Goal: Information Seeking & Learning: Compare options

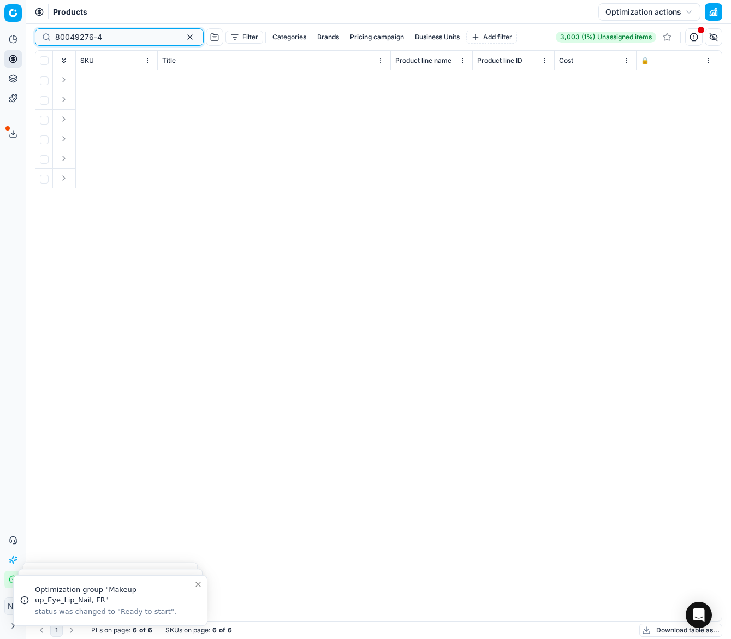
scroll to position [0, 1317]
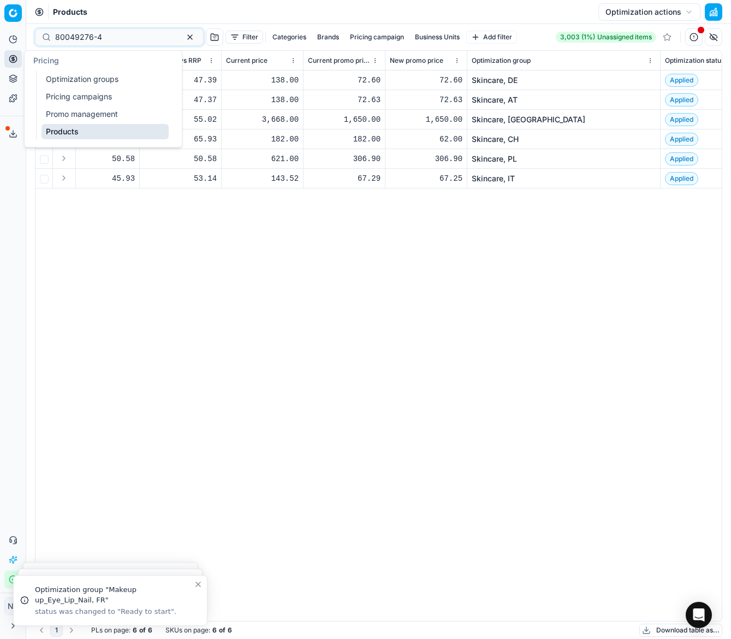
click at [11, 59] on icon at bounding box center [13, 59] width 9 height 9
click at [61, 78] on link "Optimization groups" at bounding box center [105, 79] width 127 height 15
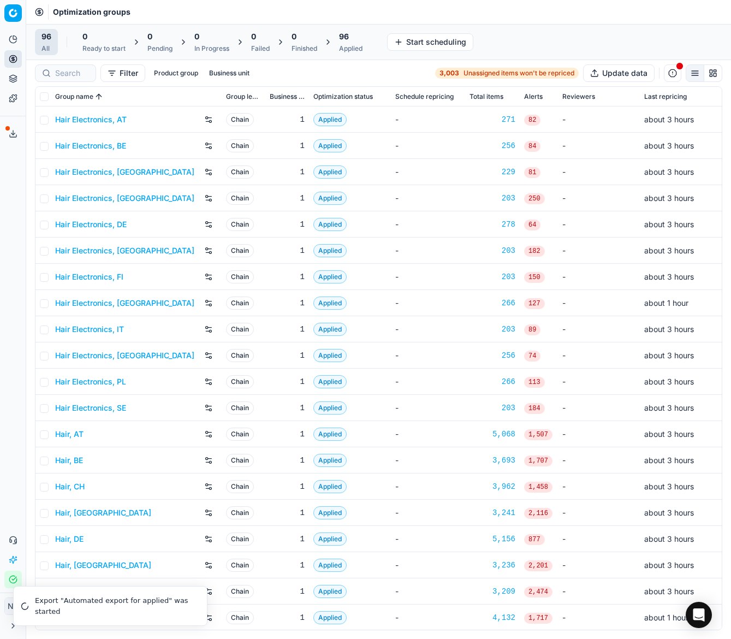
click at [98, 120] on link "Hair Electronics, AT" at bounding box center [91, 119] width 72 height 11
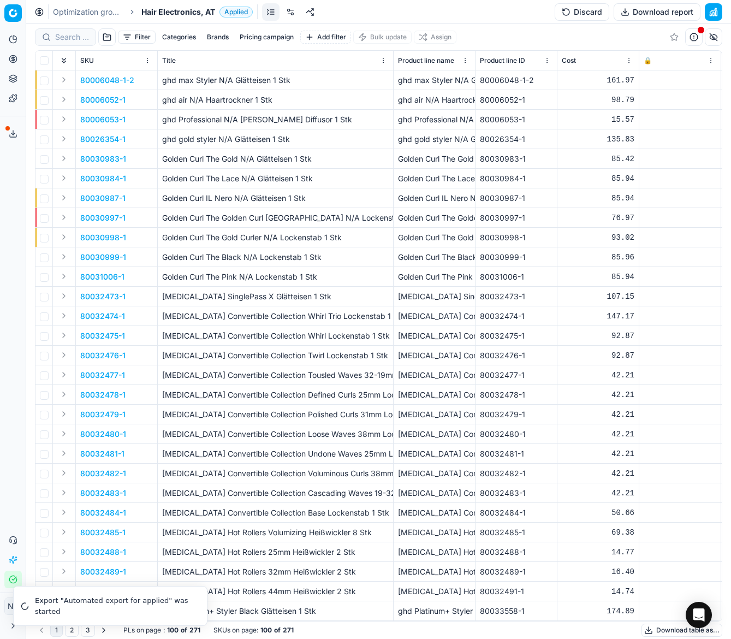
click at [170, 14] on span "Hair Electronics, AT" at bounding box center [178, 12] width 74 height 11
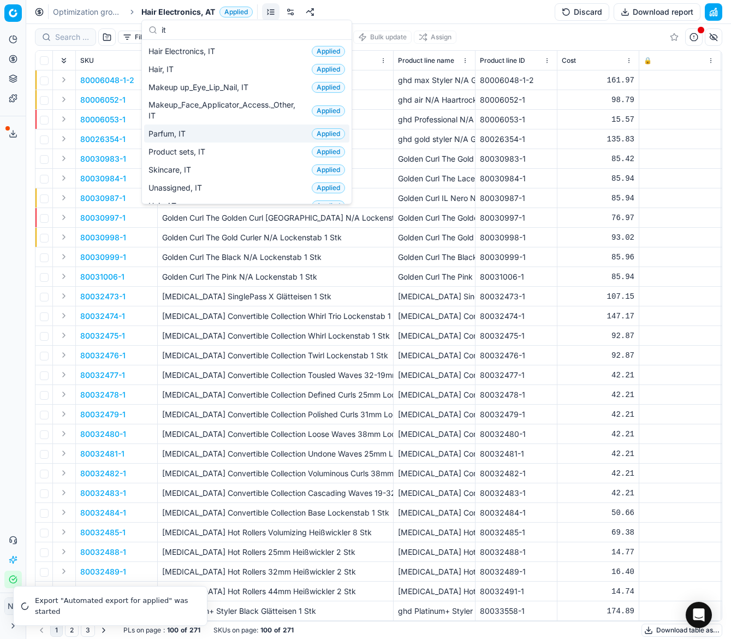
type input "it"
click at [176, 138] on span "Parfum, IT" at bounding box center [170, 133] width 42 height 11
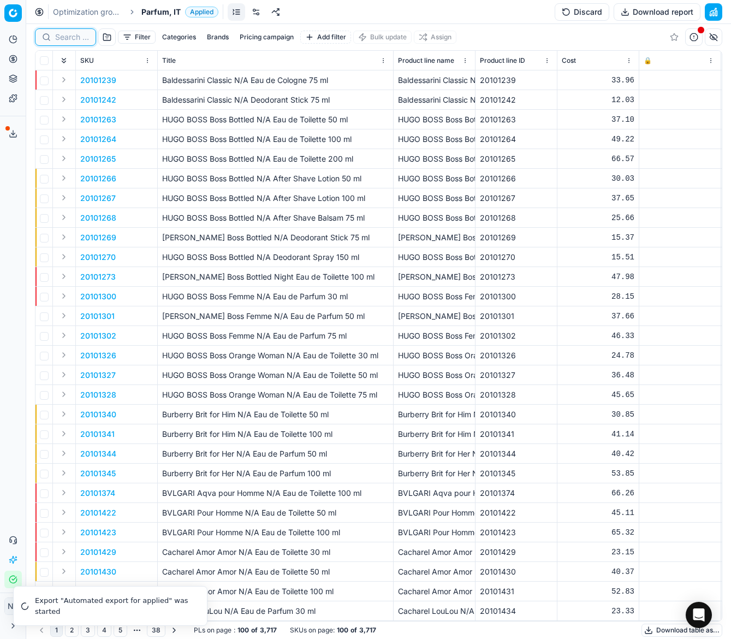
click at [78, 42] on input at bounding box center [72, 37] width 34 height 11
paste input "90010714-0016802"
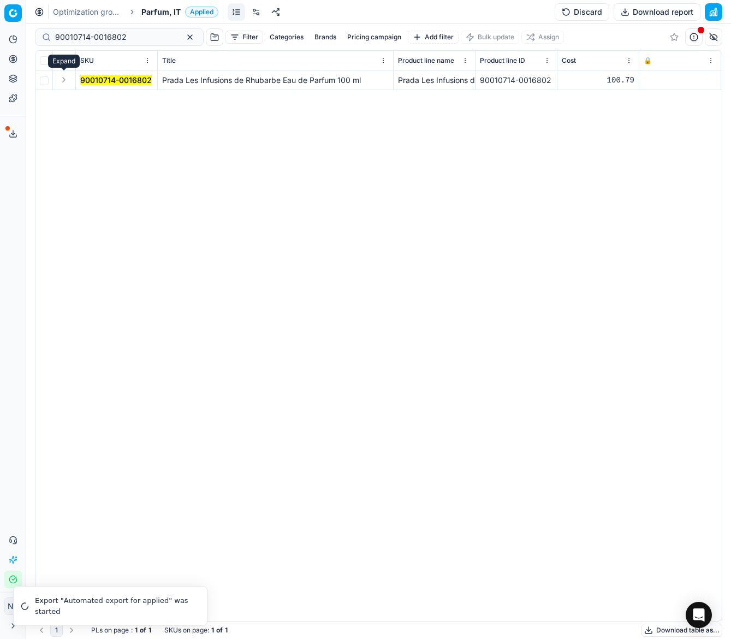
click at [64, 81] on button "Expand" at bounding box center [63, 79] width 13 height 13
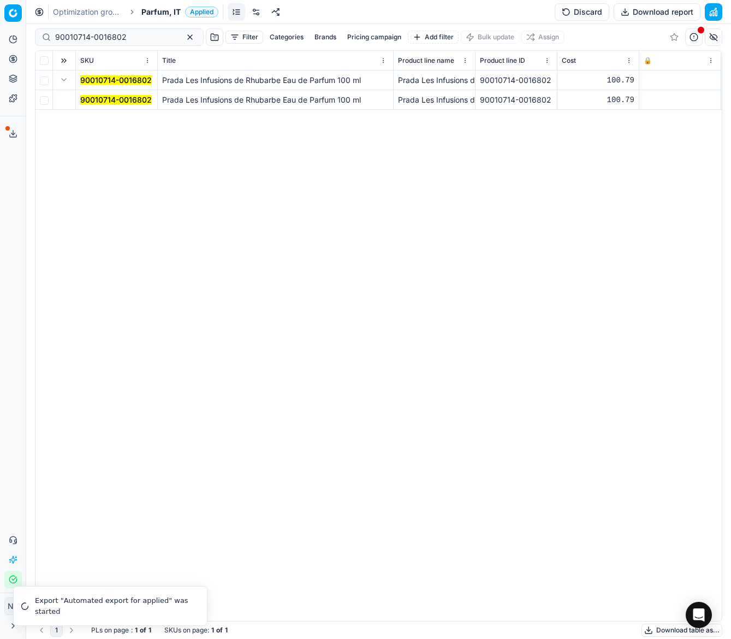
click at [103, 105] on td "90010714-0016802" at bounding box center [117, 100] width 82 height 20
click at [111, 102] on mark "90010714-0016802" at bounding box center [116, 99] width 72 height 9
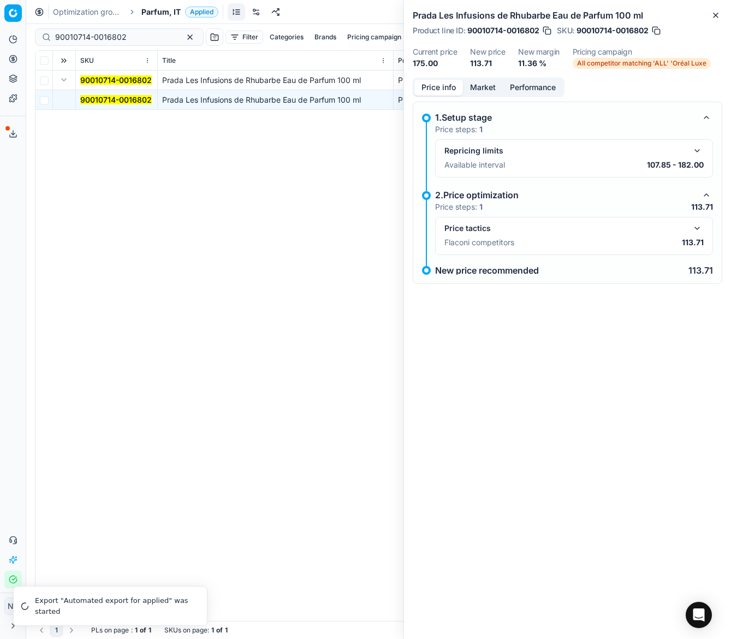
click at [697, 227] on button "button" at bounding box center [697, 228] width 13 height 13
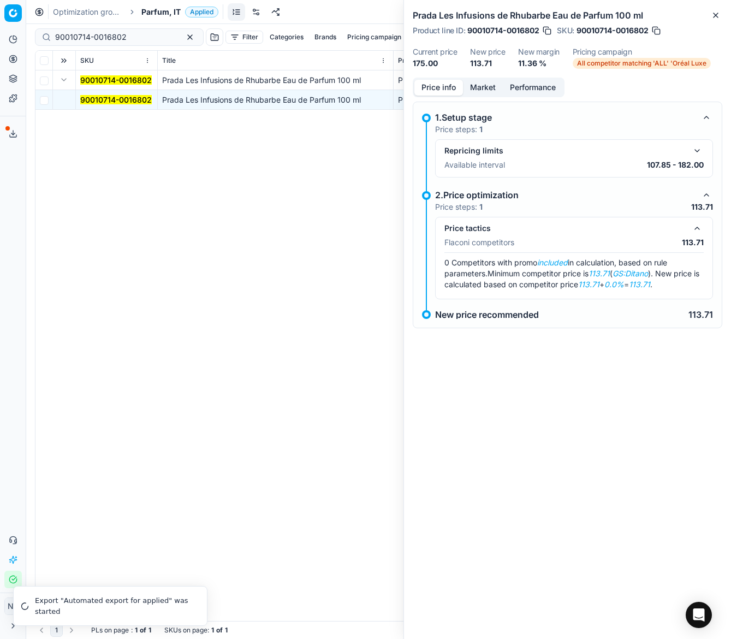
click at [478, 83] on button "Market" at bounding box center [483, 88] width 40 height 16
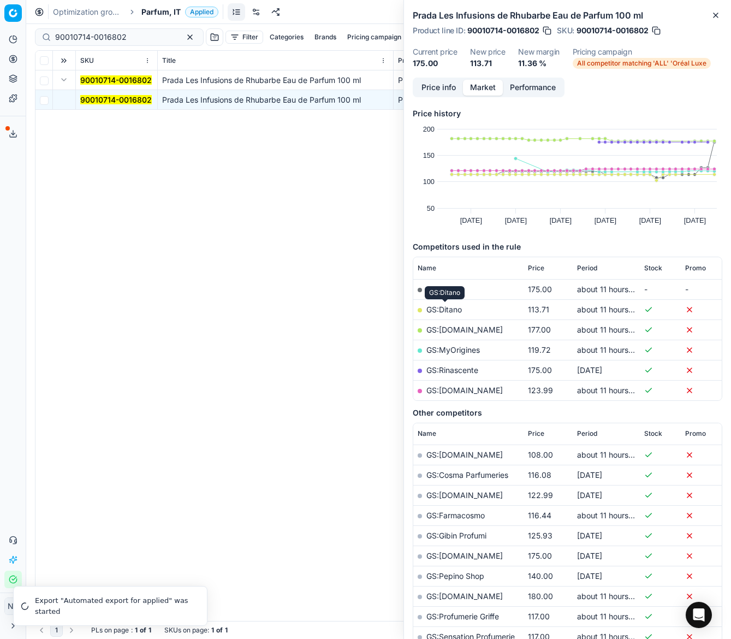
click at [445, 308] on link "GS:Ditano" at bounding box center [445, 309] width 36 height 9
click at [131, 39] on input "90010714-0016802" at bounding box center [115, 37] width 120 height 11
paste input "2275-0019369"
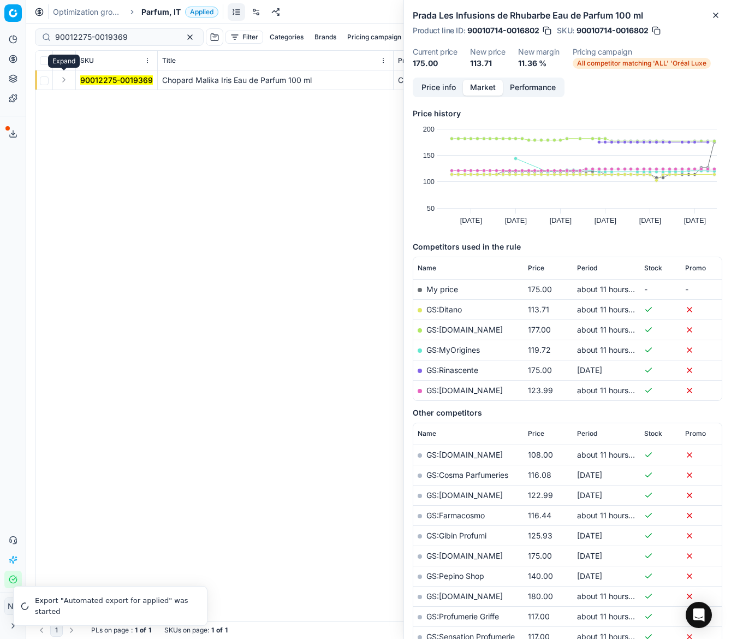
click at [65, 80] on button "Expand" at bounding box center [63, 79] width 13 height 13
click at [87, 96] on mark "90012275-0019369" at bounding box center [116, 99] width 73 height 9
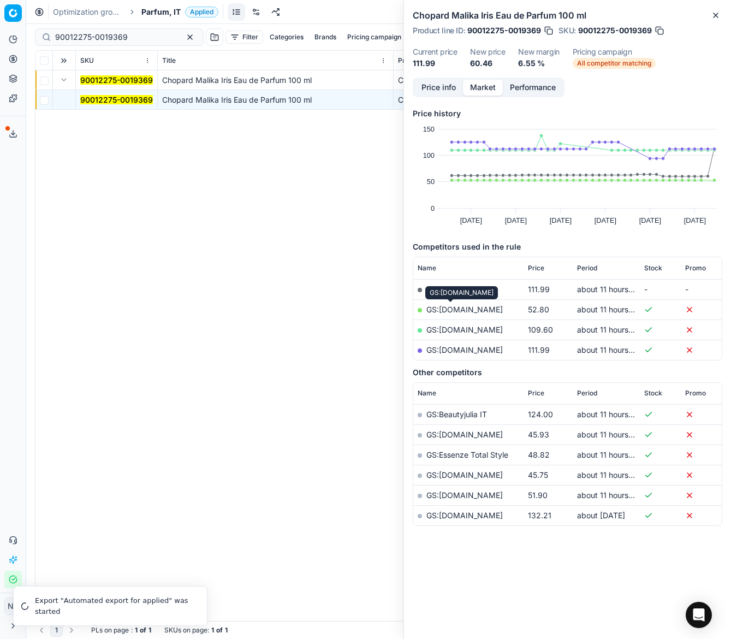
click at [458, 308] on link "GS:[DOMAIN_NAME]" at bounding box center [465, 309] width 76 height 9
click at [455, 330] on link "GS:[DOMAIN_NAME]" at bounding box center [465, 329] width 76 height 9
click at [135, 36] on input "90012275-0019369" at bounding box center [115, 37] width 120 height 11
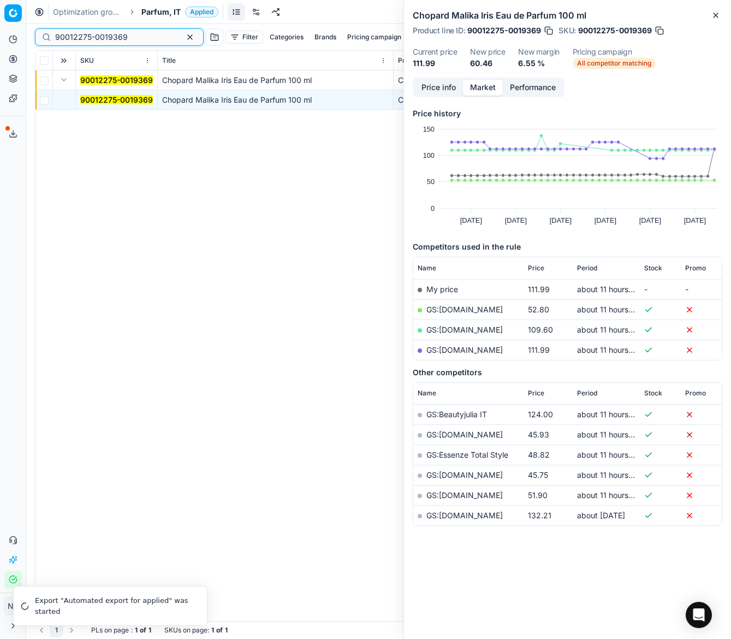
click at [139, 37] on input "90012275-0019369" at bounding box center [115, 37] width 120 height 11
paste input "07672-0011758"
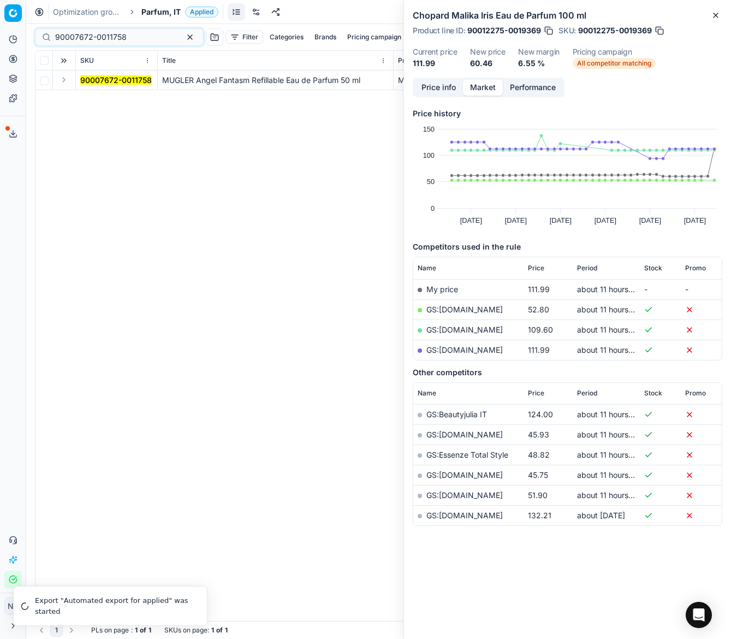
click at [59, 82] on button "Expand" at bounding box center [63, 79] width 13 height 13
click at [88, 99] on mark "90007672-0011758" at bounding box center [116, 99] width 72 height 9
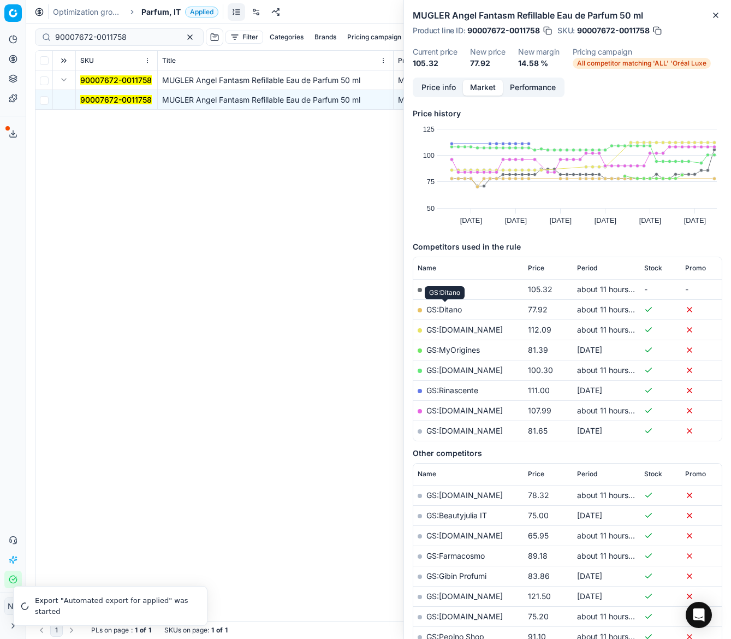
click at [445, 306] on link "GS:Ditano" at bounding box center [445, 309] width 36 height 9
click at [135, 35] on input "90007672-0011758" at bounding box center [115, 37] width 120 height 11
paste input "20102249"
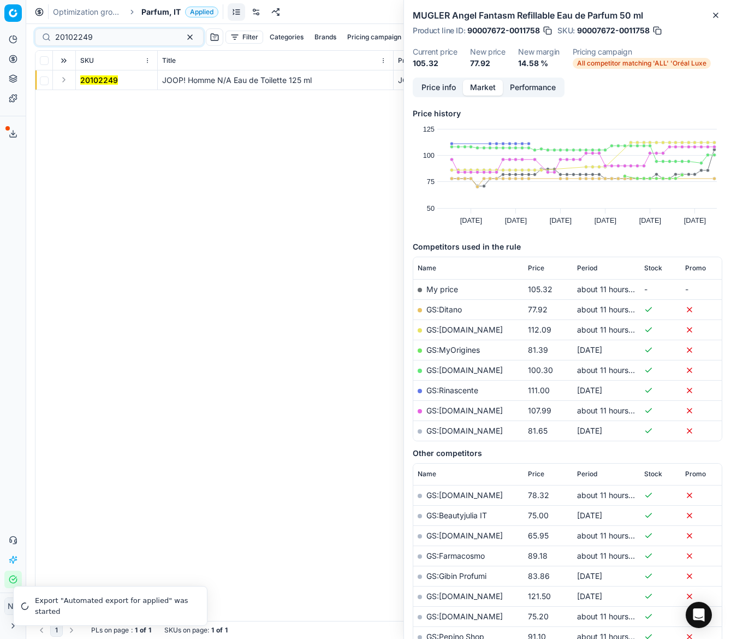
click at [64, 80] on button "Expand" at bounding box center [63, 79] width 13 height 13
click at [94, 101] on mark "20102249" at bounding box center [99, 99] width 38 height 9
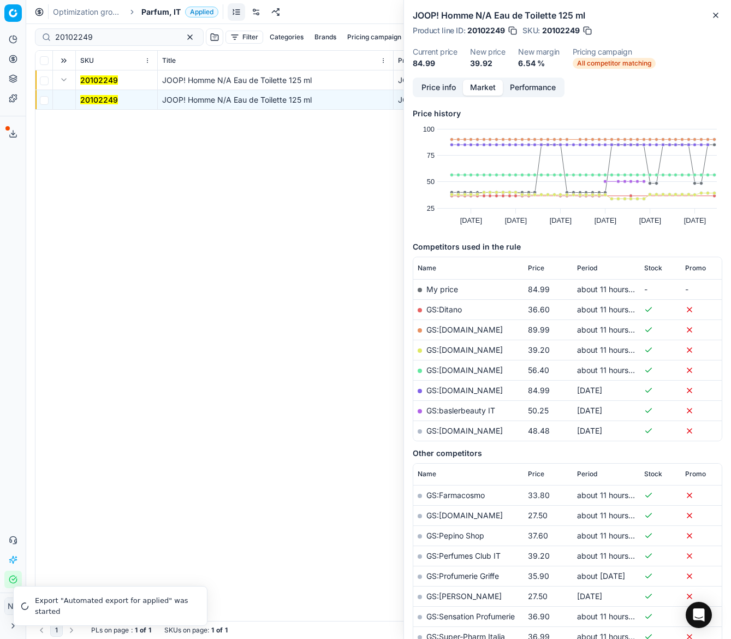
click at [444, 309] on link "GS:Ditano" at bounding box center [445, 309] width 36 height 9
click at [450, 350] on link "GS:[DOMAIN_NAME]" at bounding box center [465, 349] width 76 height 9
click at [99, 33] on input "20102249" at bounding box center [115, 37] width 120 height 11
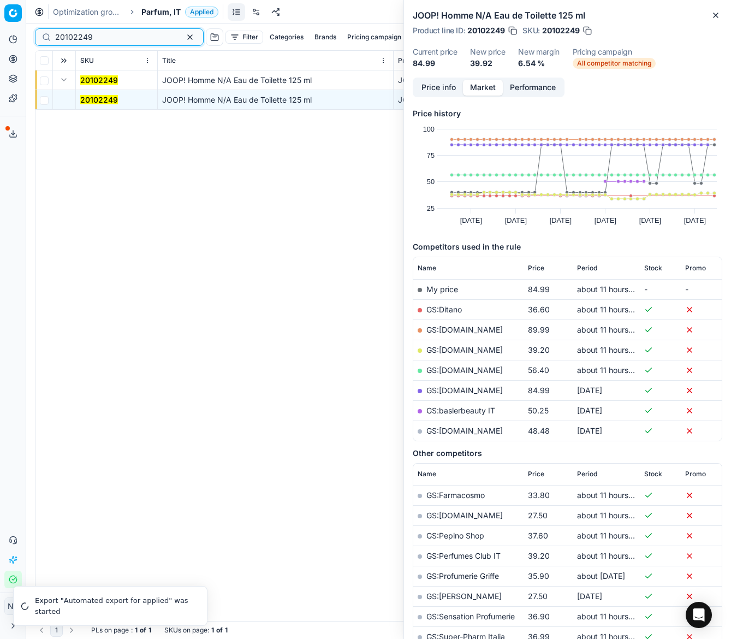
paste input "8"
type input "20102248"
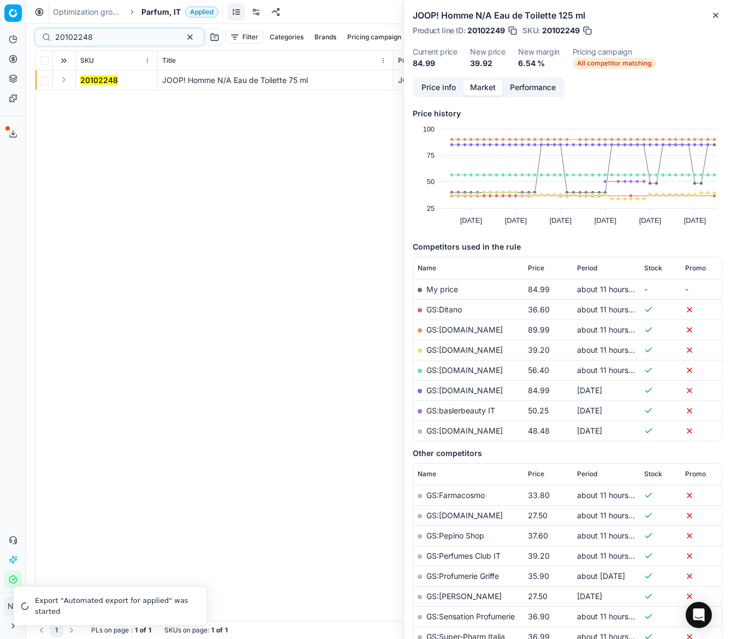
click at [60, 81] on button "Expand" at bounding box center [63, 79] width 13 height 13
click at [90, 103] on mark "20102248" at bounding box center [99, 99] width 38 height 9
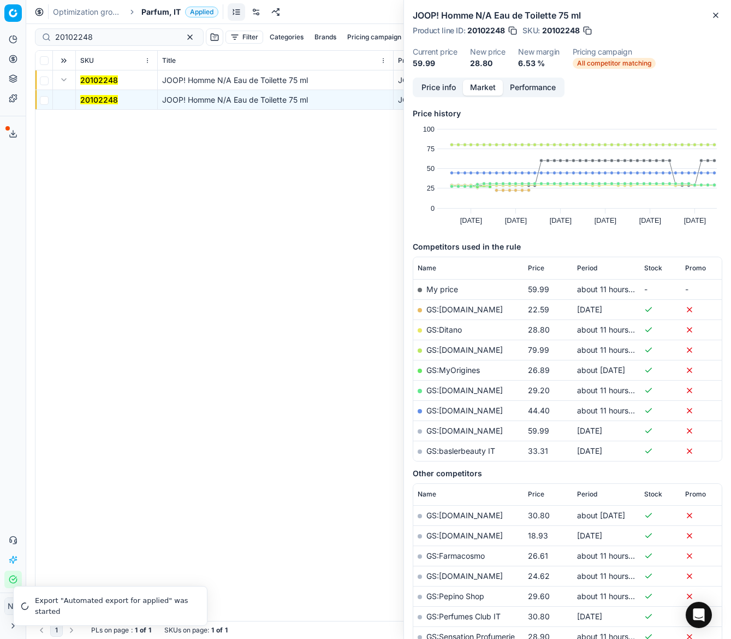
click at [445, 327] on link "GS:Ditano" at bounding box center [445, 329] width 36 height 9
click at [156, 11] on span "Parfum, IT" at bounding box center [160, 12] width 39 height 11
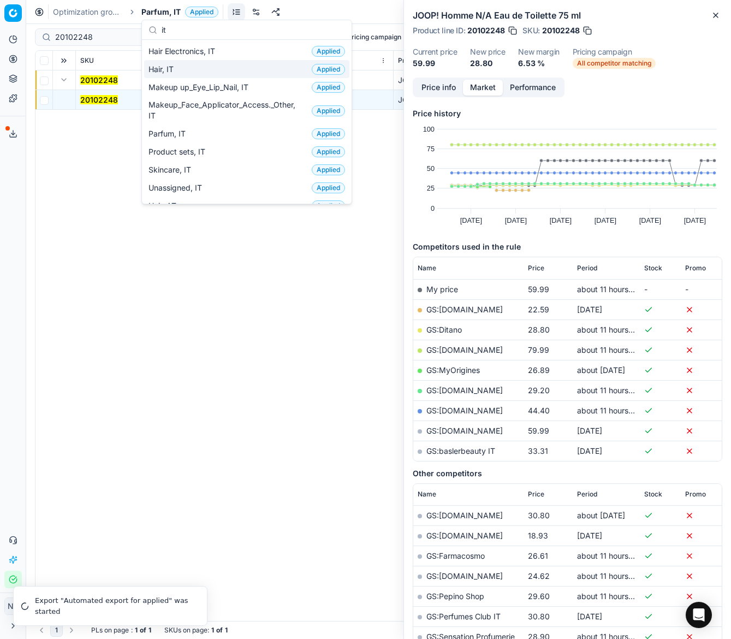
type input "it"
click at [168, 69] on span "Hair, IT" at bounding box center [164, 69] width 30 height 11
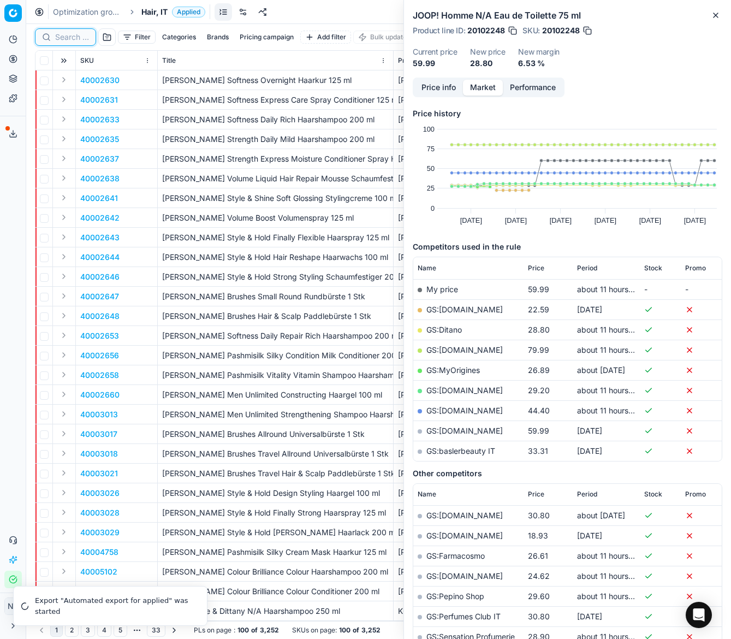
click at [67, 39] on input at bounding box center [72, 37] width 34 height 11
paste input "80054411-1"
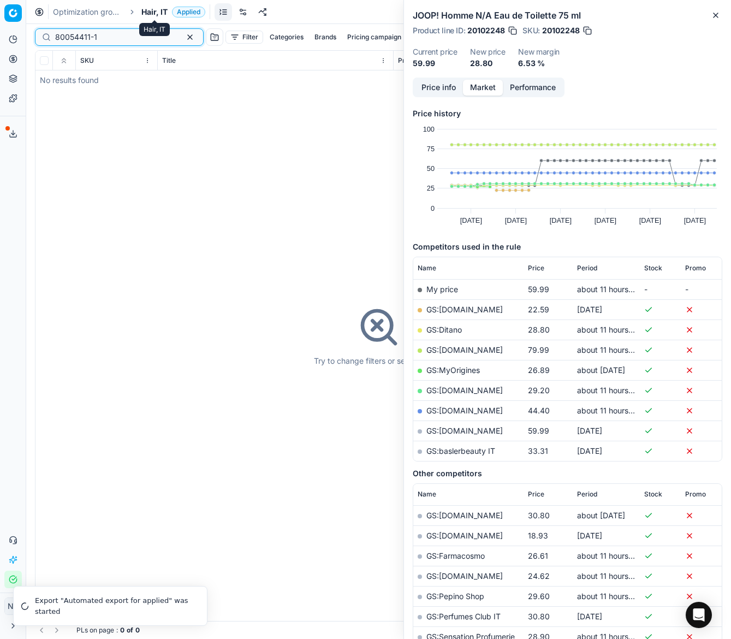
type input "80054411-1"
click at [145, 10] on span "Hair, IT" at bounding box center [154, 12] width 26 height 11
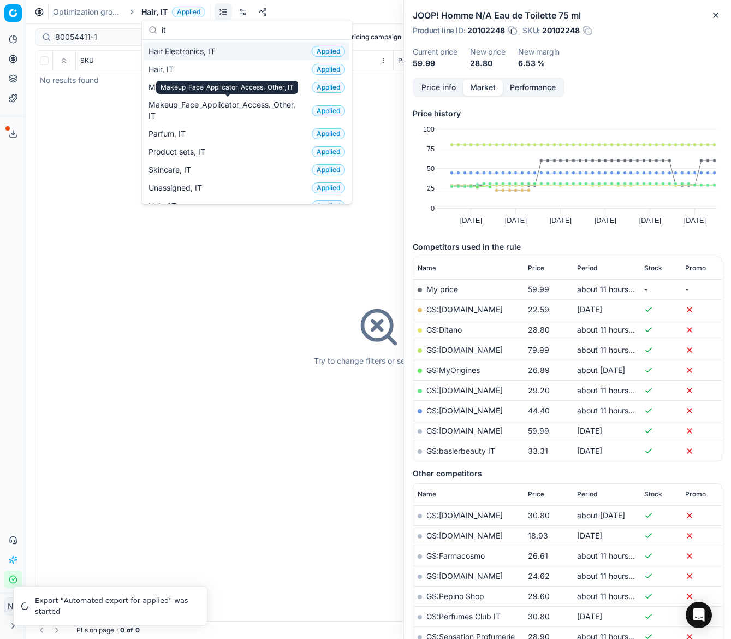
type input "it"
click at [178, 51] on span "Hair Electronics, IT" at bounding box center [184, 51] width 71 height 11
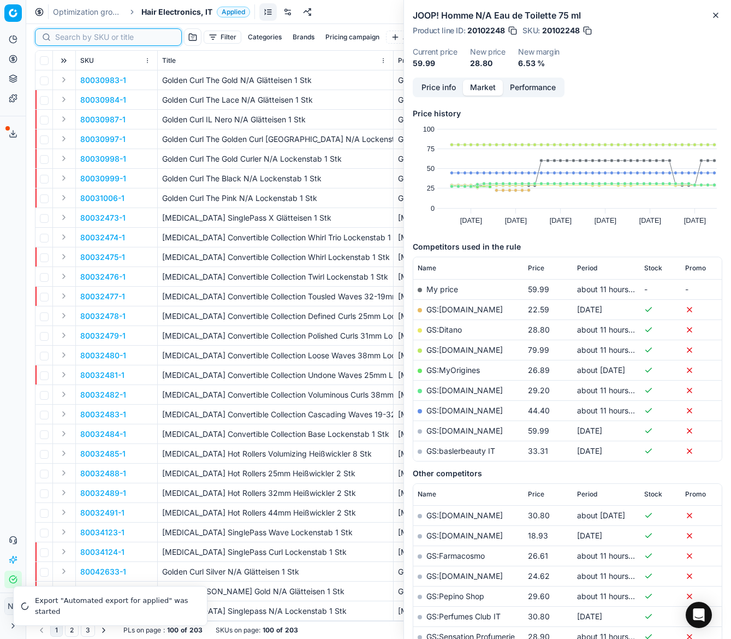
click at [70, 37] on input at bounding box center [115, 37] width 120 height 11
paste input "80054411-1"
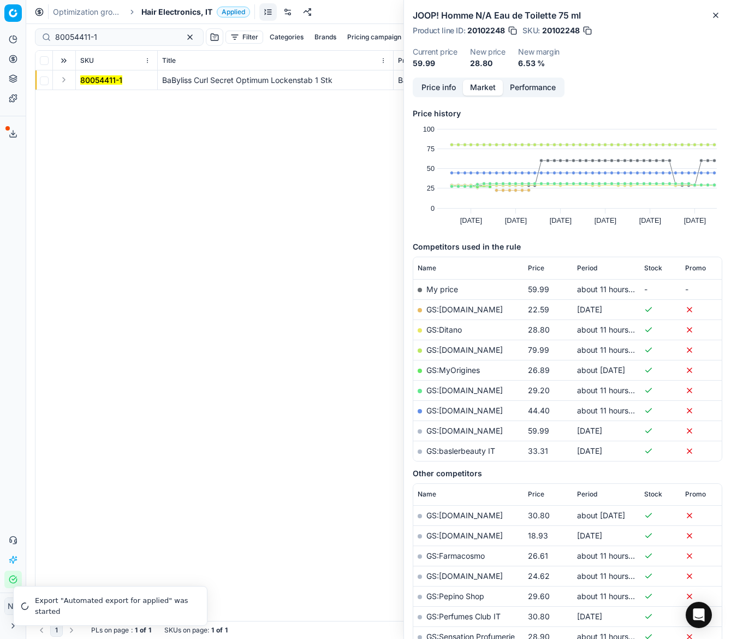
click at [63, 78] on button "Expand" at bounding box center [63, 79] width 13 height 13
click at [93, 101] on mark "80054411-1" at bounding box center [101, 99] width 42 height 9
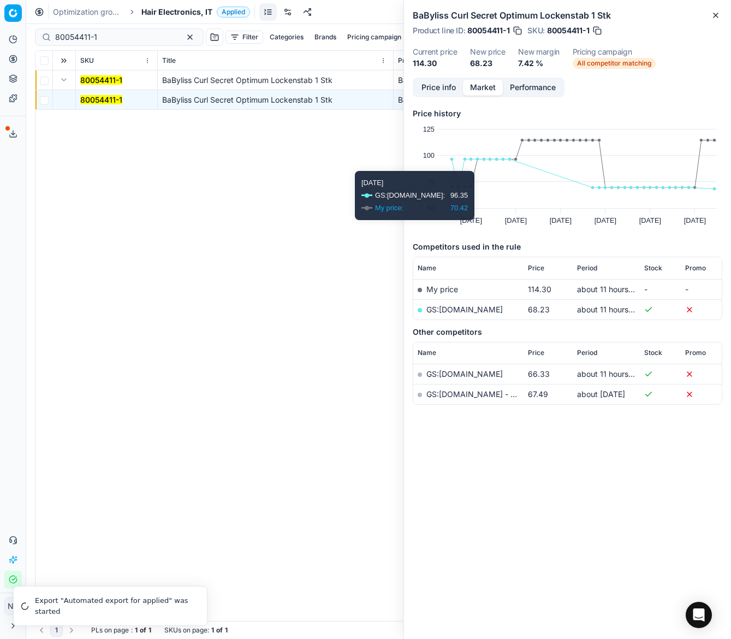
click at [451, 313] on link "GS:[DOMAIN_NAME]" at bounding box center [465, 309] width 76 height 9
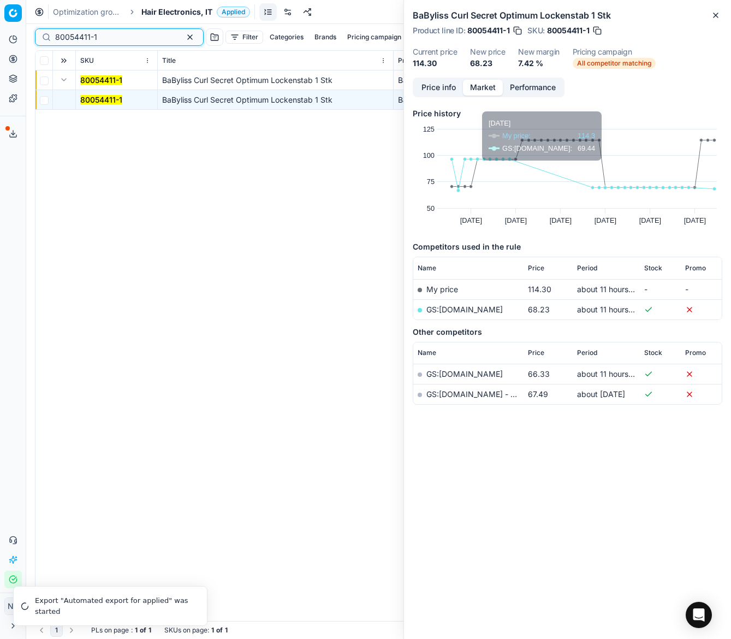
click at [122, 40] on input "80054411-1" at bounding box center [115, 37] width 120 height 11
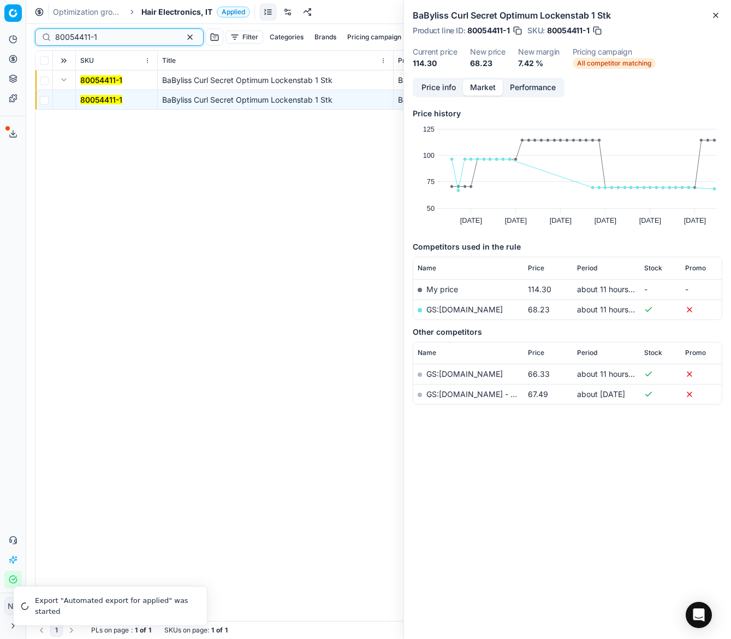
click at [122, 40] on input "80054411-1" at bounding box center [115, 37] width 120 height 11
paste input "4"
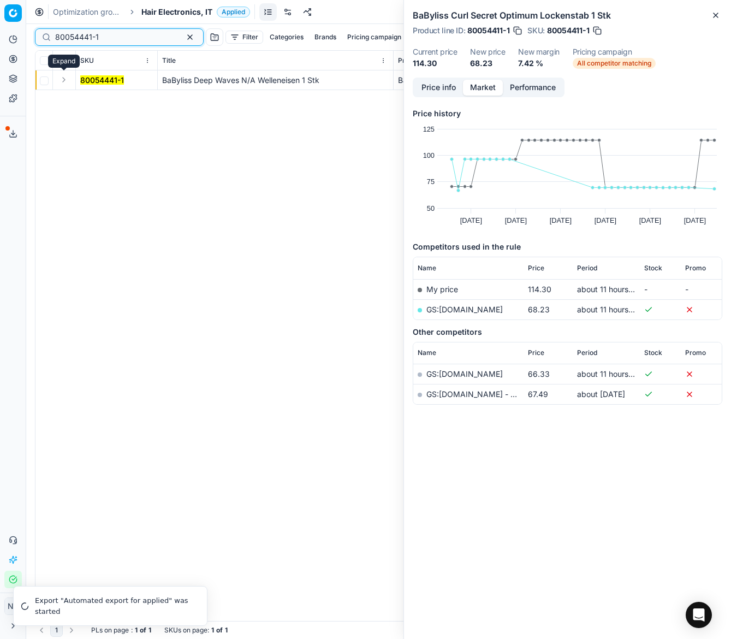
type input "80054441-1"
click at [60, 80] on button "Expand" at bounding box center [63, 79] width 13 height 13
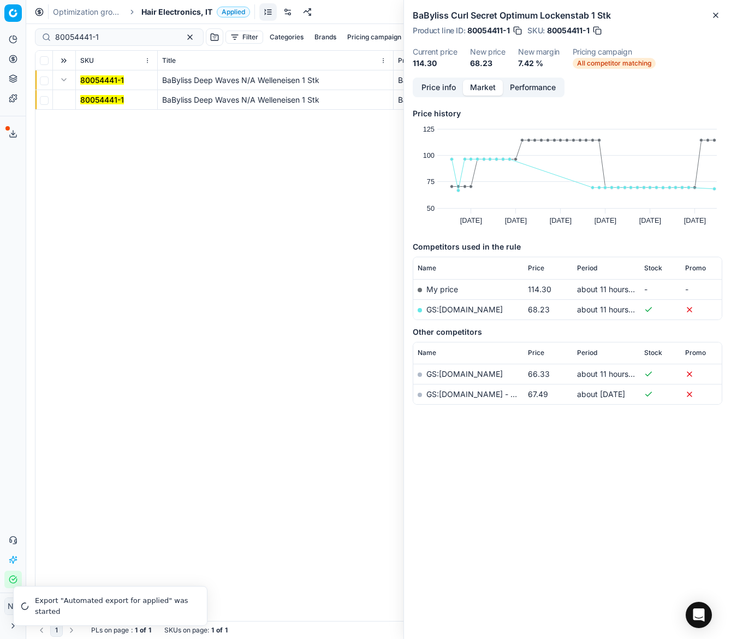
click at [90, 98] on mark "80054441-1" at bounding box center [102, 99] width 44 height 9
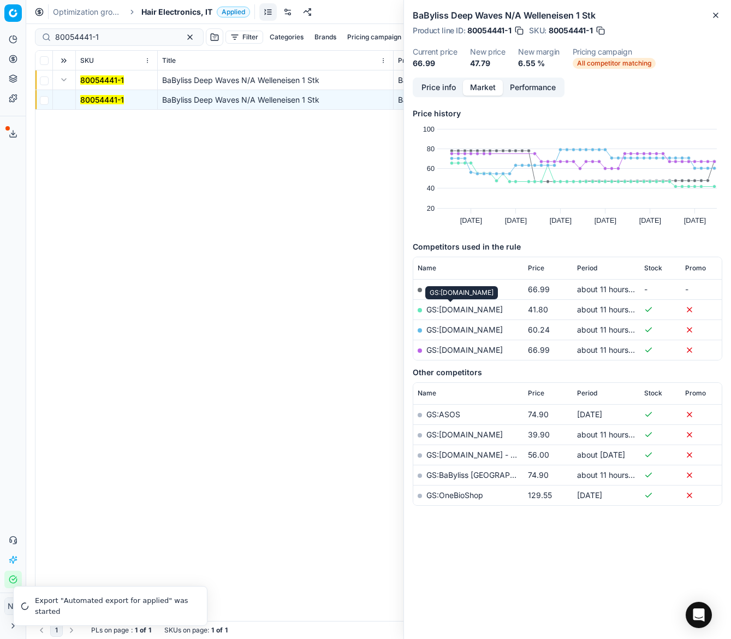
click at [459, 310] on link "GS:[DOMAIN_NAME]" at bounding box center [465, 309] width 76 height 9
click at [155, 13] on span "Hair Electronics, IT" at bounding box center [176, 12] width 71 height 11
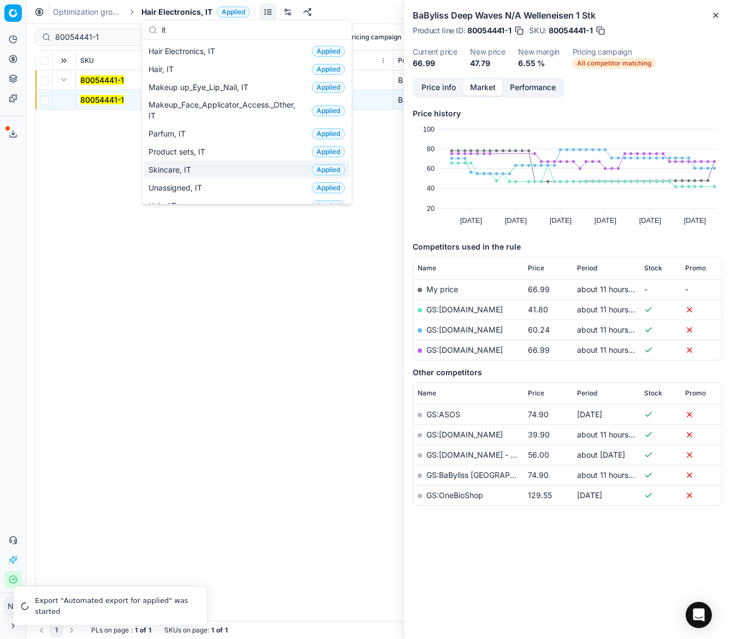
type input "it"
click at [181, 165] on span "Skincare, IT" at bounding box center [172, 169] width 47 height 11
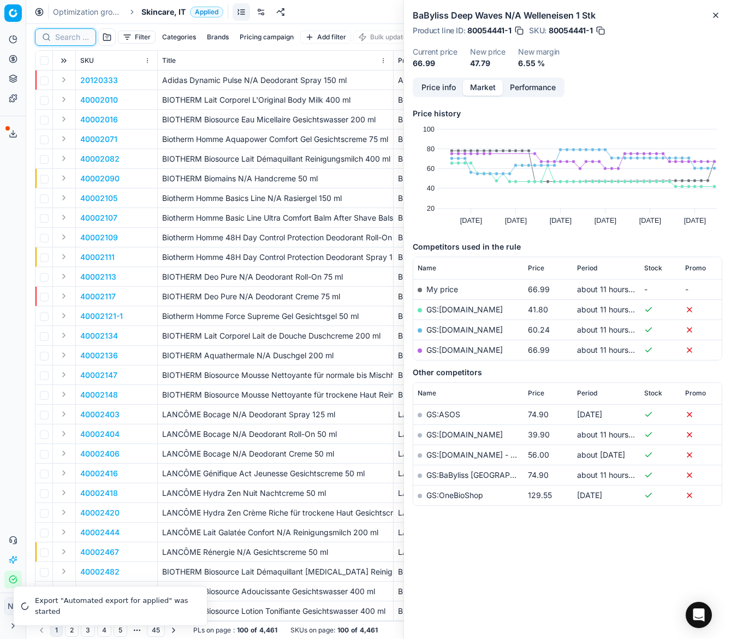
click at [67, 39] on input at bounding box center [72, 37] width 34 height 11
paste input "90012976-0020559"
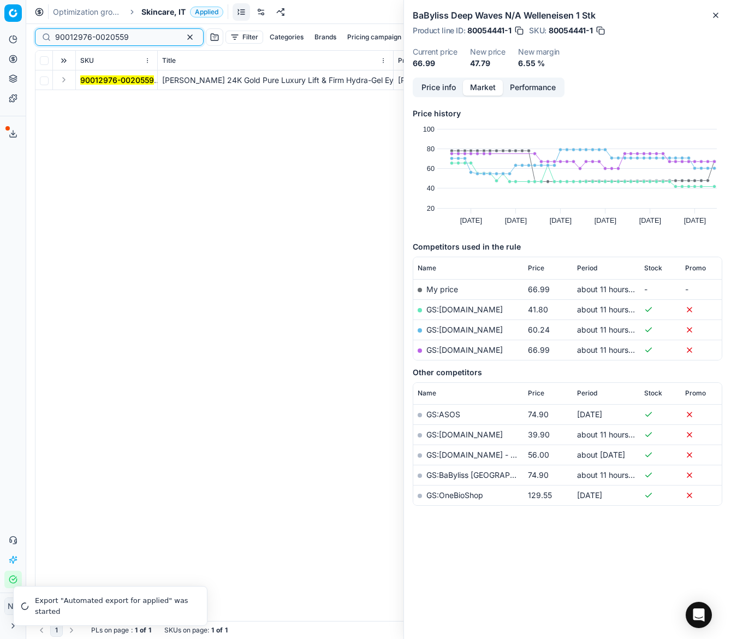
type input "90012976-0020559"
click at [60, 81] on button "Expand" at bounding box center [63, 79] width 13 height 13
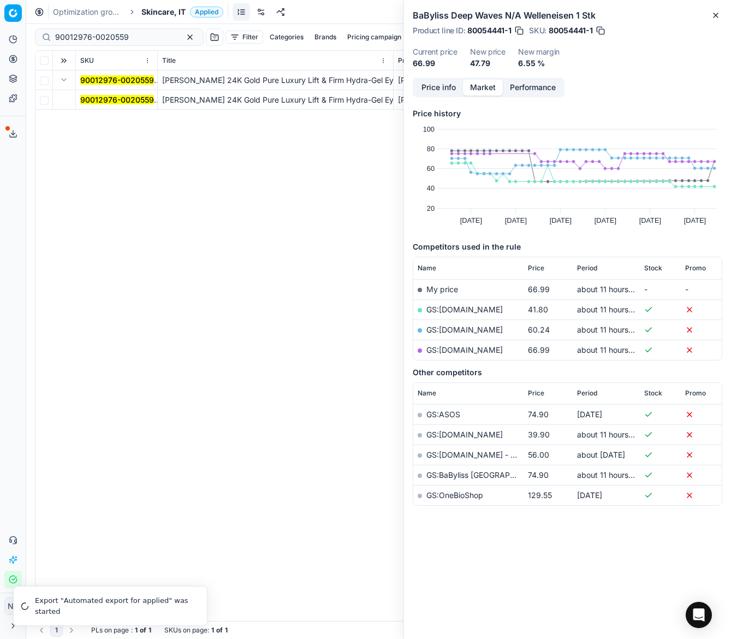
click at [95, 104] on span "90012976-0020559" at bounding box center [117, 100] width 74 height 11
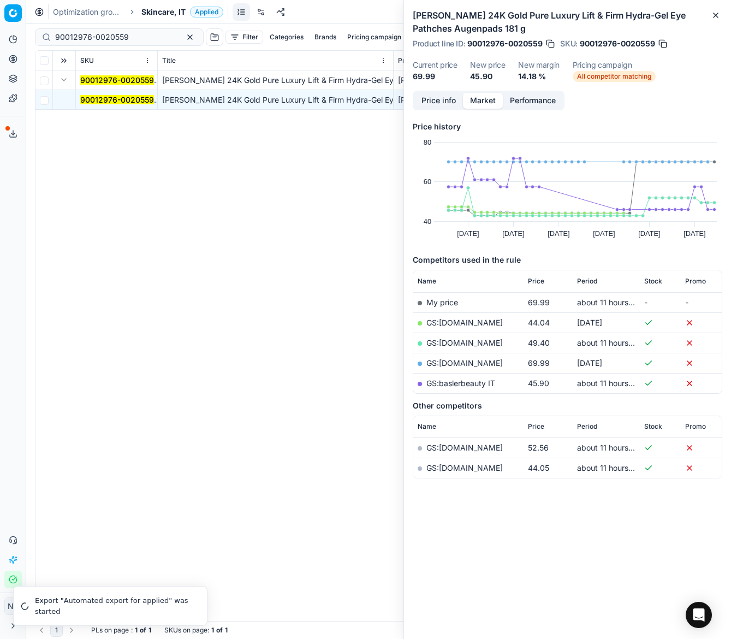
click at [443, 323] on link "GS:[DOMAIN_NAME]" at bounding box center [465, 322] width 76 height 9
click at [464, 382] on link "GS:baslerbeauty IT" at bounding box center [461, 383] width 69 height 9
click at [452, 345] on link "GS:[DOMAIN_NAME]" at bounding box center [465, 342] width 76 height 9
click at [148, 10] on span "Skincare, IT" at bounding box center [163, 12] width 44 height 11
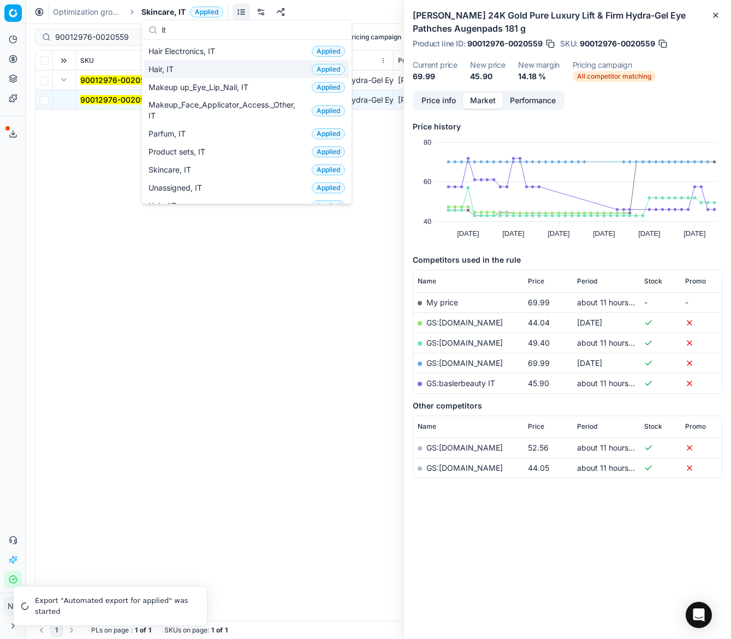
type input "it"
click at [179, 72] on div "Hair, IT Applied" at bounding box center [246, 69] width 205 height 18
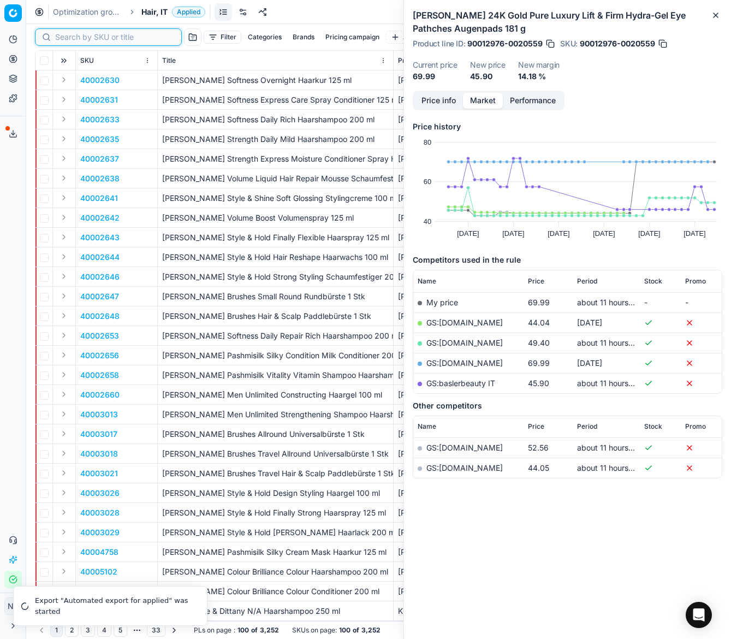
click at [71, 37] on input at bounding box center [115, 37] width 120 height 11
paste input "80066117-1000"
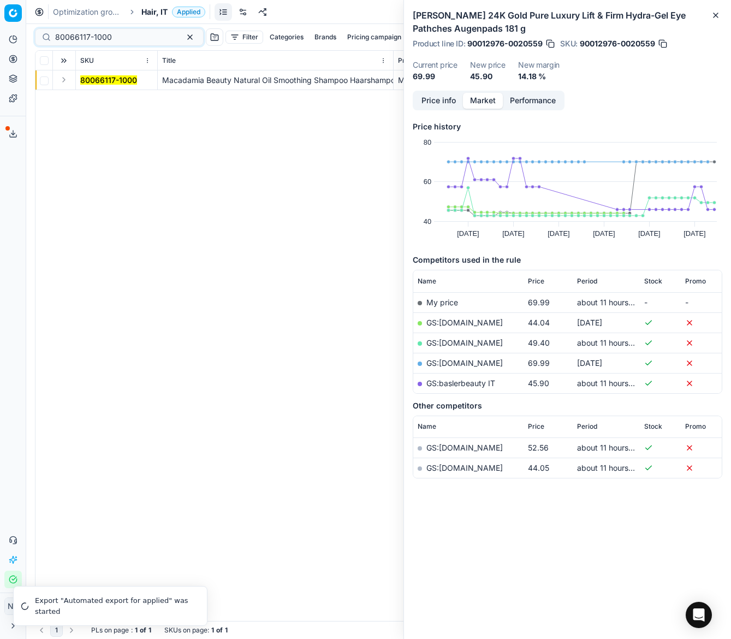
click at [65, 81] on button "Expand" at bounding box center [63, 79] width 13 height 13
click at [88, 97] on mark "80066117-1000" at bounding box center [108, 99] width 57 height 9
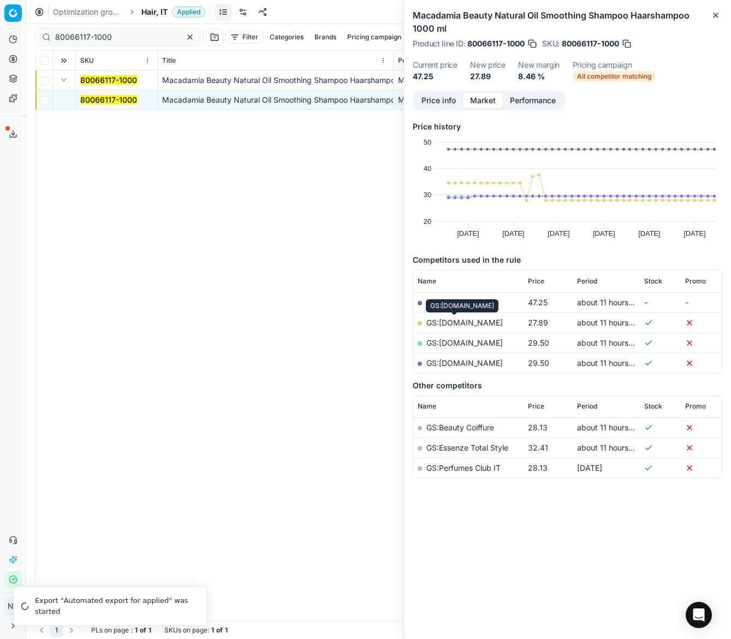
click at [459, 321] on link "GS:[DOMAIN_NAME]" at bounding box center [465, 322] width 76 height 9
click at [114, 42] on input "80066117-1000" at bounding box center [115, 37] width 120 height 11
paste input "75296-1"
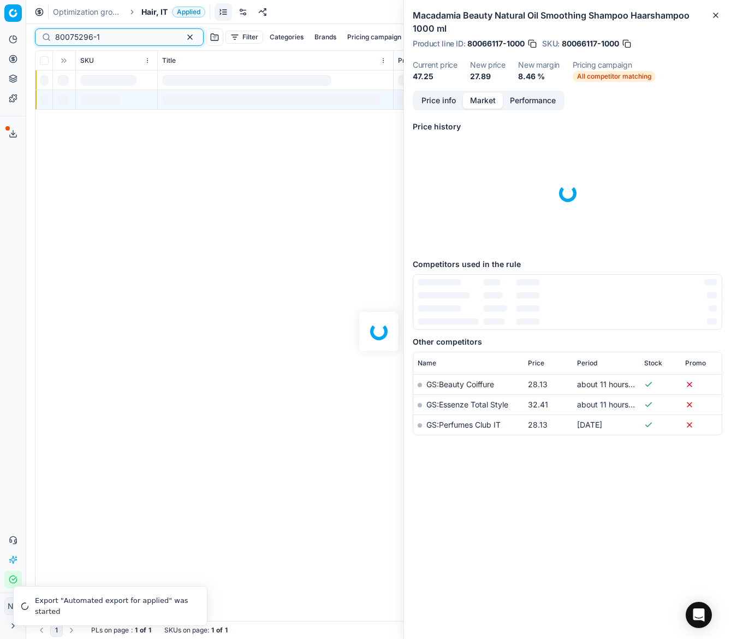
type input "80075296-1"
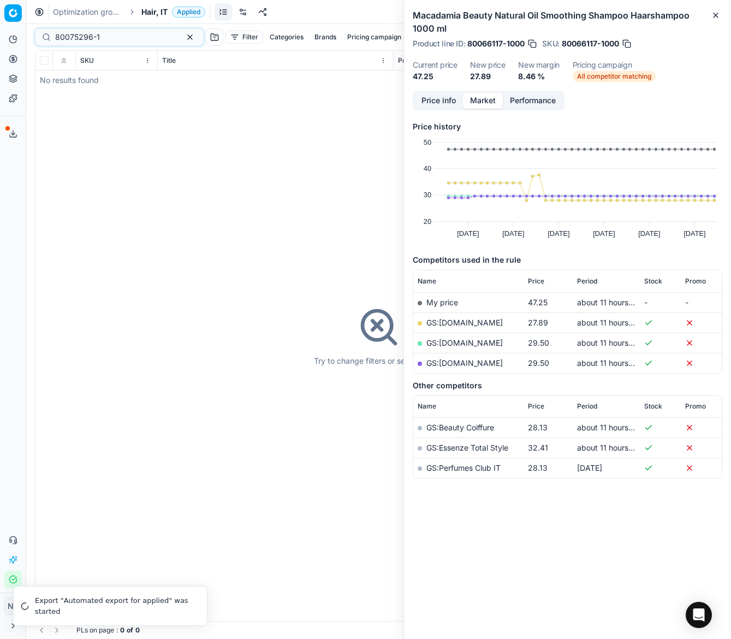
click at [152, 10] on span "Hair, IT" at bounding box center [154, 12] width 26 height 11
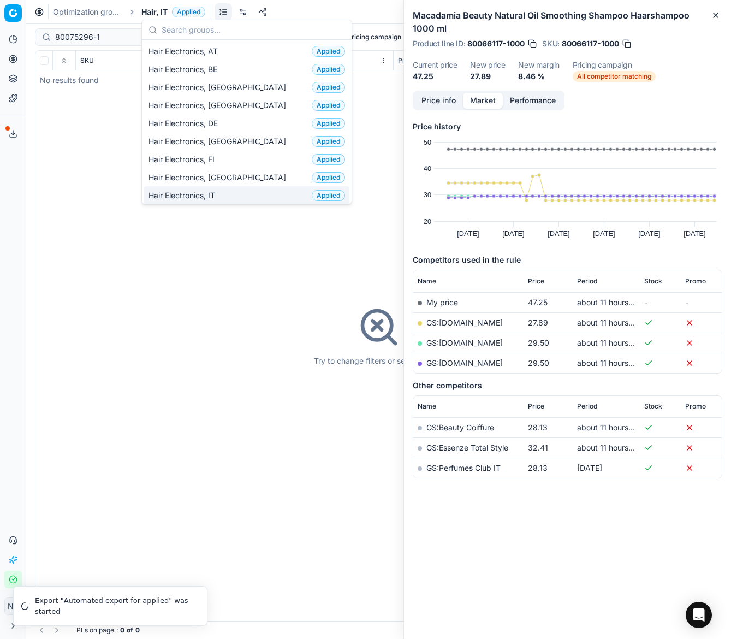
click at [199, 196] on span "Hair Electronics, IT" at bounding box center [184, 195] width 71 height 11
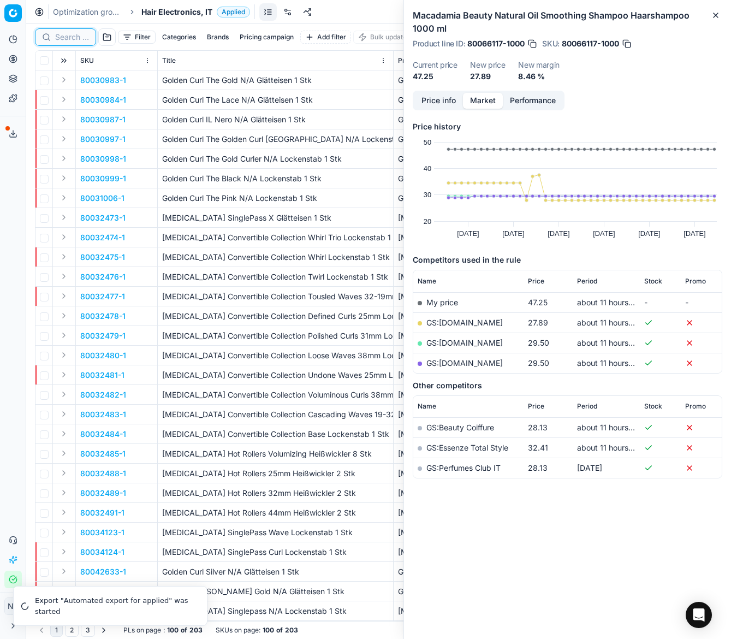
click at [66, 39] on input at bounding box center [72, 37] width 34 height 11
paste input "80075296-1"
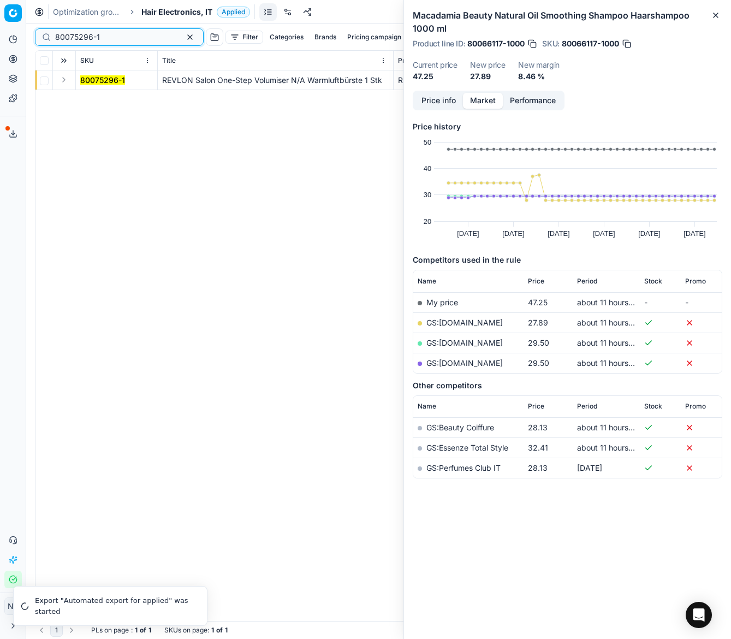
type input "80075296-1"
click at [62, 78] on button "Expand" at bounding box center [63, 79] width 13 height 13
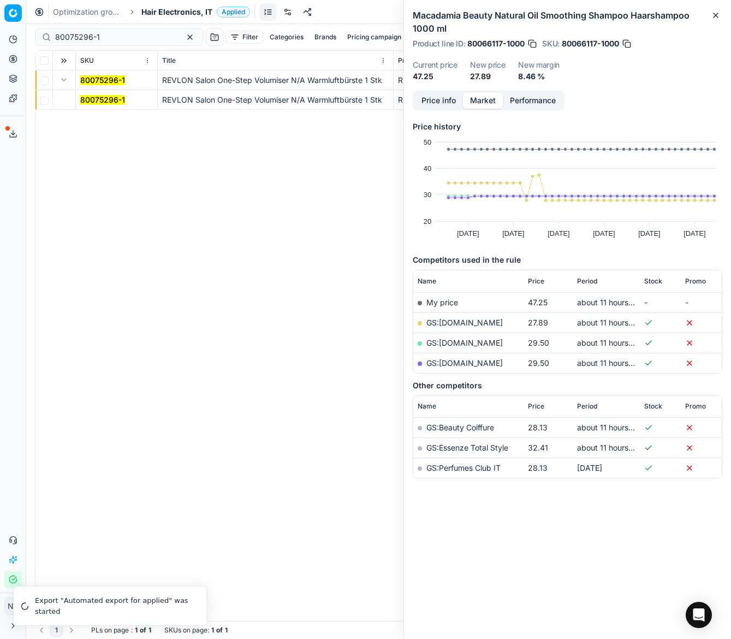
click at [92, 92] on td "80075296-1" at bounding box center [117, 100] width 82 height 20
click at [96, 96] on mark "80075296-1" at bounding box center [102, 99] width 45 height 9
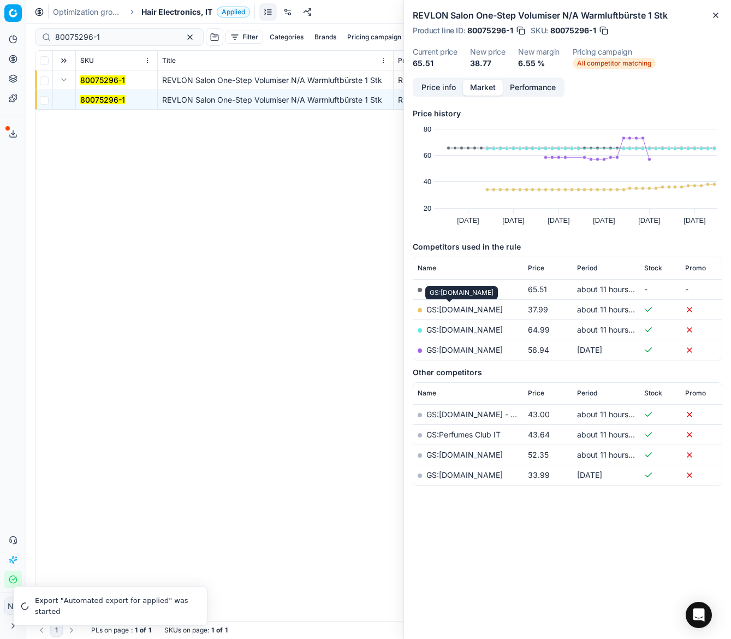
click at [445, 306] on link "GS:[DOMAIN_NAME]" at bounding box center [465, 309] width 76 height 9
click at [175, 14] on span "Hair Electronics, IT" at bounding box center [176, 12] width 71 height 11
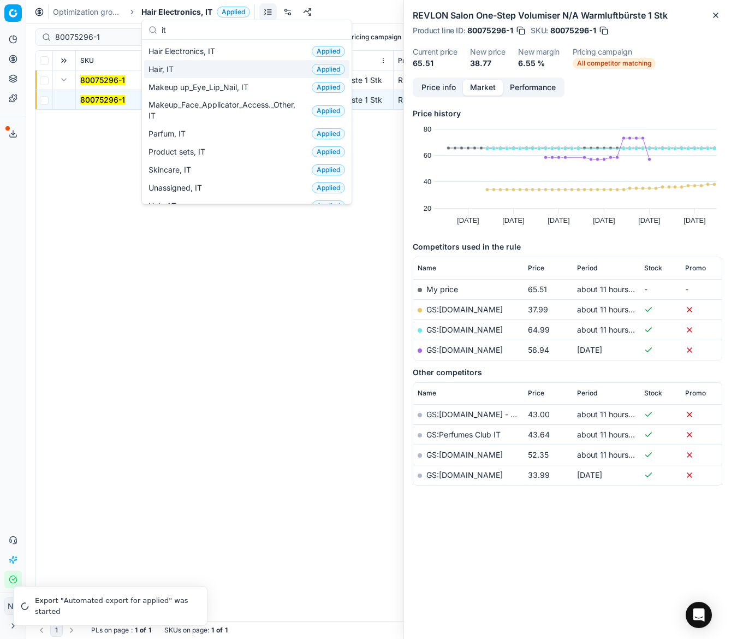
type input "it"
click at [174, 74] on span "Hair, IT" at bounding box center [164, 69] width 30 height 11
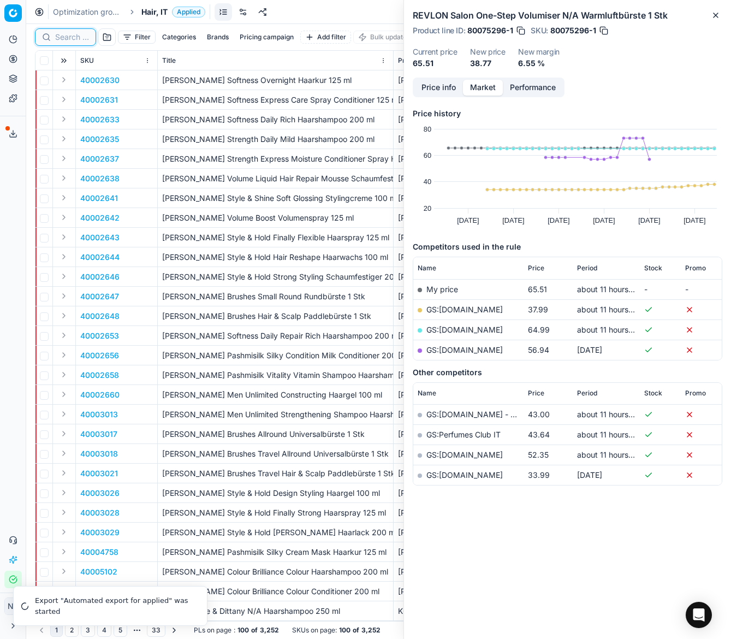
click at [75, 38] on input at bounding box center [72, 37] width 34 height 11
paste input "80075182-500"
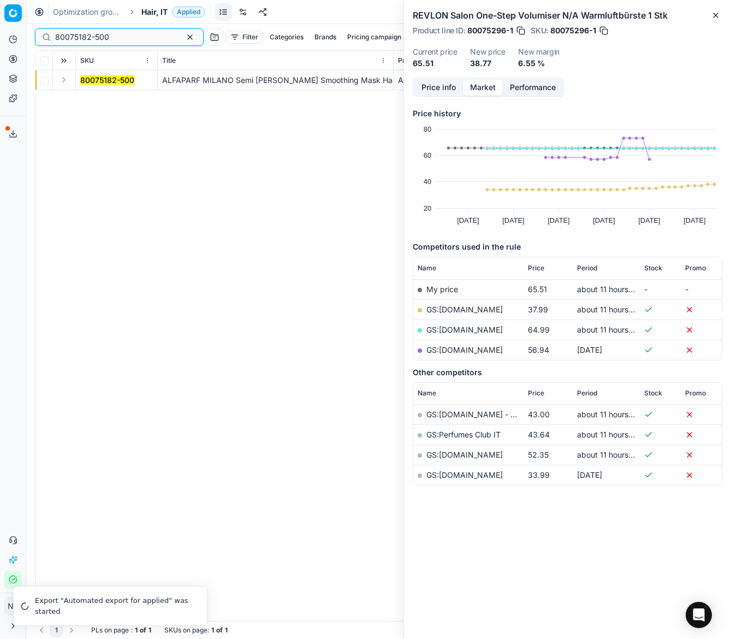
type input "80075182-500"
click at [65, 84] on button "Expand" at bounding box center [63, 79] width 13 height 13
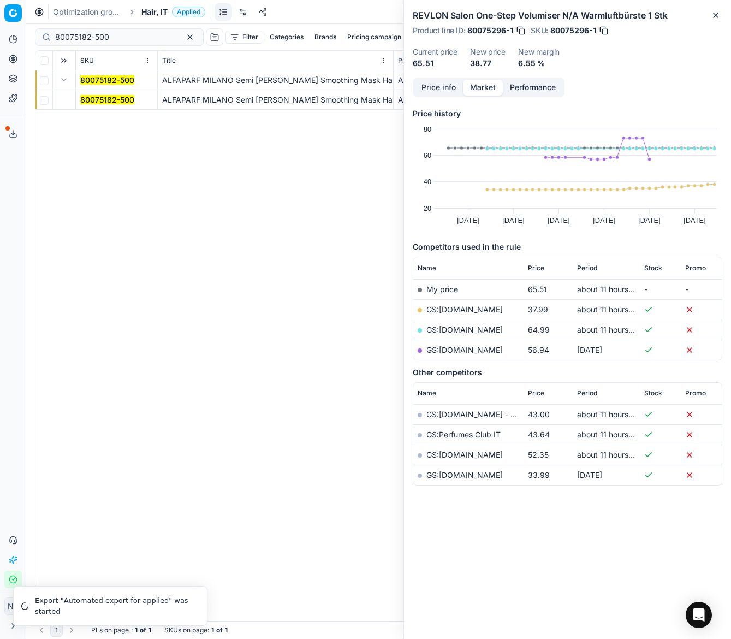
click at [88, 100] on mark "80075182-500" at bounding box center [107, 99] width 54 height 9
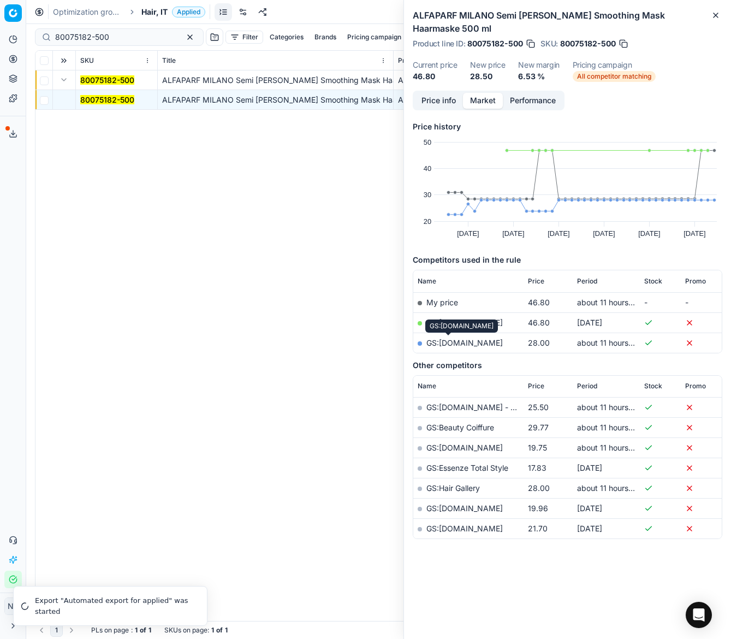
click at [446, 345] on link "GS:[DOMAIN_NAME]" at bounding box center [465, 342] width 76 height 9
click at [156, 11] on span "Hair, IT" at bounding box center [154, 12] width 26 height 11
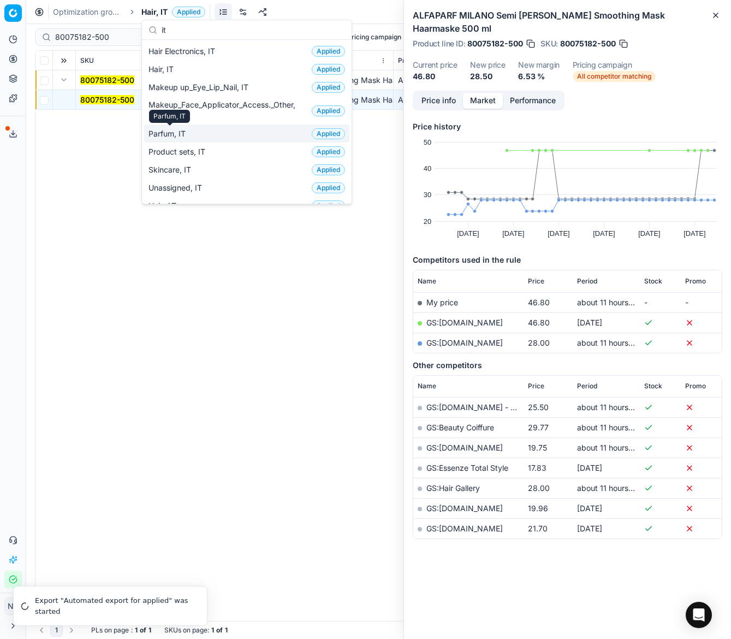
type input "it"
click at [175, 134] on span "Parfum, IT" at bounding box center [170, 133] width 42 height 11
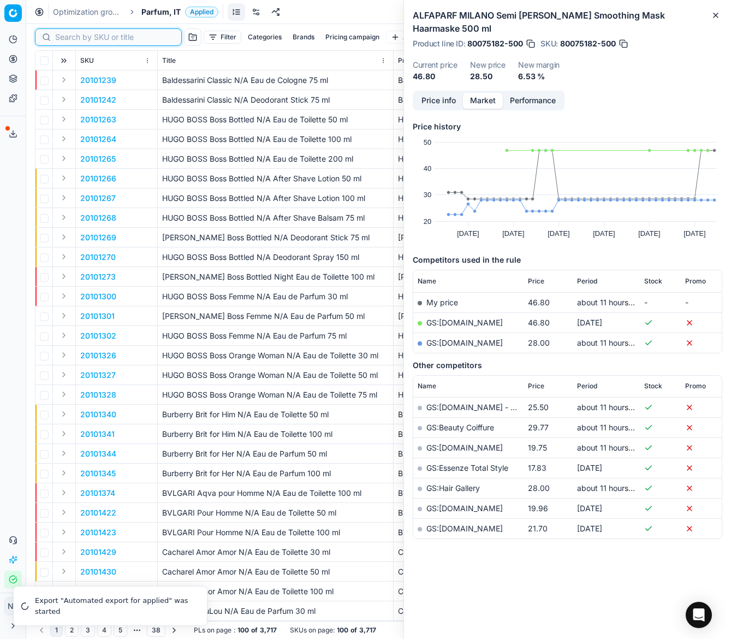
click at [71, 38] on input at bounding box center [115, 37] width 120 height 11
paste input "90003561-0008517"
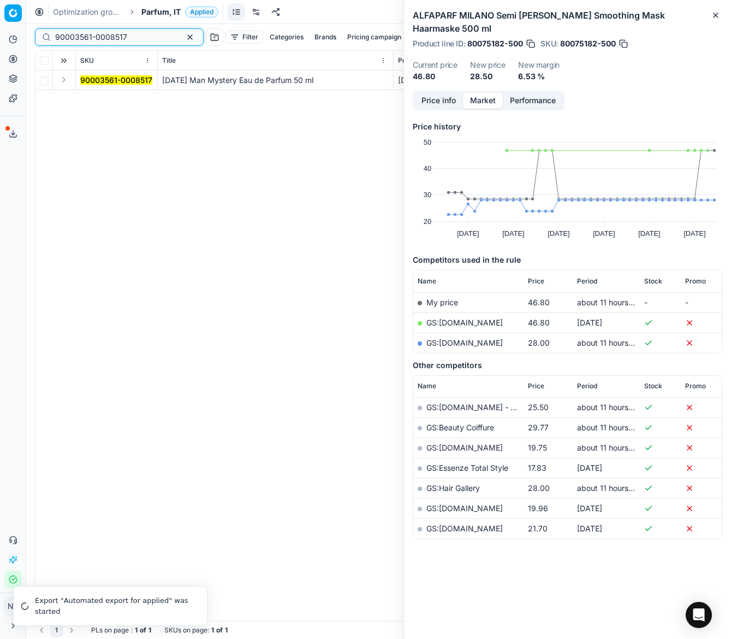
type input "90003561-0008517"
click at [65, 82] on button "Expand" at bounding box center [63, 79] width 13 height 13
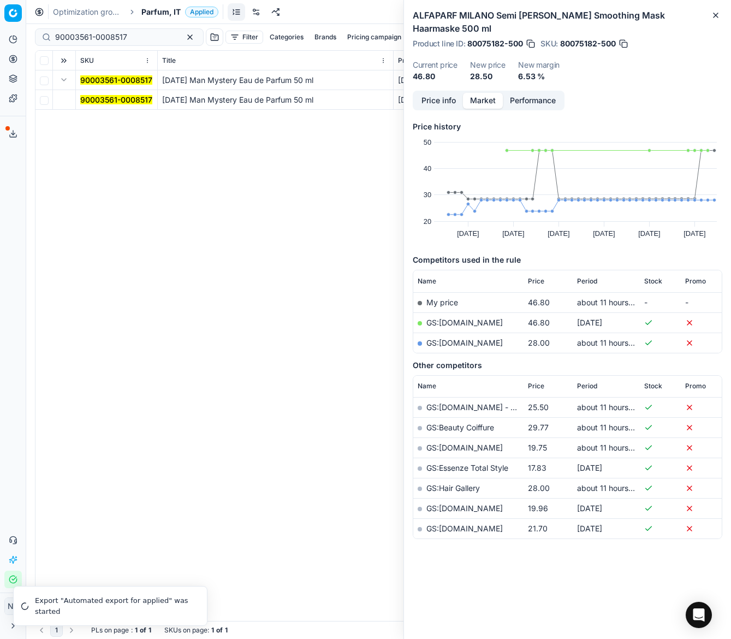
click at [96, 102] on mark "90003561-0008517" at bounding box center [116, 99] width 72 height 9
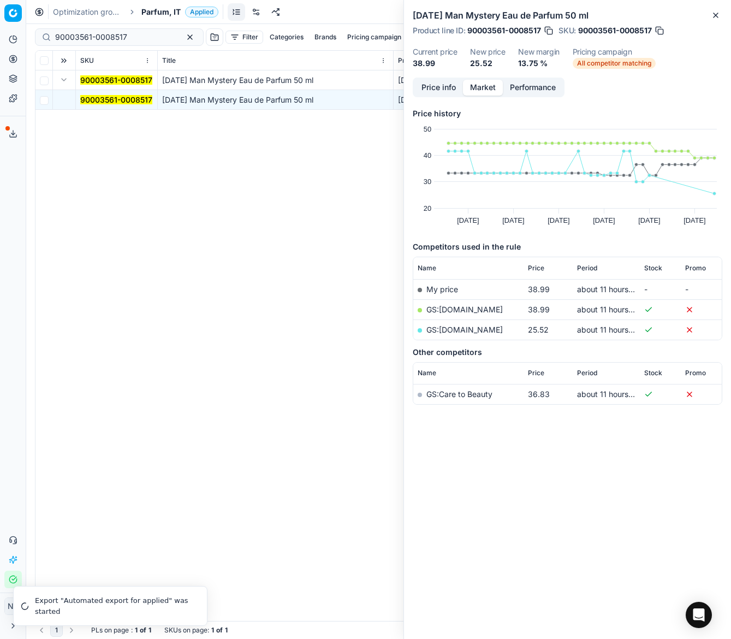
click at [476, 329] on link "GS:[DOMAIN_NAME]" at bounding box center [465, 329] width 76 height 9
click at [159, 14] on span "Parfum, IT" at bounding box center [160, 12] width 39 height 11
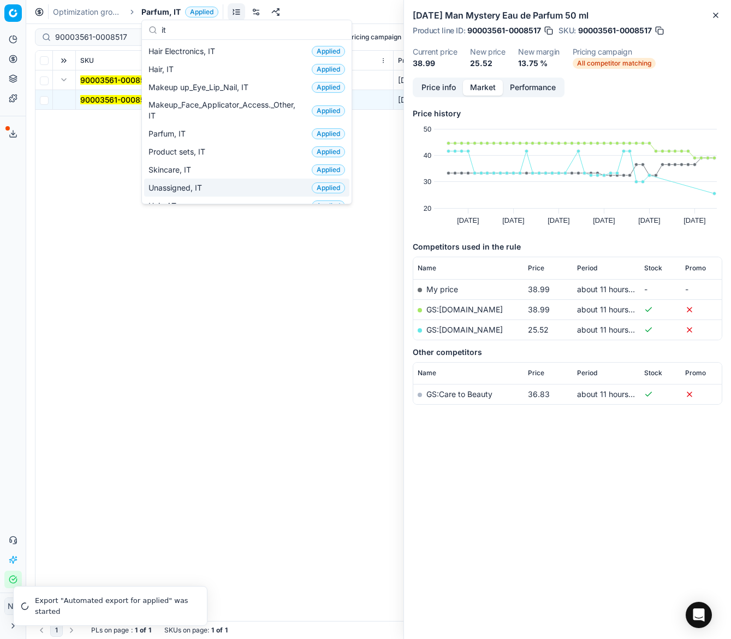
type input "it"
click at [173, 174] on span "Skincare, IT" at bounding box center [172, 169] width 47 height 11
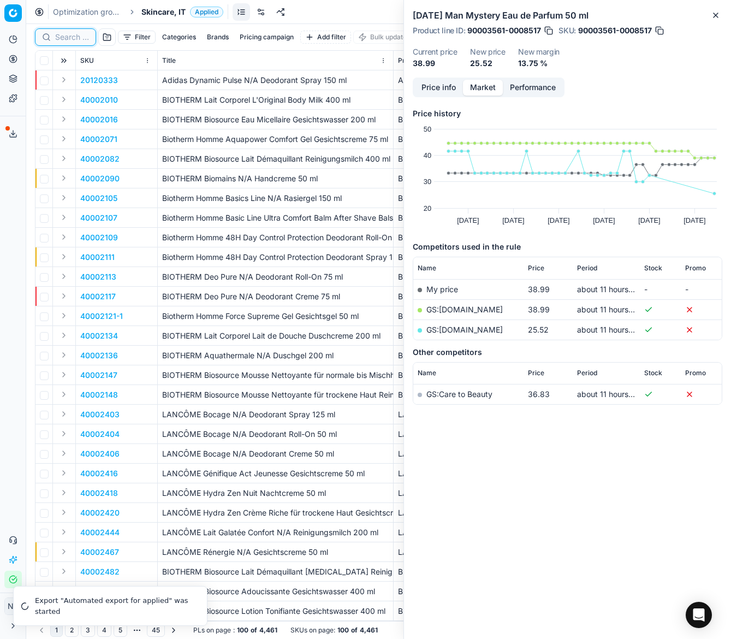
click at [76, 36] on input at bounding box center [72, 37] width 34 height 11
paste input "80065910-200"
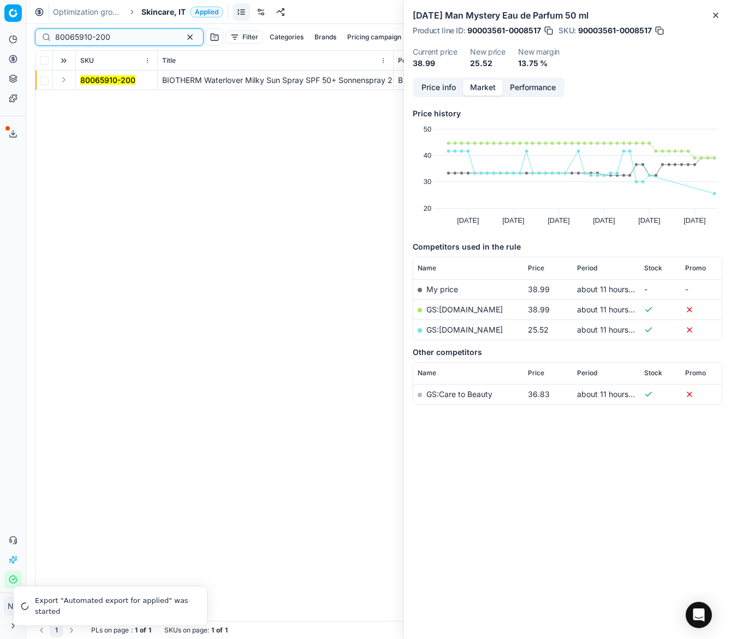
type input "80065910-200"
click at [61, 82] on button "Expand" at bounding box center [63, 79] width 13 height 13
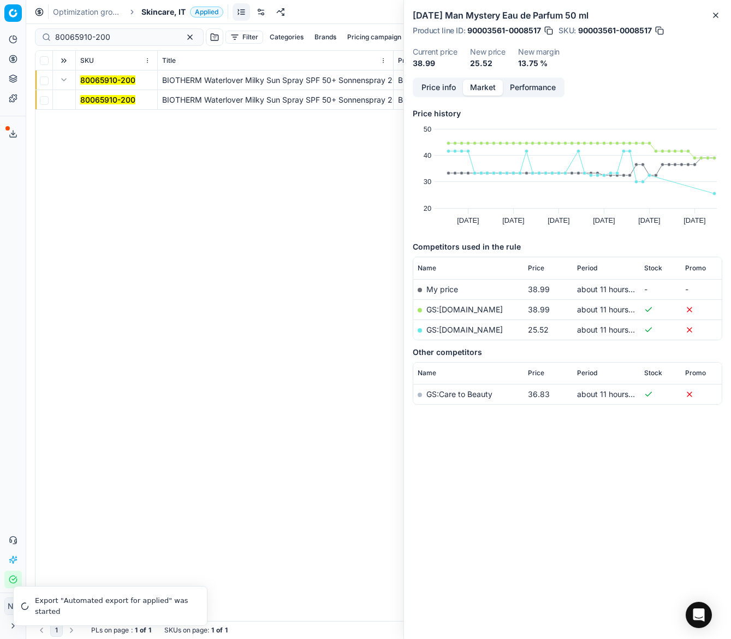
click at [99, 102] on mark "80065910-200" at bounding box center [107, 99] width 55 height 9
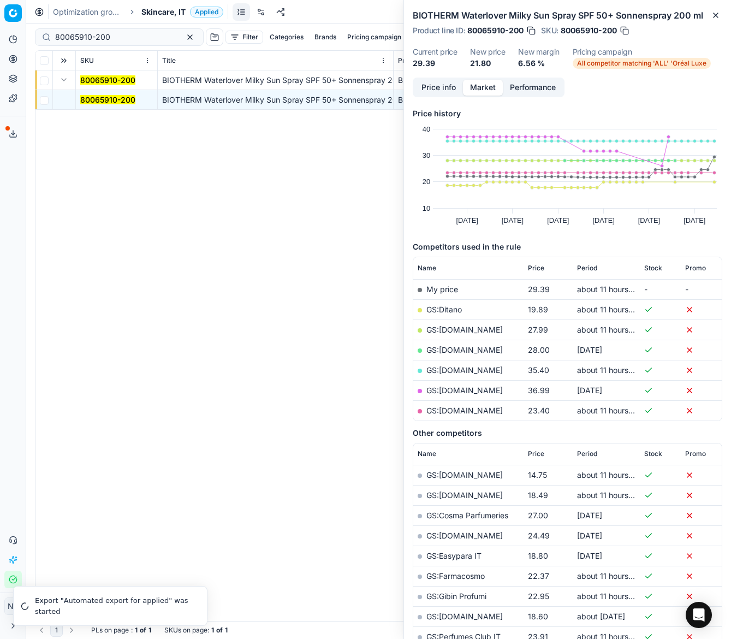
click at [444, 309] on link "GS:Ditano" at bounding box center [445, 309] width 36 height 9
click at [156, 14] on span "Skincare, IT" at bounding box center [163, 12] width 44 height 11
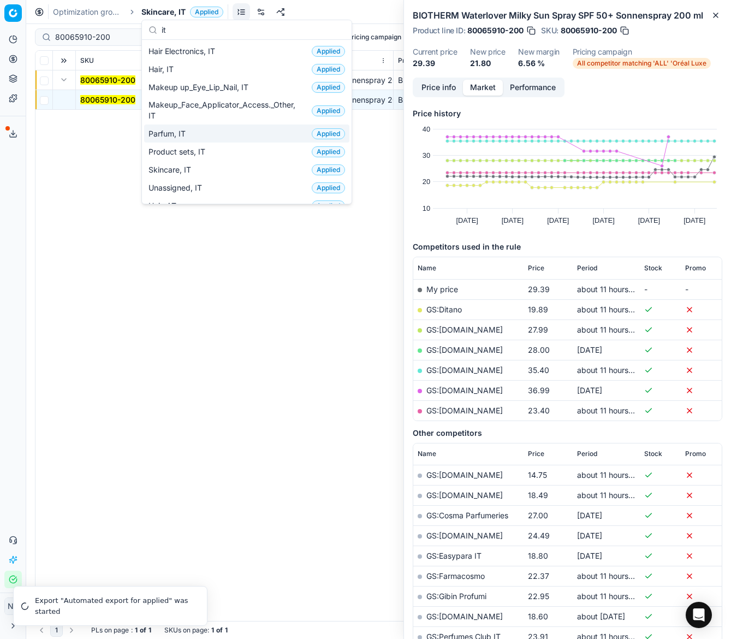
type input "it"
click at [181, 133] on span "Parfum, IT" at bounding box center [170, 133] width 42 height 11
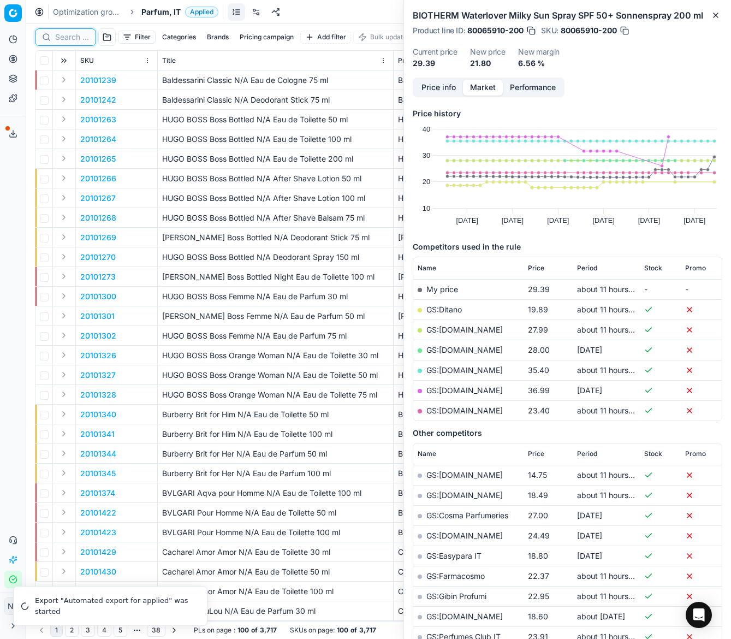
click at [67, 37] on input at bounding box center [72, 37] width 34 height 11
paste input "90005708-0008542"
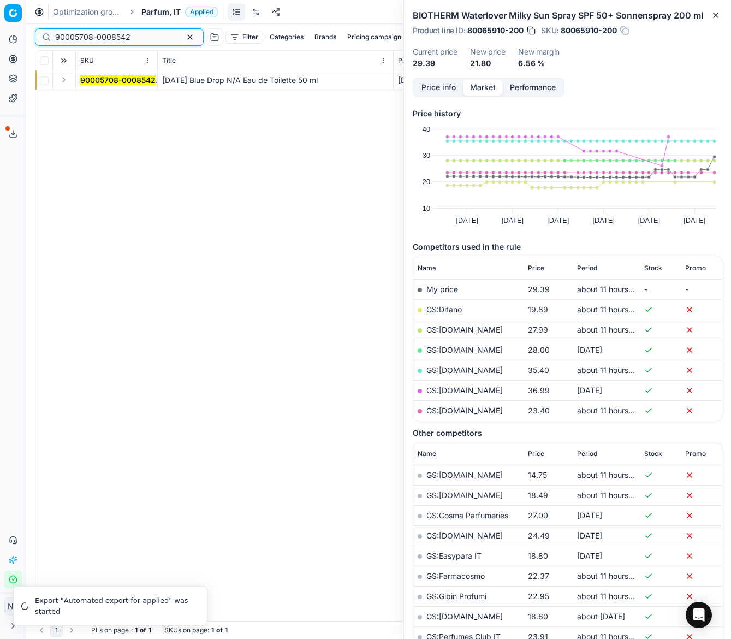
type input "90005708-0008542"
click at [64, 82] on button "Expand" at bounding box center [63, 79] width 13 height 13
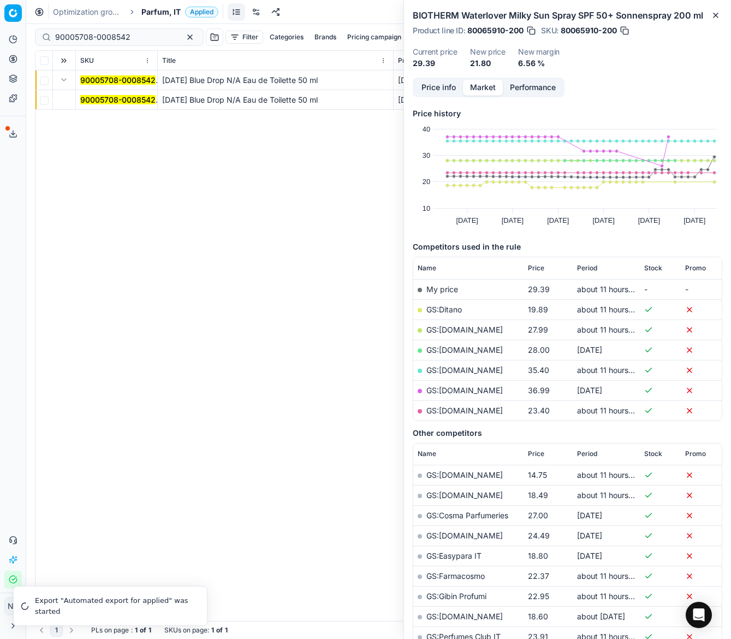
click at [83, 102] on mark "90005708-0008542" at bounding box center [117, 99] width 75 height 9
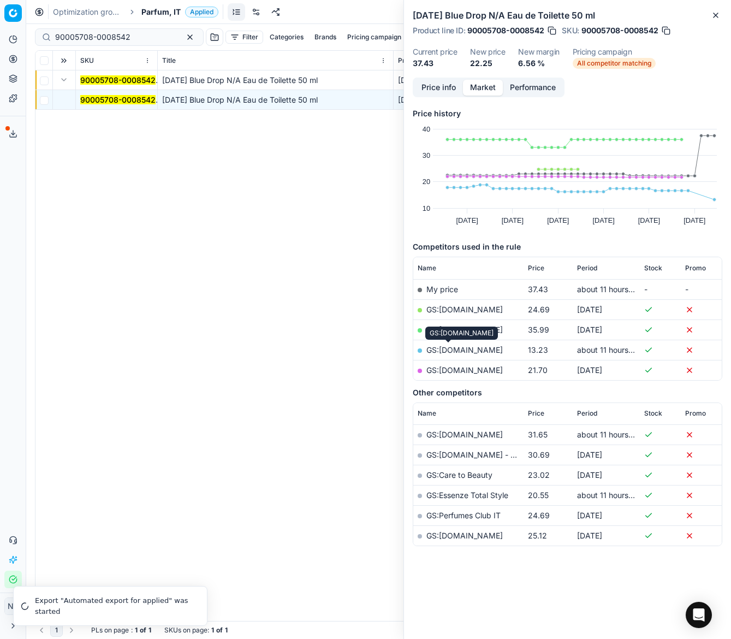
click at [445, 348] on link "GS:[DOMAIN_NAME]" at bounding box center [465, 349] width 76 height 9
click at [152, 13] on span "Parfum, IT" at bounding box center [160, 12] width 39 height 11
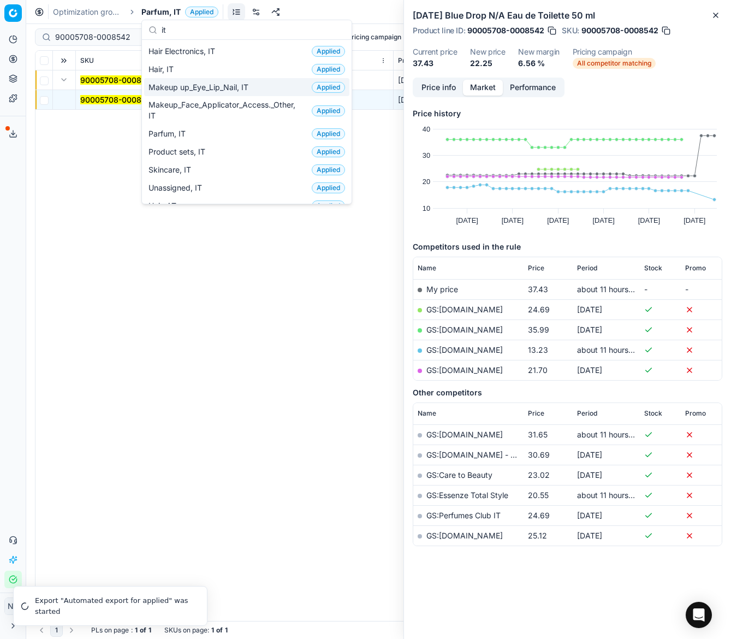
type input "it"
click at [213, 89] on span "Makeup up_Eye_Lip_Nail, IT" at bounding box center [201, 87] width 104 height 11
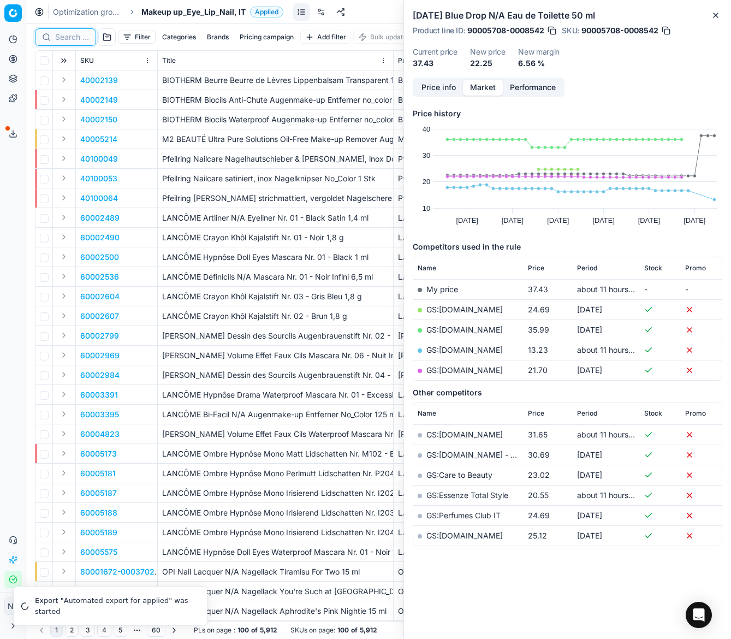
click at [63, 36] on input at bounding box center [72, 37] width 34 height 11
paste input "90005645-0008361"
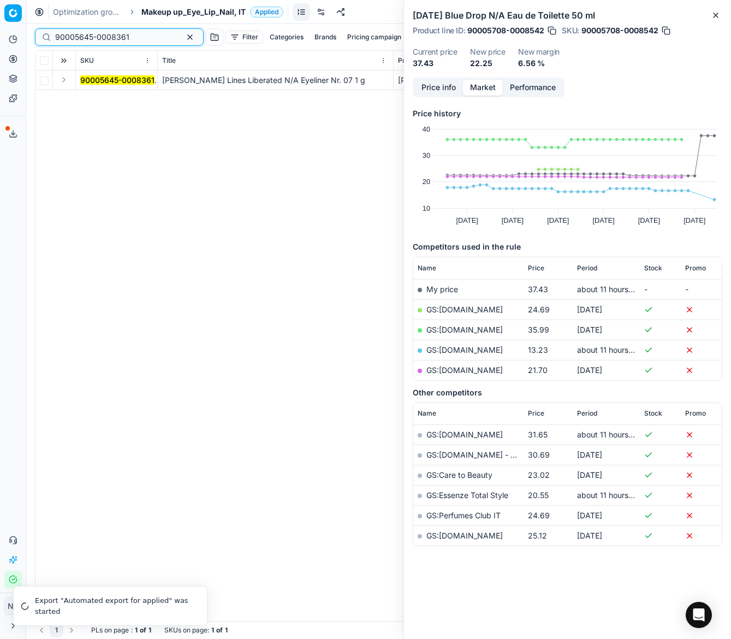
type input "90005645-0008361"
click at [62, 79] on button "Expand" at bounding box center [63, 79] width 13 height 13
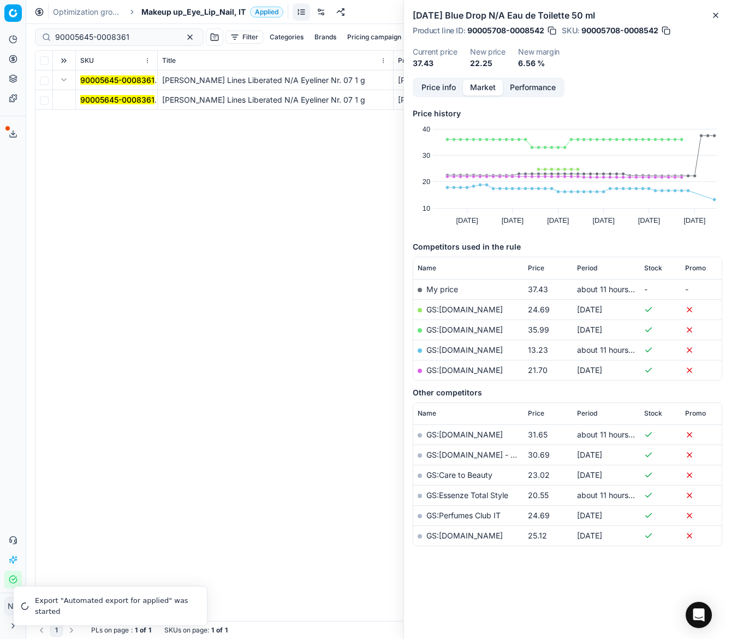
click at [93, 99] on mark "90005645-0008361" at bounding box center [117, 99] width 74 height 9
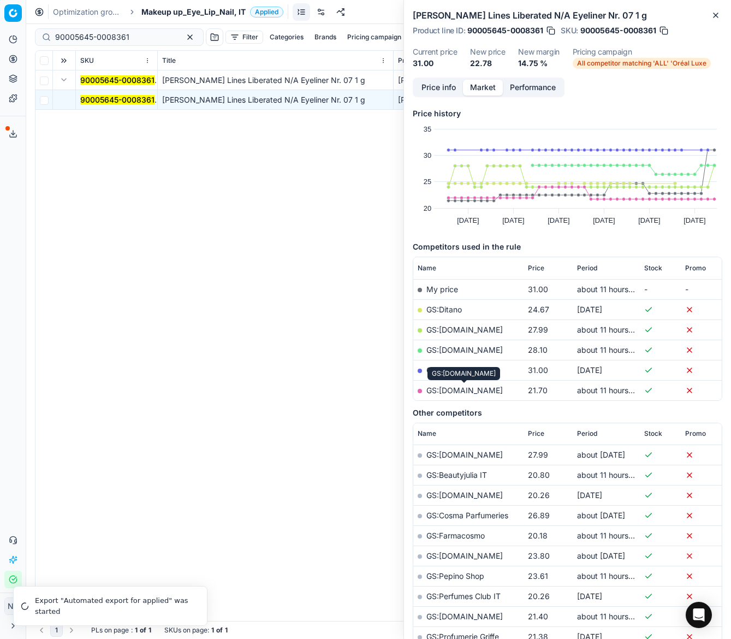
click at [446, 389] on link "GS:[DOMAIN_NAME]" at bounding box center [465, 390] width 76 height 9
click at [198, 9] on span "Makeup up_Eye_Lip_Nail, IT" at bounding box center [193, 12] width 104 height 11
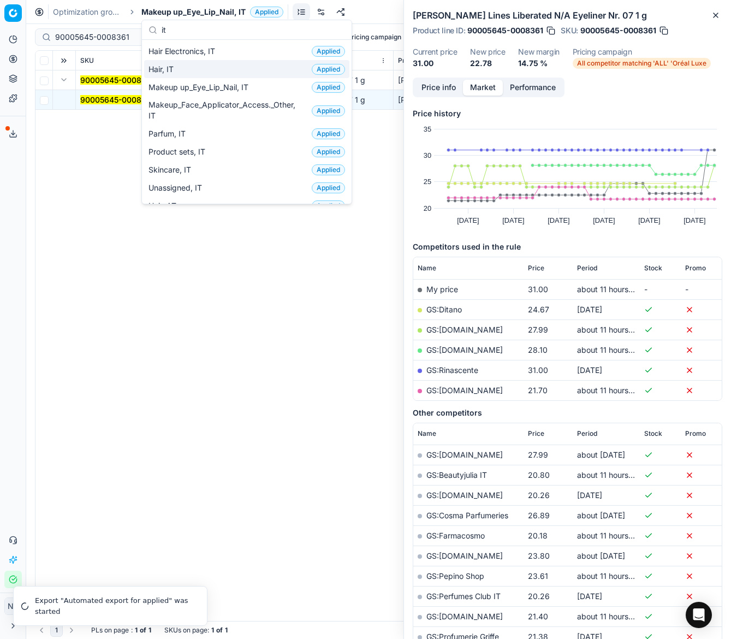
type input "it"
click at [182, 74] on div "Hair, IT Applied" at bounding box center [246, 69] width 205 height 18
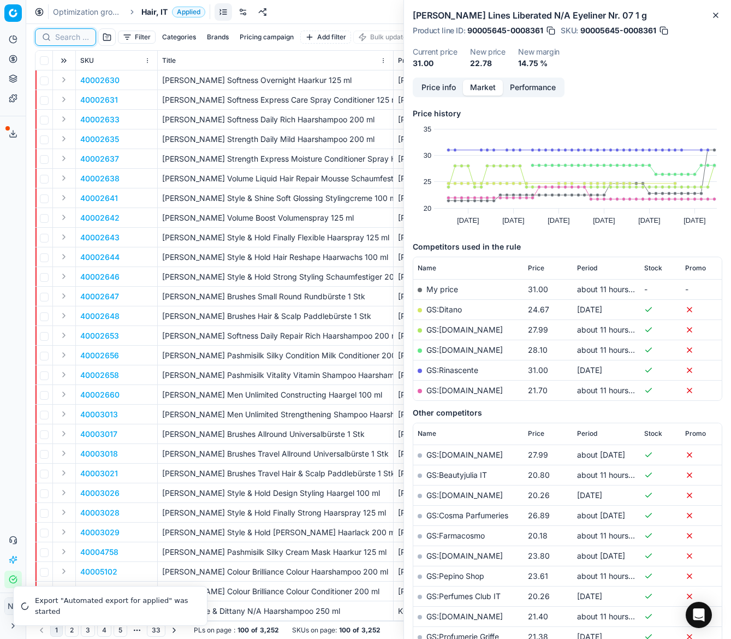
click at [58, 40] on input at bounding box center [72, 37] width 34 height 11
paste input "80077475-200"
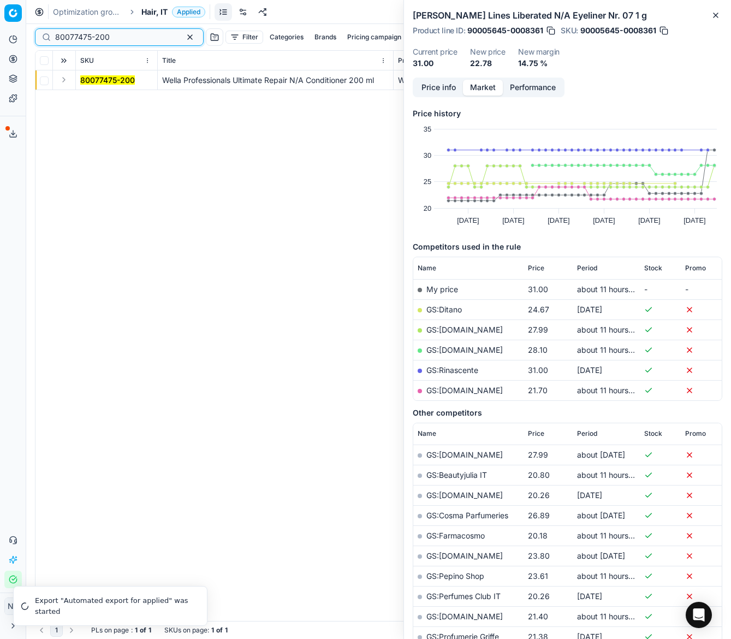
type input "80077475-200"
click at [66, 80] on button "Expand" at bounding box center [63, 79] width 13 height 13
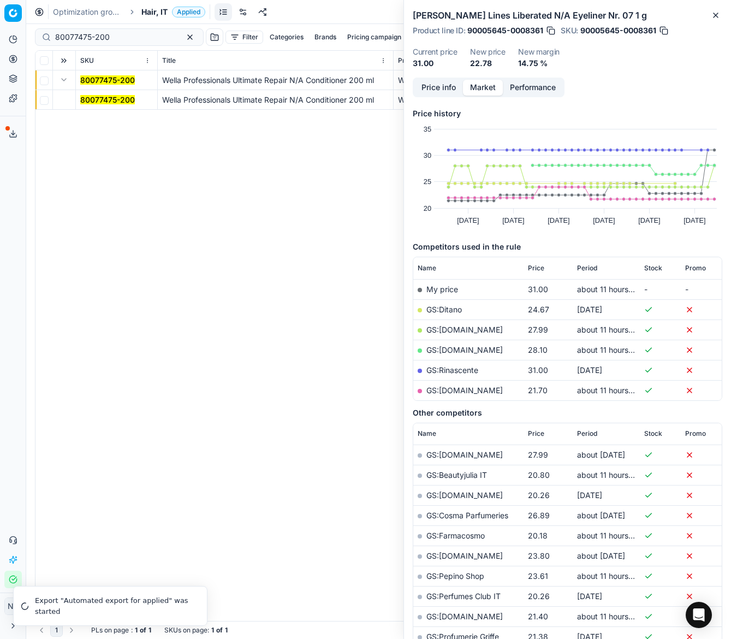
click at [98, 98] on mark "80077475-200" at bounding box center [107, 99] width 55 height 9
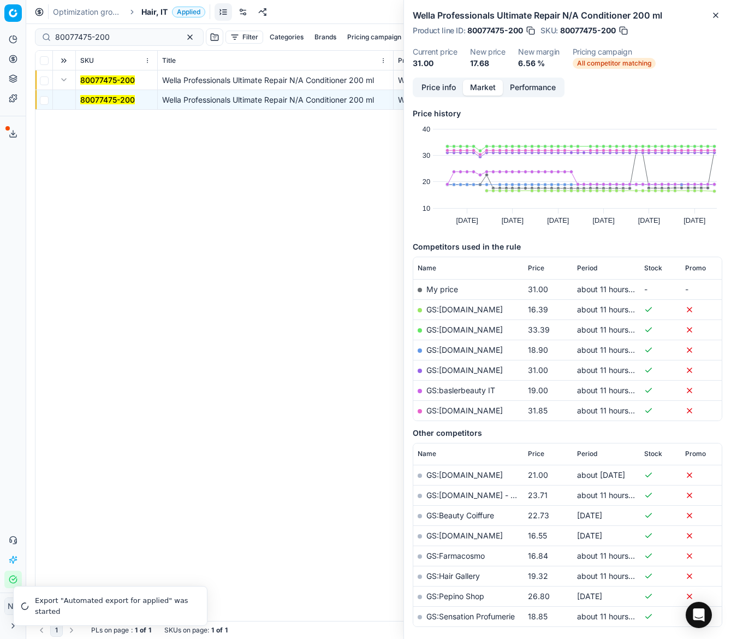
click at [461, 309] on link "GS:[DOMAIN_NAME]" at bounding box center [465, 309] width 76 height 9
click at [117, 34] on input "80077475-200" at bounding box center [115, 37] width 120 height 11
click at [144, 11] on span "Hair, IT" at bounding box center [154, 12] width 26 height 11
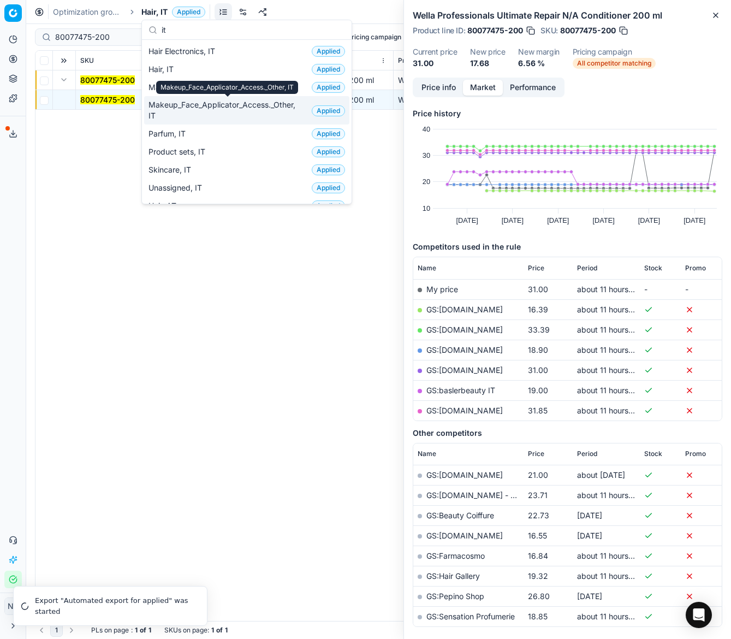
type input "it"
click at [211, 108] on span "Makeup_Face_Applicator_Access._Other, IT" at bounding box center [228, 110] width 159 height 22
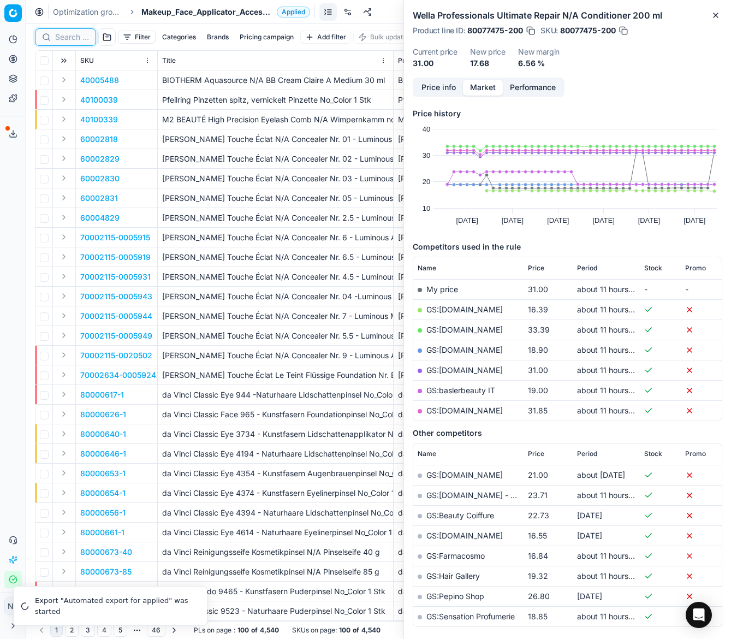
click at [76, 38] on input at bounding box center [72, 37] width 34 height 11
paste input "80072503-15-1"
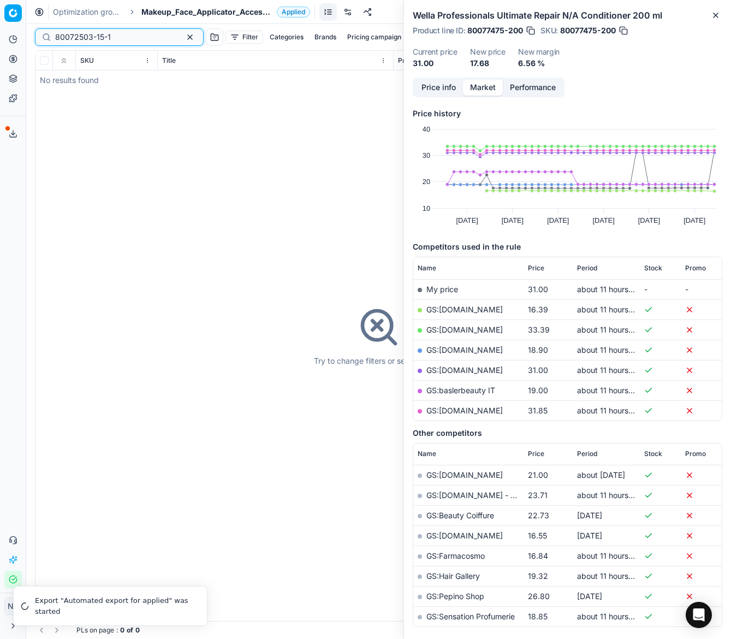
type input "80072503-15-1"
click at [170, 9] on span "Makeup_Face_Applicator_Access._Other, IT" at bounding box center [206, 12] width 131 height 11
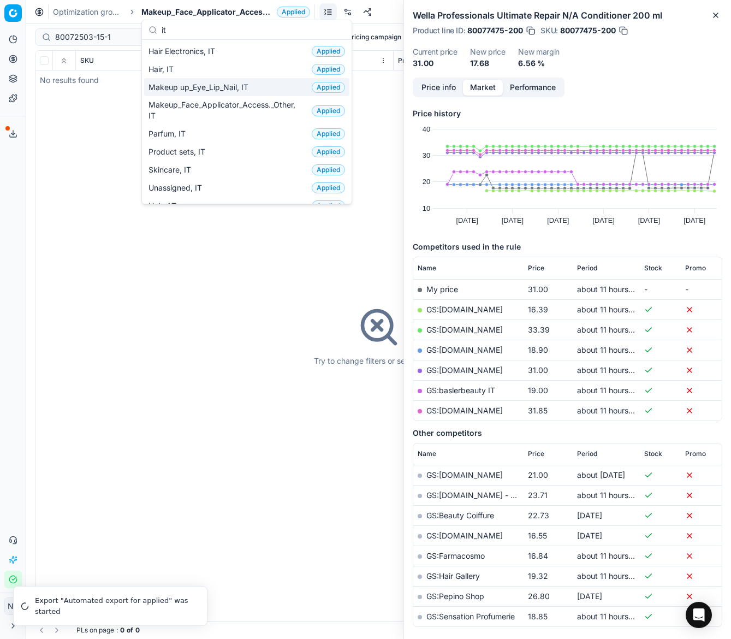
type input "it"
click at [160, 87] on span "Makeup up_Eye_Lip_Nail, IT" at bounding box center [201, 87] width 104 height 11
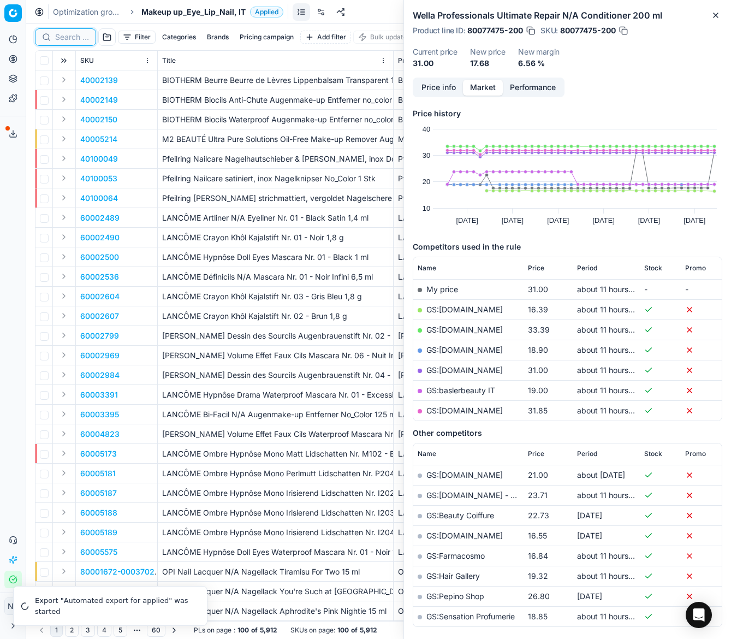
click at [66, 42] on input at bounding box center [72, 37] width 34 height 11
paste input "80072503-15-1"
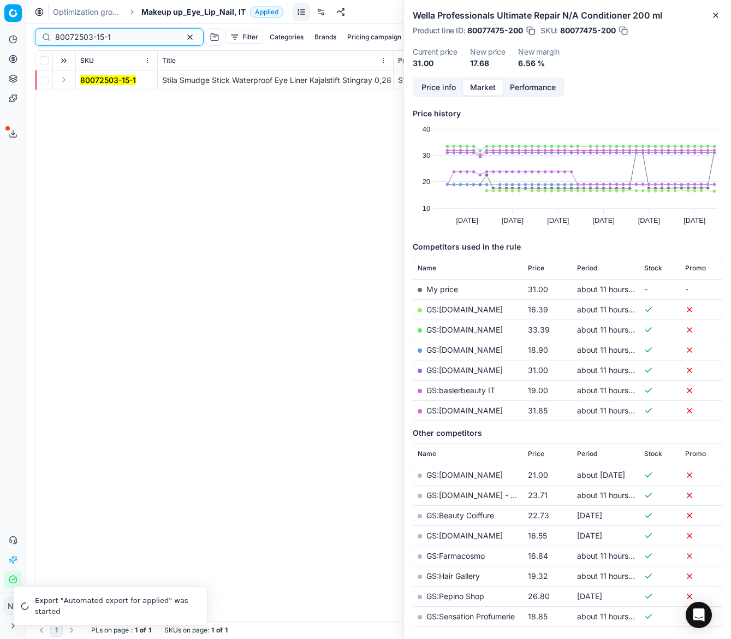
type input "80072503-15-1"
click at [63, 81] on button "Expand" at bounding box center [63, 79] width 13 height 13
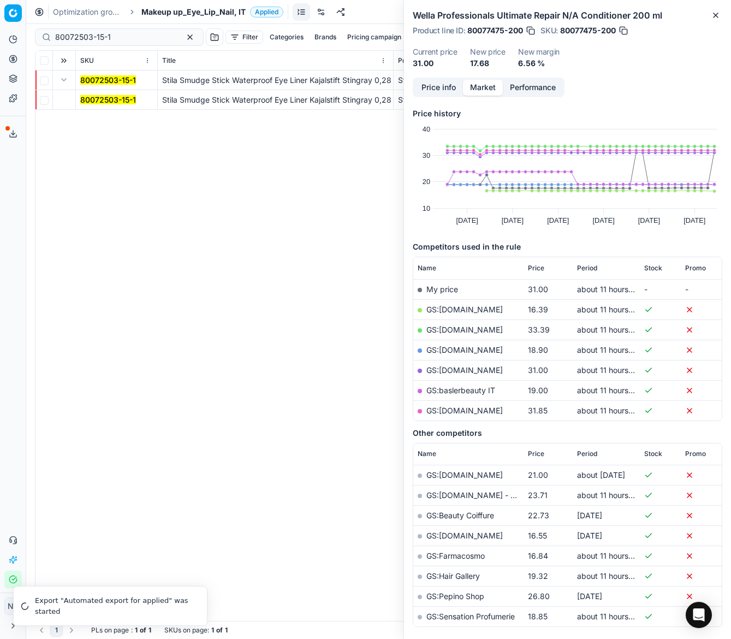
click at [104, 103] on mark "80072503-15-1" at bounding box center [108, 99] width 56 height 9
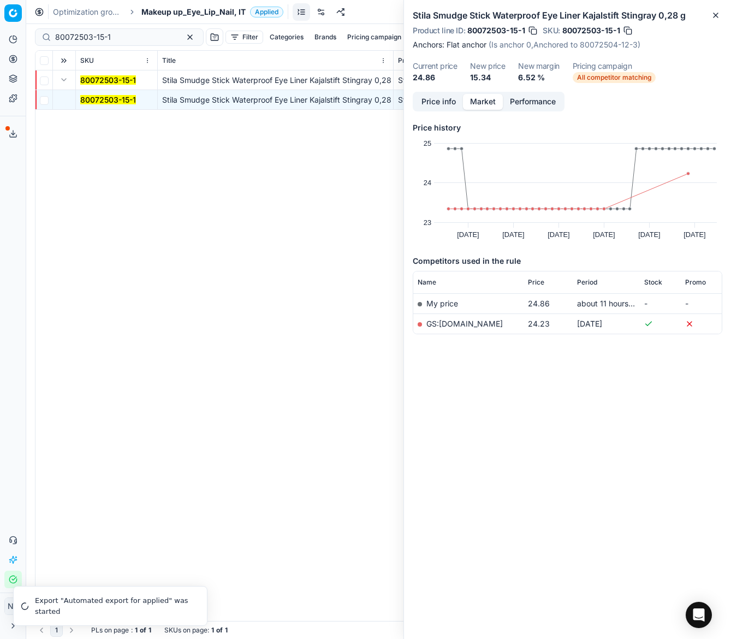
click at [167, 12] on span "Makeup up_Eye_Lip_Nail, IT" at bounding box center [193, 12] width 104 height 11
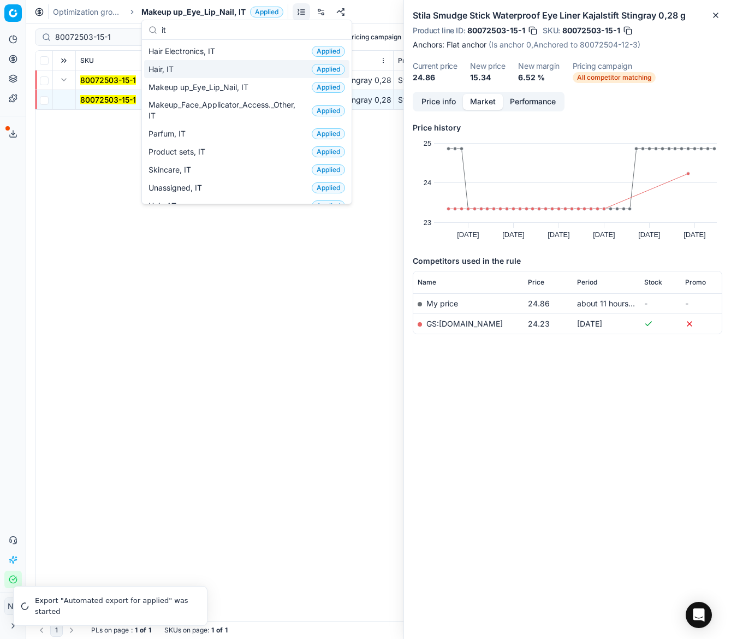
type input "it"
click at [169, 69] on span "Hair, IT" at bounding box center [164, 69] width 30 height 11
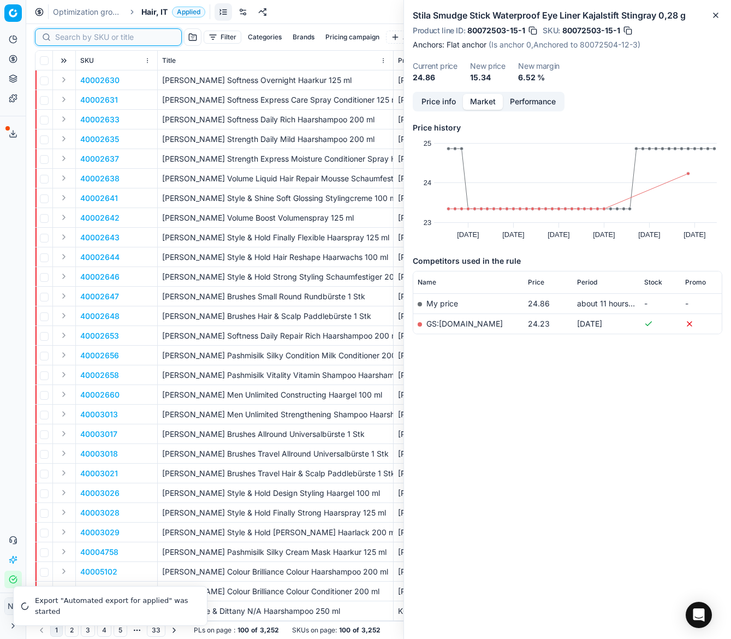
click at [73, 40] on input at bounding box center [115, 37] width 120 height 11
paste input "80073509-150"
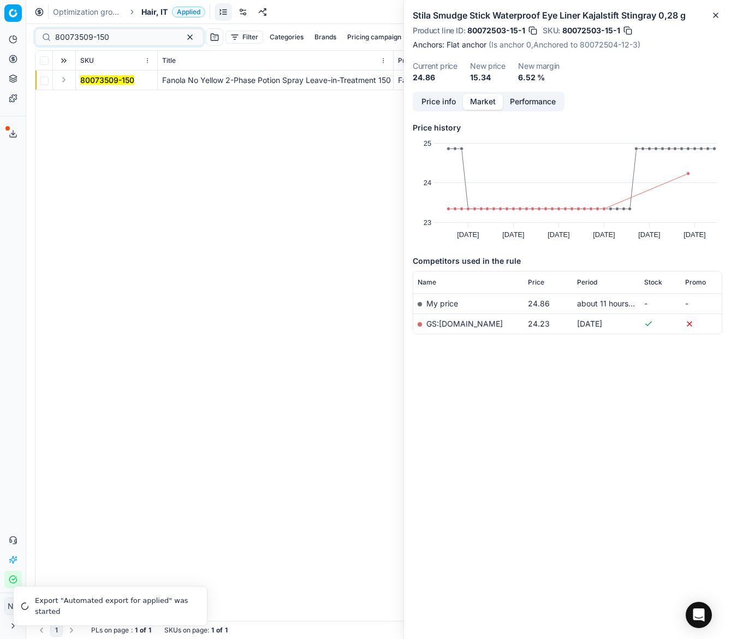
click at [62, 79] on button "Expand" at bounding box center [63, 79] width 13 height 13
click at [89, 99] on mark "80073509-150" at bounding box center [107, 99] width 54 height 9
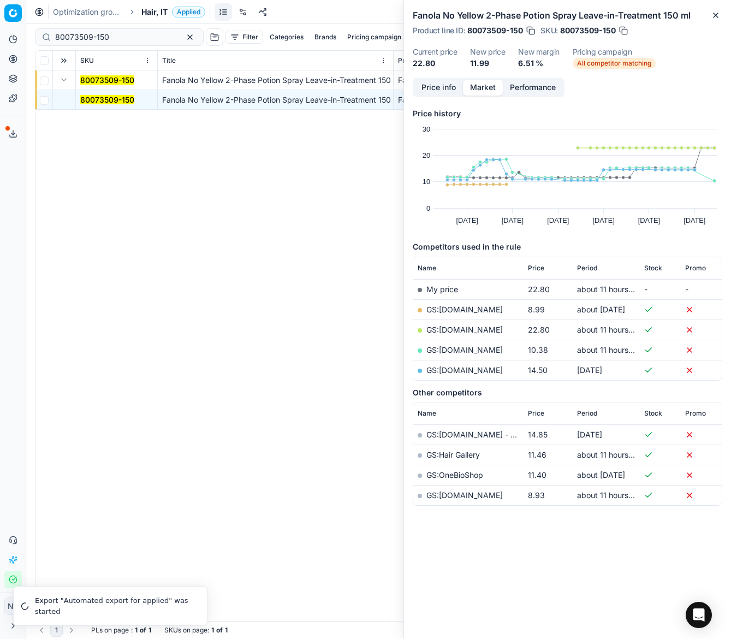
click at [448, 308] on link "GS:[DOMAIN_NAME]" at bounding box center [465, 309] width 76 height 9
click at [445, 349] on link "GS:[DOMAIN_NAME]" at bounding box center [465, 349] width 76 height 9
click at [116, 35] on input "80073509-150" at bounding box center [115, 37] width 120 height 11
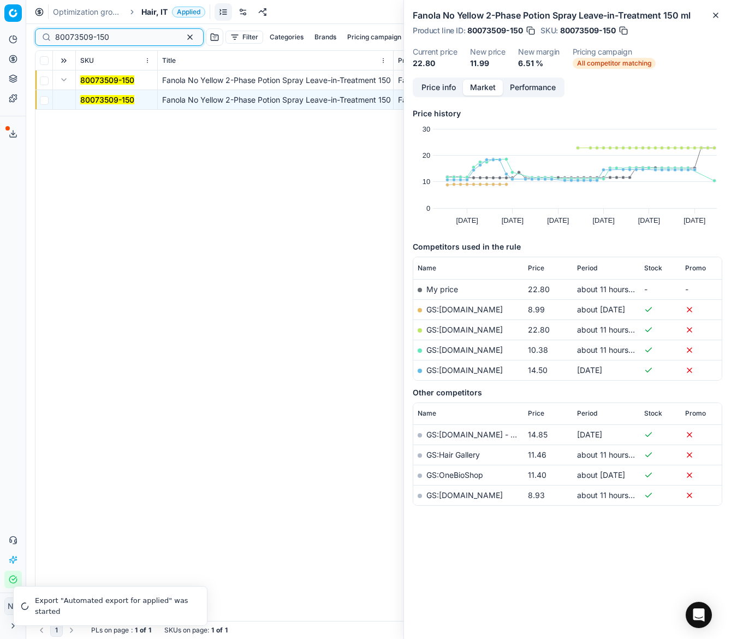
paste input "54941-0011896"
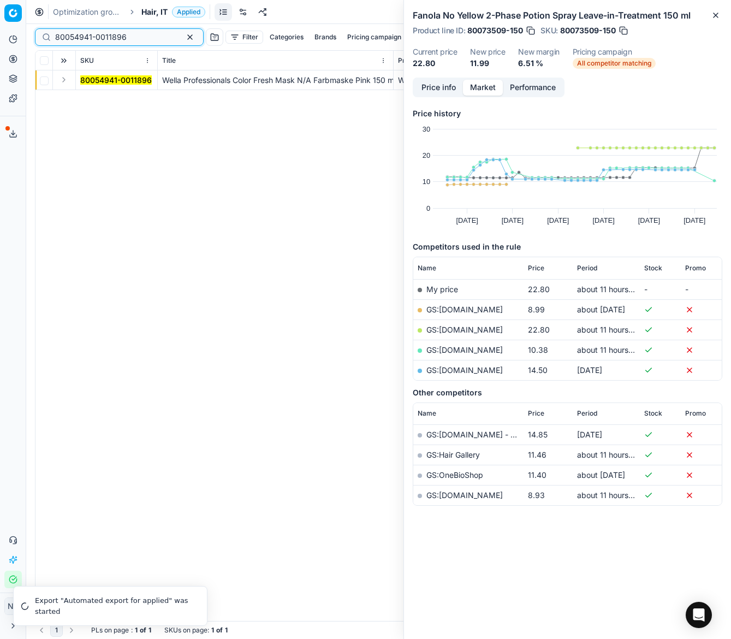
type input "80054941-0011896"
click at [62, 81] on button "Expand" at bounding box center [63, 79] width 13 height 13
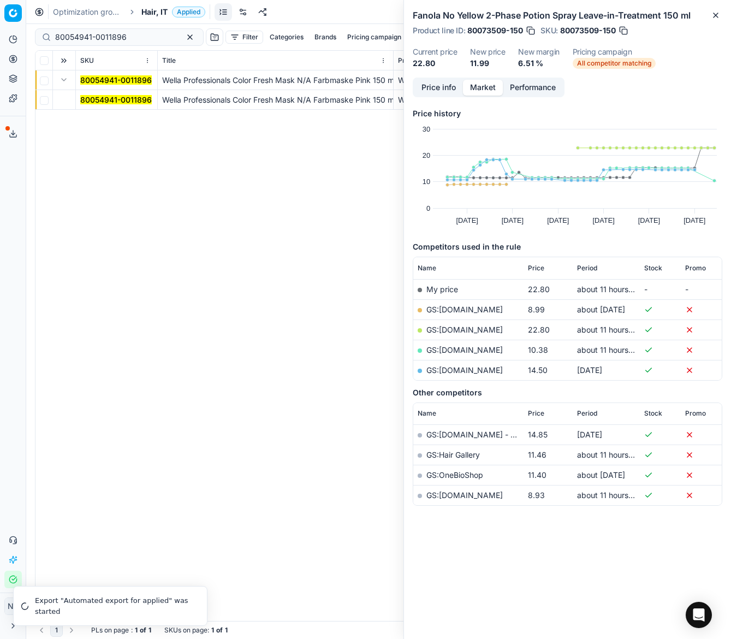
click at [91, 96] on mark "80054941-0011896" at bounding box center [116, 99] width 72 height 9
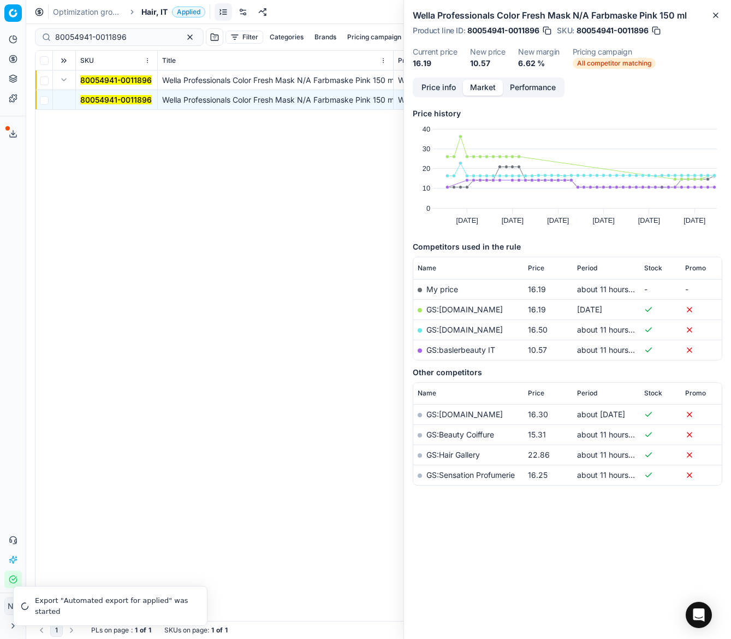
click at [462, 350] on link "GS:baslerbeauty IT" at bounding box center [461, 349] width 69 height 9
click at [148, 8] on span "Hair, IT" at bounding box center [154, 12] width 26 height 11
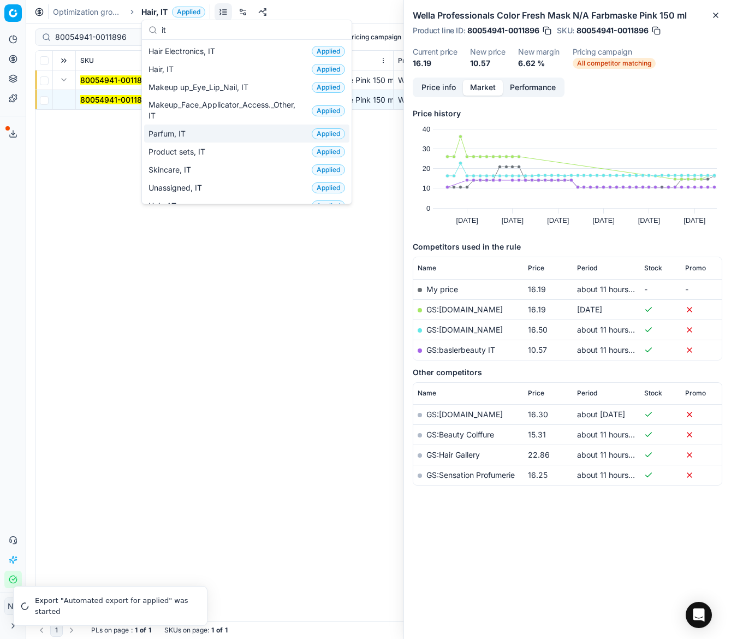
type input "it"
click at [195, 135] on div "Parfum, IT Applied" at bounding box center [246, 134] width 205 height 18
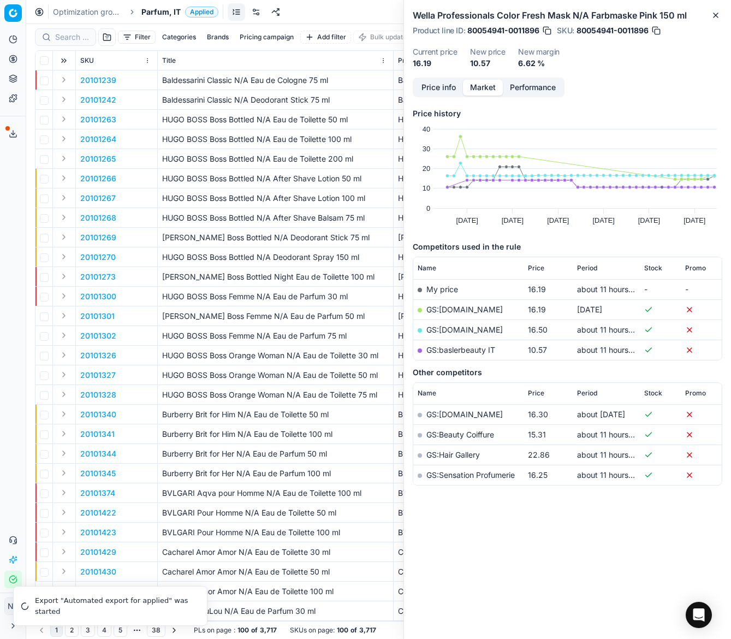
click at [64, 43] on div at bounding box center [65, 36] width 61 height 17
paste input "80066923-100"
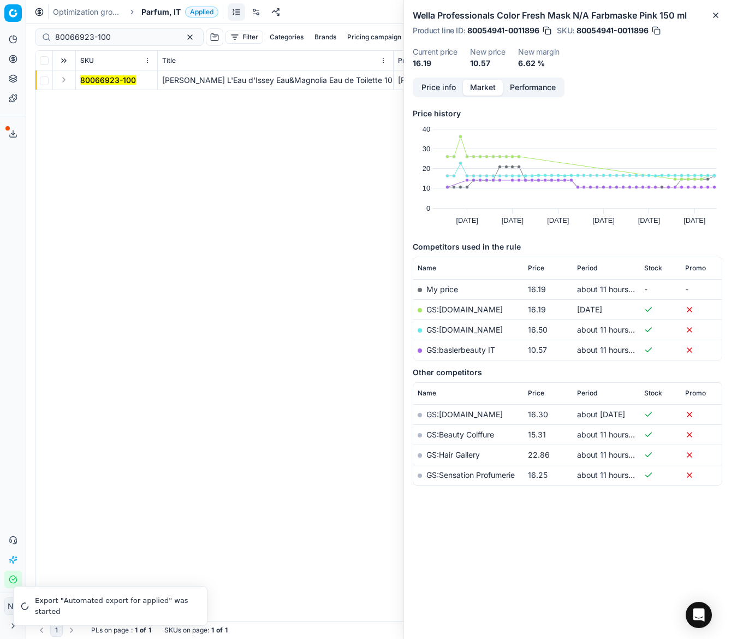
click at [62, 79] on button "Expand" at bounding box center [63, 79] width 13 height 13
click at [93, 105] on td "80066923-100" at bounding box center [117, 100] width 82 height 20
click at [95, 99] on mark "80066923-100" at bounding box center [108, 99] width 56 height 9
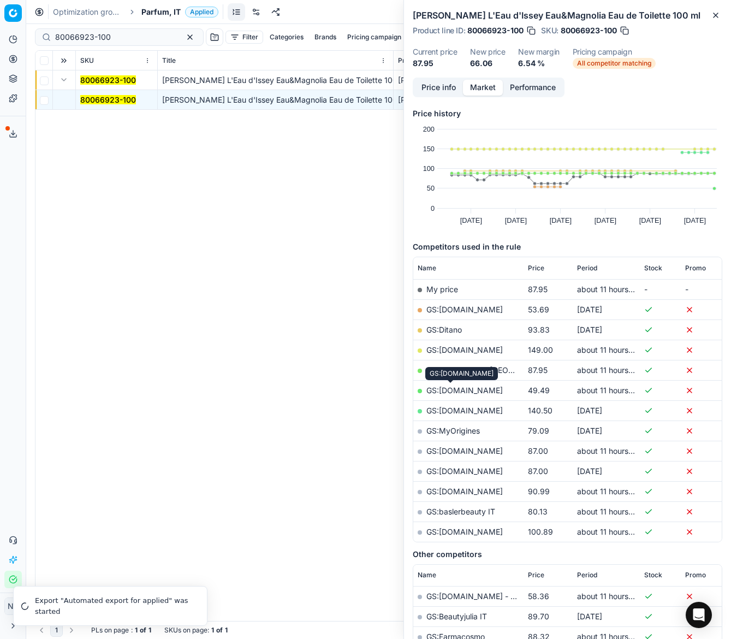
click at [457, 390] on link "GS:[DOMAIN_NAME]" at bounding box center [465, 390] width 76 height 9
click at [127, 39] on input "80066923-100" at bounding box center [115, 37] width 120 height 11
paste input "07002-2"
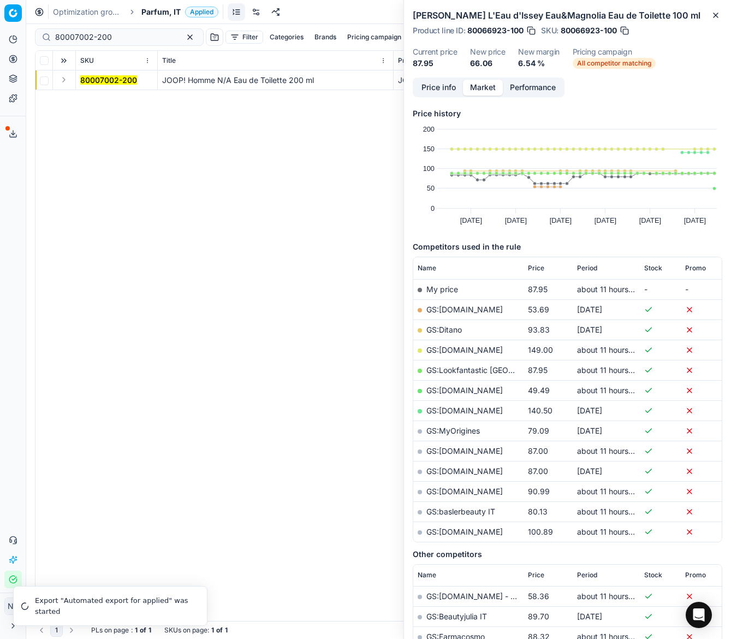
click at [66, 79] on button "Expand" at bounding box center [63, 79] width 13 height 13
click at [90, 96] on mark "80007002-200" at bounding box center [108, 99] width 57 height 9
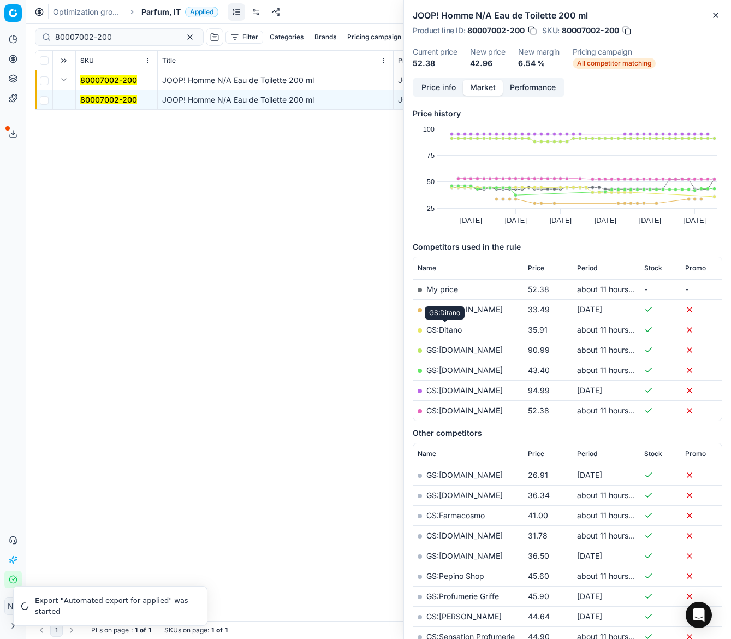
click at [442, 330] on link "GS:Ditano" at bounding box center [445, 329] width 36 height 9
click at [137, 33] on input "80007002-200" at bounding box center [115, 37] width 120 height 11
paste input "20120324"
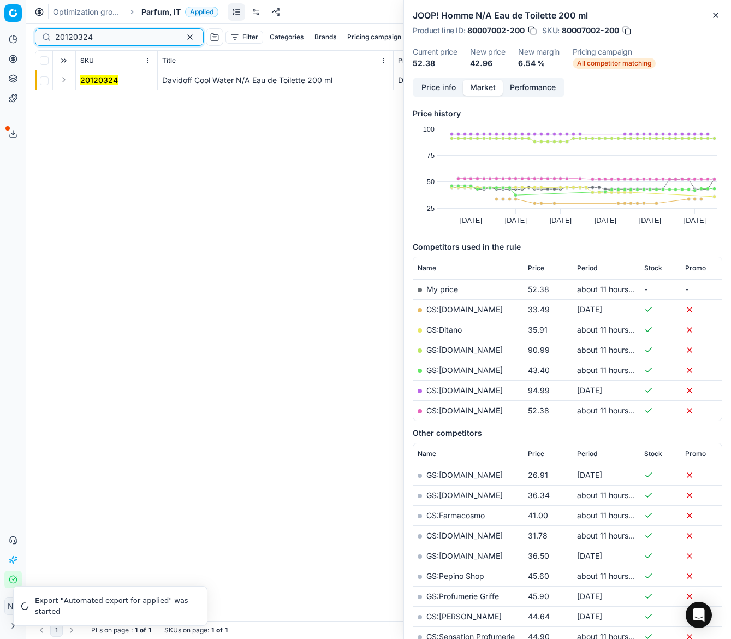
type input "20120324"
click at [64, 83] on button "Expand" at bounding box center [63, 79] width 13 height 13
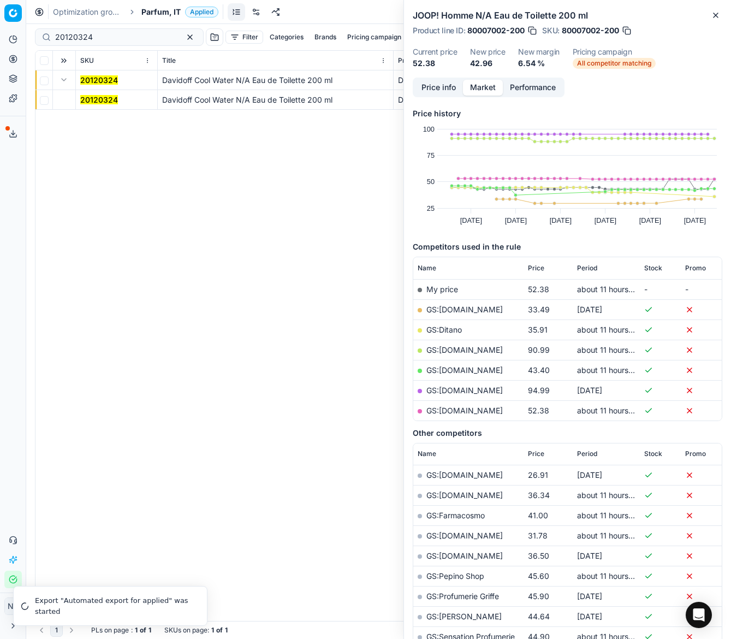
click at [88, 100] on mark "20120324" at bounding box center [99, 99] width 38 height 9
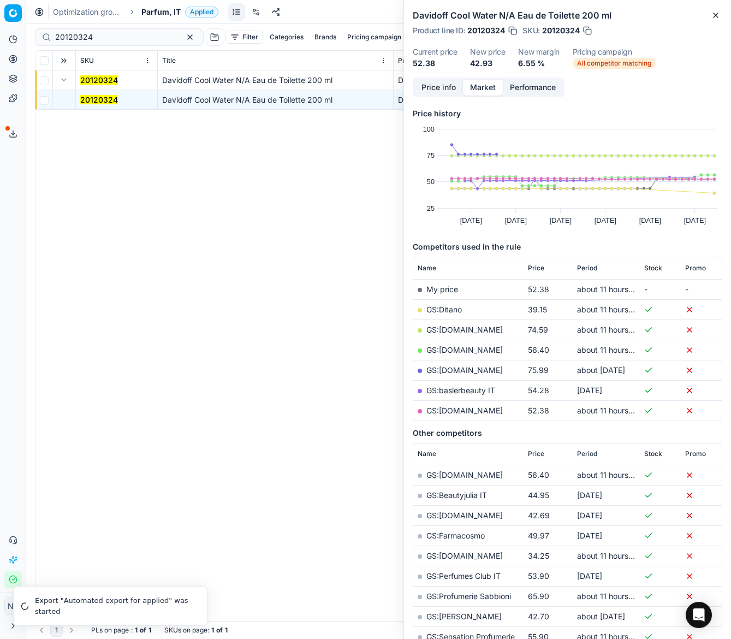
click at [447, 311] on link "GS:Ditano" at bounding box center [445, 309] width 36 height 9
click at [134, 38] on input "20120324" at bounding box center [115, 37] width 120 height 11
paste input "02531"
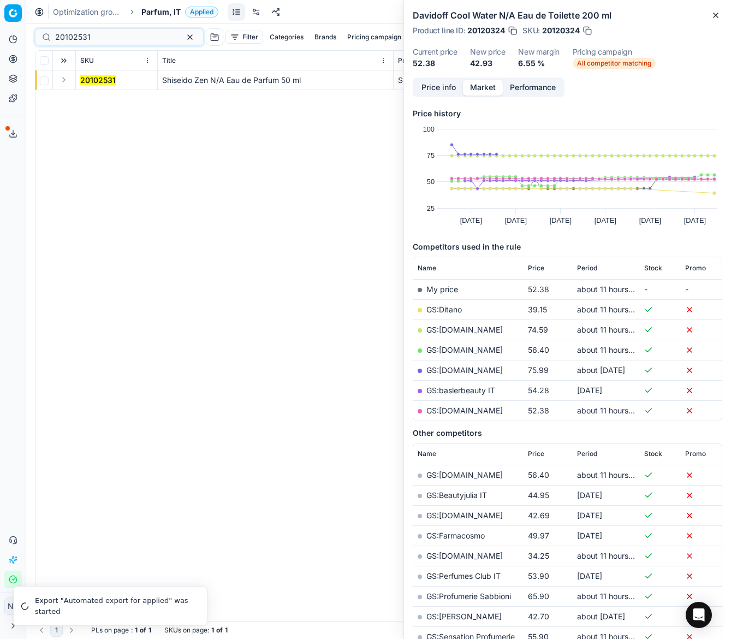
click at [64, 84] on button "Expand" at bounding box center [63, 79] width 13 height 13
click at [94, 102] on mark "20102531" at bounding box center [98, 99] width 36 height 9
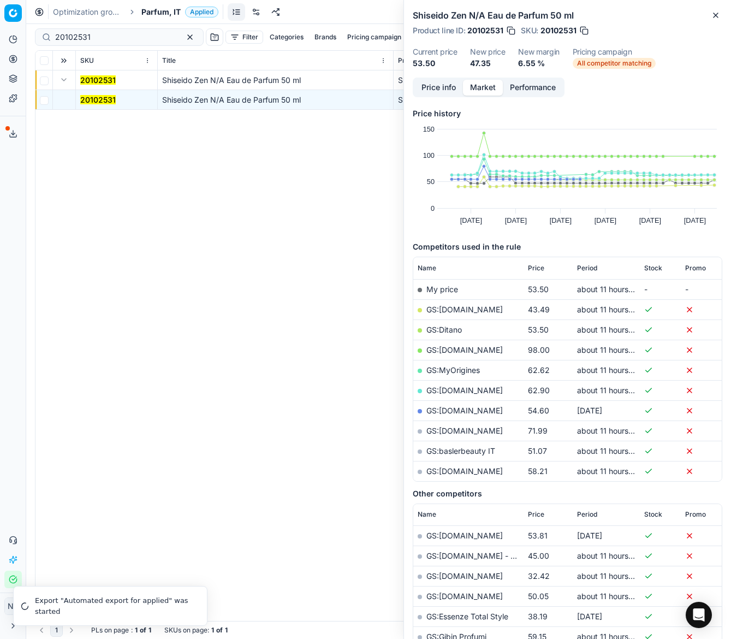
click at [466, 309] on link "GS:[DOMAIN_NAME]" at bounding box center [465, 309] width 76 height 9
click at [125, 36] on input "20102531" at bounding box center [115, 37] width 120 height 11
paste input "80037616-30"
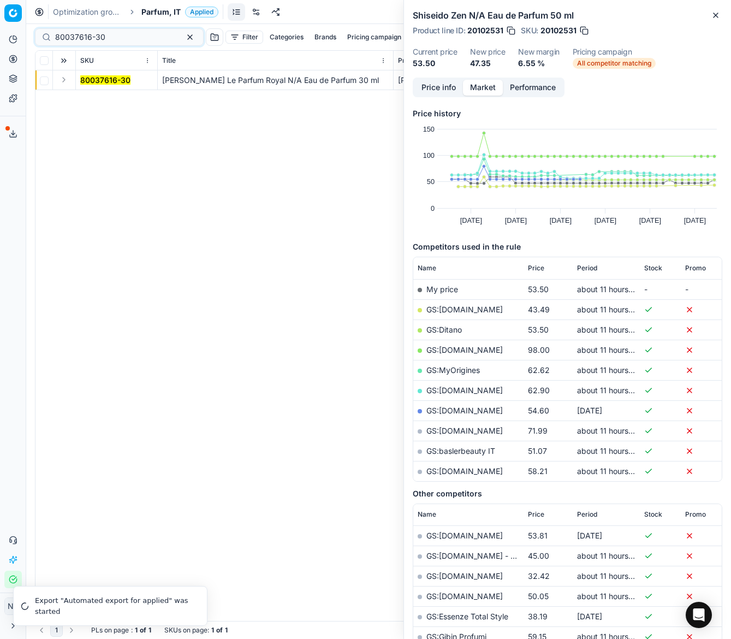
click at [65, 80] on button "Expand" at bounding box center [63, 79] width 13 height 13
click at [99, 96] on mark "80037616-30" at bounding box center [105, 99] width 50 height 9
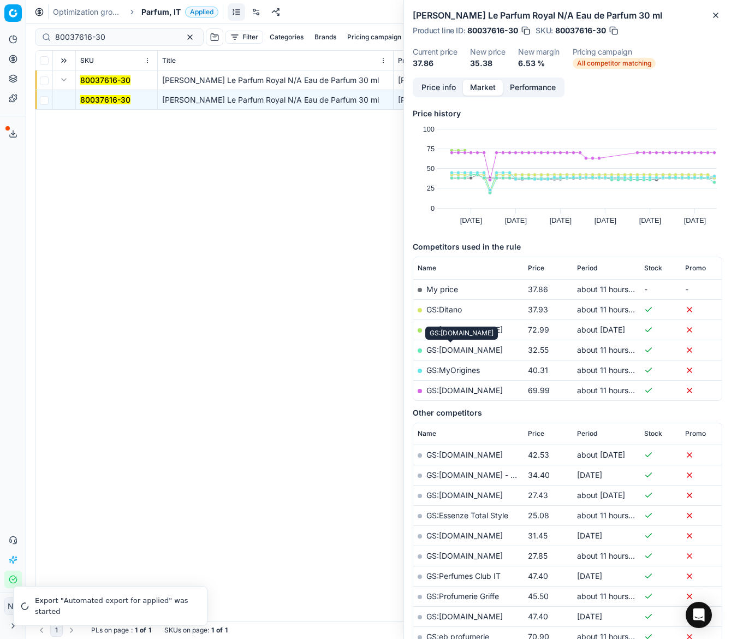
click at [456, 350] on link "GS:[DOMAIN_NAME]" at bounding box center [465, 349] width 76 height 9
click at [449, 309] on link "GS:Ditano" at bounding box center [445, 309] width 36 height 9
click at [451, 370] on link "GS:MyOrigines" at bounding box center [454, 369] width 54 height 9
click at [100, 37] on input "80037616-30" at bounding box center [115, 37] width 120 height 11
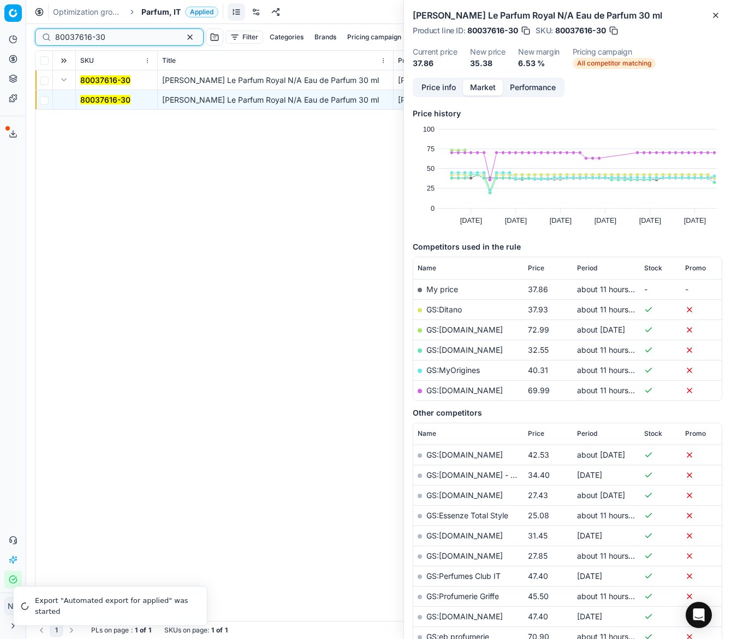
click at [100, 37] on input "80037616-30" at bounding box center [115, 37] width 120 height 11
paste input "20150042"
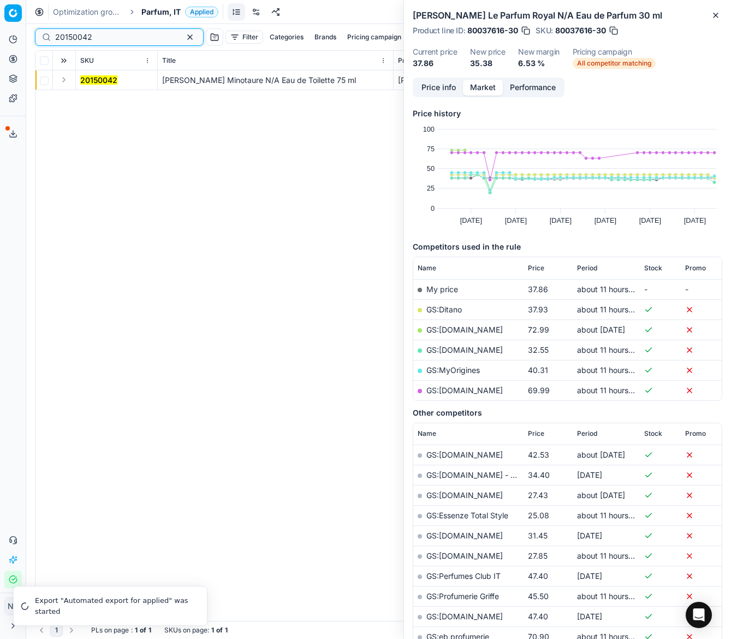
type input "20150042"
click at [67, 82] on button "Expand" at bounding box center [63, 79] width 13 height 13
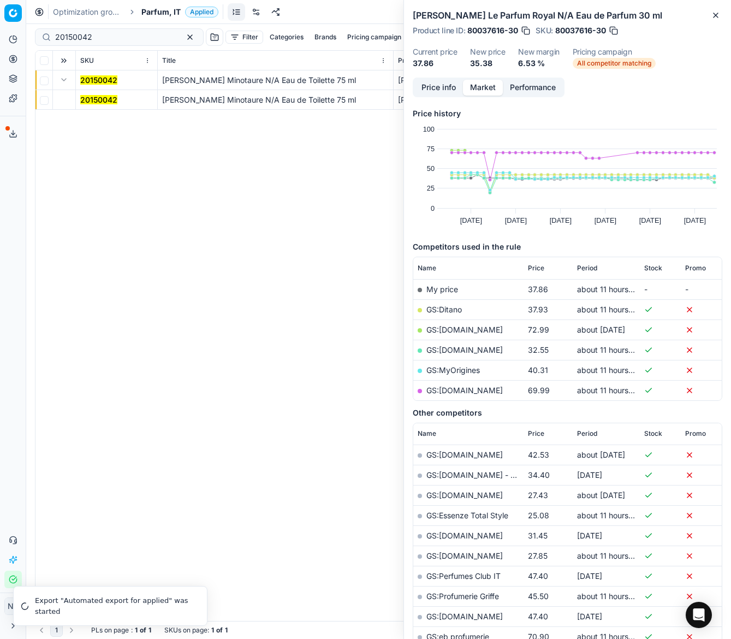
click at [92, 96] on mark "20150042" at bounding box center [98, 99] width 37 height 9
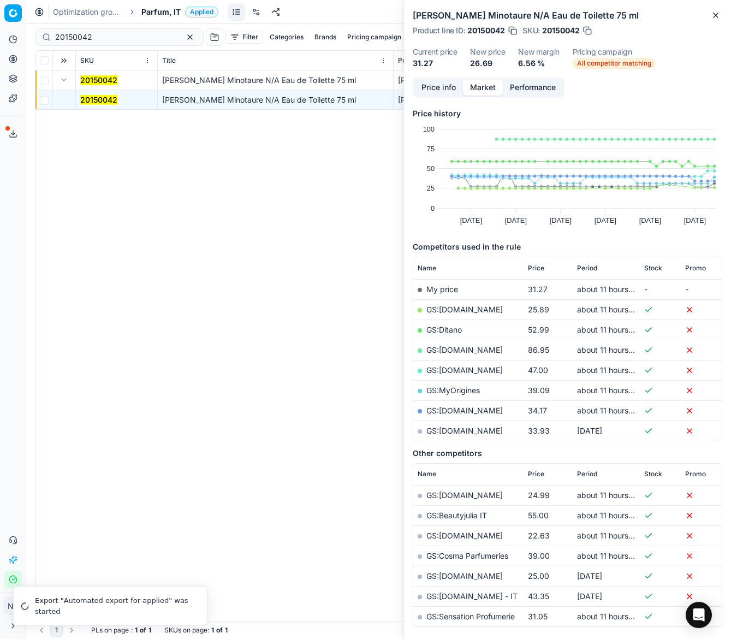
click at [460, 308] on link "GS:[DOMAIN_NAME]" at bounding box center [465, 309] width 76 height 9
click at [157, 13] on span "Parfum, IT" at bounding box center [160, 12] width 39 height 11
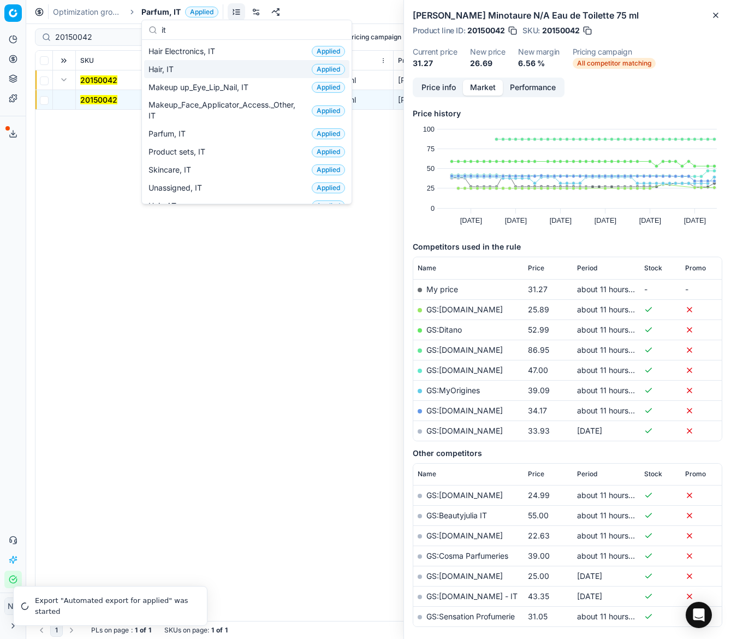
type input "it"
click at [168, 69] on span "Hair, IT" at bounding box center [164, 69] width 30 height 11
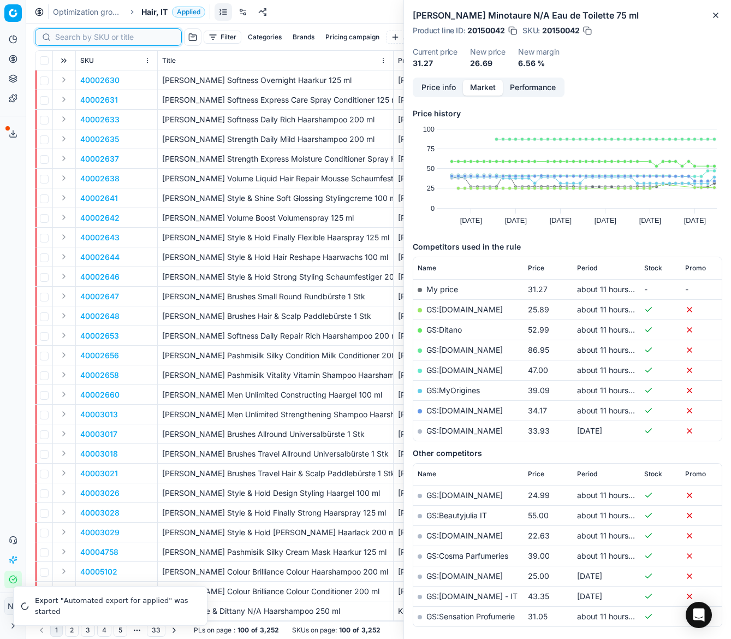
click at [78, 34] on input at bounding box center [115, 37] width 120 height 11
paste input "80009328-250"
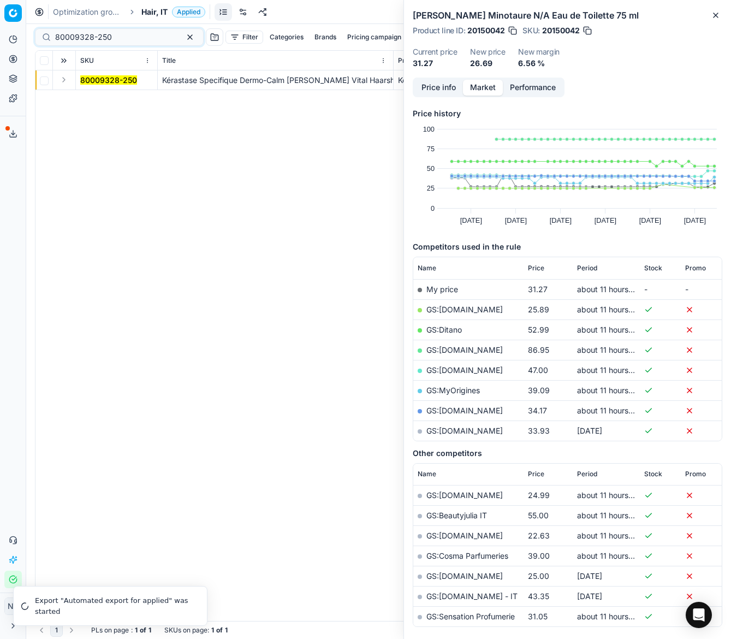
click at [63, 83] on button "Expand" at bounding box center [63, 79] width 13 height 13
click at [95, 102] on mark "80009328-250" at bounding box center [108, 99] width 57 height 9
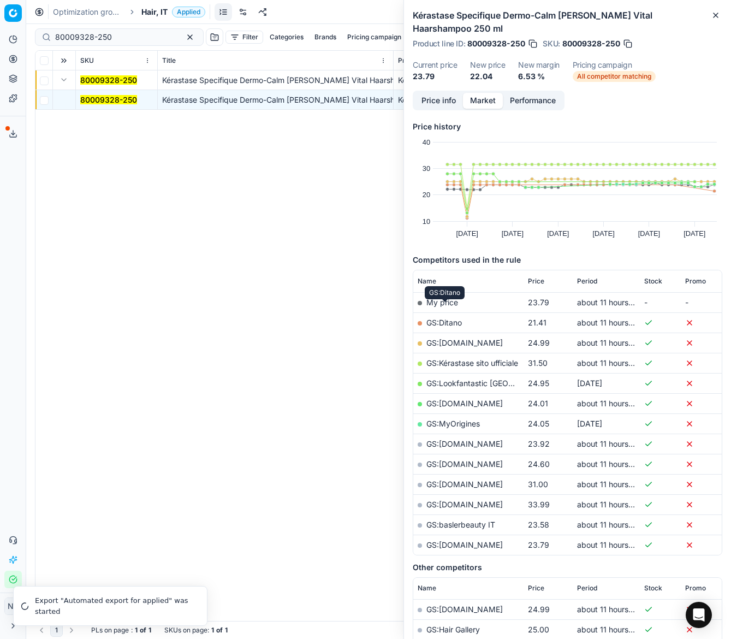
click at [449, 318] on link "GS:Ditano" at bounding box center [445, 322] width 36 height 9
click at [595, 273] on th "Period" at bounding box center [606, 281] width 67 height 22
click at [592, 277] on span "Period" at bounding box center [587, 281] width 20 height 9
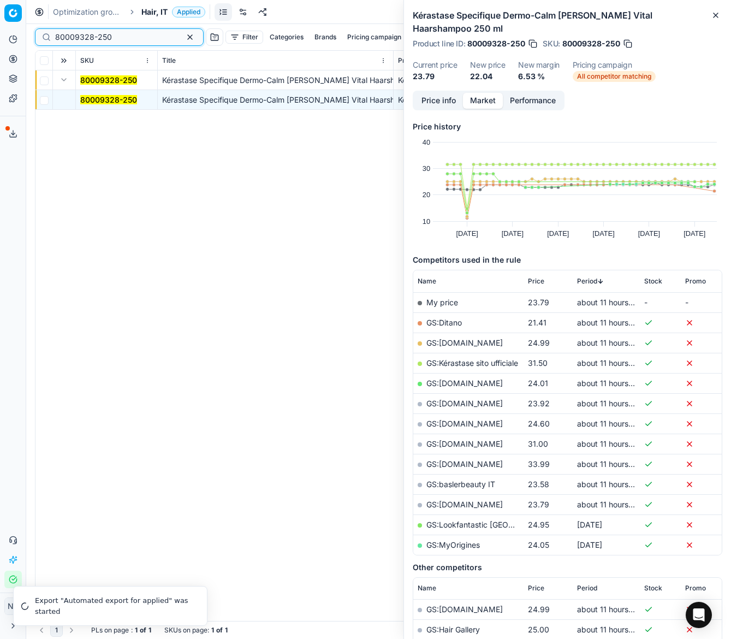
click at [123, 41] on input "80009328-250" at bounding box center [115, 37] width 120 height 11
paste input "41880-145"
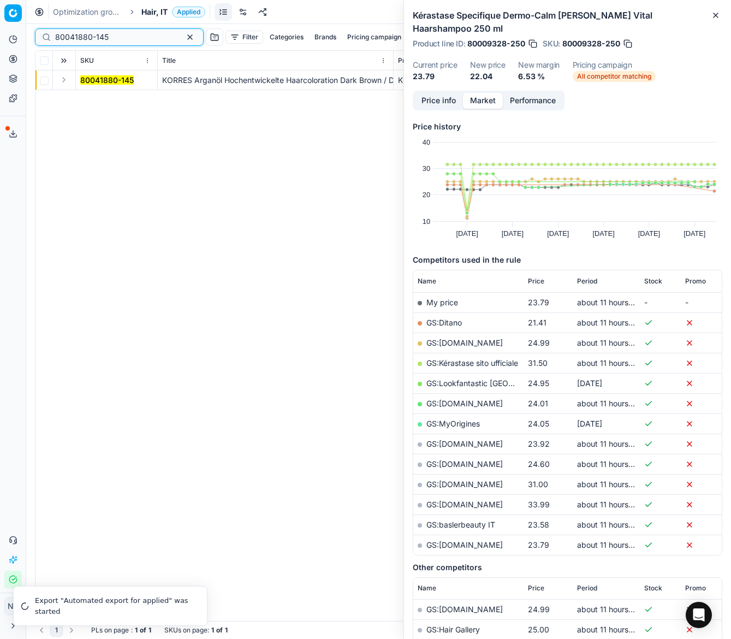
type input "80041880-145"
click at [63, 81] on button "Expand" at bounding box center [63, 79] width 13 height 13
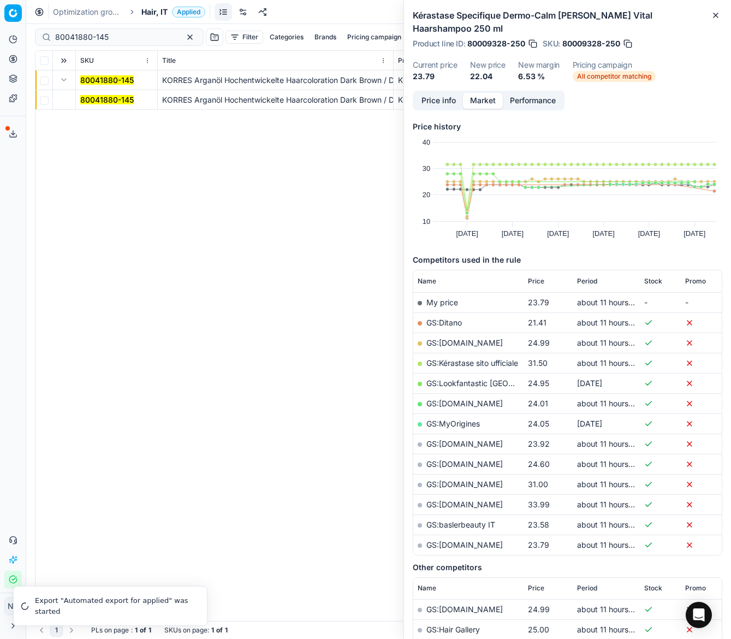
click at [89, 101] on mark "80041880-145" at bounding box center [107, 99] width 54 height 9
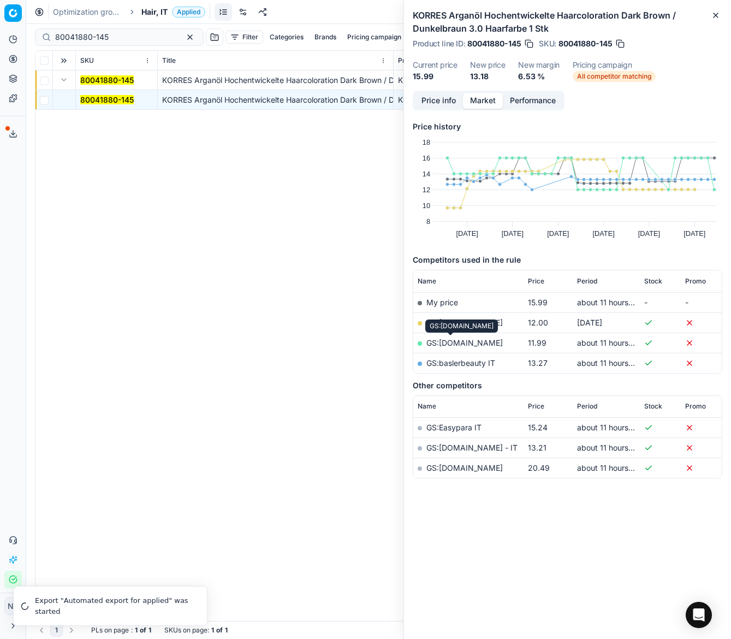
click at [455, 341] on link "GS:[DOMAIN_NAME]" at bounding box center [465, 342] width 76 height 9
click at [156, 15] on span "Hair, IT" at bounding box center [154, 12] width 26 height 11
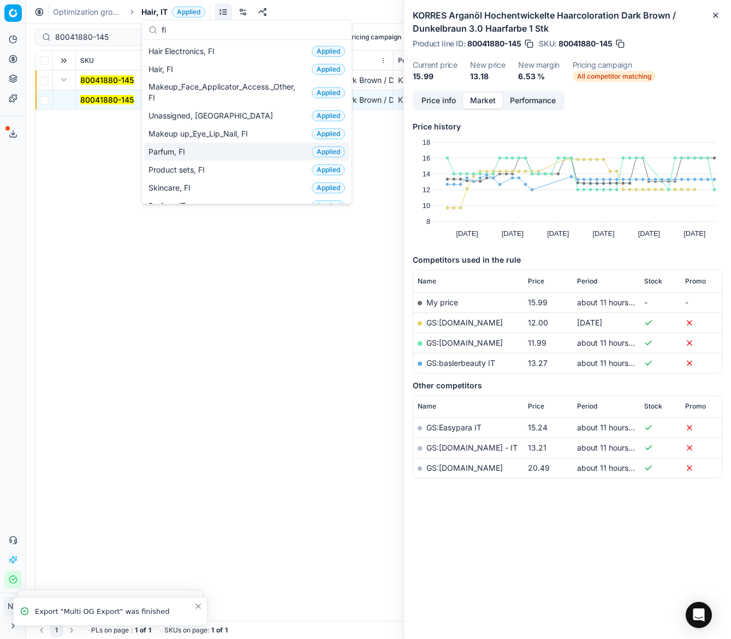
type input "fi"
click at [168, 153] on span "Parfum, FI" at bounding box center [169, 151] width 41 height 11
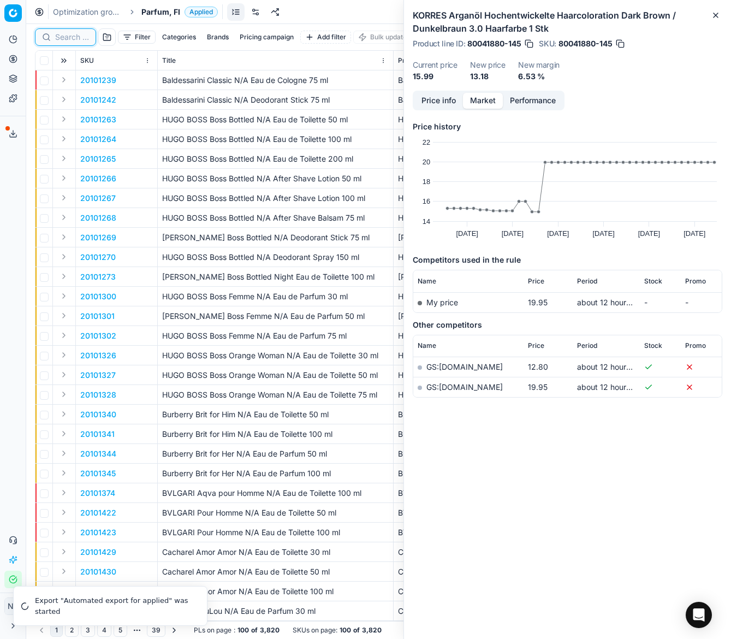
click at [73, 36] on input at bounding box center [72, 37] width 34 height 11
paste input "90004645-0006979"
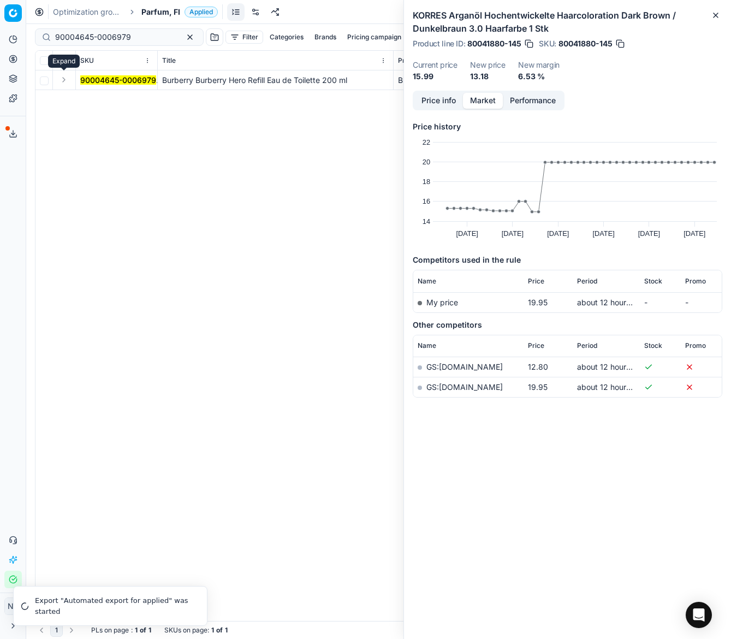
click at [60, 83] on button "Expand" at bounding box center [63, 79] width 13 height 13
click at [108, 102] on mark "90004645-0006979" at bounding box center [118, 99] width 76 height 9
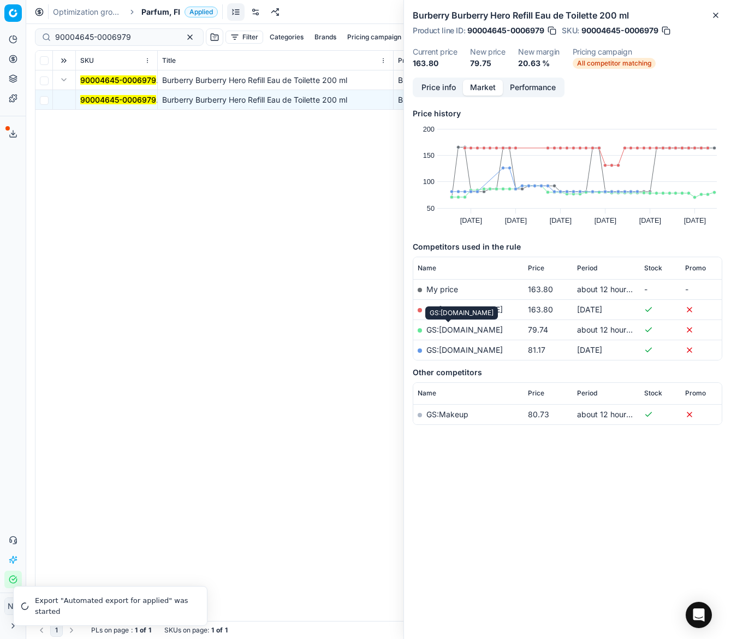
click at [451, 329] on link "GS:Notino.fi" at bounding box center [465, 329] width 76 height 9
click at [485, 352] on link "GS:parfumdreams.FI" at bounding box center [465, 349] width 76 height 9
click at [448, 326] on link "GS:Notino.fi" at bounding box center [465, 329] width 76 height 9
click at [142, 38] on input "90004645-0006979" at bounding box center [115, 37] width 120 height 11
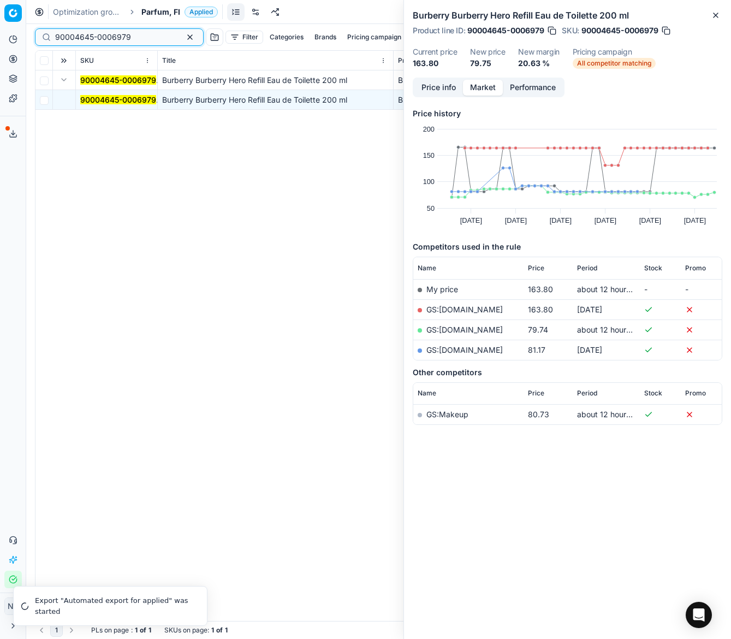
click at [142, 38] on input "90004645-0006979" at bounding box center [115, 37] width 120 height 11
click at [135, 33] on input "90004645-0006979" at bounding box center [115, 37] width 120 height 11
paste input "80073695-200"
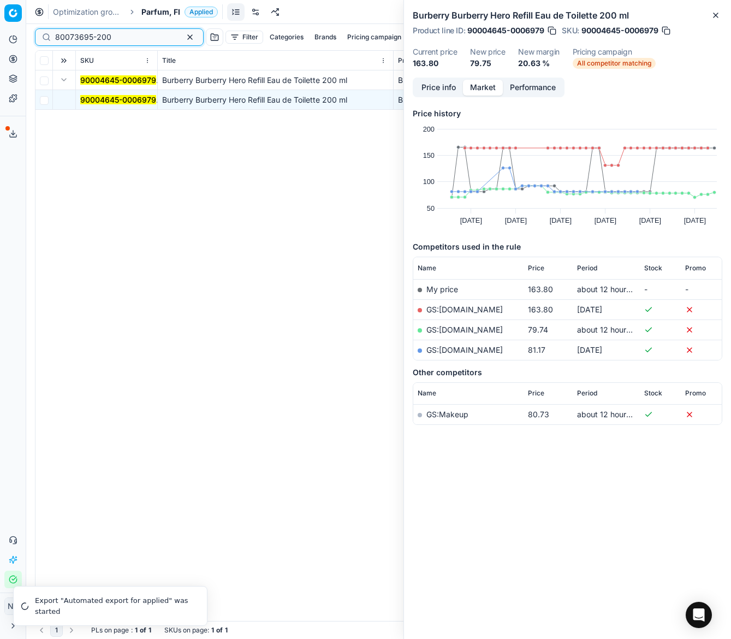
type input "80073695-200"
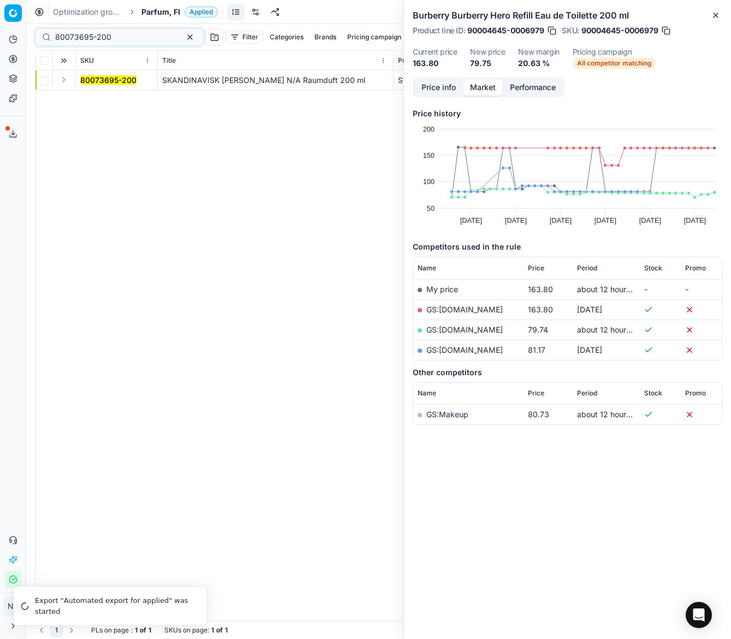
click at [64, 80] on button "Expand" at bounding box center [63, 79] width 13 height 13
click at [104, 102] on mark "80073695-200" at bounding box center [108, 99] width 56 height 9
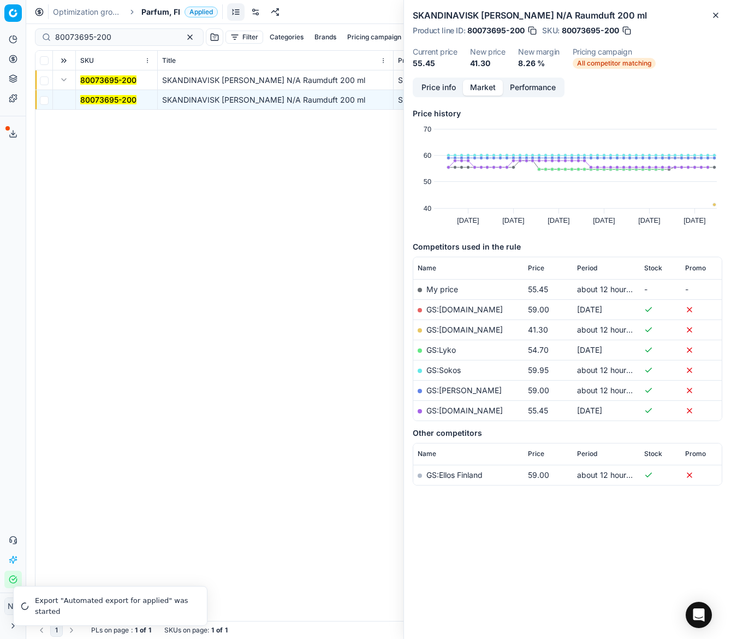
click at [464, 328] on link "GS:Cocopanda.fi" at bounding box center [465, 329] width 76 height 9
click at [152, 9] on span "Parfum, FI" at bounding box center [160, 12] width 39 height 11
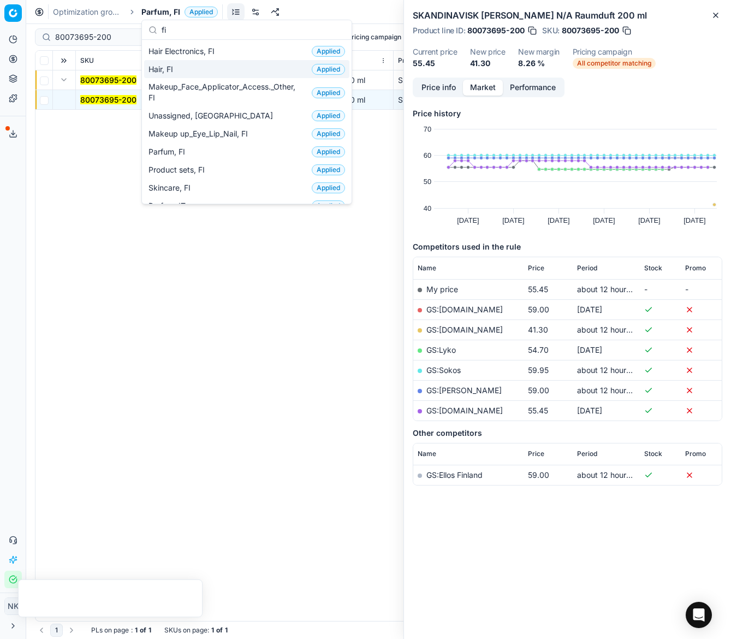
type input "fi"
click at [173, 64] on span "Hair, FI" at bounding box center [163, 69] width 29 height 11
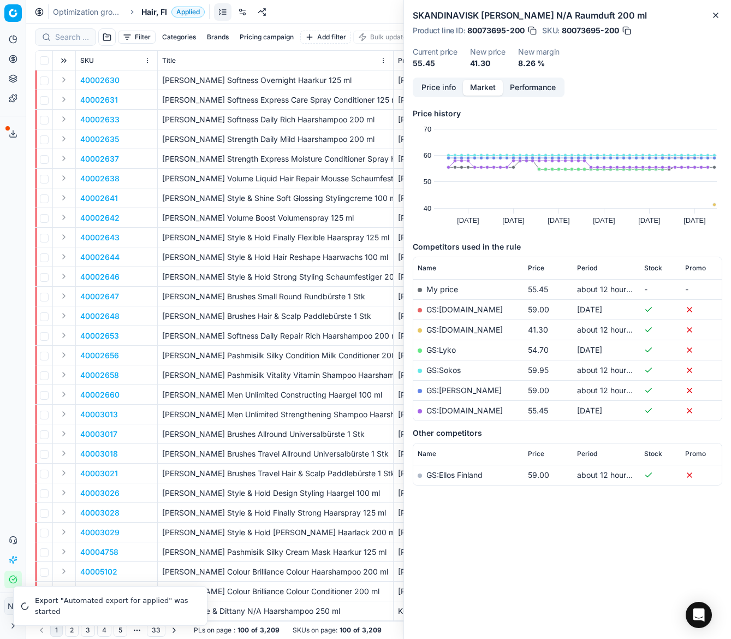
click at [151, 13] on span "Hair, FI" at bounding box center [154, 12] width 26 height 11
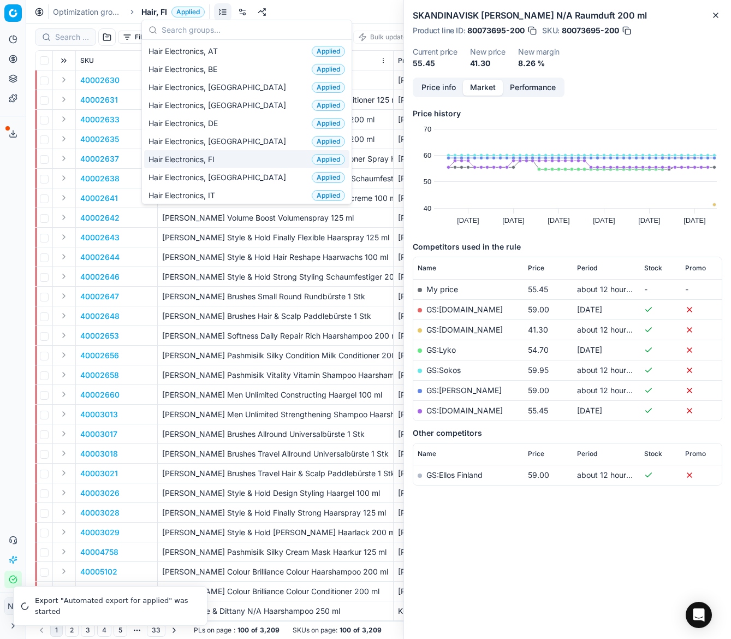
click at [207, 156] on span "Hair Electronics, FI" at bounding box center [184, 159] width 70 height 11
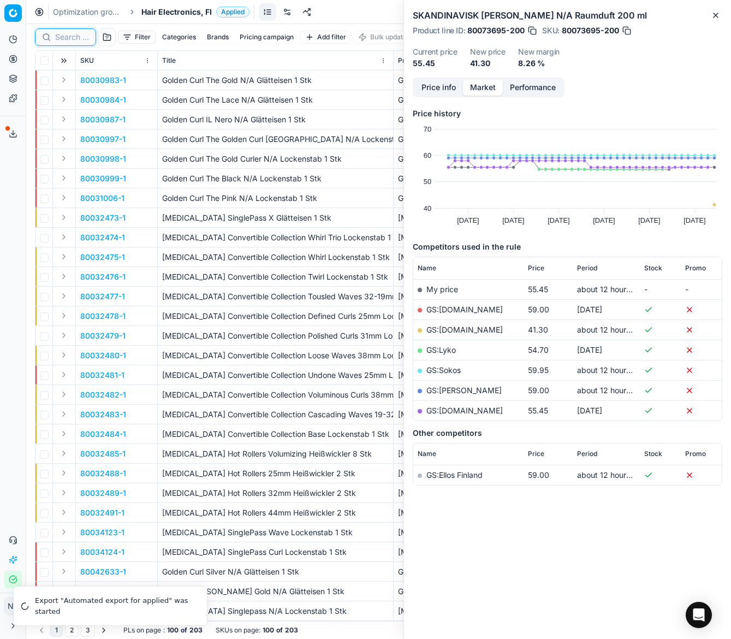
click at [67, 34] on input at bounding box center [72, 37] width 34 height 11
paste input "80054411-1"
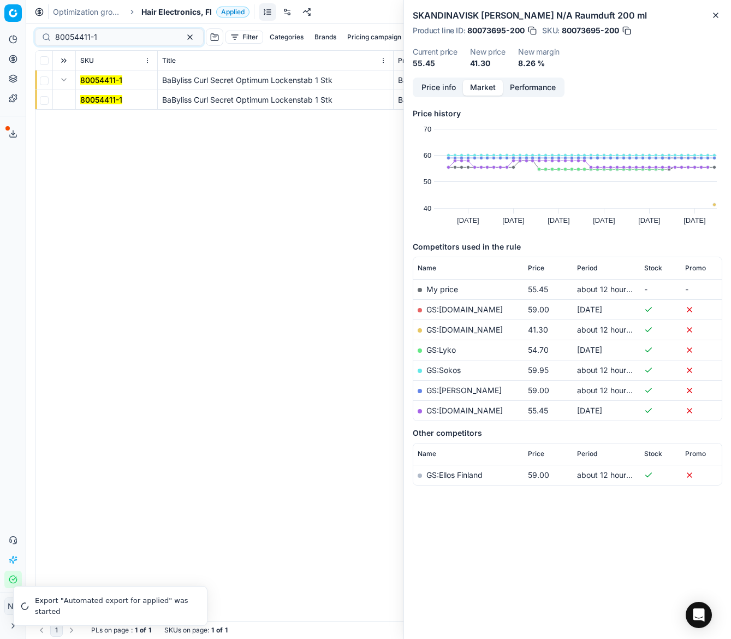
click at [93, 99] on mark "80054411-1" at bounding box center [101, 99] width 42 height 9
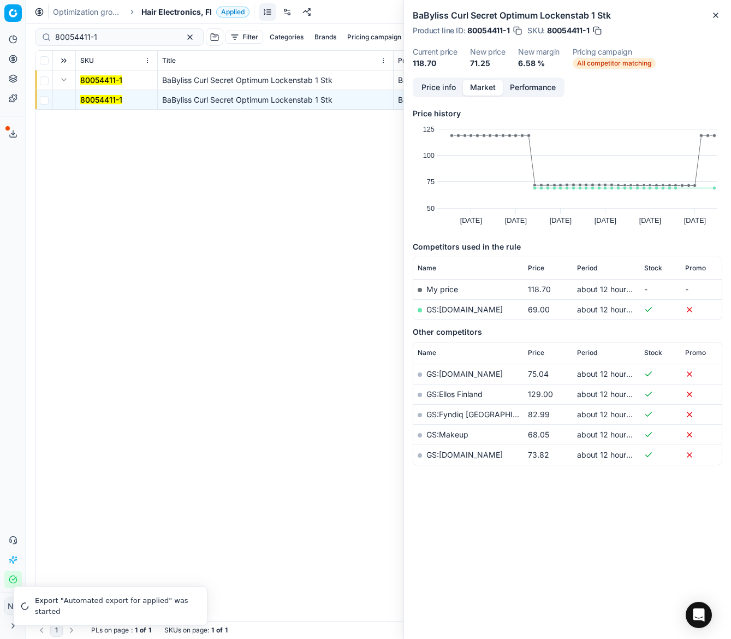
click at [451, 308] on link "GS:Luxplus.fi" at bounding box center [465, 309] width 76 height 9
click at [103, 38] on input "80054411-1" at bounding box center [115, 37] width 120 height 11
paste input "70114"
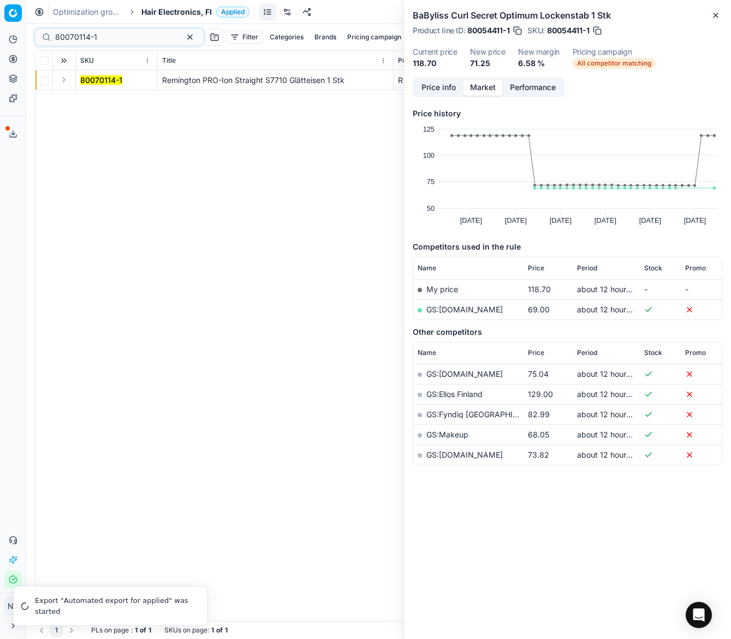
click at [61, 83] on button "Expand" at bounding box center [63, 79] width 13 height 13
click at [101, 96] on mark "80070114-1" at bounding box center [101, 99] width 42 height 9
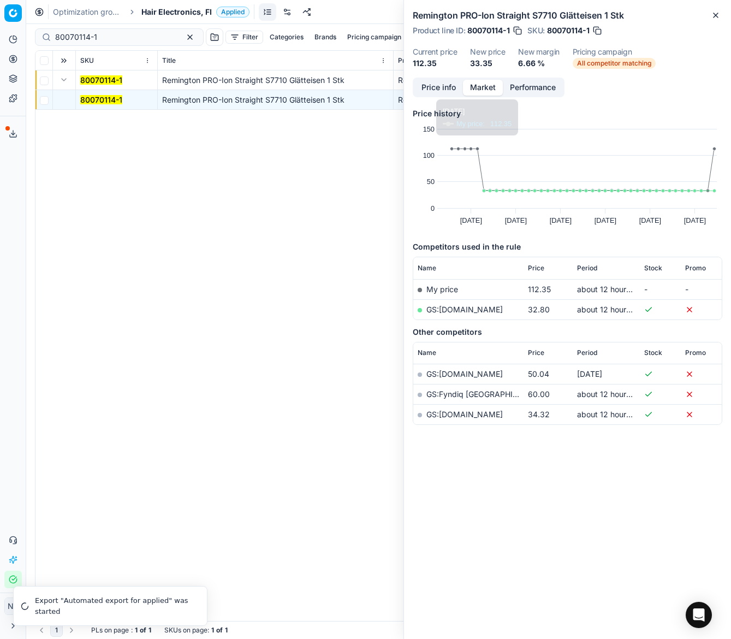
click at [450, 310] on link "GS:Luxplus.fi" at bounding box center [465, 309] width 76 height 9
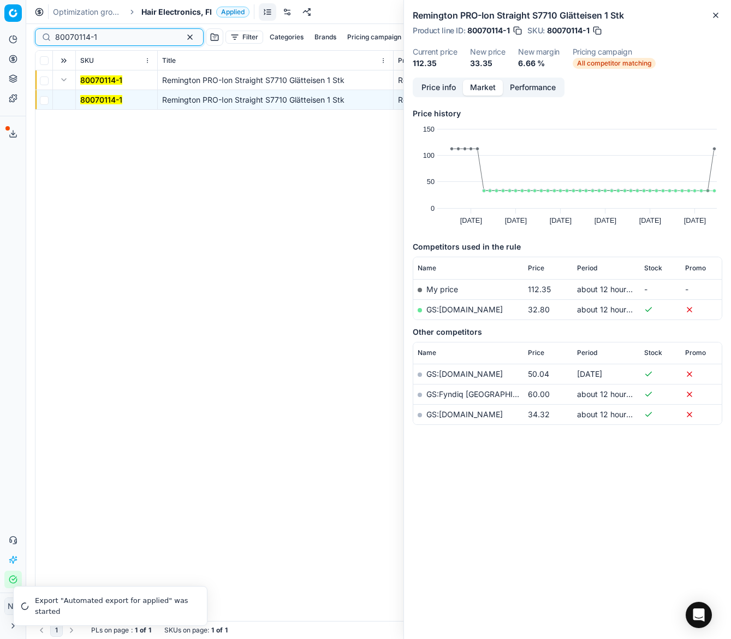
click at [124, 32] on input "80070114-1" at bounding box center [115, 37] width 120 height 11
paste input "67957-90"
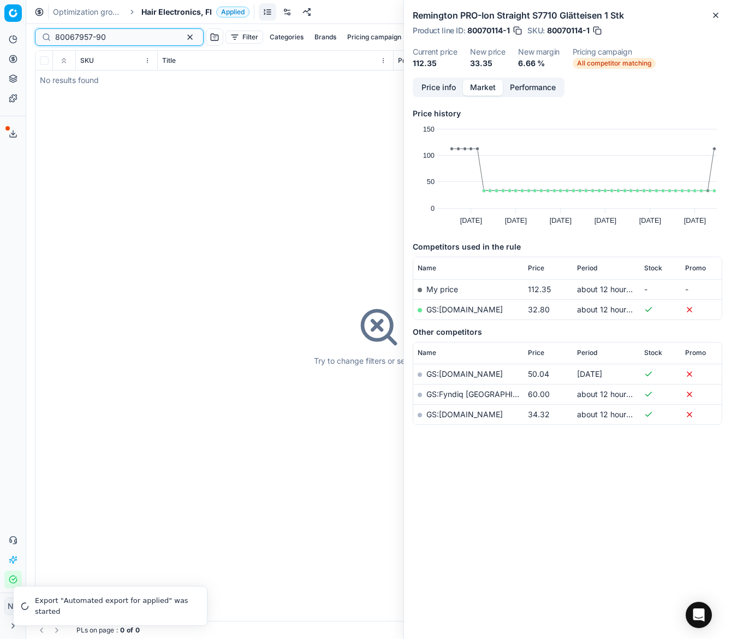
type input "80067957-90"
click at [171, 11] on span "Hair Electronics, FI" at bounding box center [176, 12] width 70 height 11
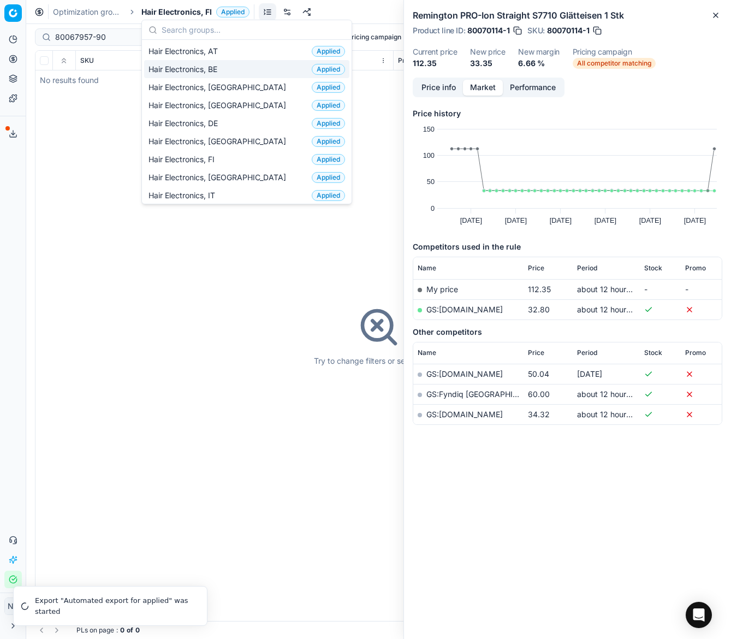
type input "i"
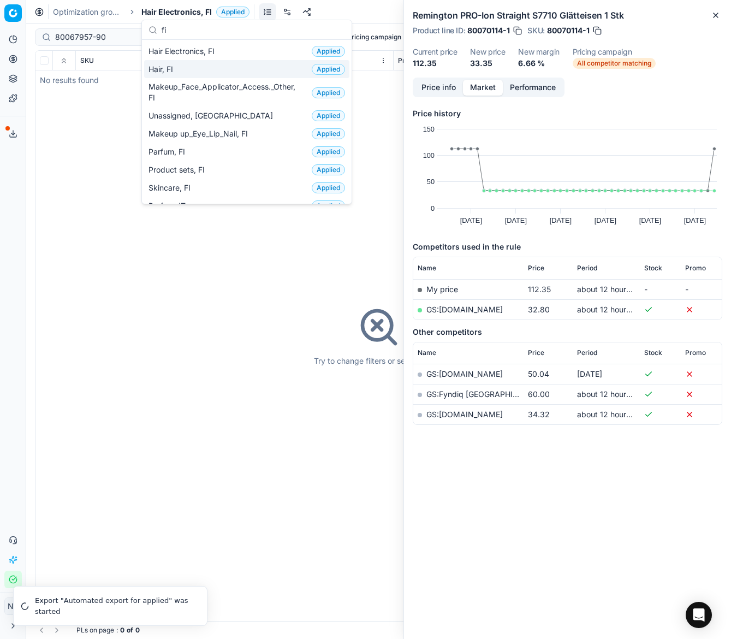
type input "fi"
click at [166, 68] on span "Hair, FI" at bounding box center [163, 69] width 29 height 11
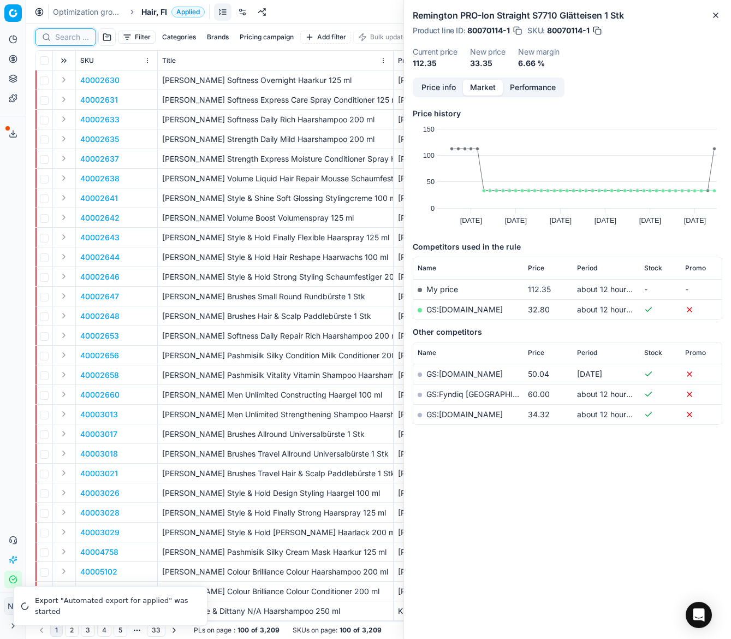
click at [57, 38] on input at bounding box center [72, 37] width 34 height 11
paste input "80067957-90"
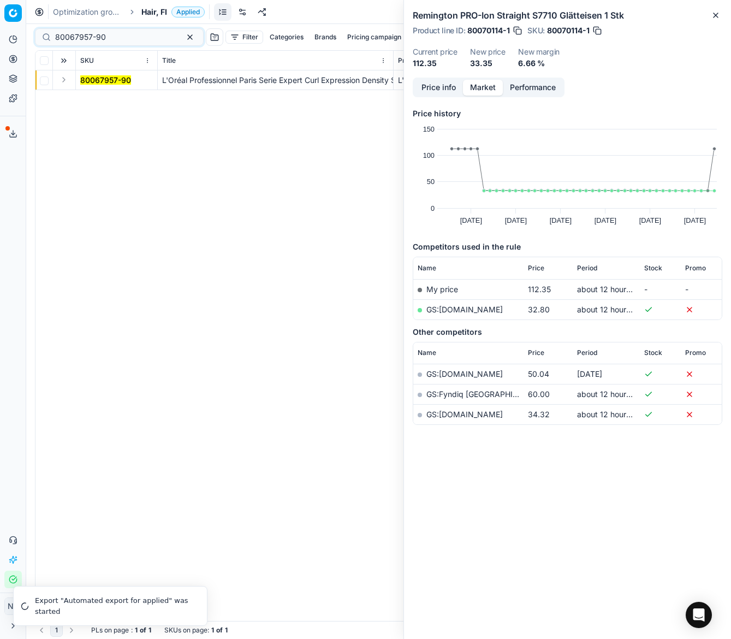
click at [63, 82] on button "Expand" at bounding box center [63, 79] width 13 height 13
click at [89, 97] on mark "80067957-90" at bounding box center [105, 99] width 51 height 9
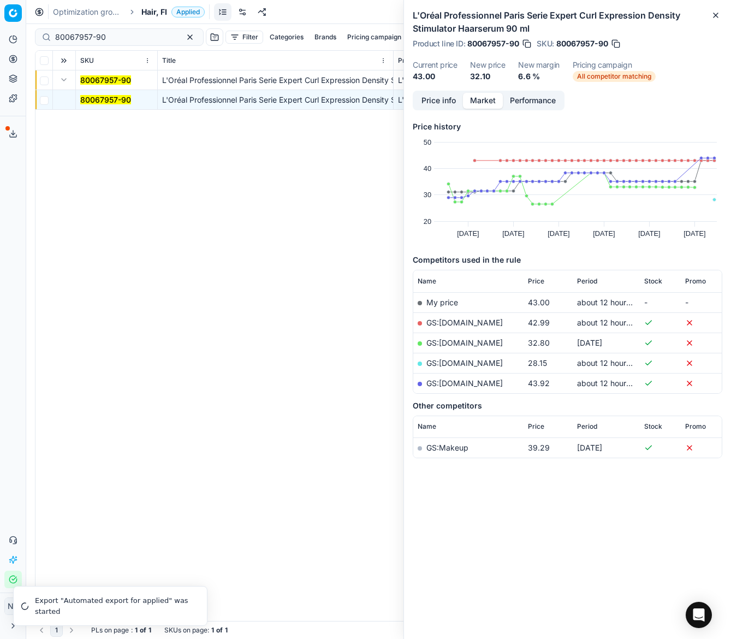
click at [465, 363] on link "GS:Parfyymi-Klikkaus.fi" at bounding box center [465, 362] width 76 height 9
click at [131, 36] on input "80067957-90" at bounding box center [115, 37] width 120 height 11
paste input "59015-25"
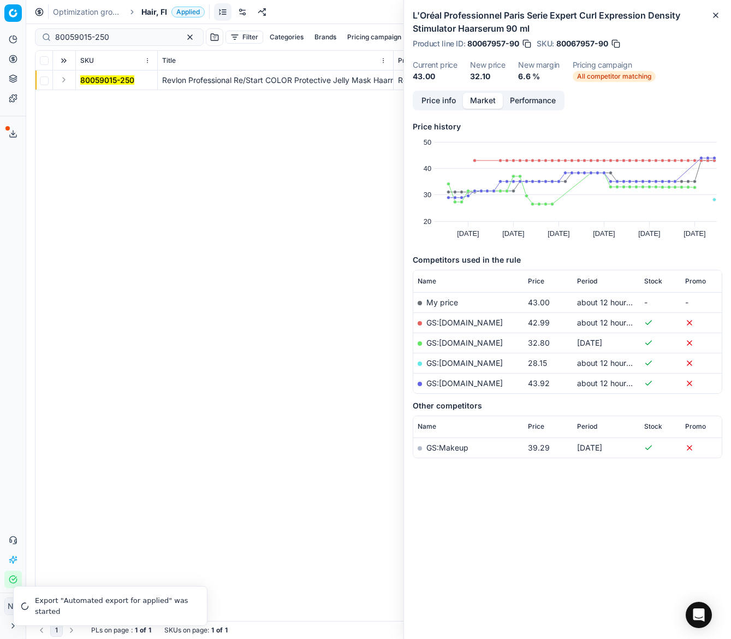
click at [64, 84] on button "Expand" at bounding box center [63, 79] width 13 height 13
click at [85, 101] on mark "80059015-250" at bounding box center [107, 99] width 54 height 9
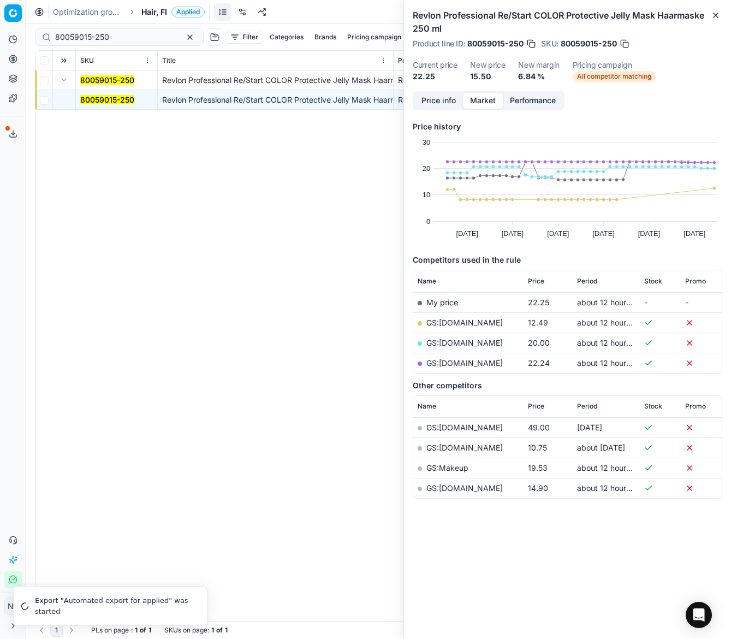
click at [450, 322] on link "GS:Deloox.fi" at bounding box center [465, 322] width 76 height 9
click at [129, 40] on input "80059015-250" at bounding box center [115, 37] width 120 height 11
paste input "09503-125"
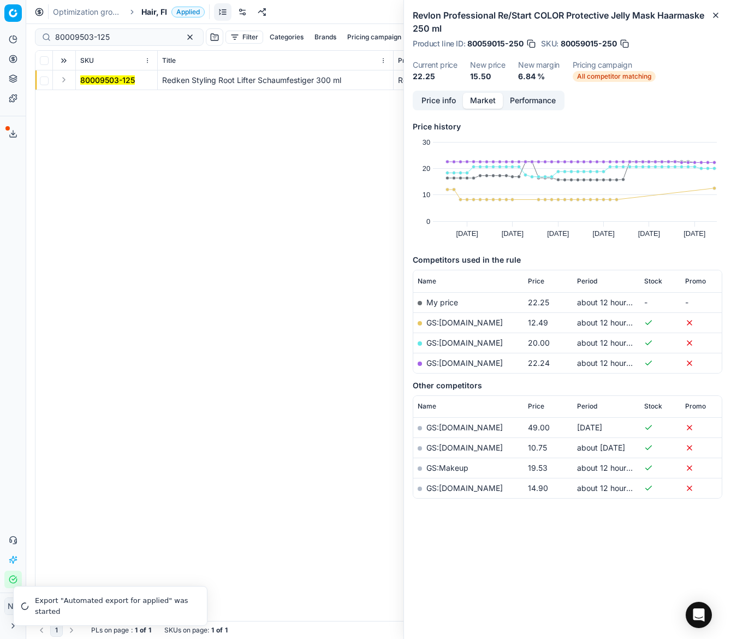
click at [69, 84] on button "Expand" at bounding box center [63, 79] width 13 height 13
click at [107, 102] on mark "80009503-125" at bounding box center [107, 99] width 55 height 9
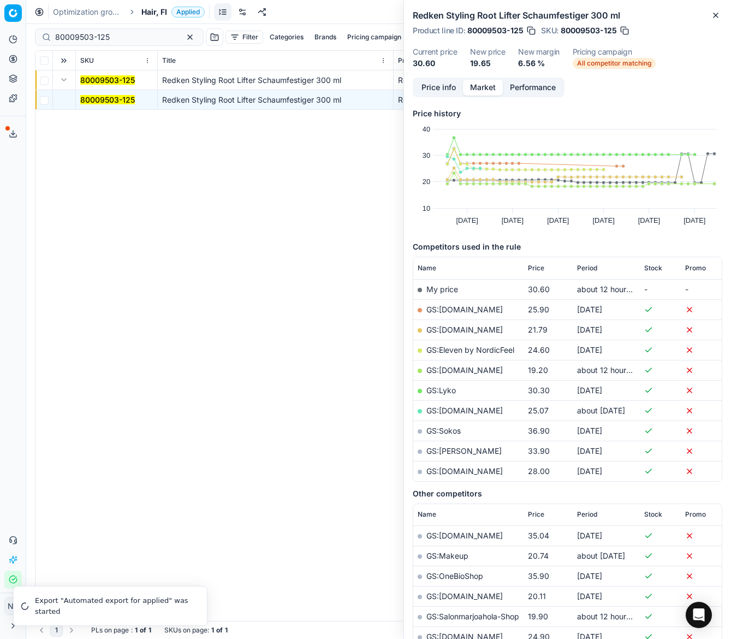
click at [452, 369] on link "GS:Luxplus.fi" at bounding box center [465, 369] width 76 height 9
click at [115, 35] on input "80009503-125" at bounding box center [115, 37] width 120 height 11
paste input "75144-30"
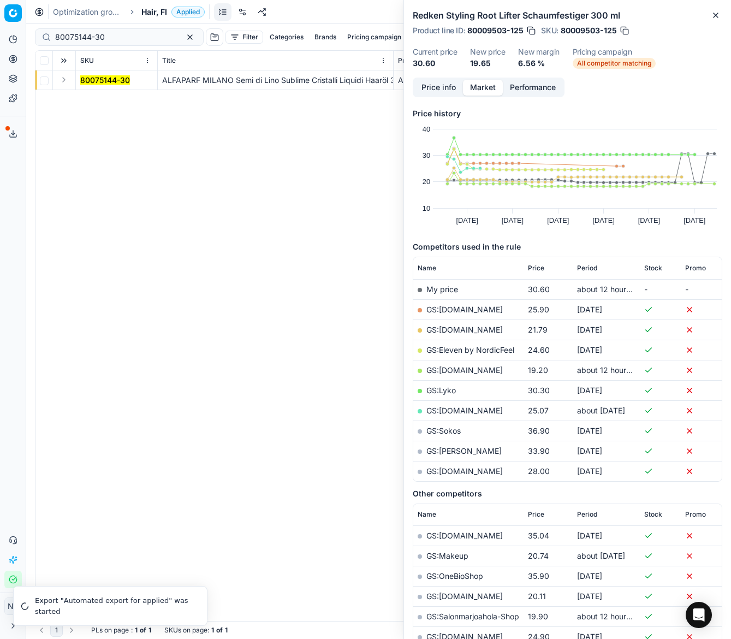
click at [59, 81] on button "Expand" at bounding box center [63, 79] width 13 height 13
click at [97, 99] on mark "80075144-30" at bounding box center [105, 99] width 50 height 9
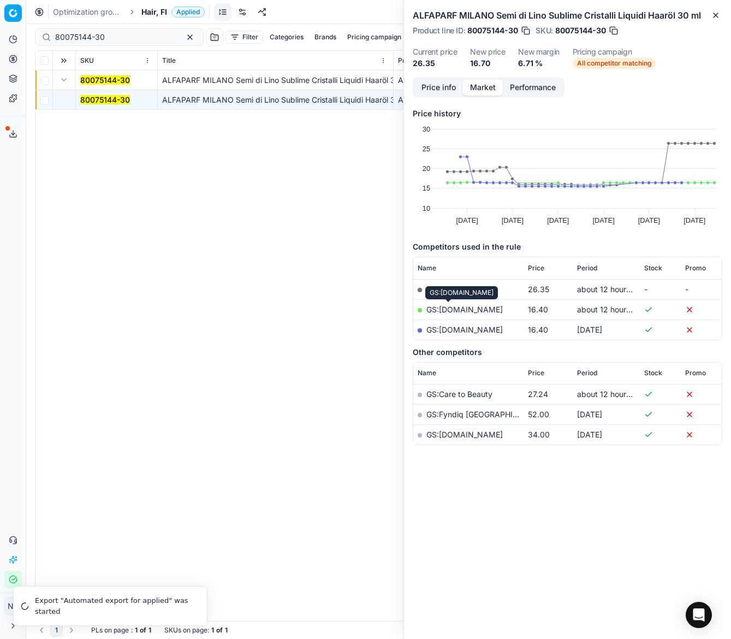
click at [449, 309] on link "GS:Notino.fi" at bounding box center [465, 309] width 76 height 9
click at [125, 34] on input "80075144-30" at bounding box center [115, 37] width 120 height 11
paste input "90016151-0025502"
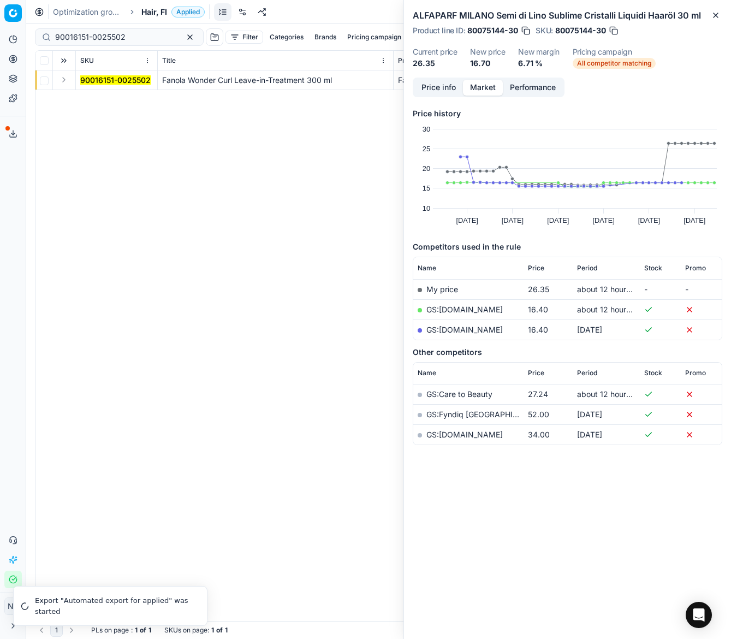
click at [64, 83] on button "Expand" at bounding box center [63, 79] width 13 height 13
click at [95, 102] on mark "90016151-0025502" at bounding box center [115, 99] width 70 height 9
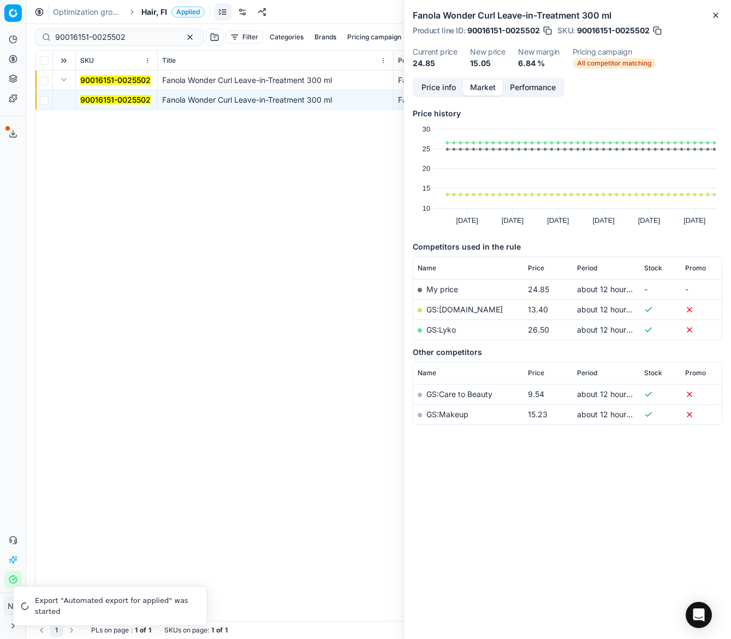
click at [441, 310] on link "GS:Luxplus.fi" at bounding box center [465, 309] width 76 height 9
click at [125, 39] on input "90016151-0025502" at bounding box center [115, 37] width 120 height 11
paste input "80008807-75"
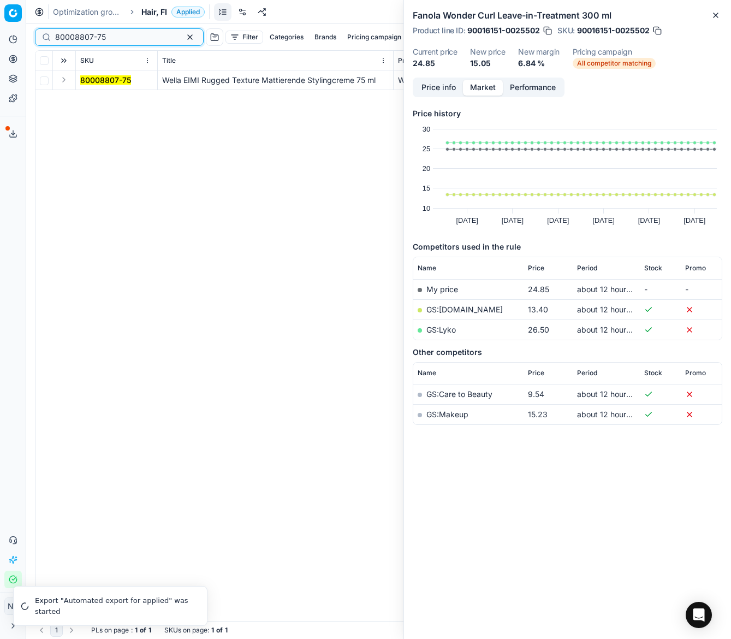
type input "80008807-75"
click at [65, 80] on button "Expand" at bounding box center [63, 79] width 13 height 13
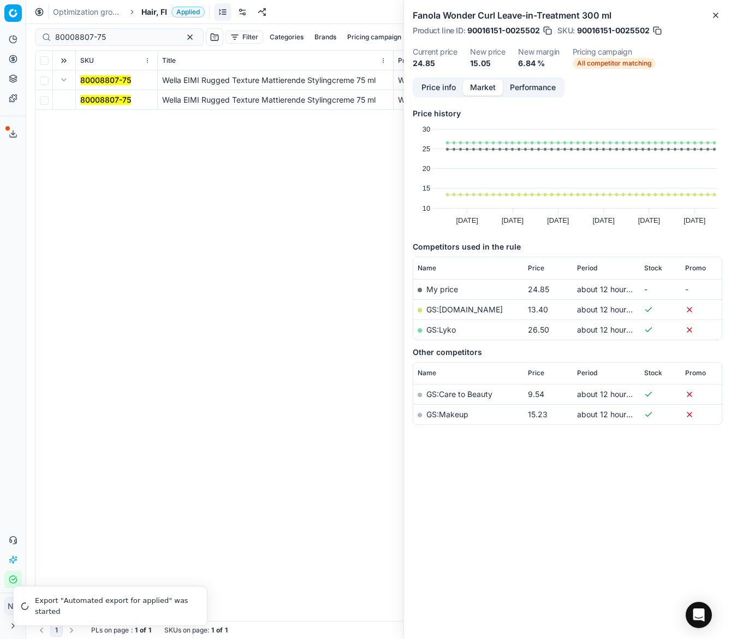
click at [100, 99] on mark "80008807-75" at bounding box center [105, 99] width 51 height 9
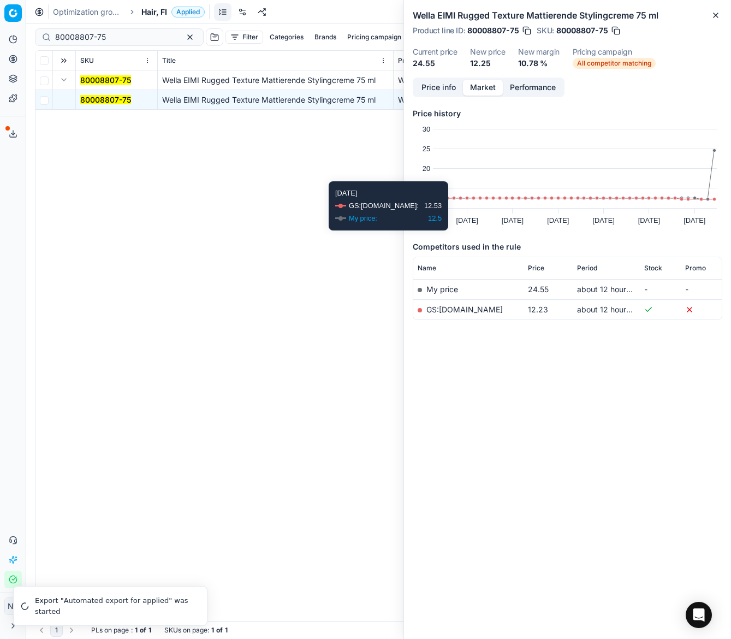
click at [465, 314] on td "GS:parfumdreams.FI" at bounding box center [469, 309] width 110 height 20
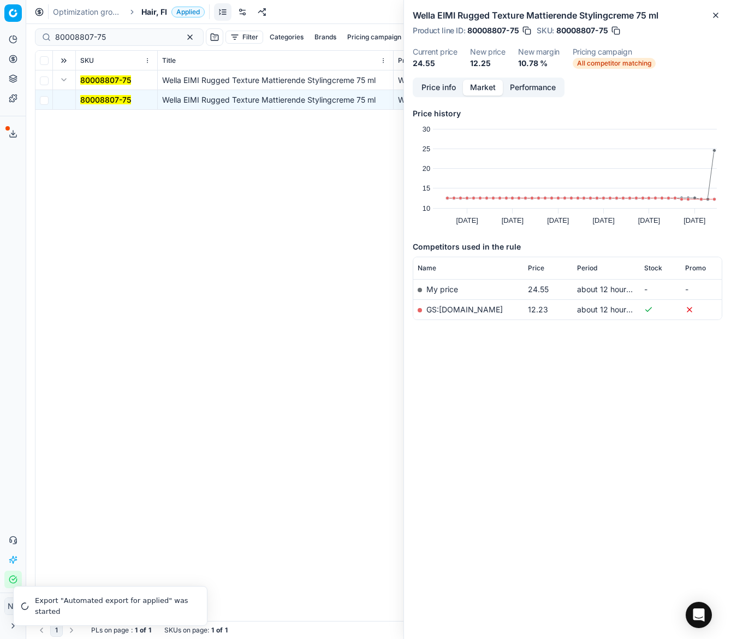
click at [469, 308] on link "GS:parfumdreams.FI" at bounding box center [465, 309] width 76 height 9
click at [147, 15] on span "Hair, FI" at bounding box center [154, 12] width 26 height 11
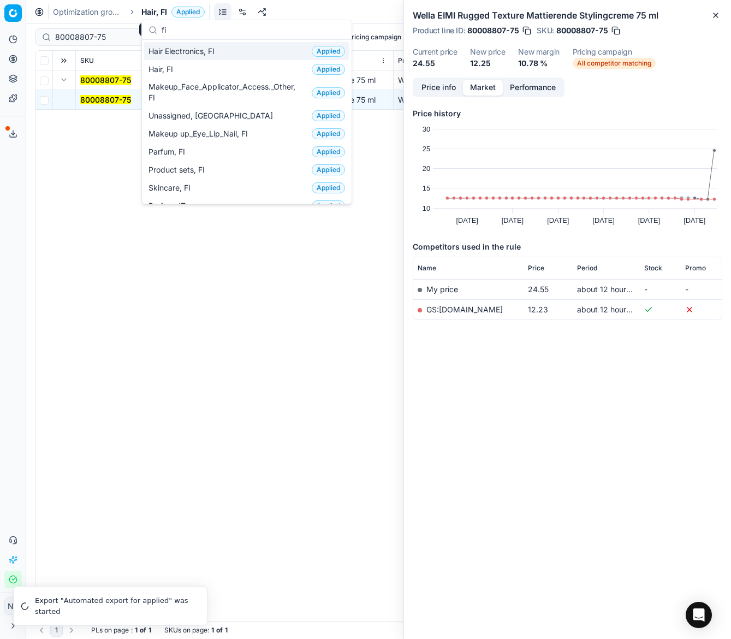
scroll to position [219, 0]
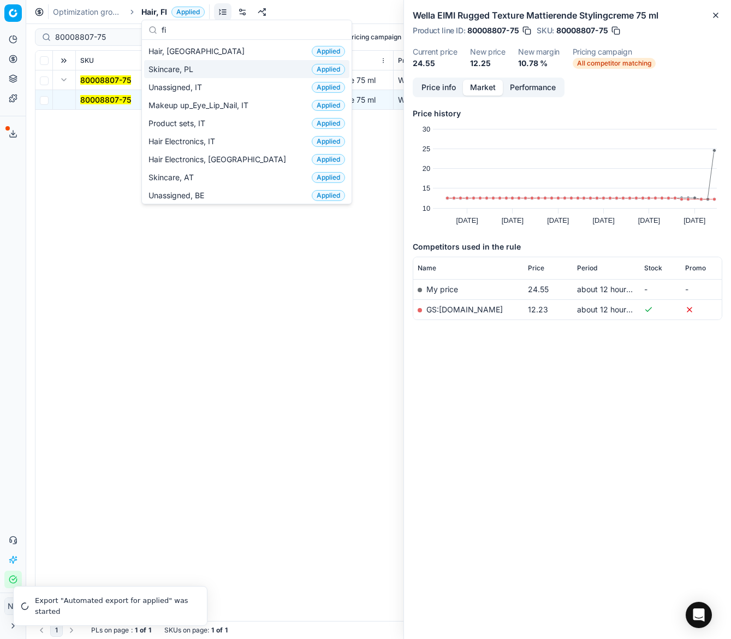
type input "fi"
click at [172, 69] on span "Skincare, PL" at bounding box center [173, 69] width 49 height 11
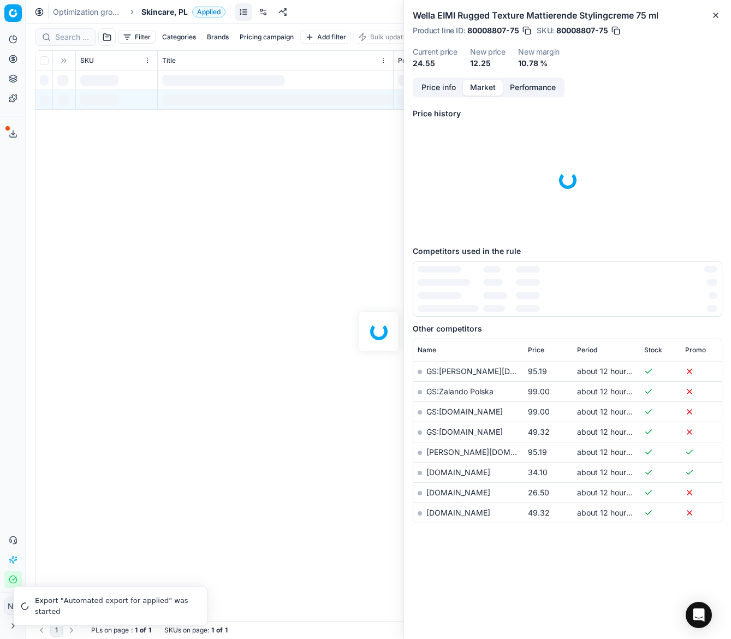
click at [159, 12] on span "Skincare, PL" at bounding box center [164, 12] width 46 height 11
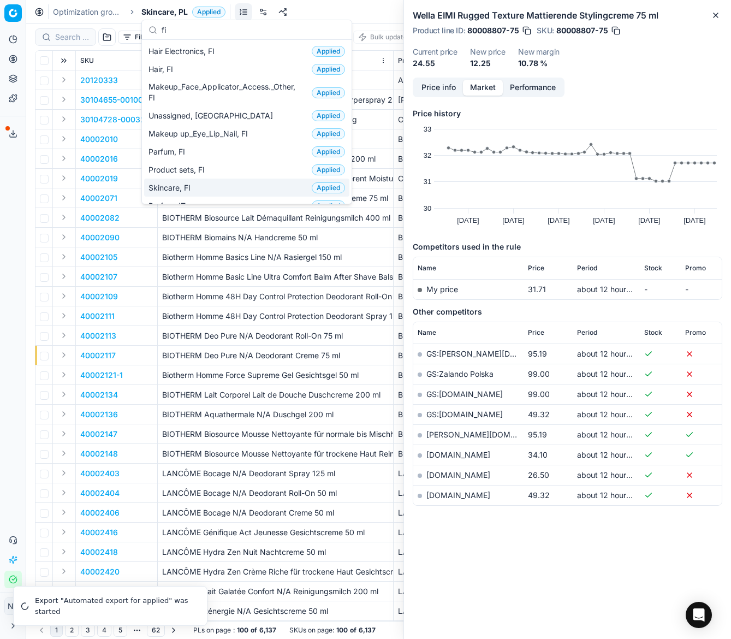
type input "fi"
click at [181, 190] on span "Skincare, FI" at bounding box center [172, 187] width 46 height 11
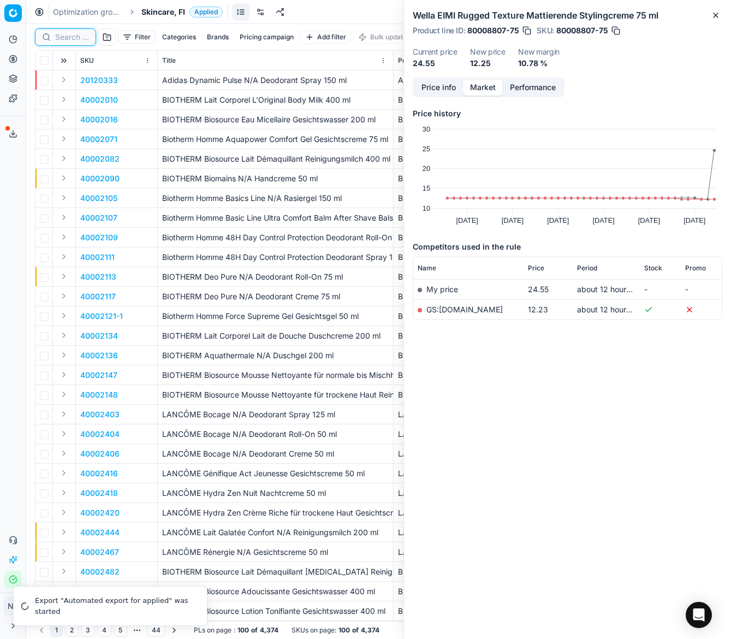
click at [61, 39] on input at bounding box center [72, 37] width 34 height 11
paste input "90005674-0008493"
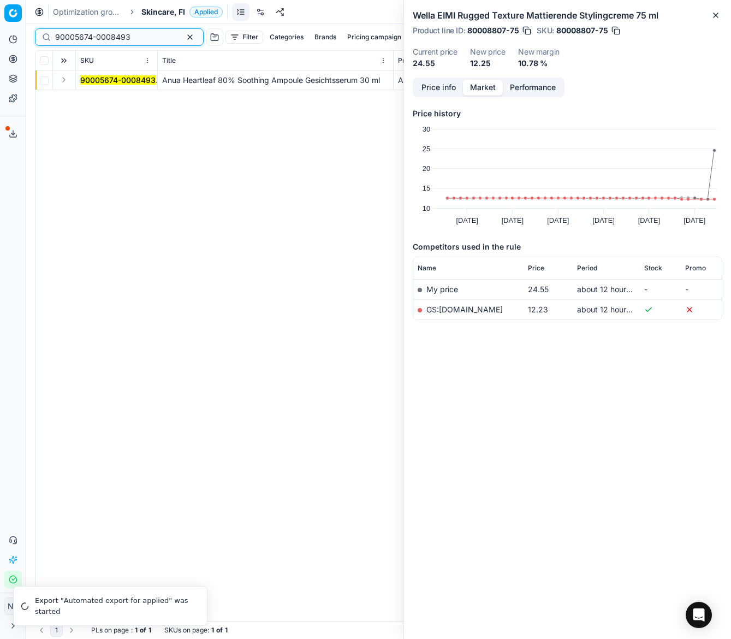
type input "90005674-0008493"
click at [61, 78] on button "Expand" at bounding box center [63, 79] width 13 height 13
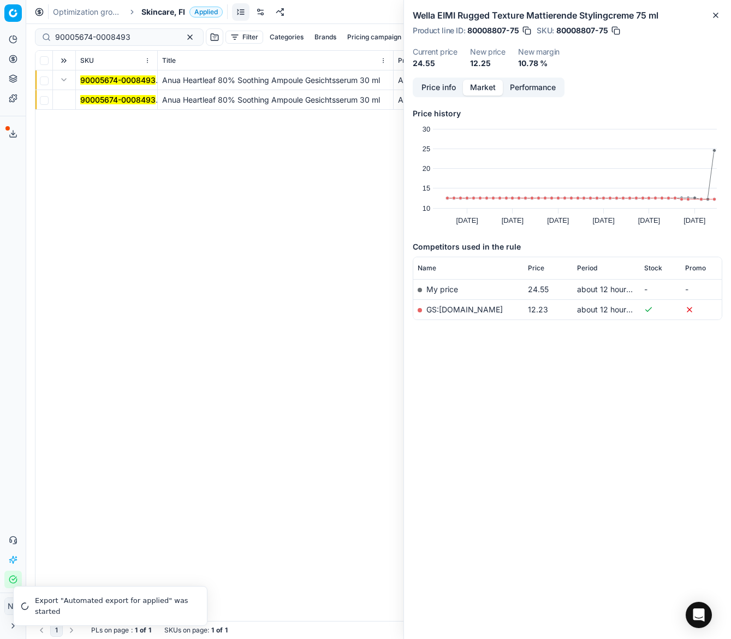
click at [90, 101] on mark "90005674-0008493" at bounding box center [117, 99] width 75 height 9
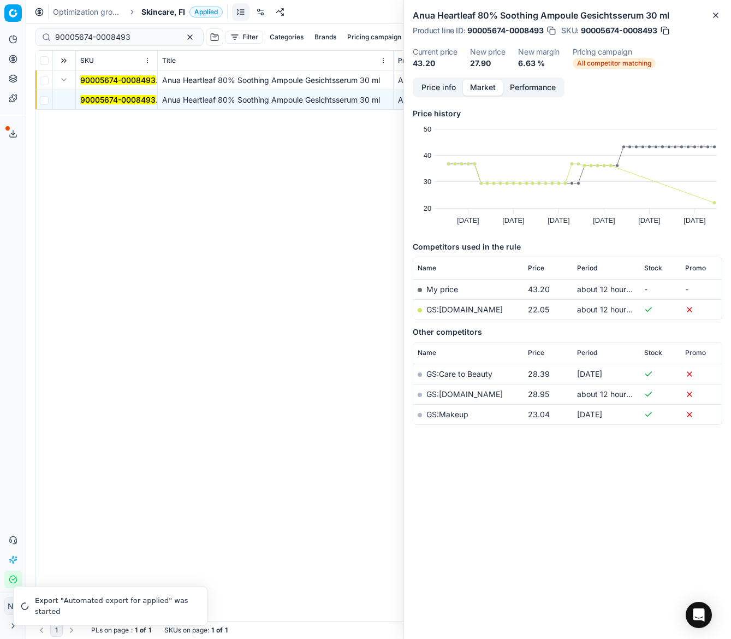
click at [455, 310] on link "GS:Cocopanda.fi" at bounding box center [465, 309] width 76 height 9
click at [156, 9] on span "Skincare, FI" at bounding box center [163, 12] width 44 height 11
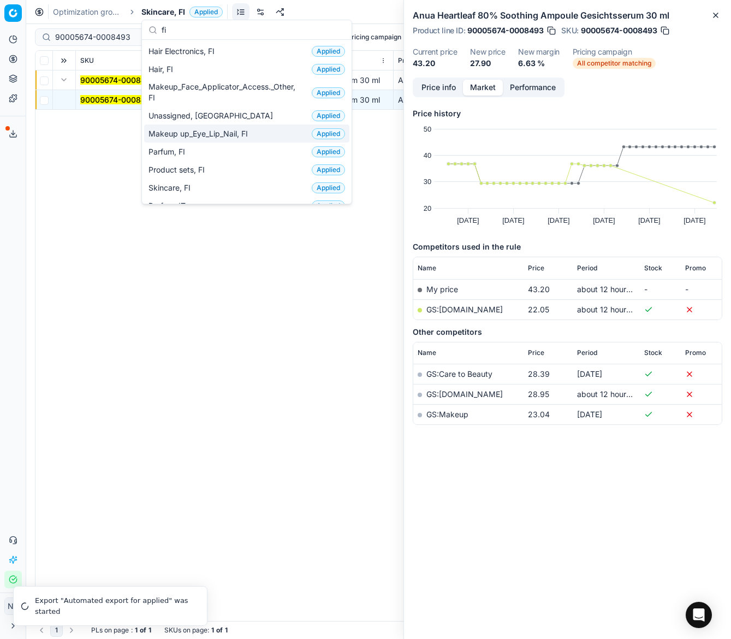
type input "fi"
click at [196, 132] on span "Makeup up_Eye_Lip_Nail, FI" at bounding box center [201, 133] width 104 height 11
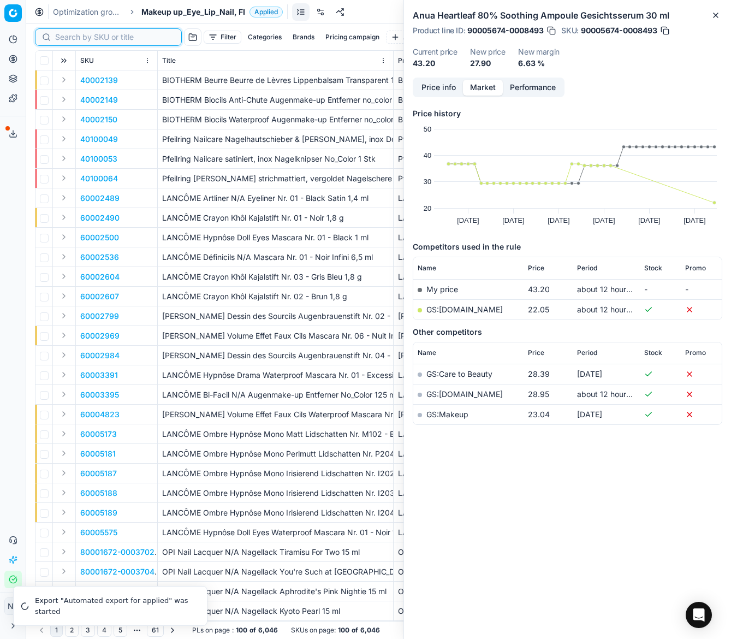
click at [72, 40] on input at bounding box center [115, 37] width 120 height 11
paste input "80077147-3.3-1"
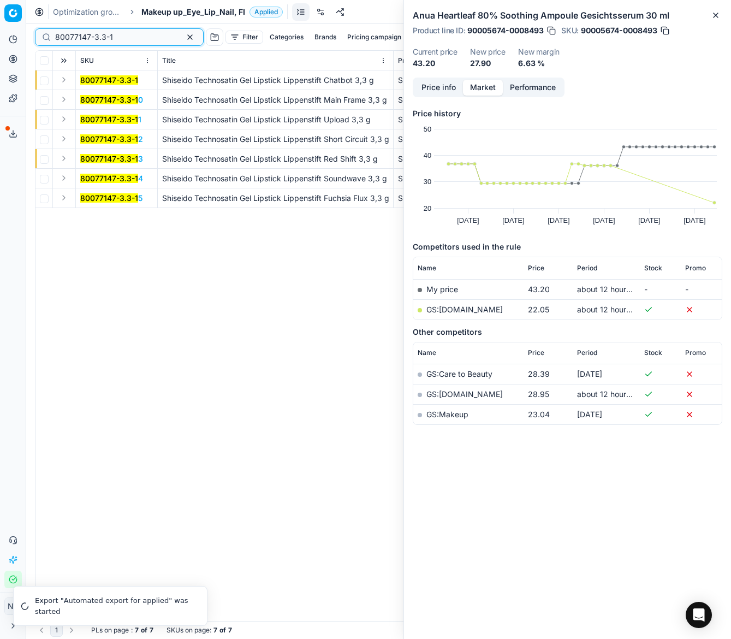
type input "80077147-3.3-1"
click at [61, 79] on button "Expand" at bounding box center [63, 79] width 13 height 13
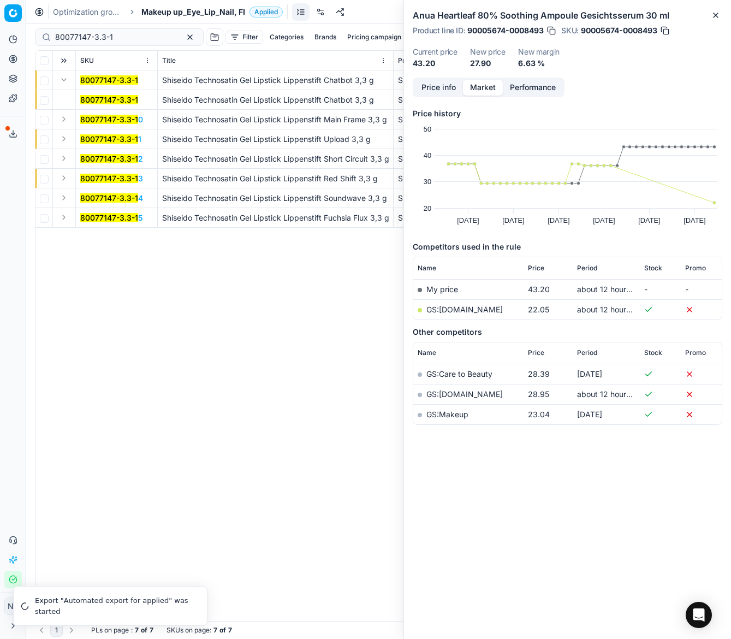
click at [85, 95] on mark "80077147-3.3-1" at bounding box center [109, 99] width 58 height 9
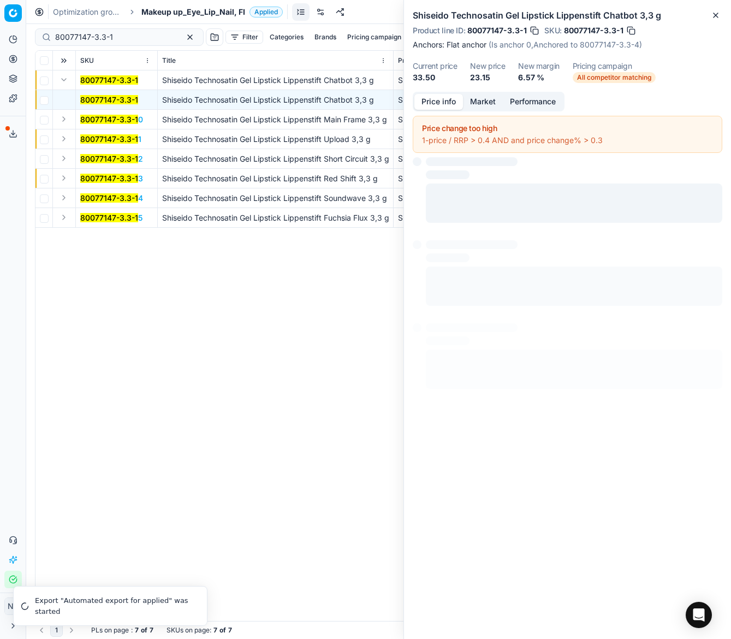
click at [440, 95] on button "Price info" at bounding box center [439, 102] width 49 height 16
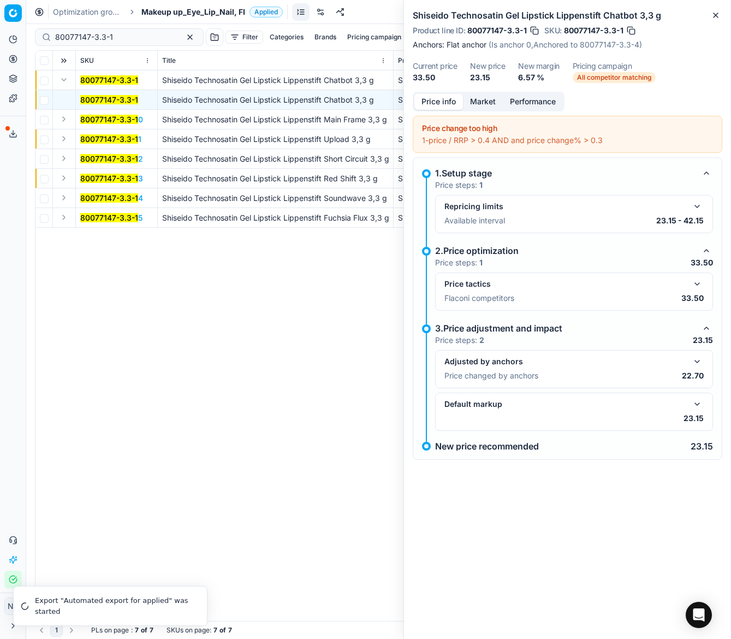
click at [208, 13] on span "Makeup up_Eye_Lip_Nail, FI" at bounding box center [193, 12] width 104 height 11
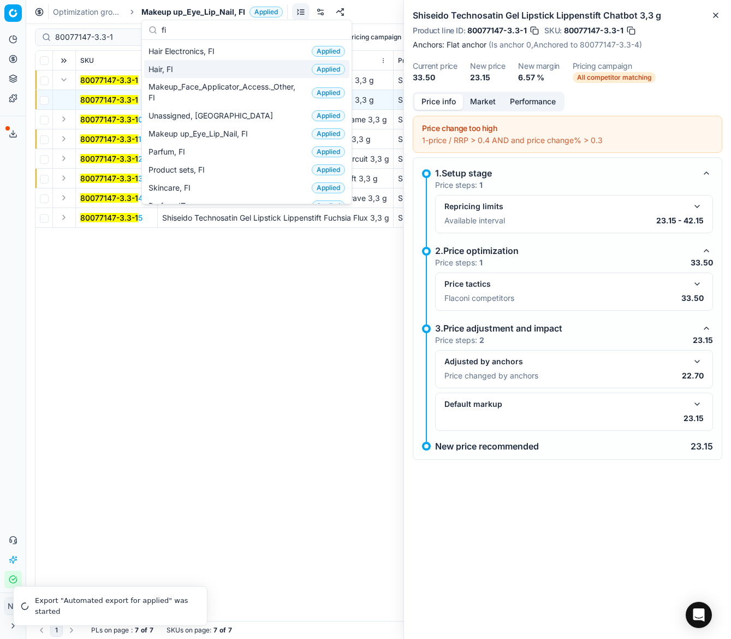
type input "fi"
click at [161, 68] on span "Hair, FI" at bounding box center [163, 69] width 29 height 11
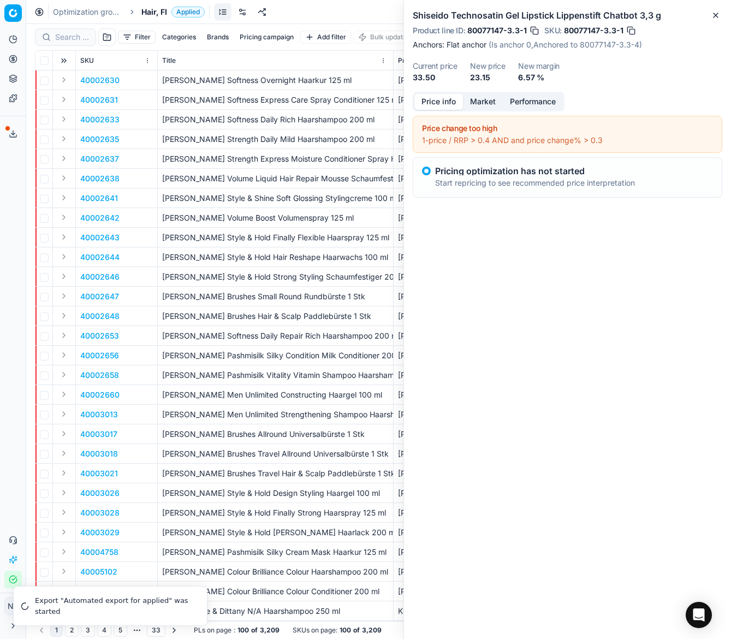
click at [49, 28] on div at bounding box center [65, 36] width 61 height 17
paste input "80047683-250"
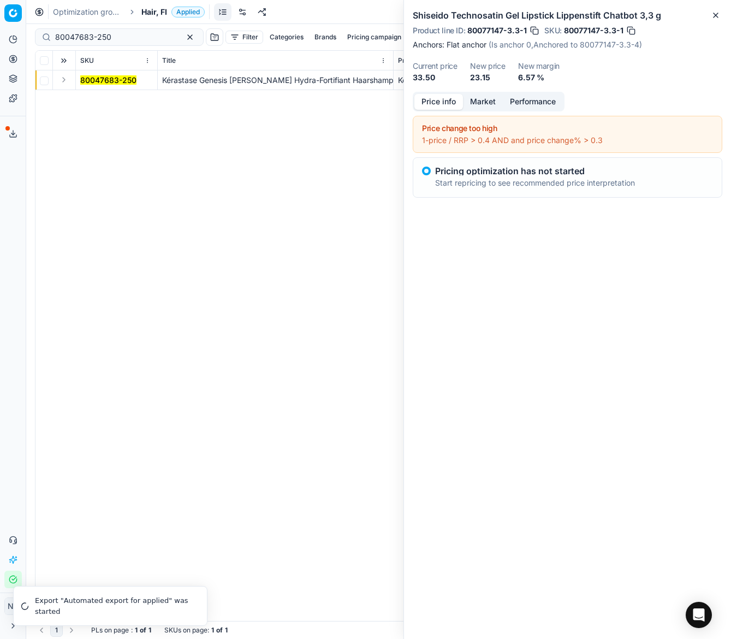
click at [63, 80] on button "Expand" at bounding box center [63, 79] width 13 height 13
click at [90, 101] on mark "80047683-250" at bounding box center [108, 99] width 56 height 9
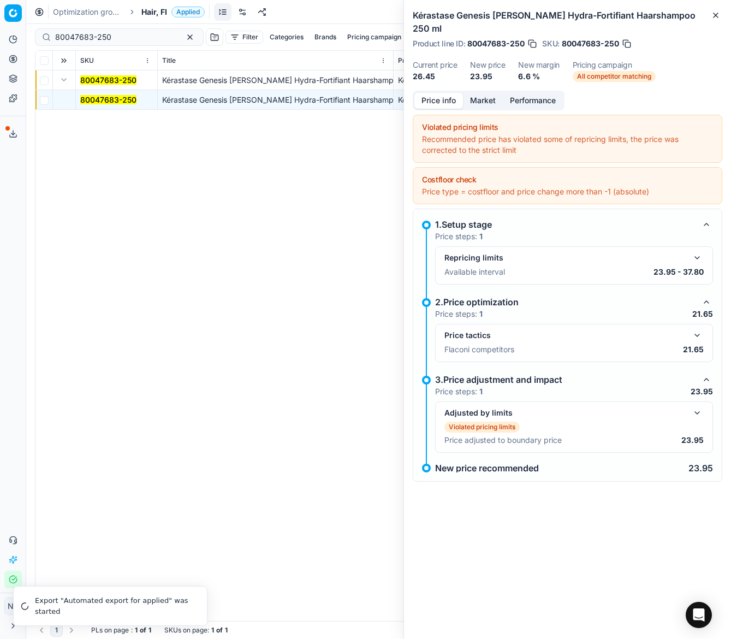
click at [479, 93] on button "Market" at bounding box center [483, 101] width 40 height 16
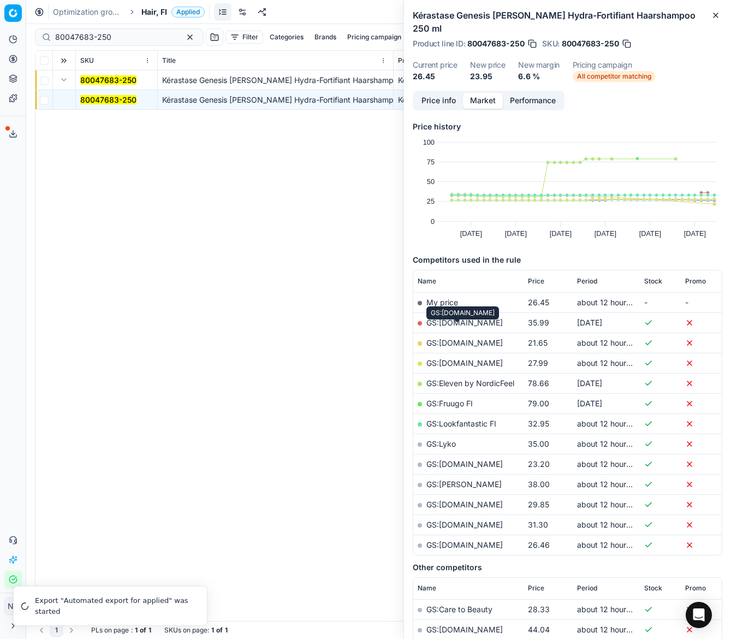
click at [455, 338] on link "GS:Cocopanda.fi" at bounding box center [465, 342] width 76 height 9
click at [123, 40] on input "80047683-250" at bounding box center [115, 37] width 120 height 11
paste input "9"
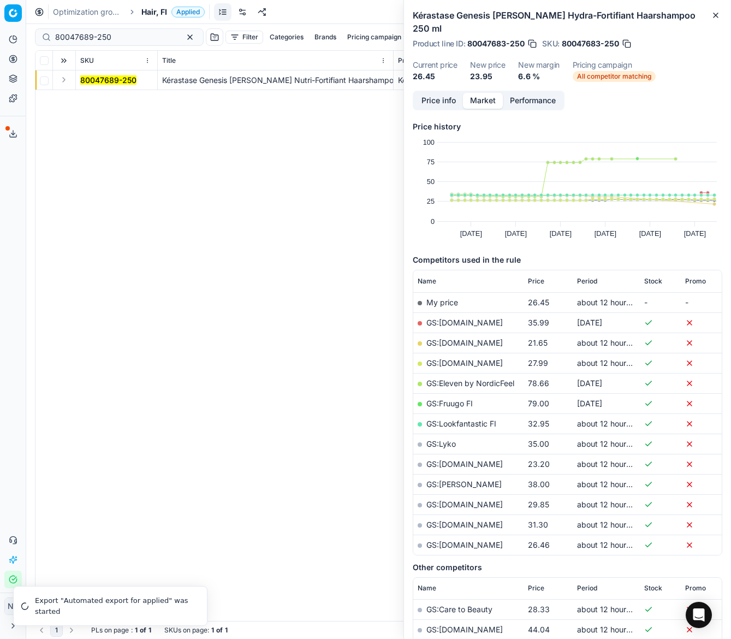
click at [62, 83] on button "Expand" at bounding box center [63, 79] width 13 height 13
click at [91, 99] on mark "80047689-250" at bounding box center [108, 99] width 56 height 9
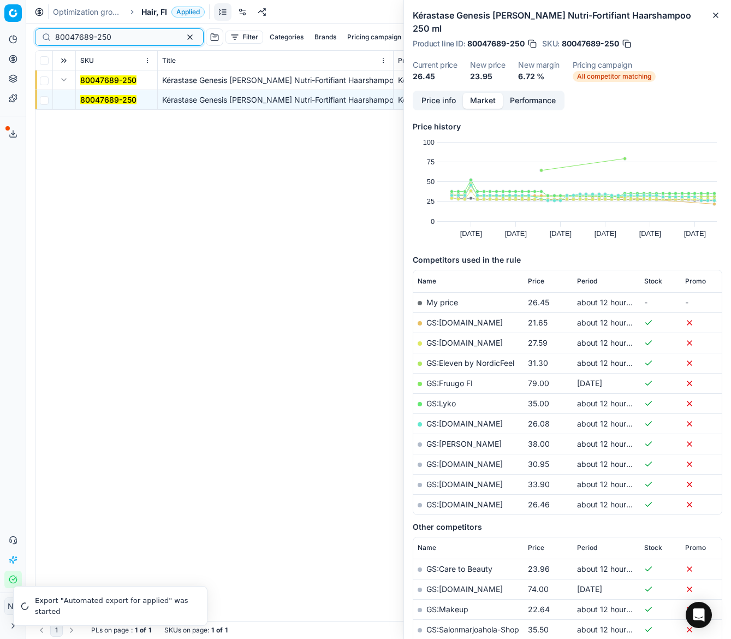
click at [116, 34] on input "80047689-250" at bounding box center [115, 37] width 120 height 11
paste input "4234"
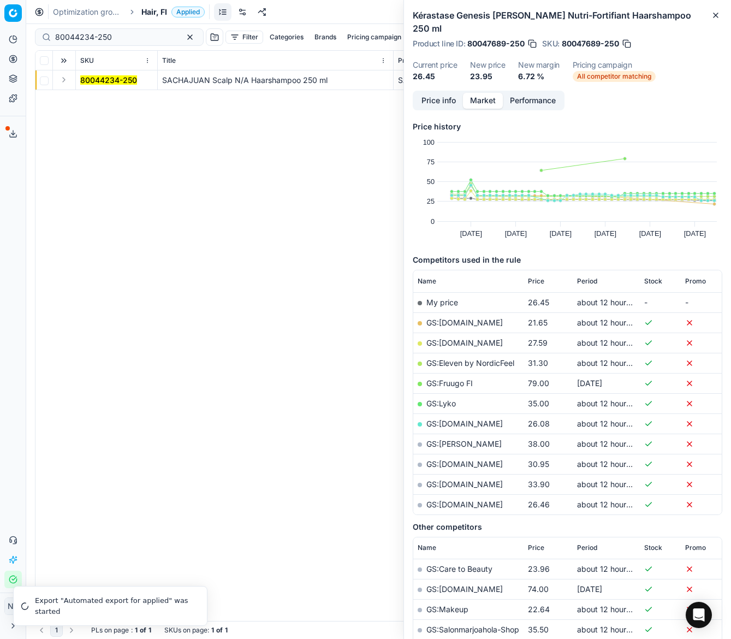
click at [66, 82] on button "Expand" at bounding box center [63, 79] width 13 height 13
click at [96, 100] on mark "80044234-250" at bounding box center [108, 99] width 57 height 9
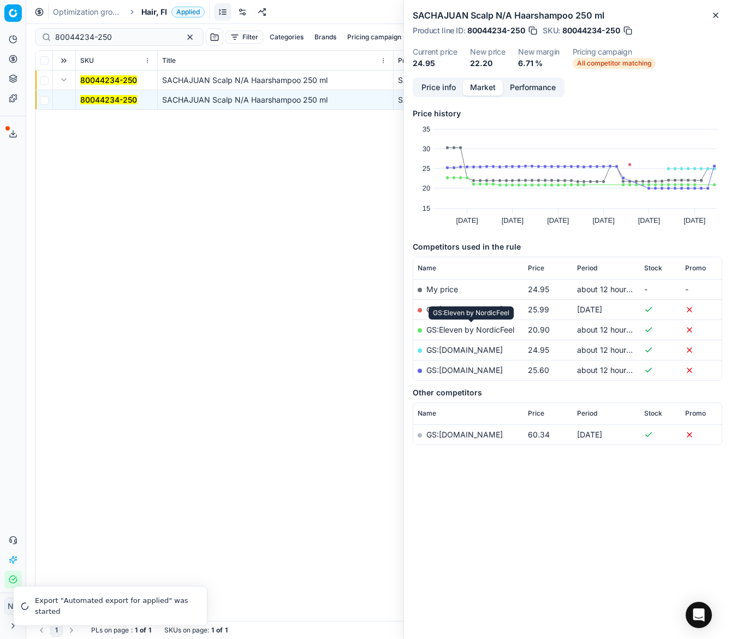
click at [463, 331] on link "GS:Eleven by NordicFeel" at bounding box center [471, 329] width 88 height 9
click at [128, 32] on input "80044234-250" at bounding box center [115, 37] width 120 height 11
paste input "90005224-0007823"
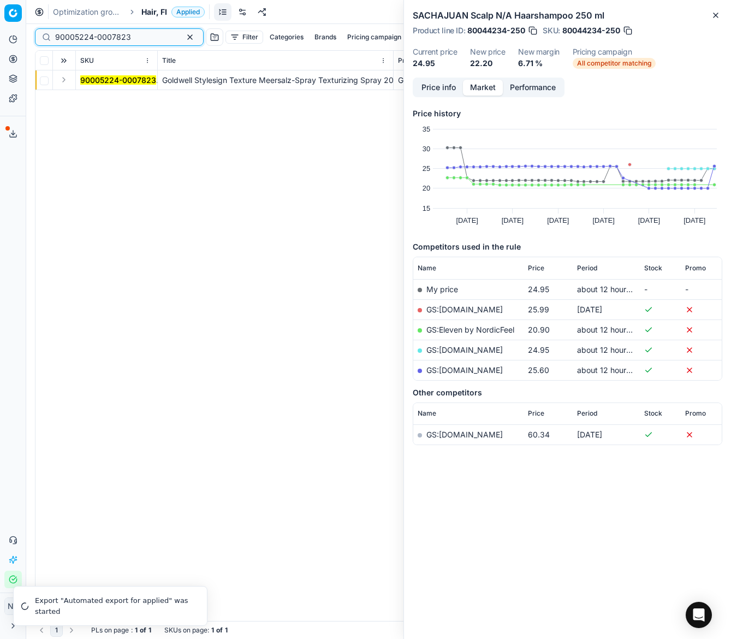
type input "90005224-0007823"
click at [62, 80] on button "Expand" at bounding box center [63, 79] width 13 height 13
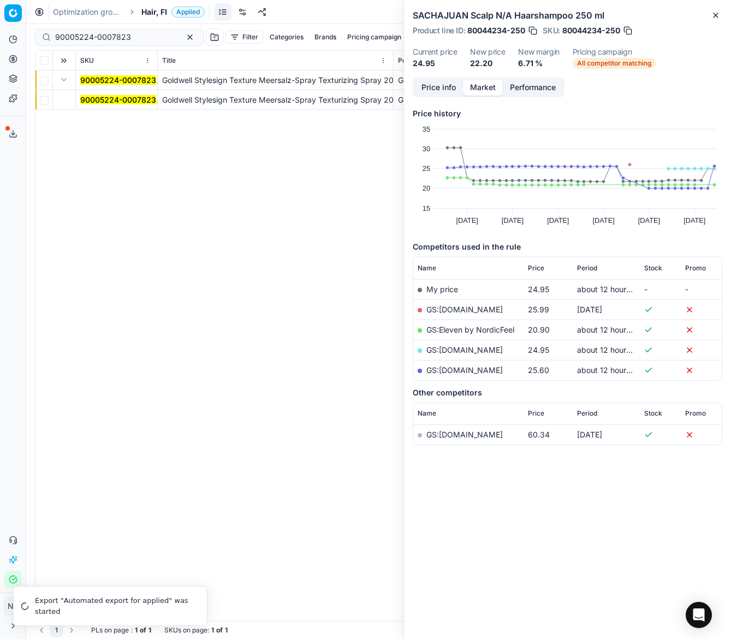
click at [93, 96] on mark "90005224-0007823" at bounding box center [118, 99] width 76 height 9
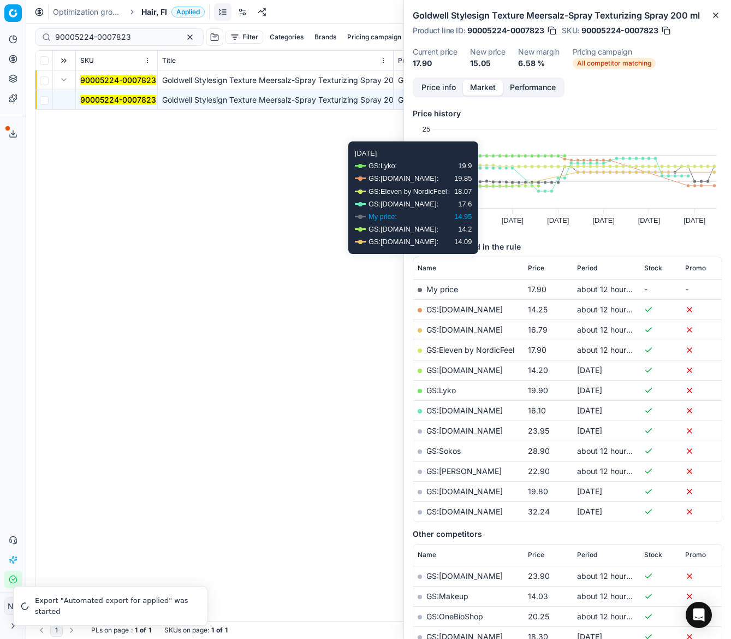
click at [465, 310] on link "GS:Cocopanda.fi" at bounding box center [465, 309] width 76 height 9
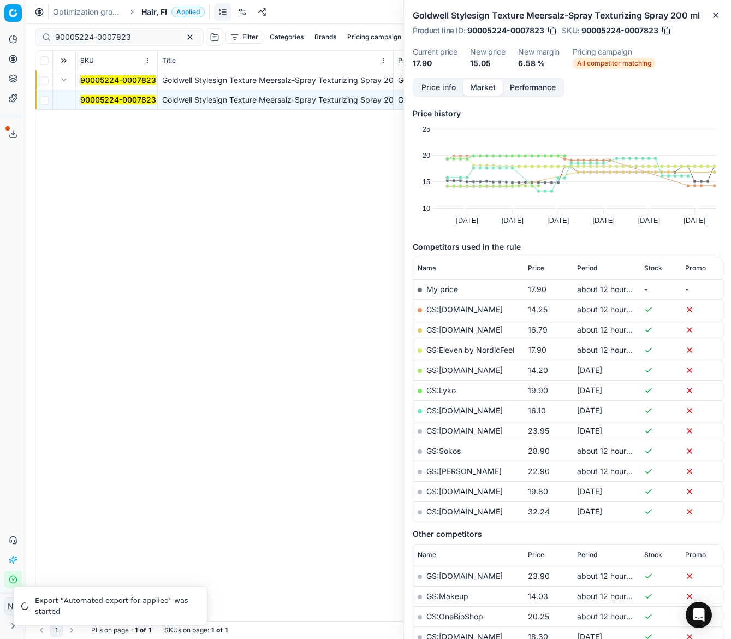
click at [152, 16] on span "Hair, FI" at bounding box center [154, 12] width 26 height 11
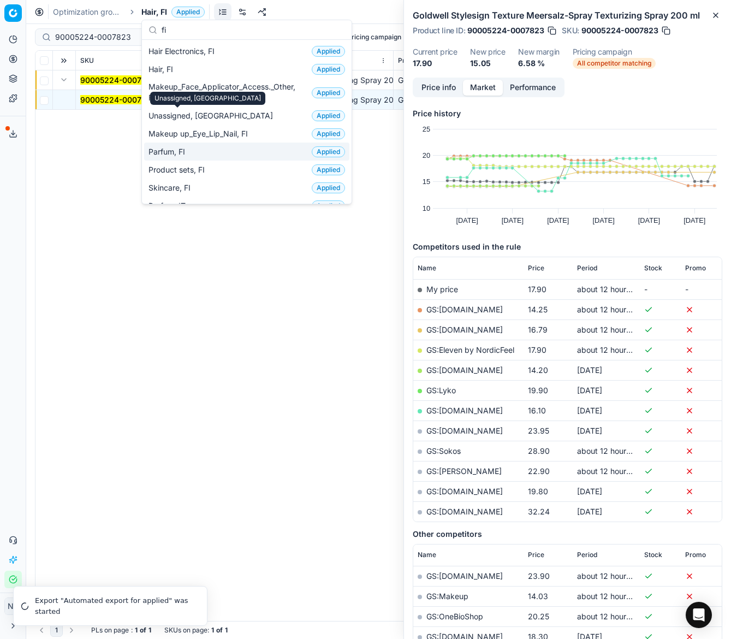
type input "fi"
click at [179, 153] on span "Parfum, FI" at bounding box center [169, 151] width 41 height 11
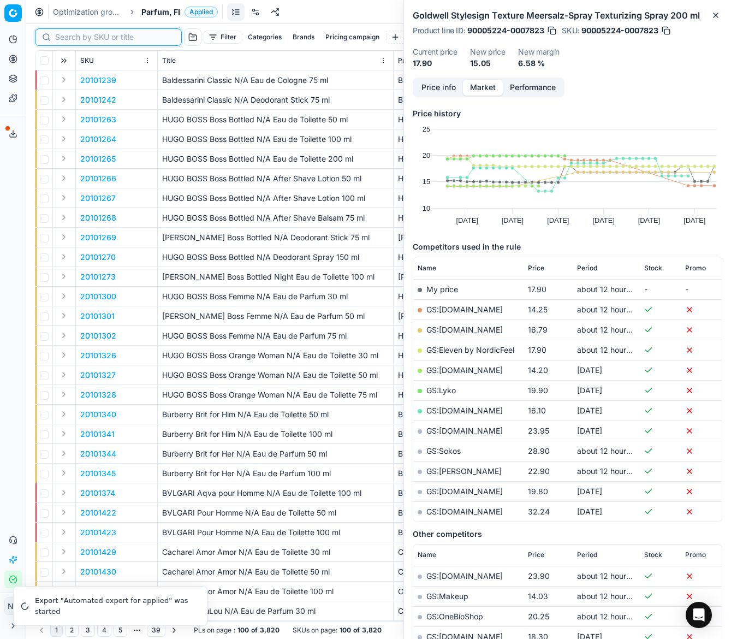
click at [74, 41] on input at bounding box center [115, 37] width 120 height 11
paste input "20101643"
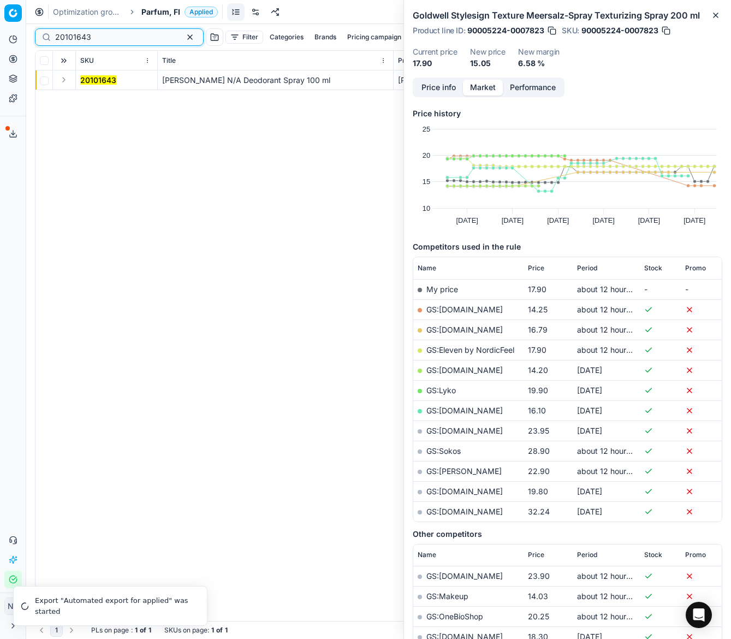
type input "20101643"
click at [60, 79] on button "Expand" at bounding box center [63, 79] width 13 height 13
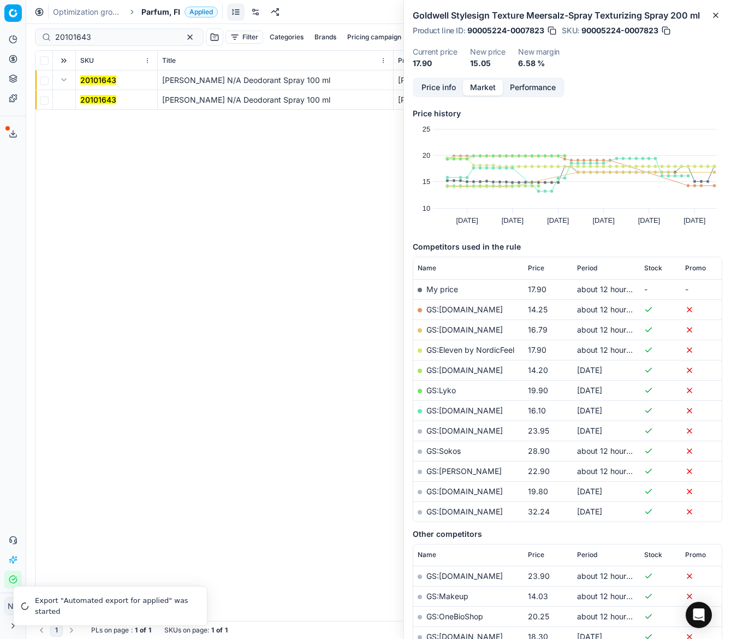
click at [92, 100] on mark "20101643" at bounding box center [98, 99] width 36 height 9
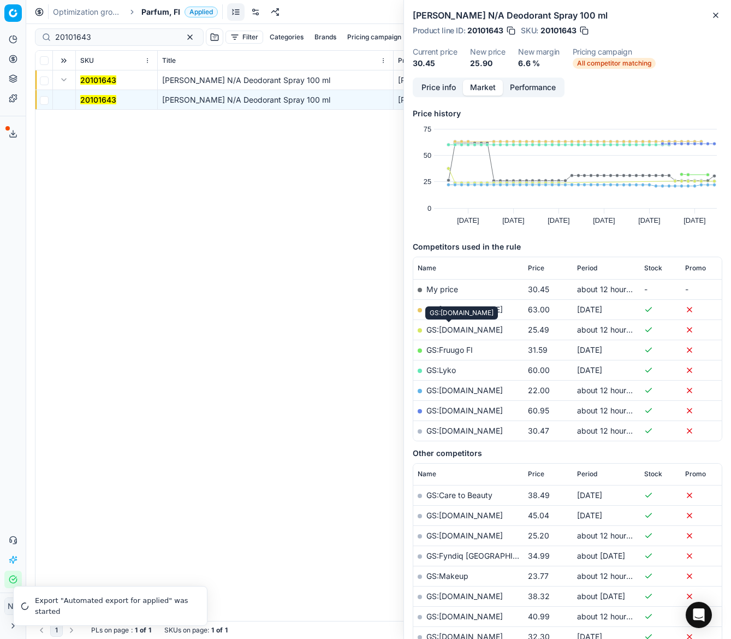
click at [452, 329] on link "GS:Deloox.fi" at bounding box center [465, 329] width 76 height 9
click at [154, 13] on span "Parfum, FI" at bounding box center [160, 12] width 39 height 11
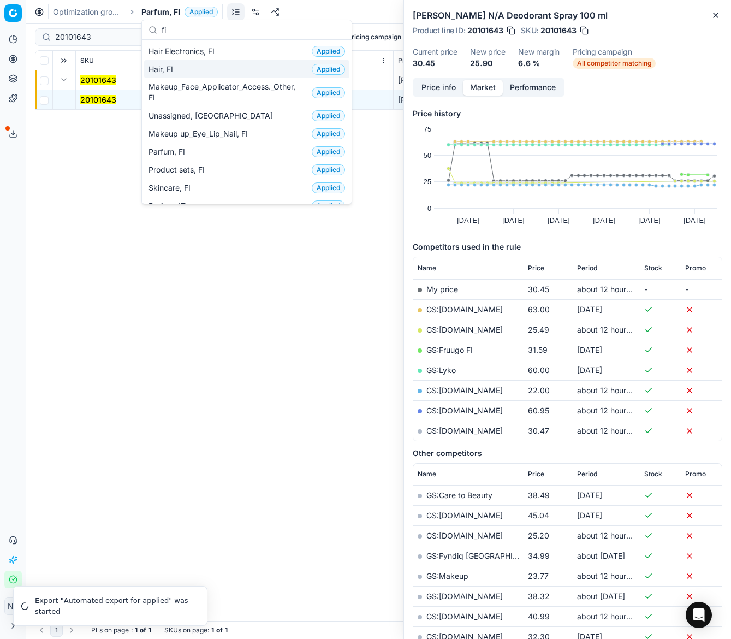
type input "fi"
click at [173, 69] on span "Hair, FI" at bounding box center [163, 69] width 29 height 11
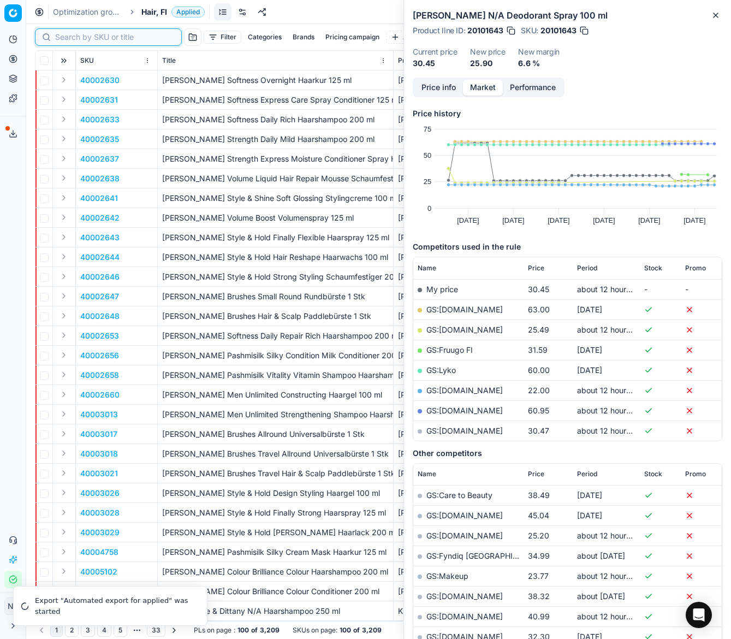
click at [65, 39] on input at bounding box center [115, 37] width 120 height 11
paste input "80072959-1"
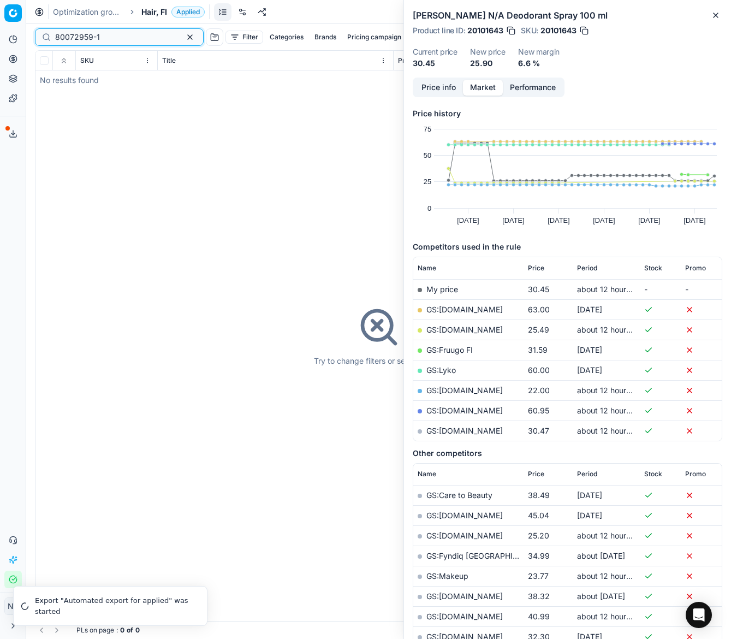
type input "80072959-1"
click at [150, 16] on span "Hair, FI" at bounding box center [154, 12] width 26 height 11
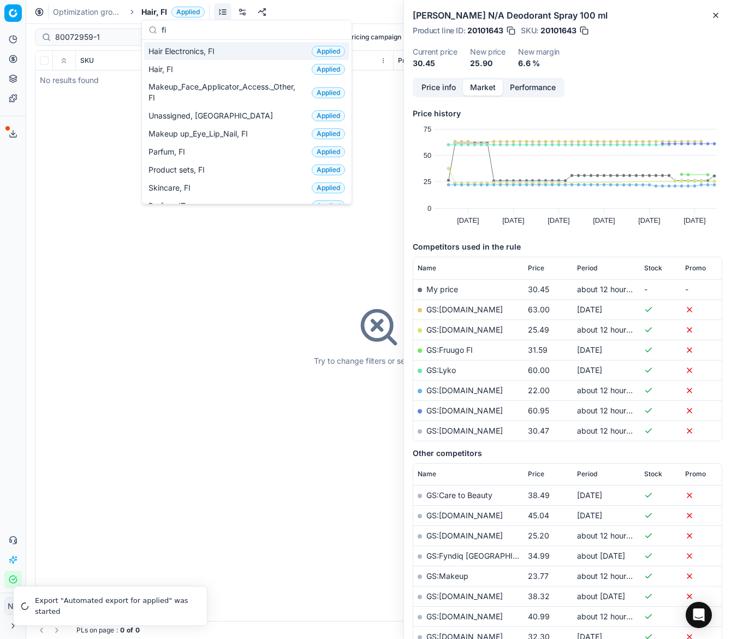
type input "fi"
click at [185, 50] on span "Hair Electronics, FI" at bounding box center [184, 51] width 70 height 11
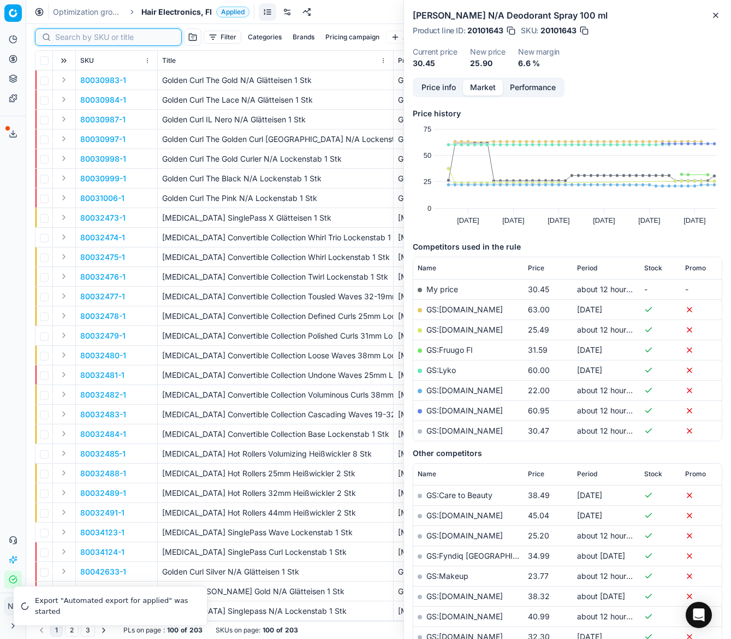
click at [64, 40] on input at bounding box center [115, 37] width 120 height 11
paste input "80072959-1"
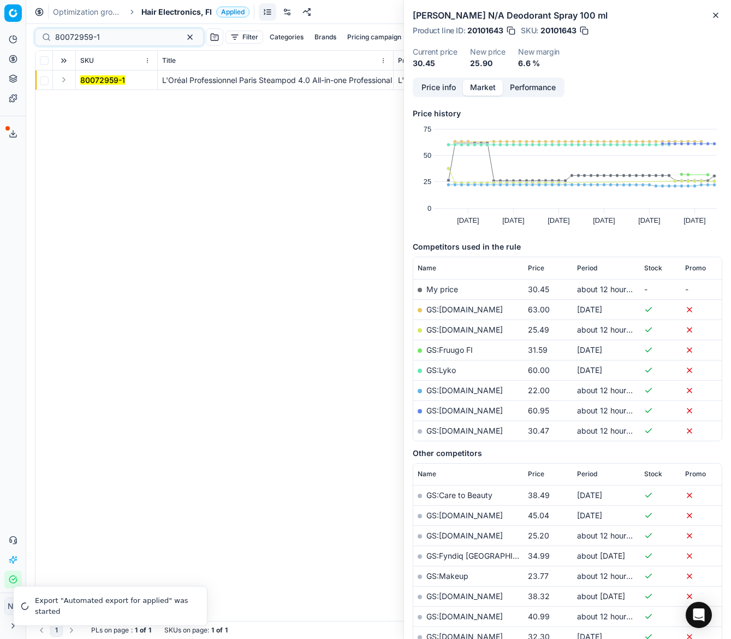
click at [63, 81] on button "Expand" at bounding box center [63, 79] width 13 height 13
click at [91, 98] on mark "80072959-1" at bounding box center [102, 99] width 45 height 9
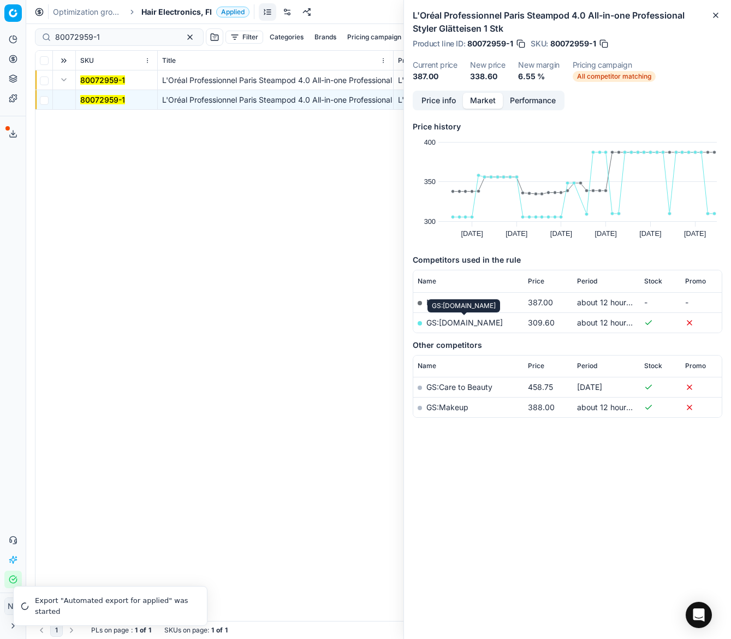
click at [465, 322] on link "GS:parfumdreams.FI" at bounding box center [465, 322] width 76 height 9
click at [439, 101] on button "Price info" at bounding box center [439, 101] width 49 height 16
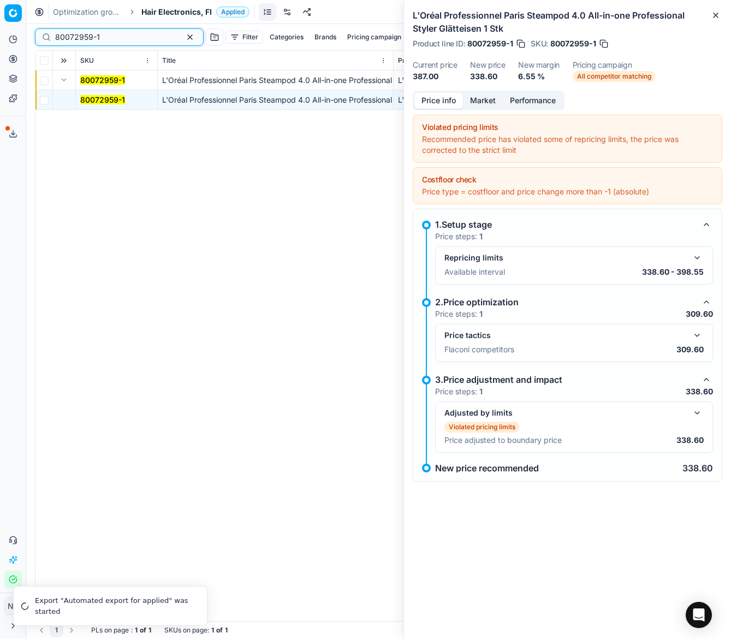
click at [108, 38] on input "80072959-1" at bounding box center [115, 37] width 120 height 11
click at [114, 37] on input "80072959-1" at bounding box center [115, 37] width 120 height 11
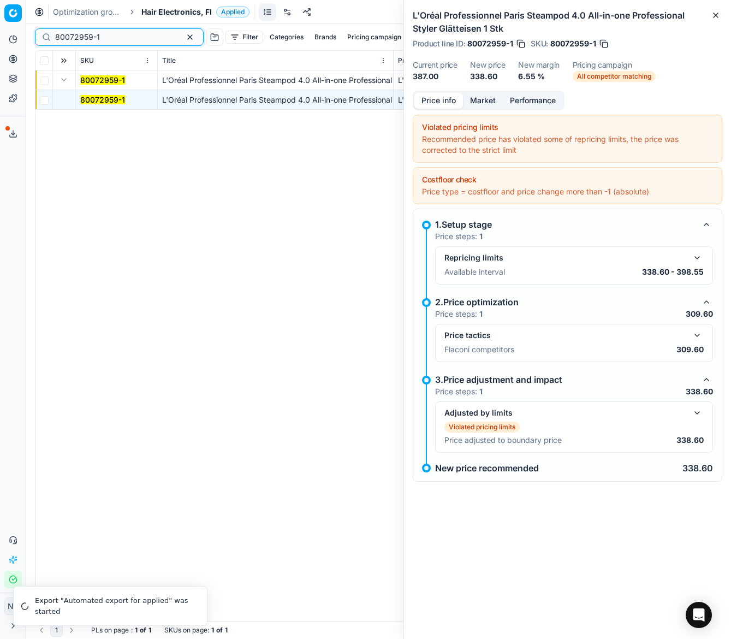
click at [114, 37] on input "80072959-1" at bounding box center [115, 37] width 120 height 11
paste input "90003029-000443"
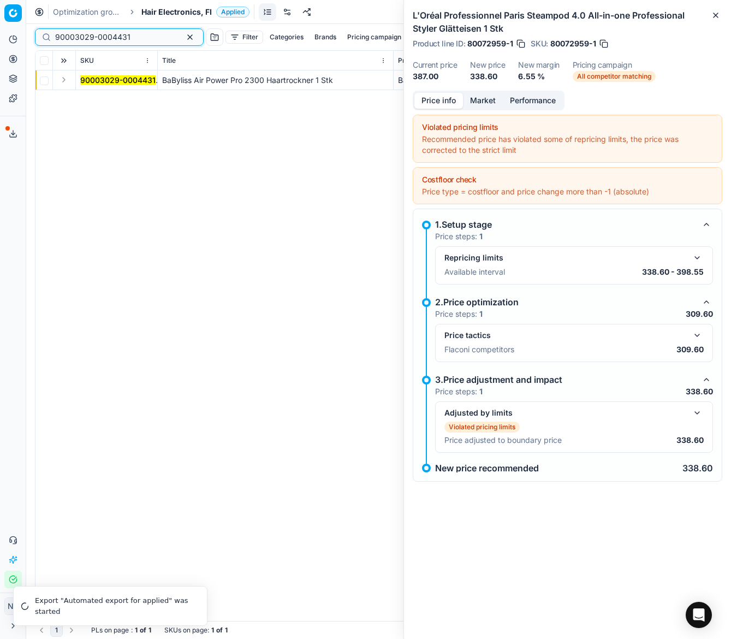
type input "90003029-0004431"
click at [63, 81] on button "Expand" at bounding box center [63, 79] width 13 height 13
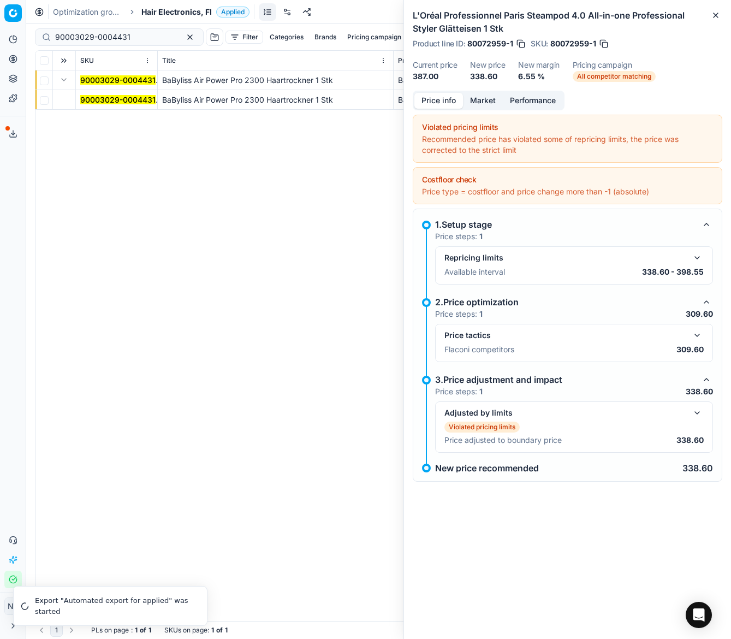
click at [97, 97] on mark "90003029-0004431" at bounding box center [117, 99] width 75 height 9
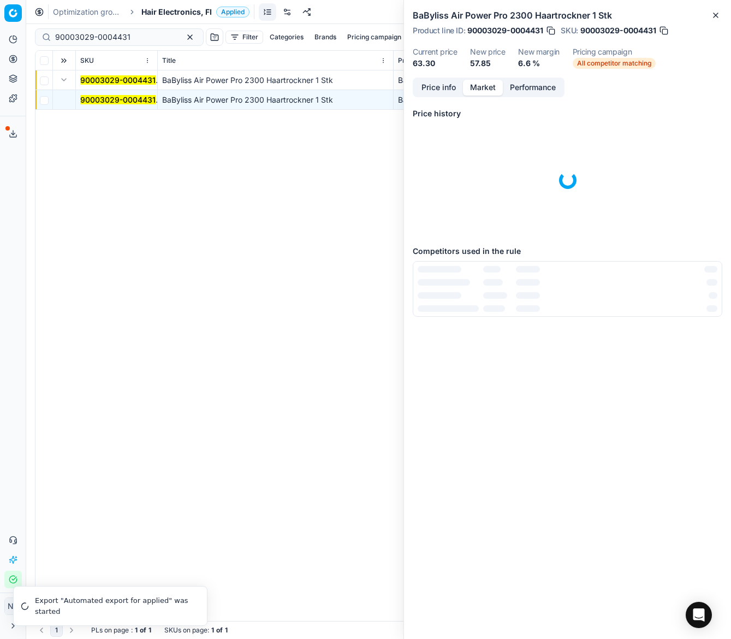
click at [482, 88] on button "Market" at bounding box center [483, 88] width 40 height 16
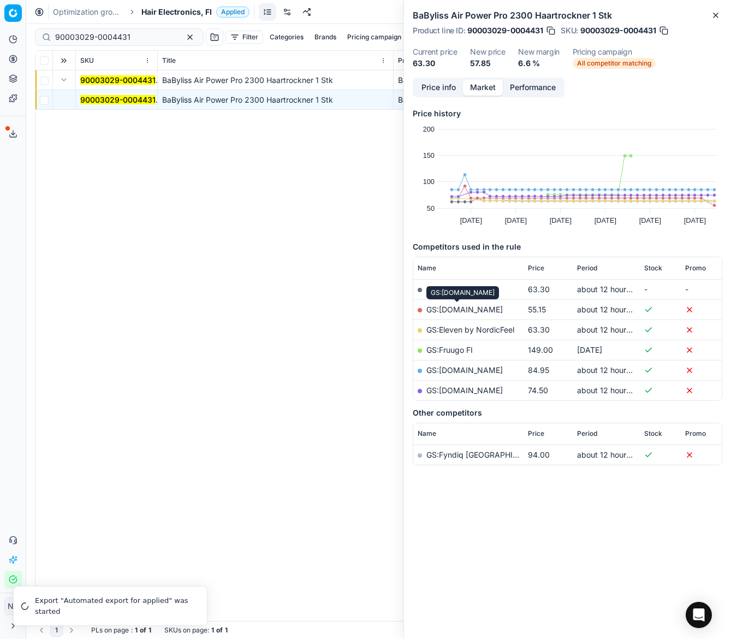
click at [463, 311] on link "GS:Cocopanda.fi" at bounding box center [465, 309] width 76 height 9
click at [176, 10] on span "Hair Electronics, FI" at bounding box center [176, 12] width 70 height 11
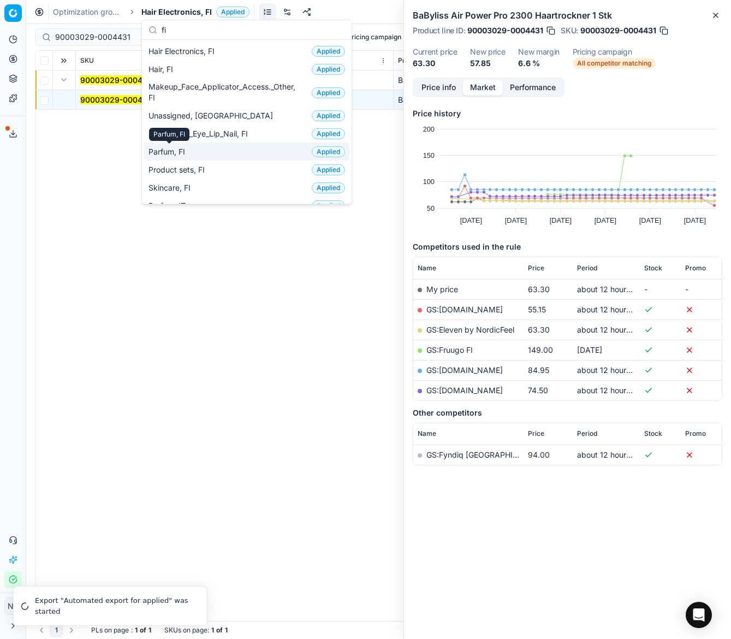
type input "fi"
click at [178, 152] on span "Parfum, FI" at bounding box center [169, 151] width 41 height 11
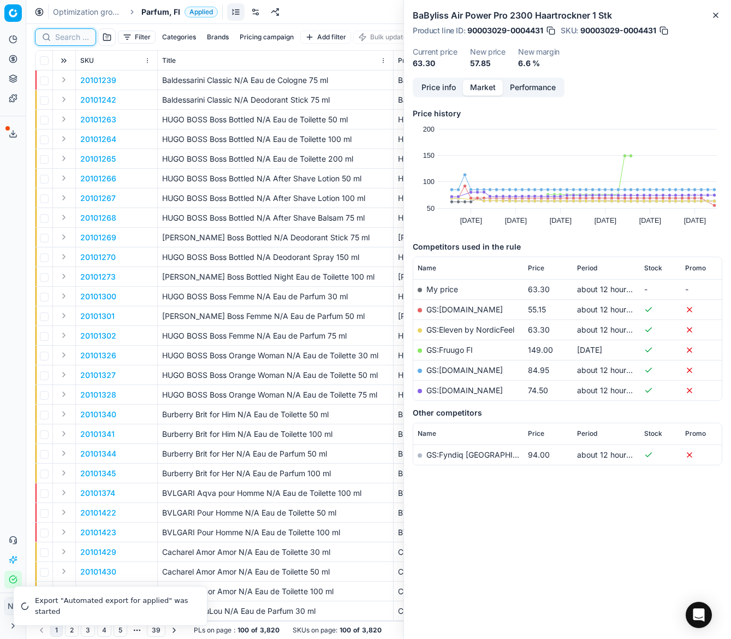
click at [73, 37] on input at bounding box center [72, 37] width 34 height 11
paste input "80062941-30"
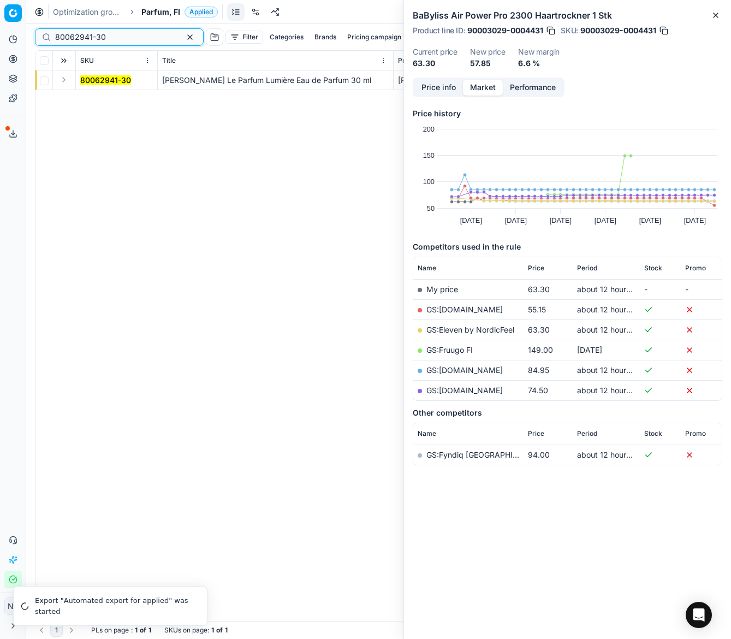
type input "80062941-30"
click at [67, 80] on button "Expand" at bounding box center [63, 79] width 13 height 13
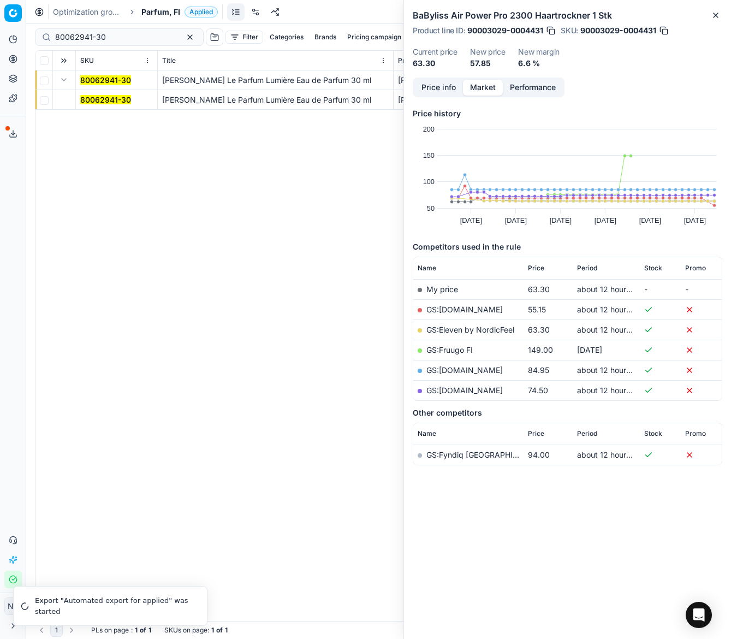
click at [111, 102] on mark "80062941-30" at bounding box center [105, 99] width 51 height 9
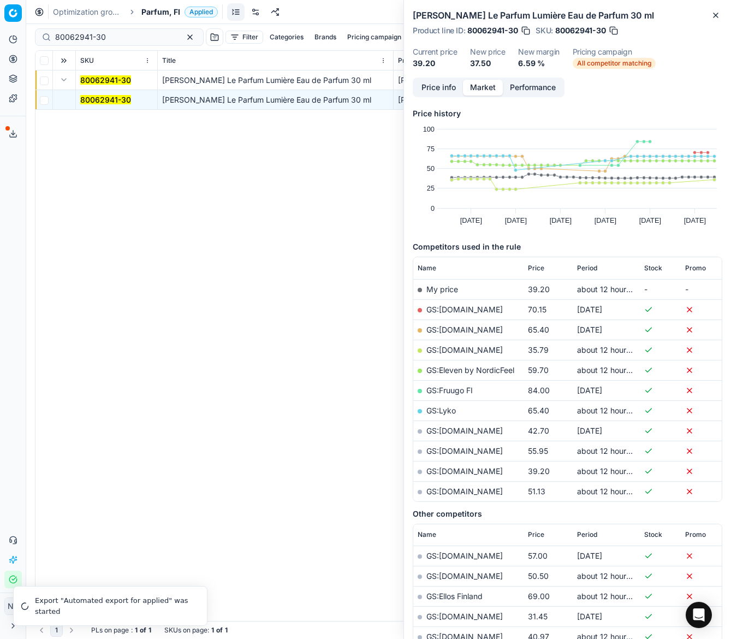
click at [449, 351] on link "GS:Deloox.fi" at bounding box center [465, 349] width 76 height 9
click at [156, 9] on span "Parfum, FI" at bounding box center [160, 12] width 39 height 11
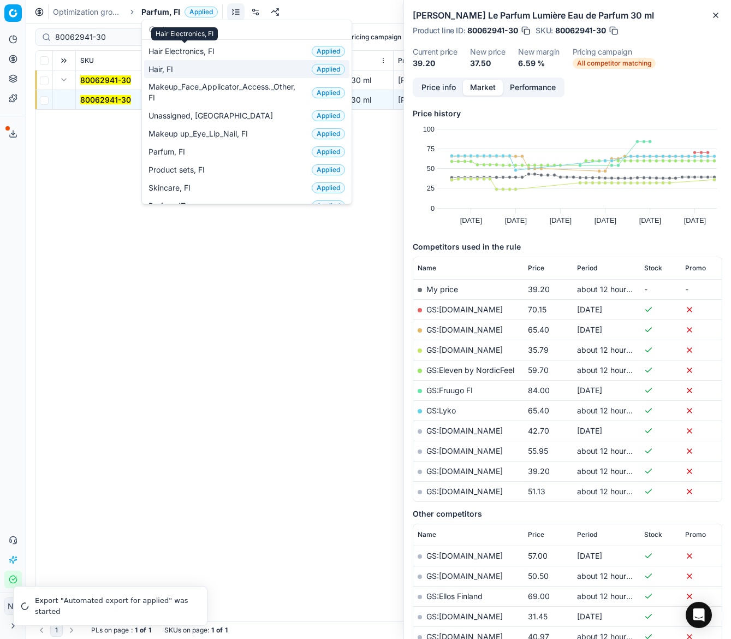
type input "fi"
click at [162, 68] on span "Hair, FI" at bounding box center [163, 69] width 29 height 11
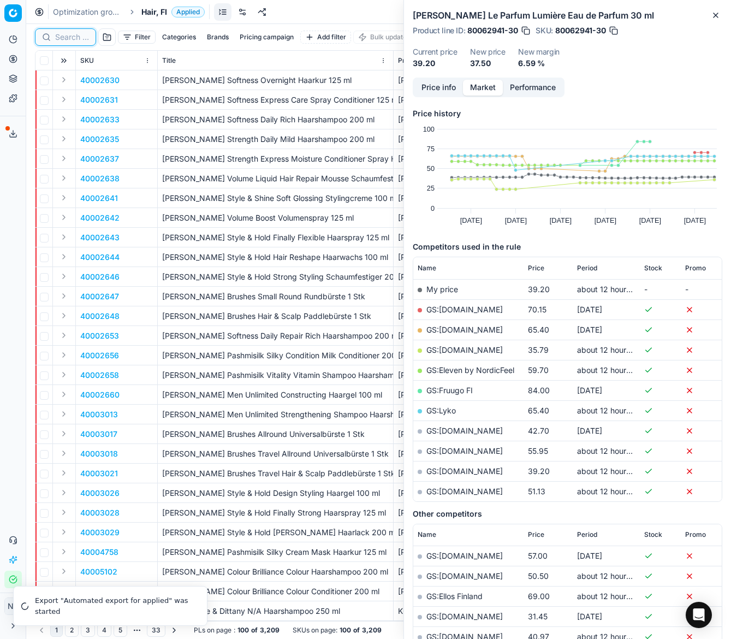
click at [72, 40] on input at bounding box center [72, 37] width 34 height 11
paste input "80008903-200"
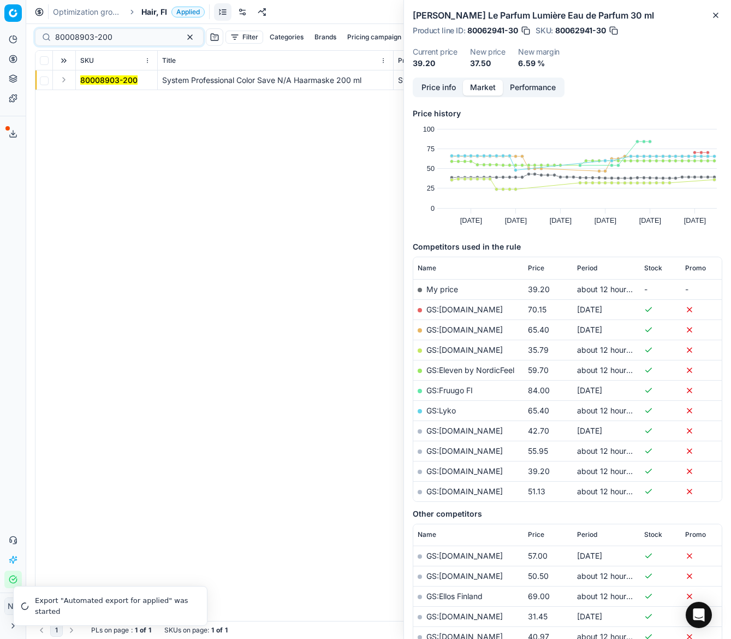
click at [63, 77] on button "Expand" at bounding box center [63, 79] width 13 height 13
click at [94, 98] on mark "80008903-200" at bounding box center [108, 99] width 57 height 9
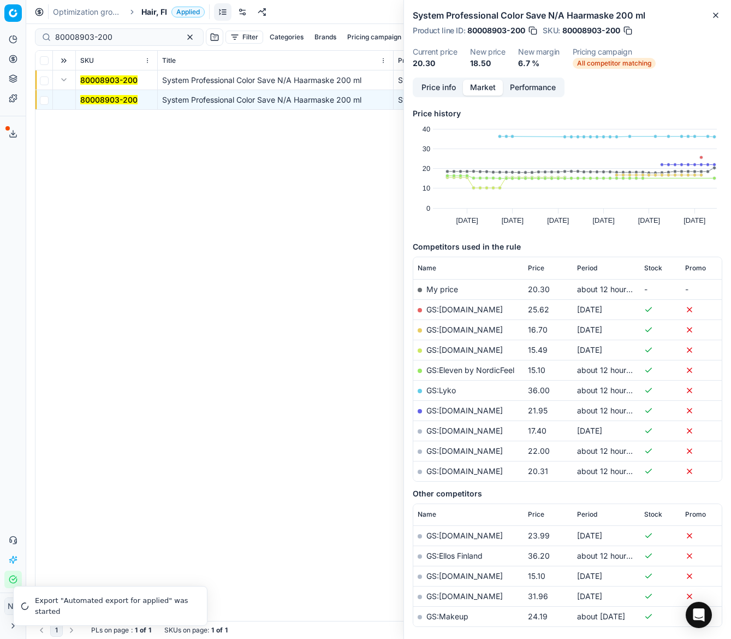
click at [457, 362] on td "GS:Eleven by NordicFeel" at bounding box center [469, 370] width 110 height 20
click at [462, 369] on link "GS:Eleven by NordicFeel" at bounding box center [471, 369] width 88 height 9
click at [116, 36] on input "80008903-200" at bounding box center [115, 37] width 120 height 11
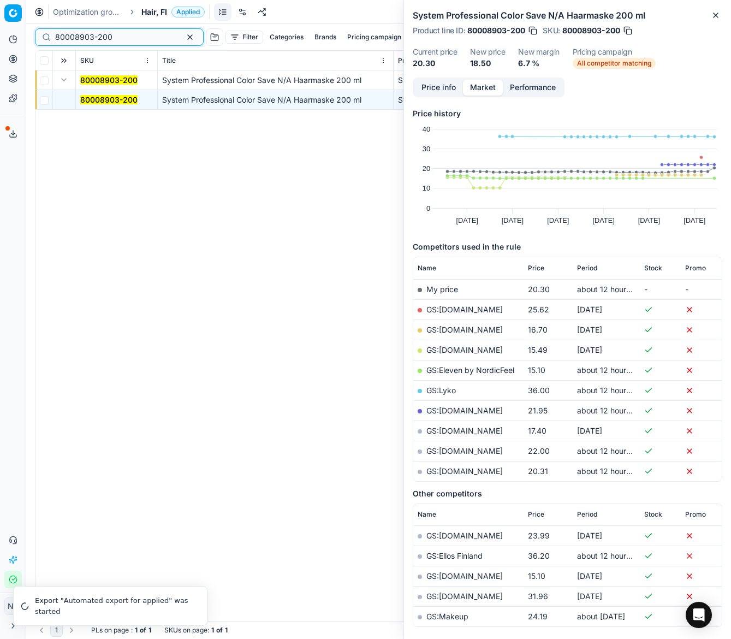
paste input "54415-1"
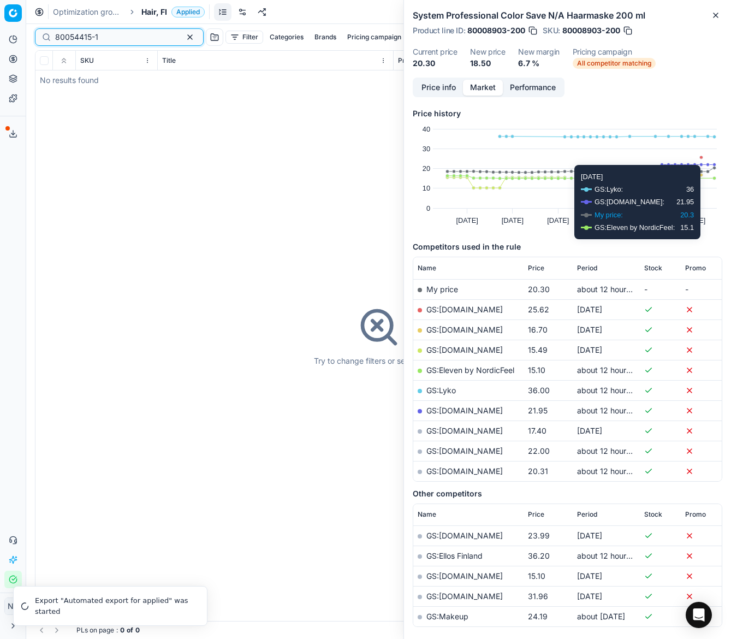
type input "80054415-1"
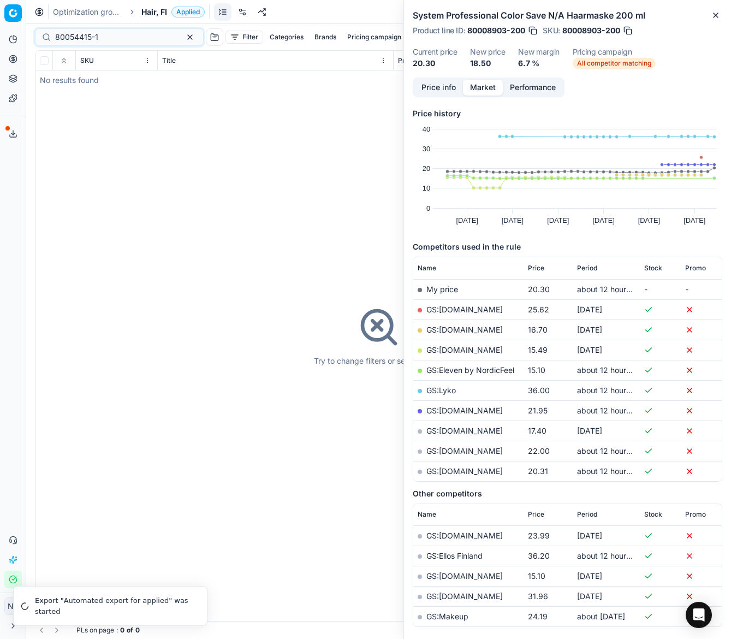
click at [149, 11] on span "Hair, FI" at bounding box center [154, 12] width 26 height 11
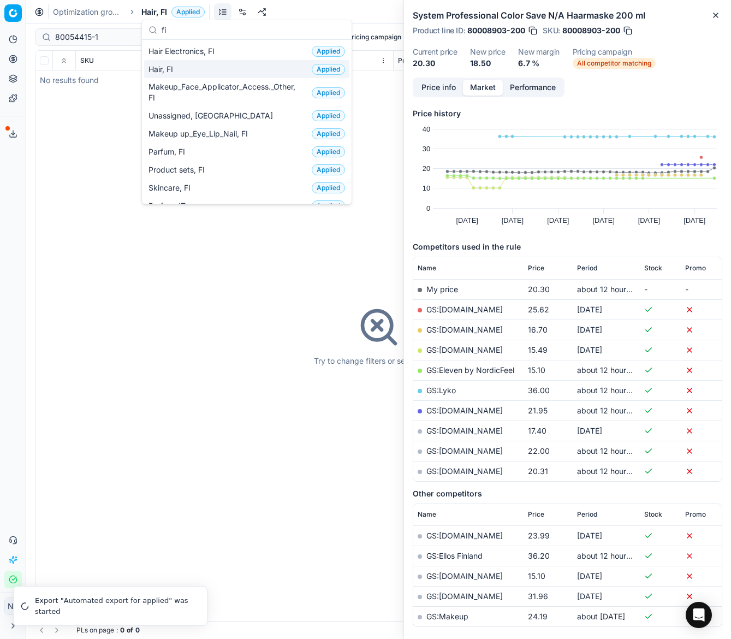
type input "fi"
click at [178, 70] on div "Hair, FI Applied" at bounding box center [246, 69] width 205 height 18
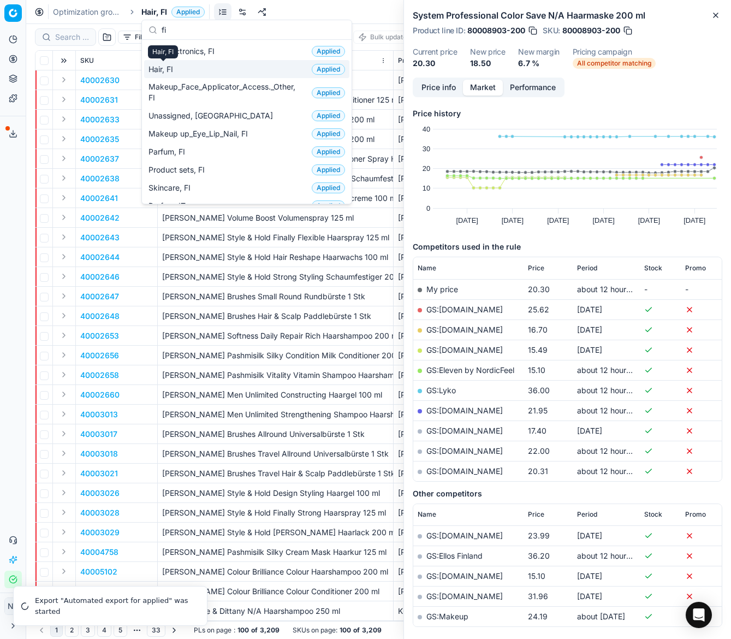
click at [159, 66] on span "Hair, FI" at bounding box center [163, 69] width 29 height 11
click at [164, 68] on span "Hair, FI" at bounding box center [163, 69] width 29 height 11
click at [66, 39] on input at bounding box center [72, 37] width 34 height 11
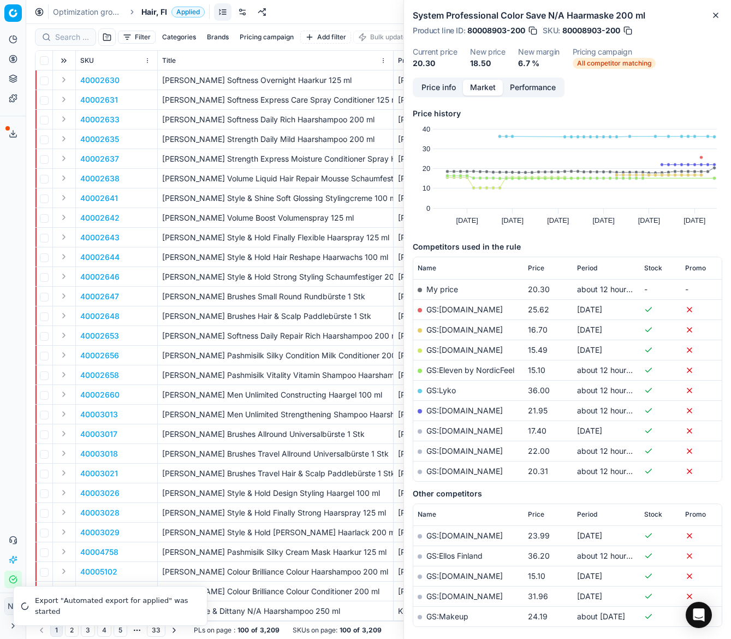
click at [152, 12] on span "Hair, FI" at bounding box center [154, 12] width 26 height 11
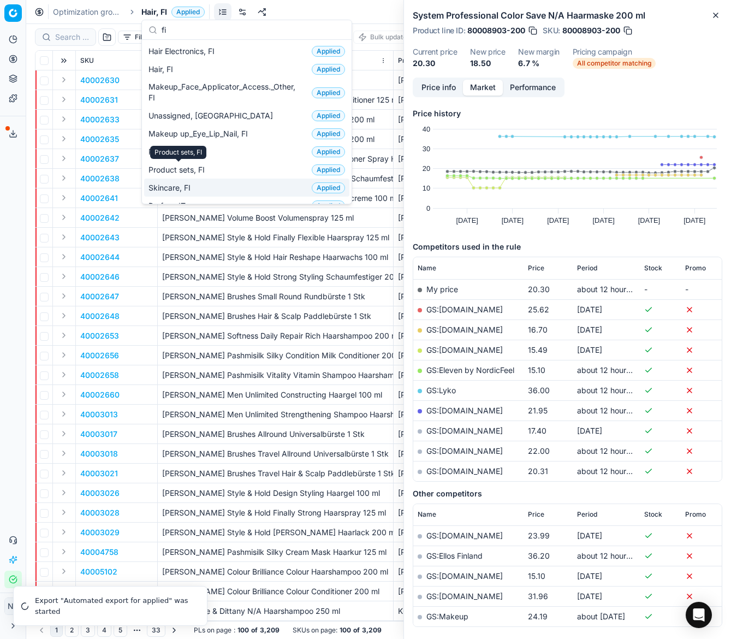
type input "fi"
click at [179, 184] on span "Skincare, FI" at bounding box center [172, 187] width 46 height 11
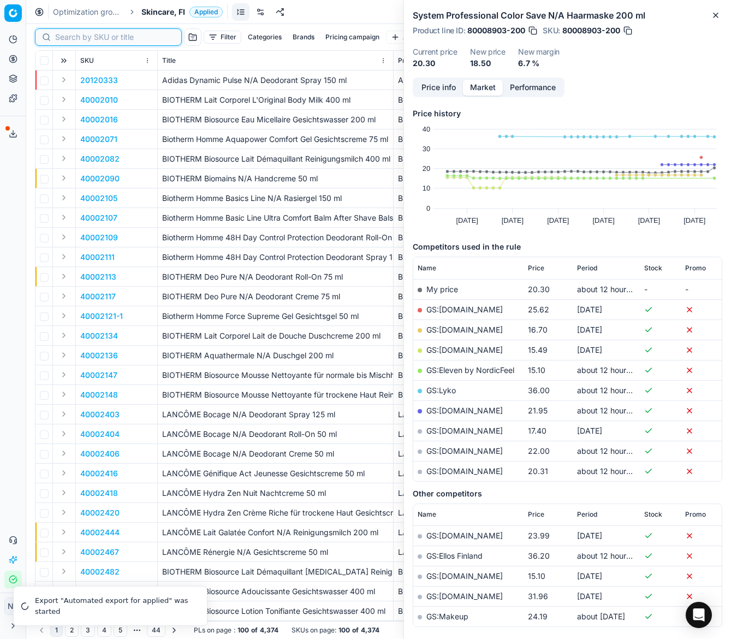
click at [65, 35] on input at bounding box center [115, 37] width 120 height 11
paste input "90007391-0011287"
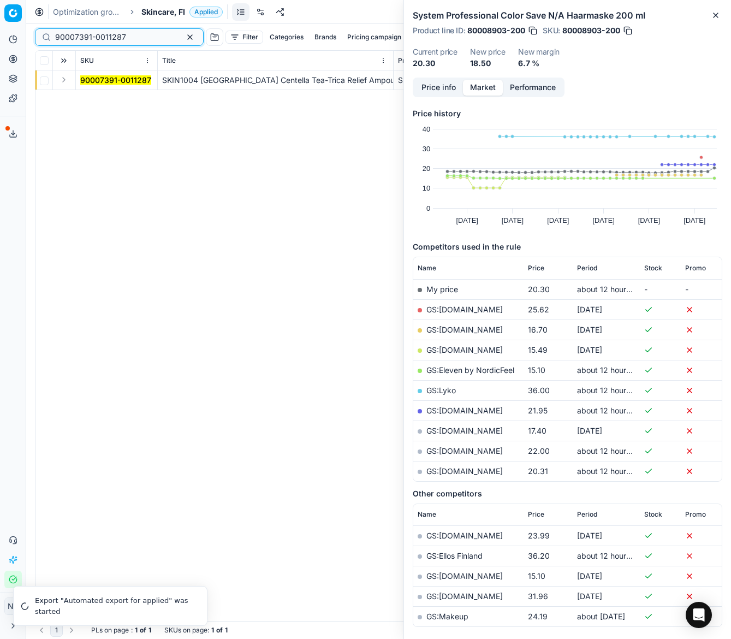
type input "90007391-0011287"
click at [63, 79] on button "Expand" at bounding box center [63, 79] width 13 height 13
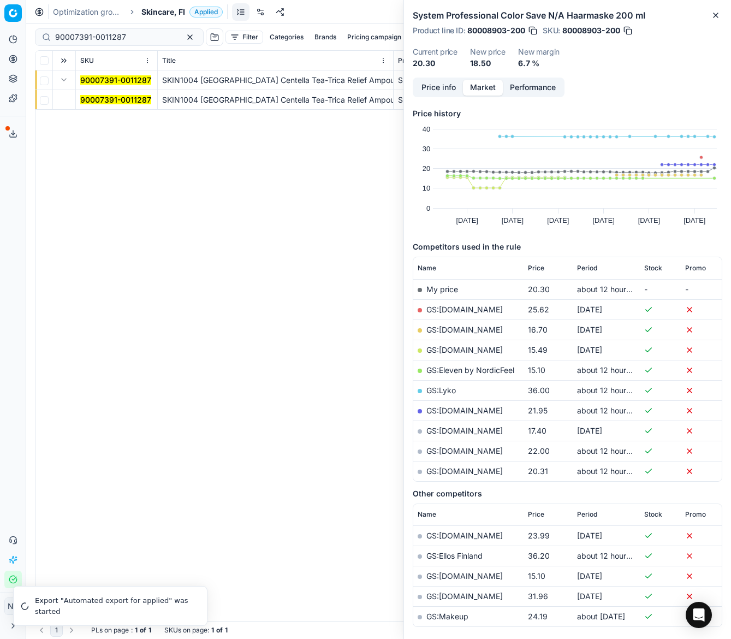
click at [97, 96] on mark "90007391-0011287" at bounding box center [115, 99] width 71 height 9
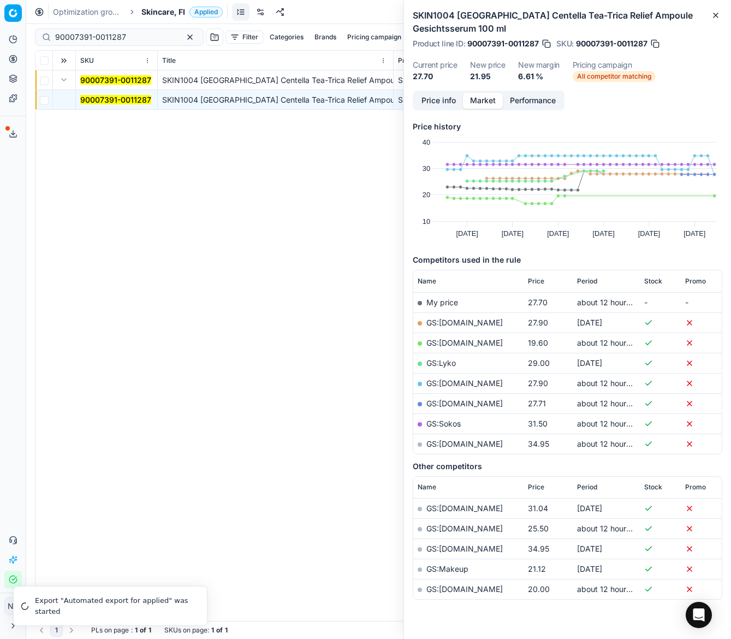
click at [450, 341] on link "GS:Luxplus.fi" at bounding box center [465, 342] width 76 height 9
click at [159, 12] on span "Skincare, FI" at bounding box center [163, 12] width 44 height 11
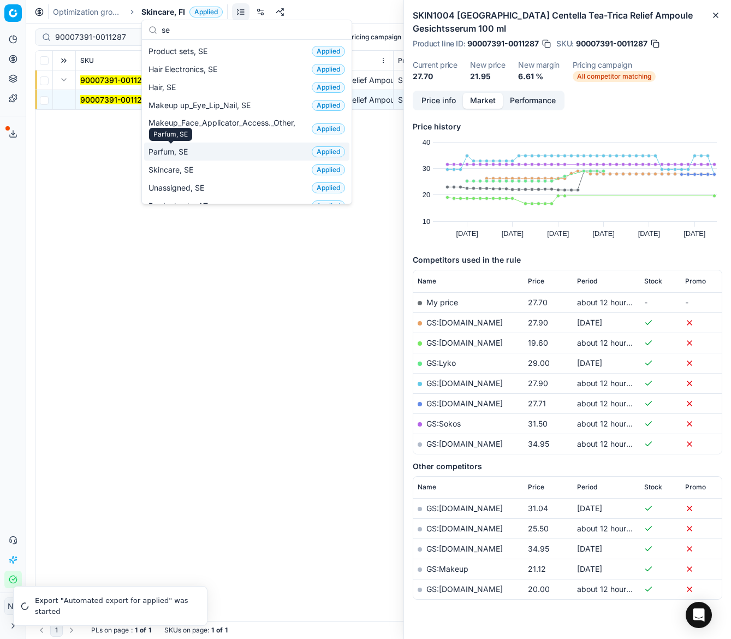
type input "se"
click at [170, 150] on span "Parfum, SE" at bounding box center [171, 151] width 44 height 11
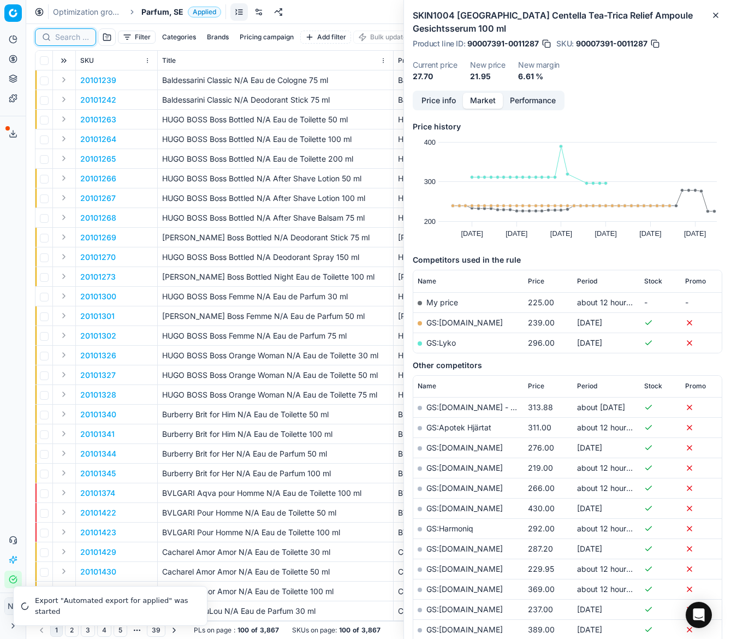
click at [64, 35] on input at bounding box center [72, 37] width 34 height 11
paste input "80030598-100"
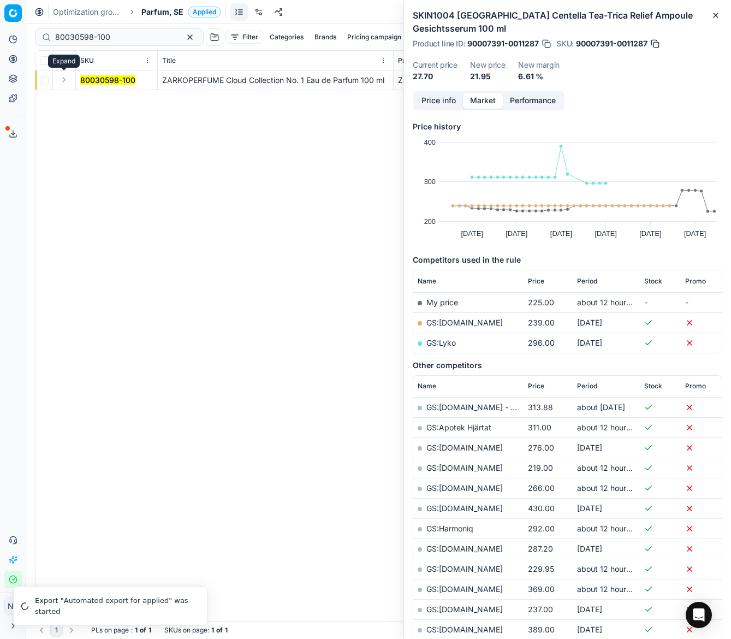
click at [60, 79] on button "Expand" at bounding box center [63, 79] width 13 height 13
click at [82, 98] on mark "80030598-100" at bounding box center [107, 99] width 55 height 9
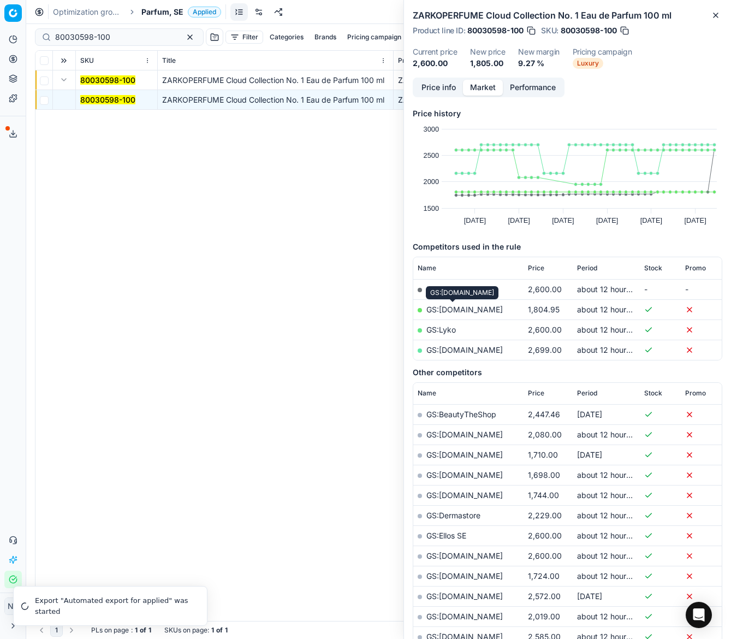
click at [448, 308] on link "GS:Luxplus.se" at bounding box center [465, 309] width 76 height 9
click at [126, 34] on input "80030598-100" at bounding box center [115, 37] width 120 height 11
paste input "41985-2"
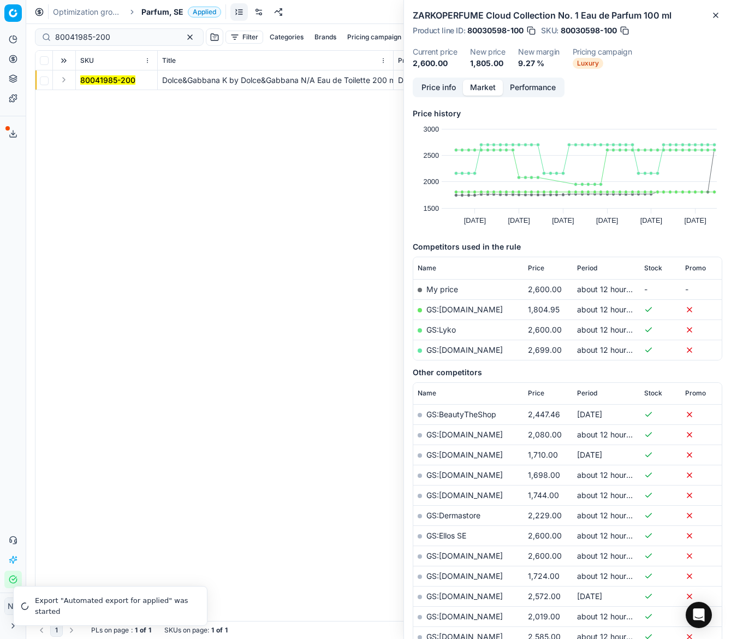
click at [64, 82] on button "Expand" at bounding box center [63, 79] width 13 height 13
click at [96, 98] on mark "80041985-200" at bounding box center [107, 99] width 55 height 9
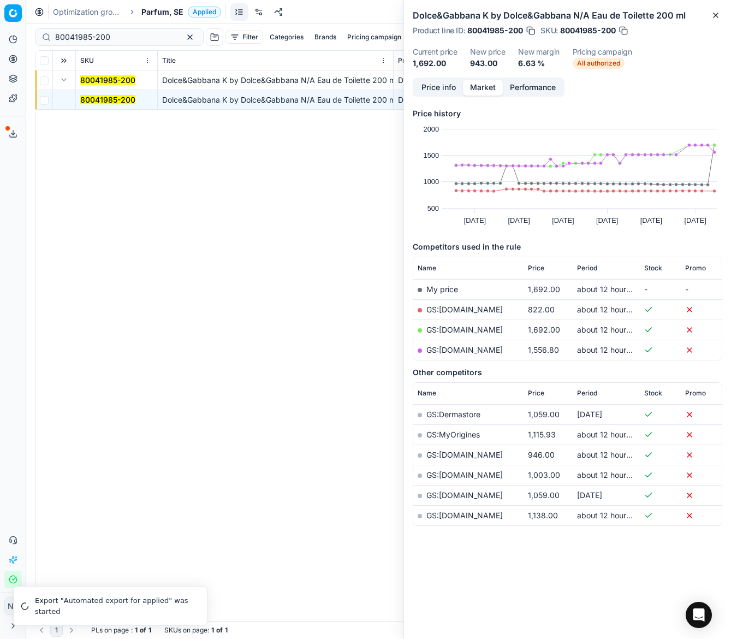
click at [450, 311] on link "GS:Deloox.se" at bounding box center [465, 309] width 76 height 9
click at [117, 38] on input "80041985-200" at bounding box center [115, 37] width 120 height 11
paste input "20585-1"
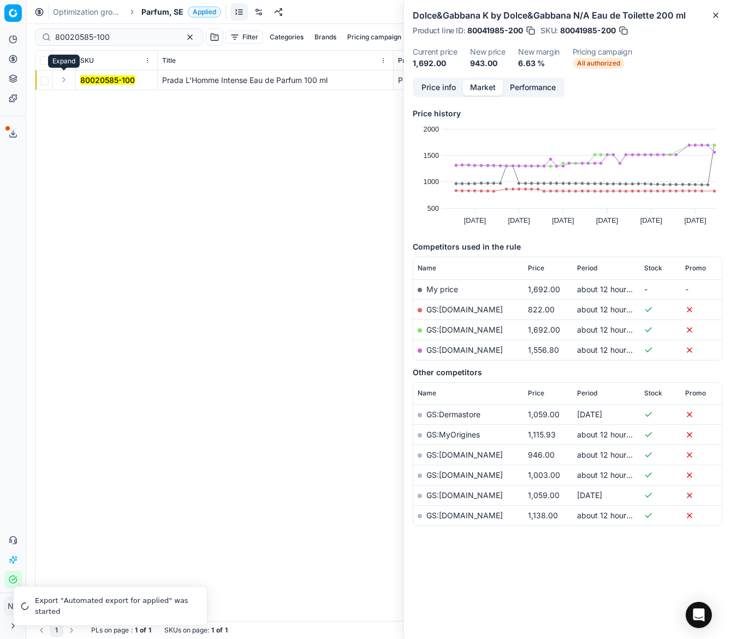
click at [61, 81] on button "Expand" at bounding box center [63, 79] width 13 height 13
click at [94, 98] on mark "80020585-100" at bounding box center [107, 99] width 55 height 9
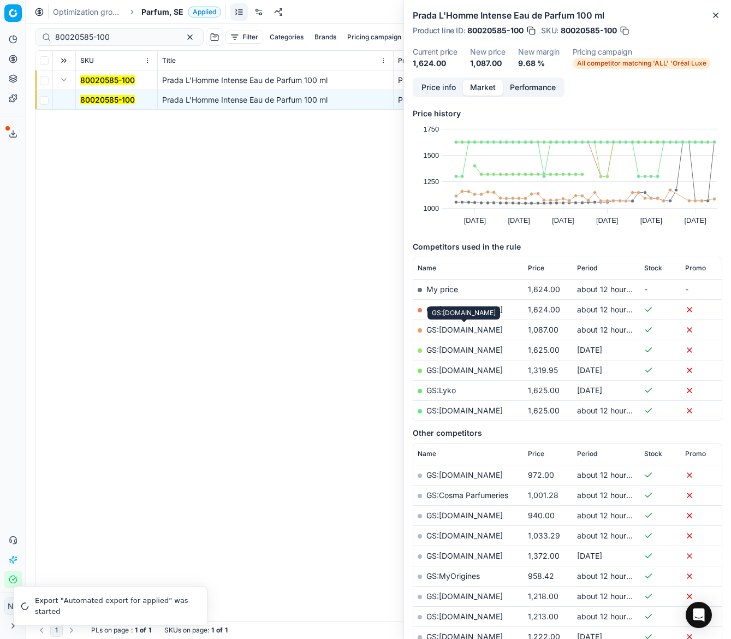
click at [449, 329] on link "GS:ComputerSalg.se" at bounding box center [465, 329] width 76 height 9
click at [125, 42] on input "80020585-100" at bounding box center [115, 37] width 120 height 11
paste input "67644-9"
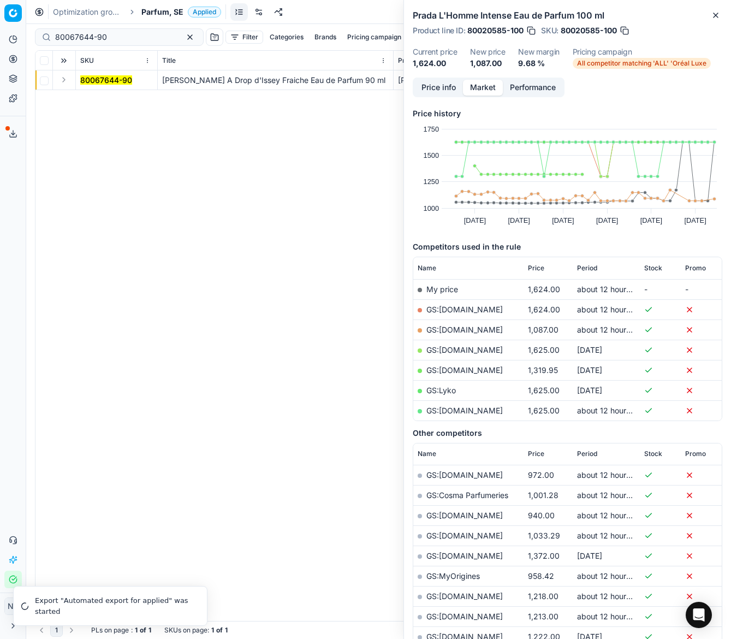
click at [60, 79] on button "Expand" at bounding box center [63, 79] width 13 height 13
click at [95, 95] on span "80067644-90" at bounding box center [106, 100] width 52 height 11
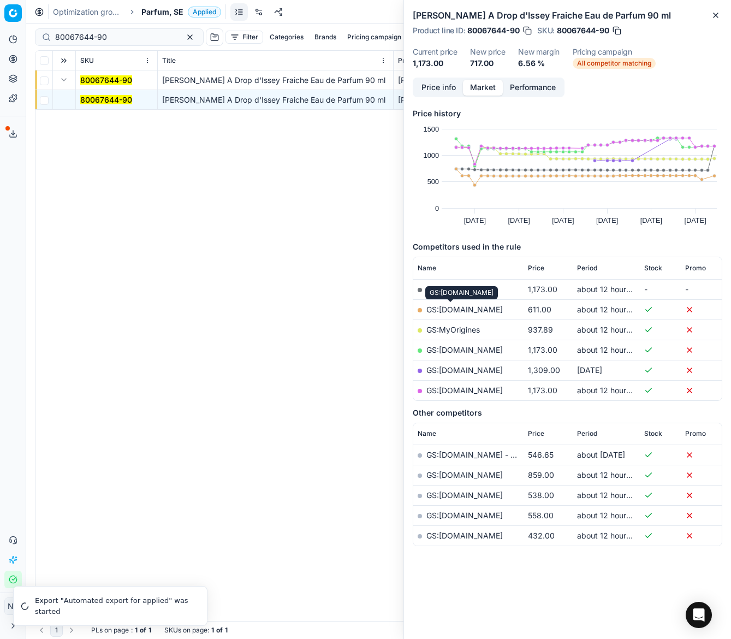
click at [441, 308] on link "GS:Deloox.se" at bounding box center [465, 309] width 76 height 9
click at [133, 37] on input "80067644-90" at bounding box center [115, 37] width 120 height 11
paste input "24760-10"
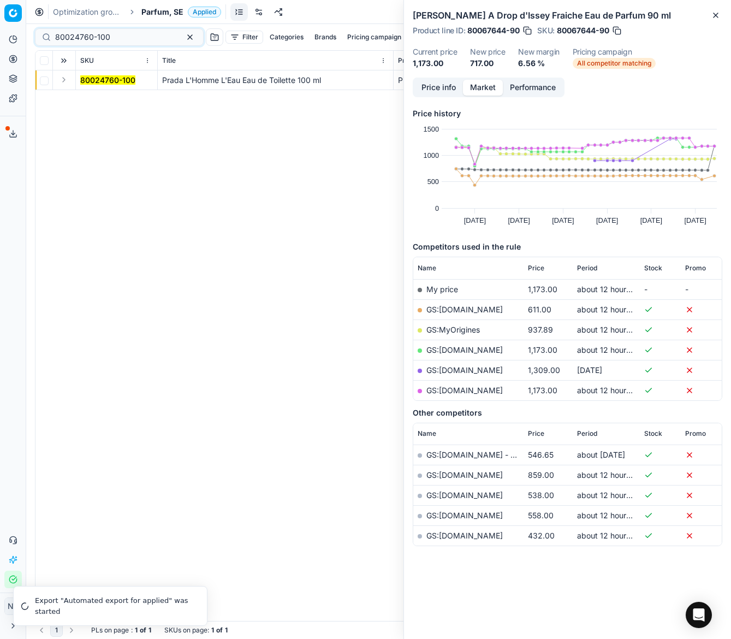
click at [65, 84] on button "Expand" at bounding box center [63, 79] width 13 height 13
click at [91, 95] on mark "80024760-100" at bounding box center [107, 99] width 55 height 9
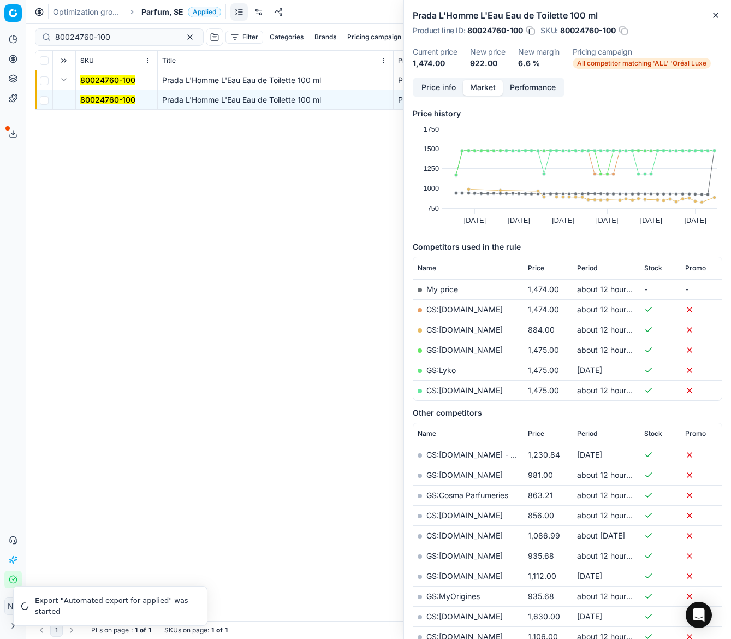
click at [467, 333] on link "GS:ComputerSalg.se" at bounding box center [465, 329] width 76 height 9
click at [121, 36] on input "80024760-100" at bounding box center [115, 37] width 120 height 11
paste input "11597"
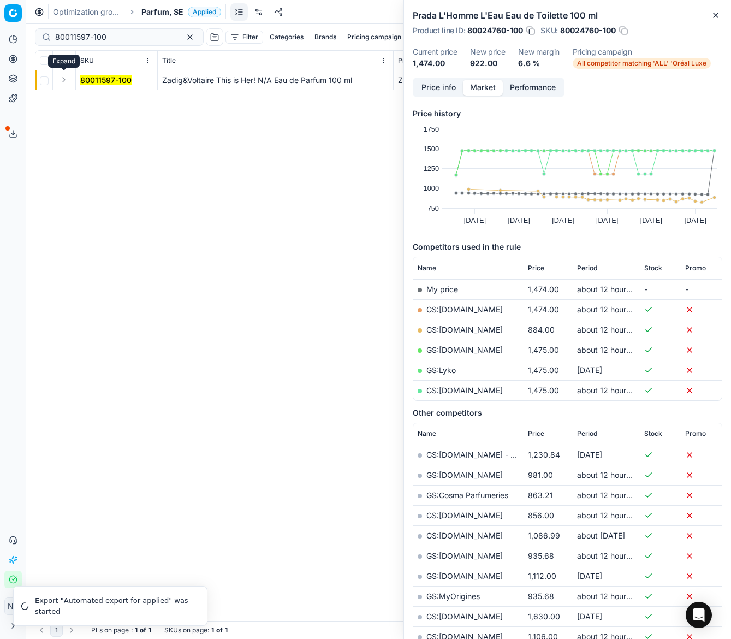
click at [62, 81] on button "Expand" at bounding box center [63, 79] width 13 height 13
click at [93, 105] on span "80011597-100" at bounding box center [105, 100] width 51 height 11
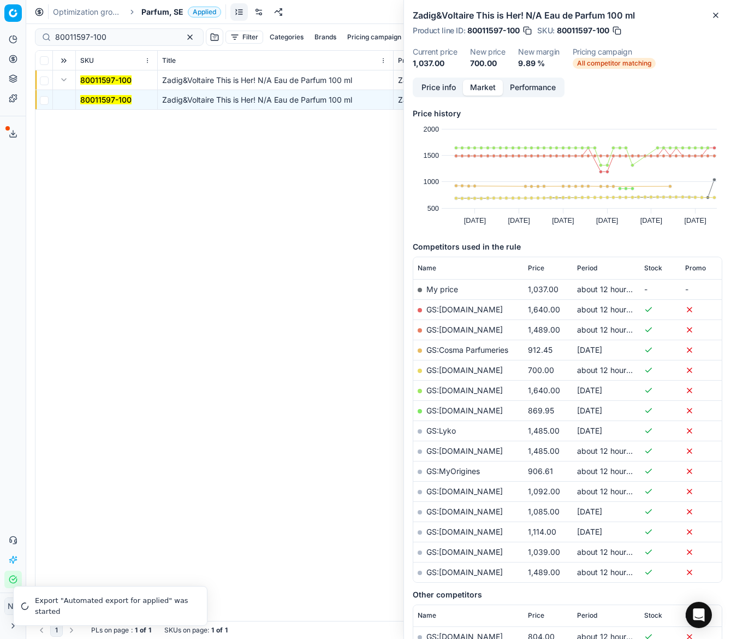
click at [458, 371] on link "GS:Deloox.se" at bounding box center [465, 369] width 76 height 9
click at [124, 36] on input "80011597-100" at bounding box center [115, 37] width 120 height 11
paste input "57652-8"
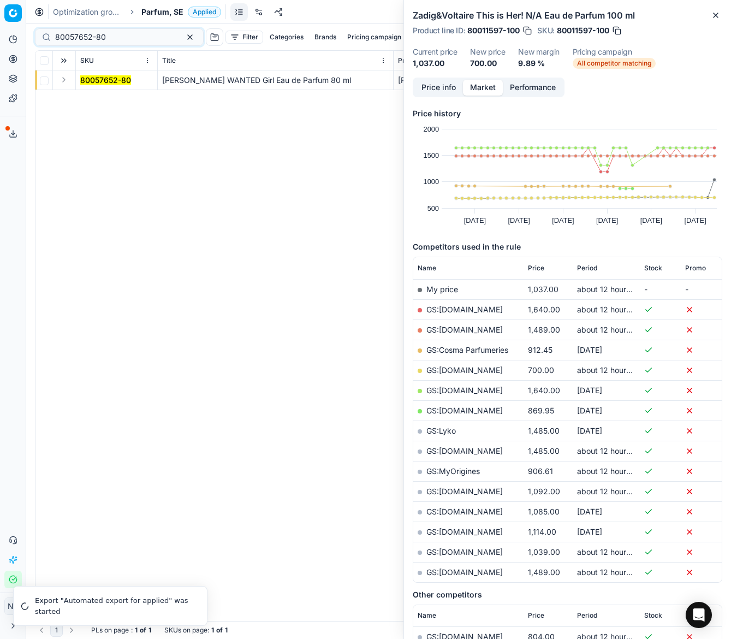
click at [65, 83] on button "Expand" at bounding box center [63, 79] width 13 height 13
click at [85, 90] on td "80057652-80" at bounding box center [117, 100] width 82 height 20
click at [90, 95] on mark "80057652-80" at bounding box center [105, 99] width 51 height 9
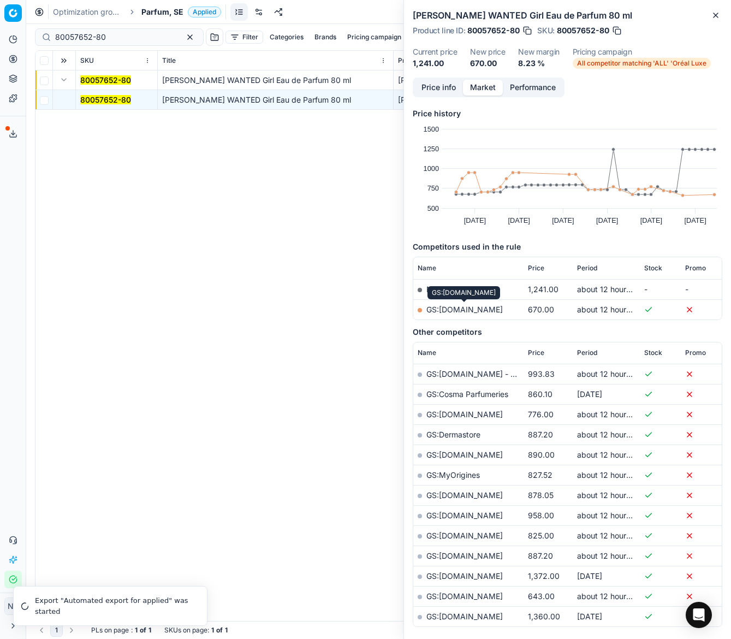
click at [451, 310] on link "GS:ComputerSalg.se" at bounding box center [465, 309] width 76 height 9
click at [114, 38] on input "80057652-80" at bounding box center [115, 37] width 120 height 11
paste input "30103146-0011003"
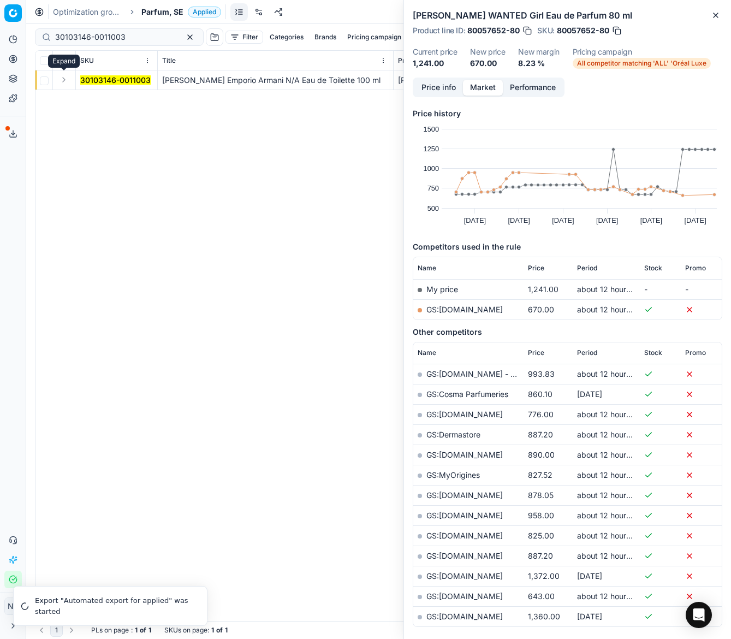
click at [63, 81] on button "Expand" at bounding box center [63, 79] width 13 height 13
click at [93, 98] on mark "30103146-0011003" at bounding box center [115, 99] width 70 height 9
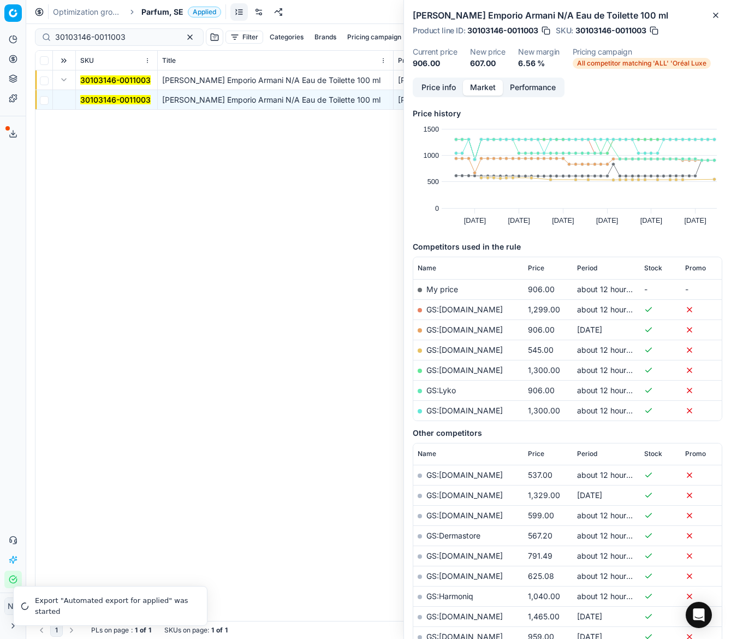
click at [463, 350] on link "GS:ComputerSalg.se" at bounding box center [465, 349] width 76 height 9
click at [134, 34] on input "30103146-0011003" at bounding box center [115, 37] width 120 height 11
paste input "90000514-0000664"
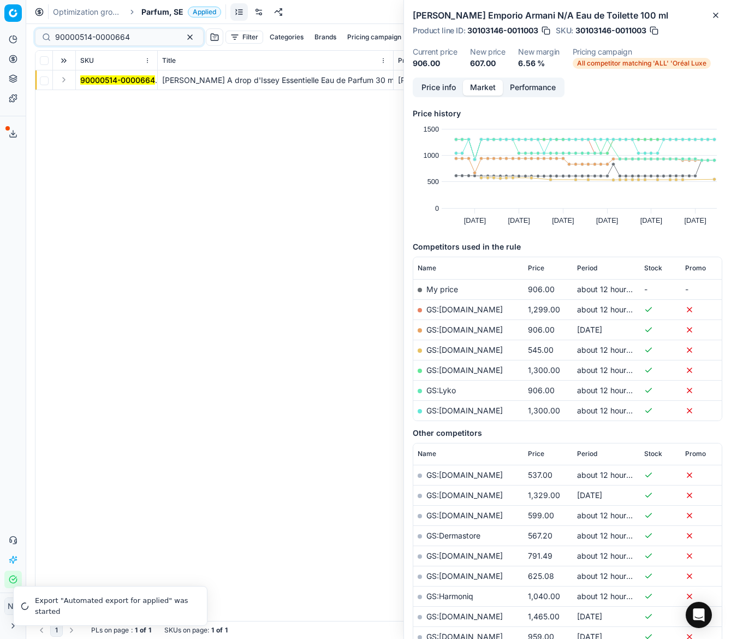
click at [61, 77] on button "Expand" at bounding box center [63, 79] width 13 height 13
click at [101, 104] on mark "90000514-0000664" at bounding box center [117, 99] width 75 height 9
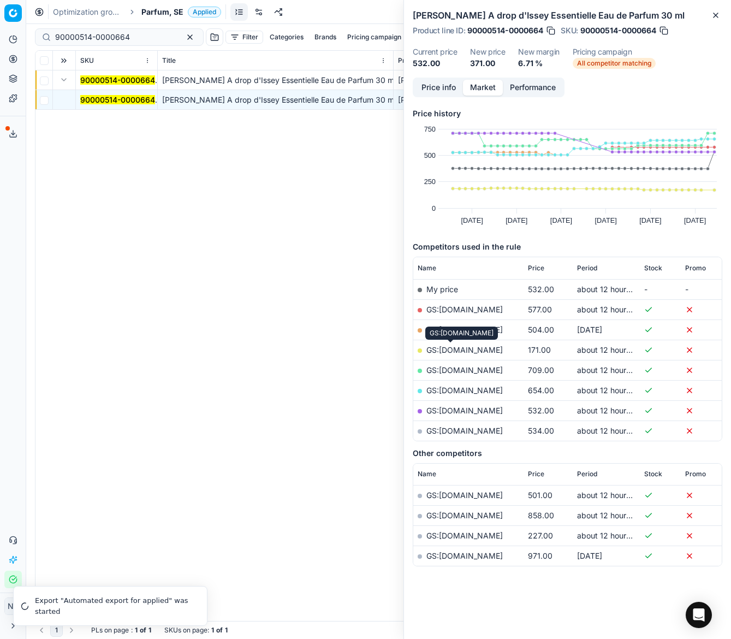
click at [455, 349] on link "GS:Deloox.se" at bounding box center [465, 349] width 76 height 9
click at [132, 40] on input "90000514-0000664" at bounding box center [115, 37] width 120 height 11
paste input "80027129-30"
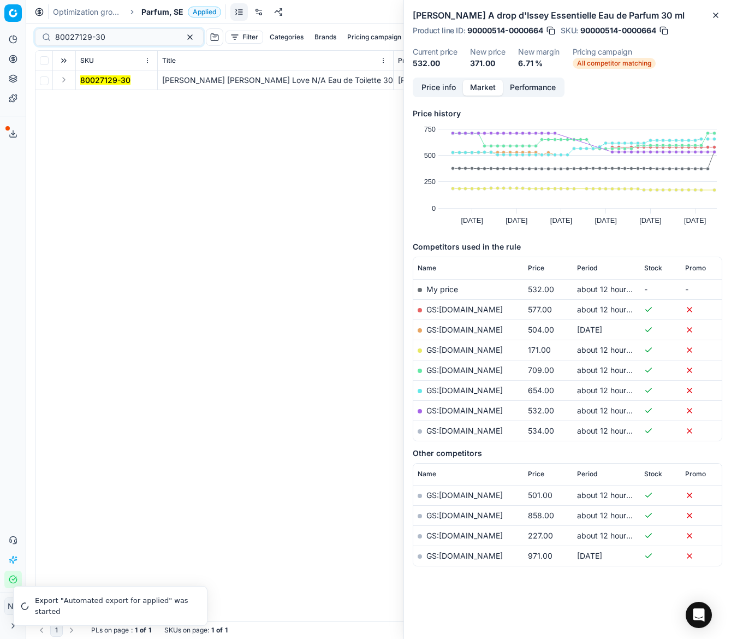
click at [64, 82] on button "Expand" at bounding box center [63, 79] width 13 height 13
click at [99, 100] on mark "80027129-30" at bounding box center [105, 99] width 50 height 9
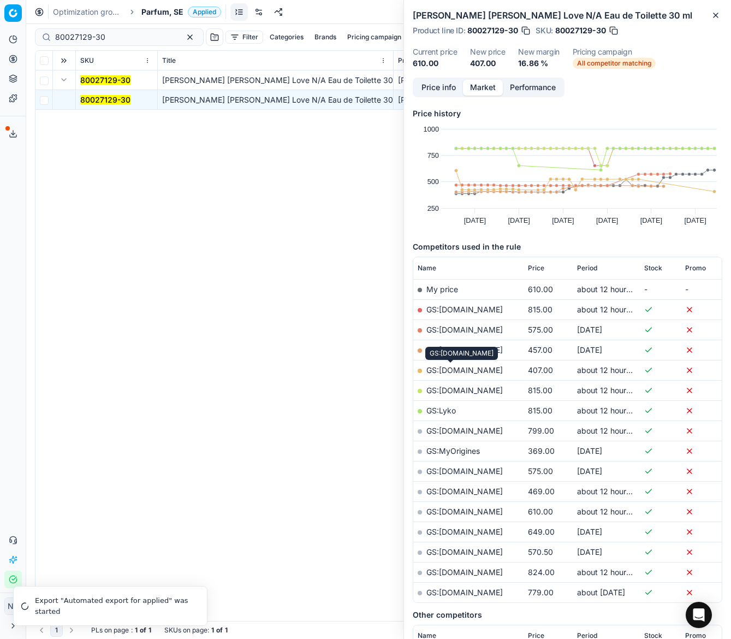
click at [456, 369] on link "GS:Deloox.se" at bounding box center [465, 369] width 76 height 9
click at [114, 34] on input "80027129-30" at bounding box center [115, 37] width 120 height 11
paste input "73693-20"
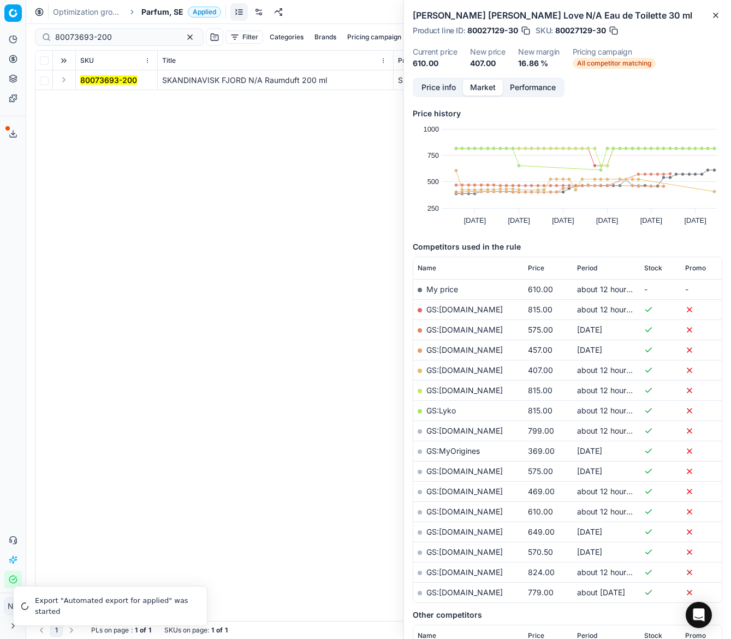
click at [67, 80] on button "Expand" at bounding box center [63, 79] width 13 height 13
click at [84, 95] on mark "80073693-200" at bounding box center [108, 99] width 57 height 9
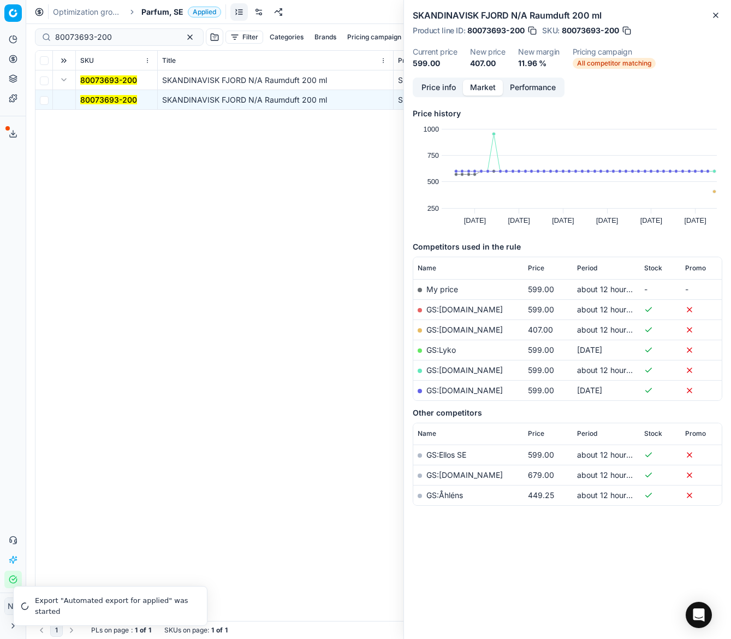
click at [438, 325] on link "GS:Cocopanda.se" at bounding box center [465, 329] width 76 height 9
click at [140, 36] on input "80073693-200" at bounding box center [115, 37] width 120 height 11
paste input "34698-4"
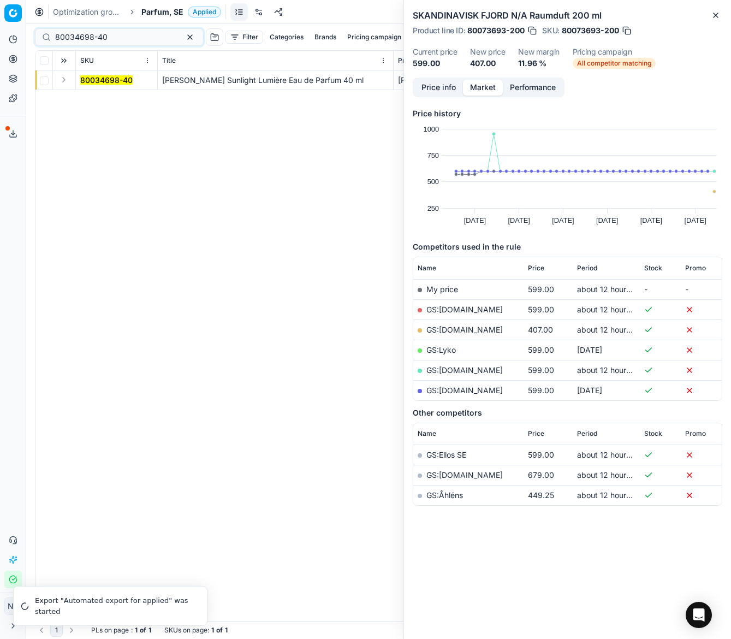
click at [62, 81] on button "Expand" at bounding box center [63, 79] width 13 height 13
click at [89, 101] on mark "80034698-40" at bounding box center [106, 99] width 52 height 9
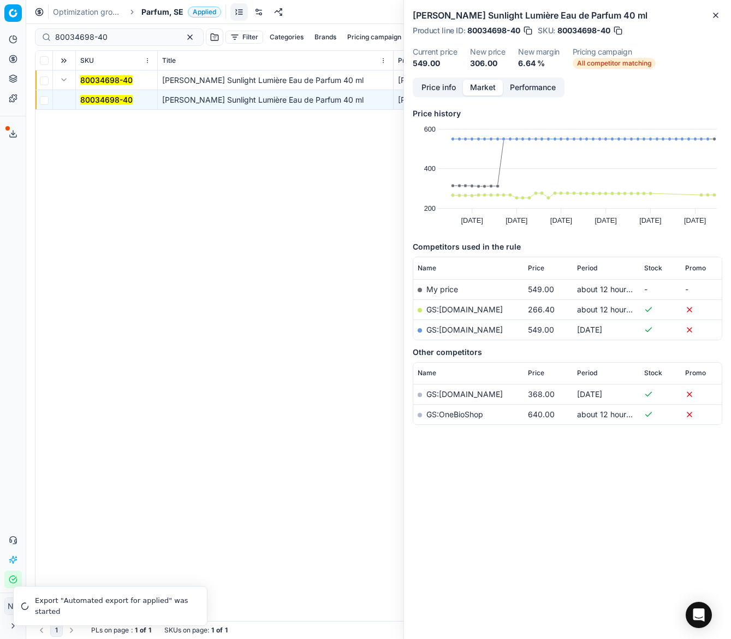
click at [458, 309] on link "GS:Notino.se" at bounding box center [465, 309] width 76 height 9
click at [130, 43] on div "80034698-40" at bounding box center [119, 36] width 169 height 17
paste input "20101721"
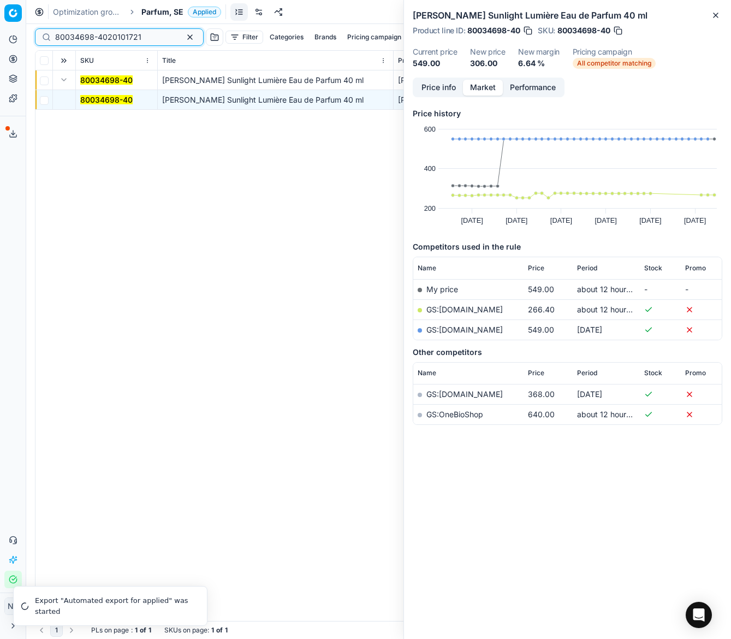
click at [123, 39] on input "80034698-4020101721" at bounding box center [115, 37] width 120 height 11
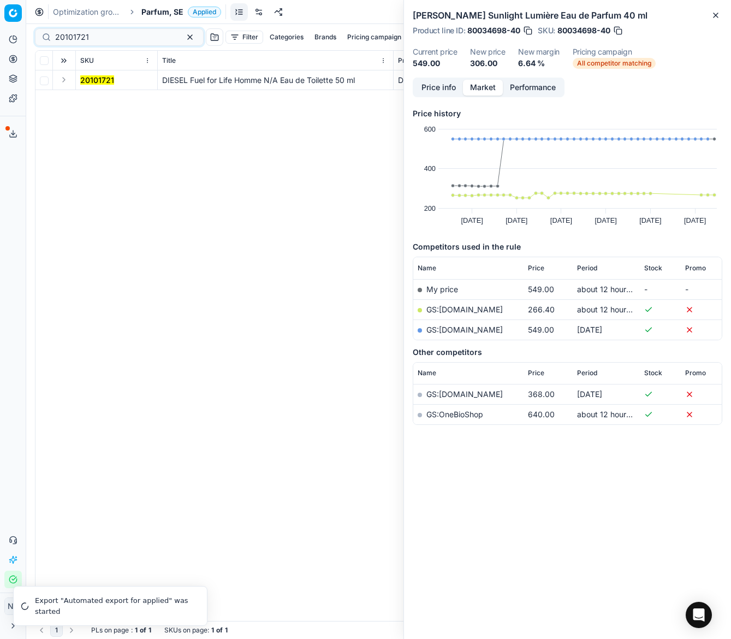
click at [65, 83] on button "Expand" at bounding box center [63, 79] width 13 height 13
click at [87, 96] on mark "20101721" at bounding box center [97, 99] width 34 height 9
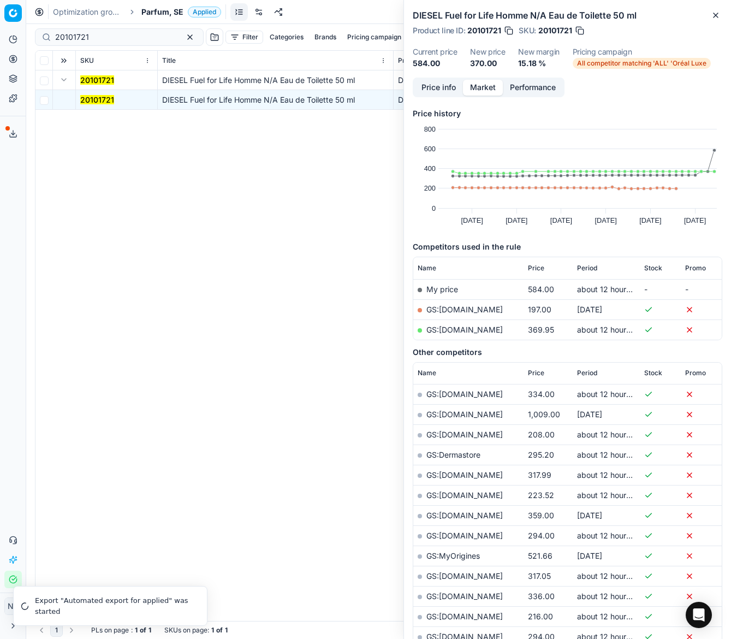
click at [469, 311] on link "GS:ComputerSalg.se" at bounding box center [465, 309] width 76 height 9
click at [119, 36] on input "20101721" at bounding box center [115, 37] width 120 height 11
paste input "90013408-0021155"
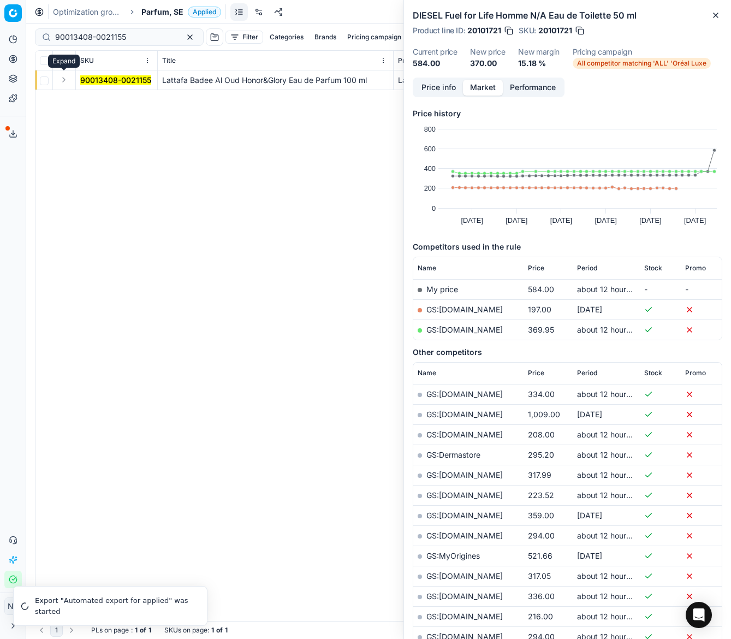
click at [64, 79] on button "Expand" at bounding box center [63, 79] width 13 height 13
click at [105, 100] on mark "90013408-0021155" at bounding box center [115, 99] width 71 height 9
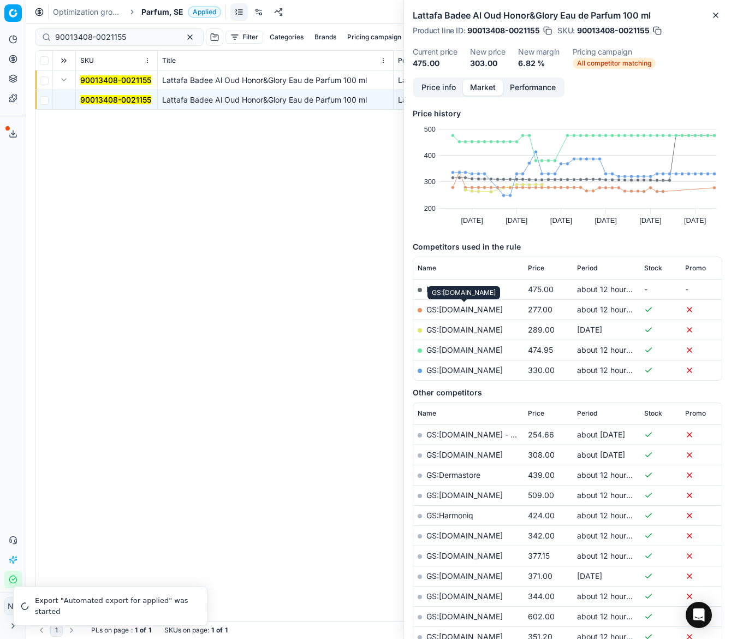
click at [461, 307] on link "GS:ComputerSalg.se" at bounding box center [465, 309] width 76 height 9
click at [140, 37] on input "90013408-0021155" at bounding box center [115, 37] width 120 height 11
paste input "80040459-40"
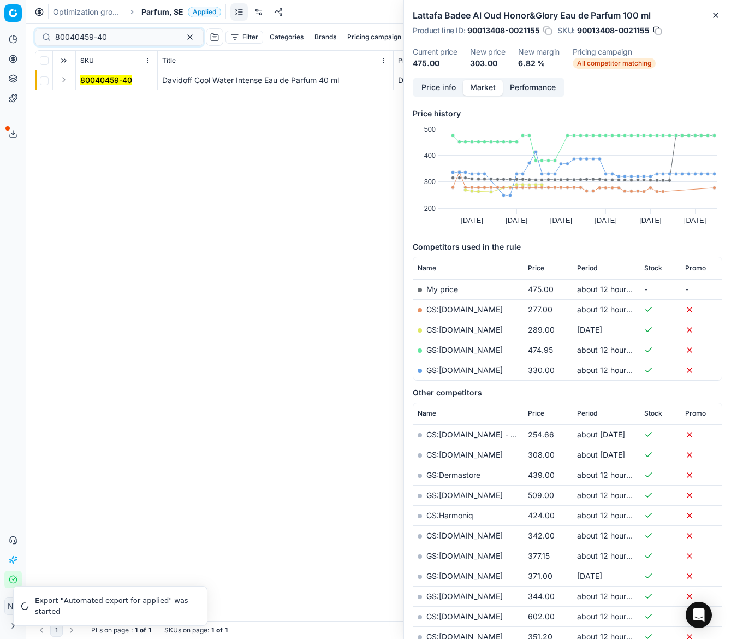
drag, startPoint x: 64, startPoint y: 79, endPoint x: 71, endPoint y: 84, distance: 7.9
click at [64, 79] on button "Expand" at bounding box center [63, 79] width 13 height 13
click at [90, 96] on mark "80040459-40" at bounding box center [106, 99] width 52 height 9
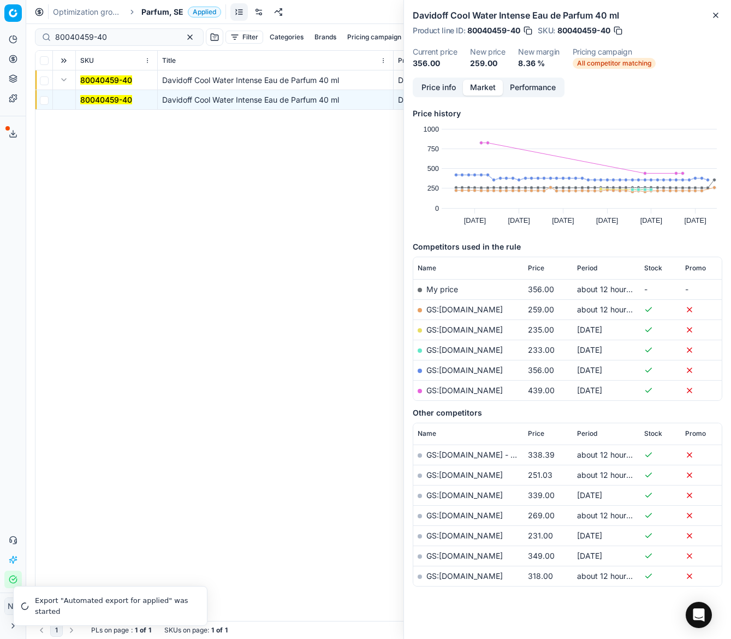
click at [449, 308] on link "GS:ComputerSalg.se" at bounding box center [465, 309] width 76 height 9
click at [114, 40] on input "80040459-40" at bounding box center [115, 37] width 120 height 11
paste input "20101434"
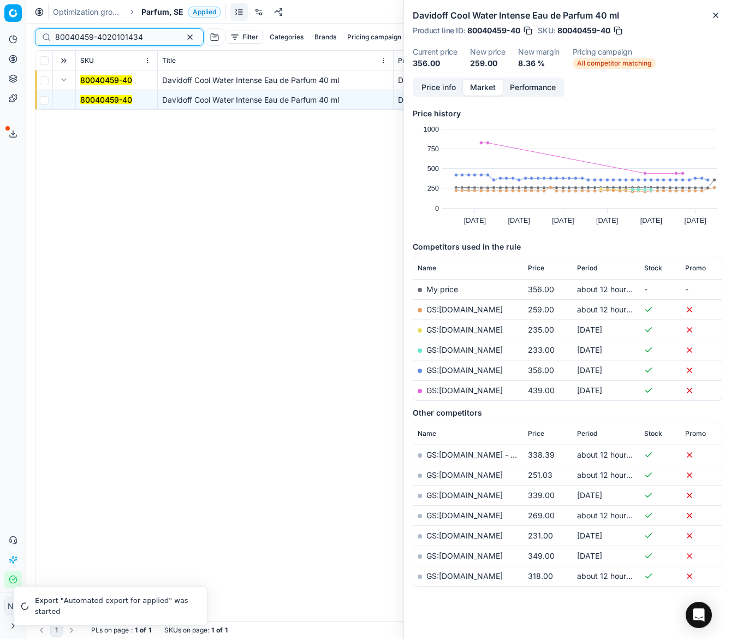
click at [114, 40] on input "80040459-4020101434" at bounding box center [115, 37] width 120 height 11
type input "20101434"
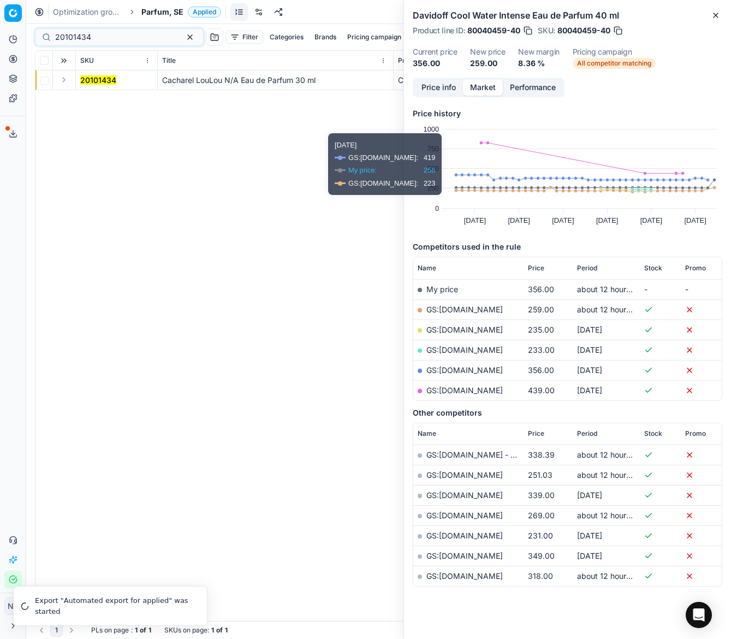
click at [64, 81] on button "Expand" at bounding box center [63, 79] width 13 height 13
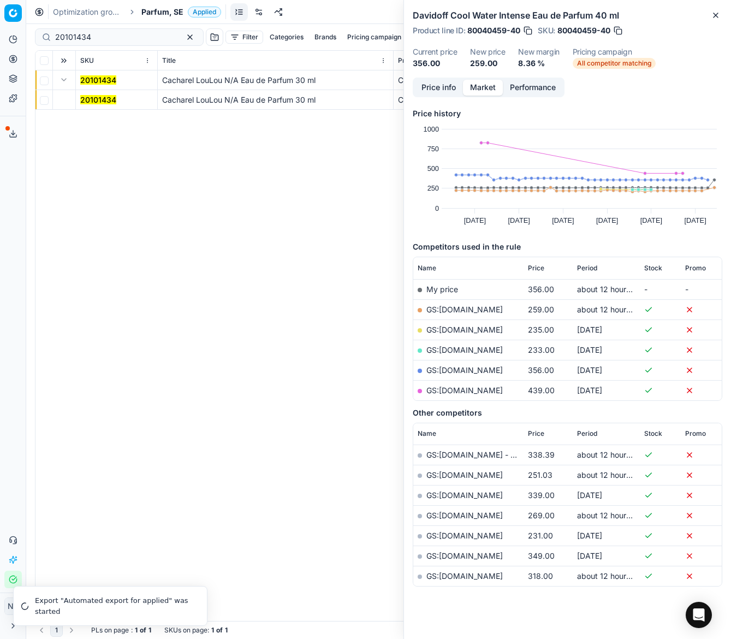
click at [95, 101] on mark "20101434" at bounding box center [98, 99] width 36 height 9
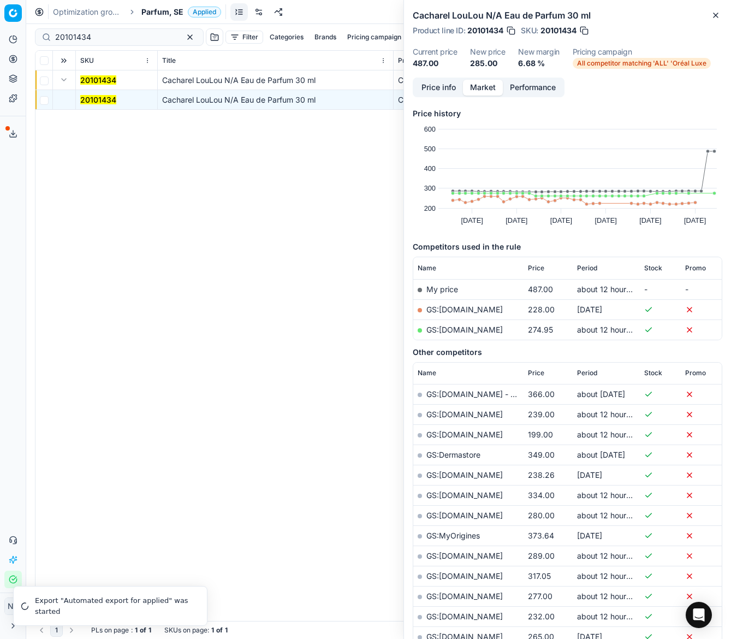
click at [444, 329] on link "GS:Luxplus.se" at bounding box center [465, 329] width 76 height 9
click at [125, 42] on input "20101434" at bounding box center [115, 37] width 120 height 11
paste input "80"
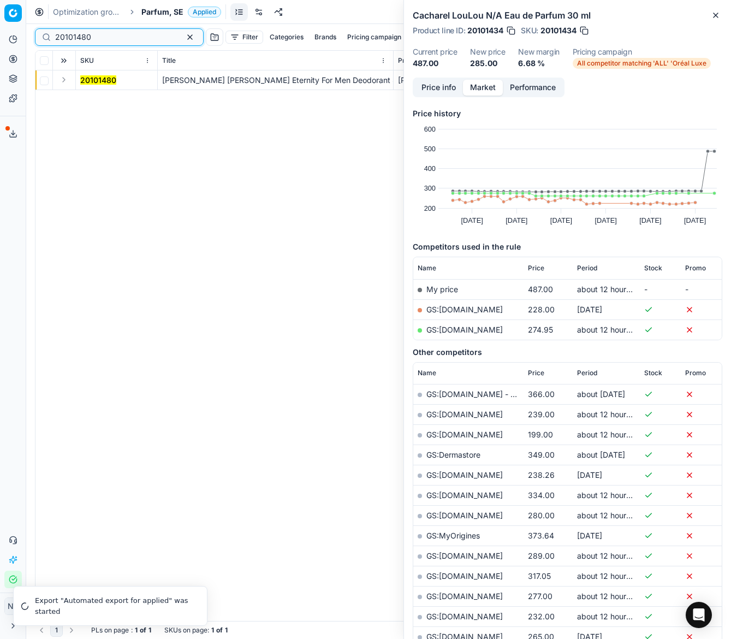
type input "20101480"
click at [62, 79] on button "Expand" at bounding box center [63, 79] width 13 height 13
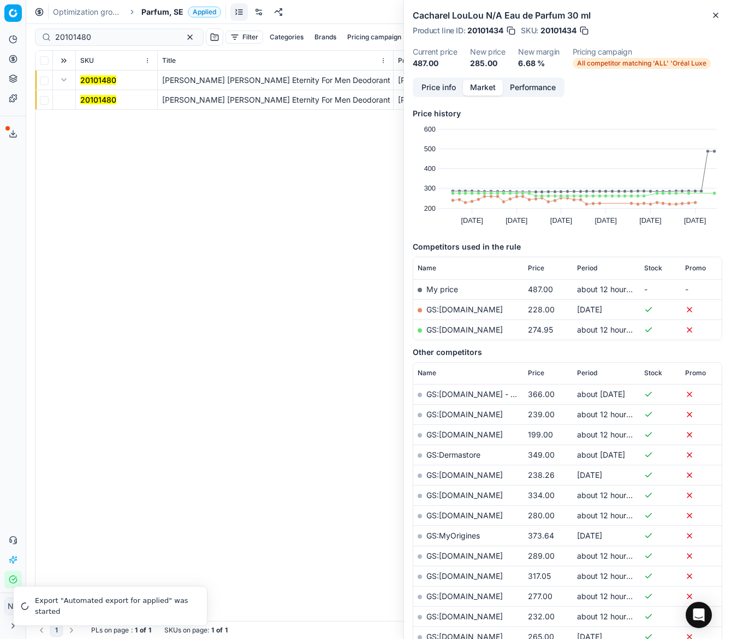
click at [93, 91] on td "20101480" at bounding box center [117, 100] width 82 height 20
click at [97, 96] on mark "20101480" at bounding box center [98, 99] width 36 height 9
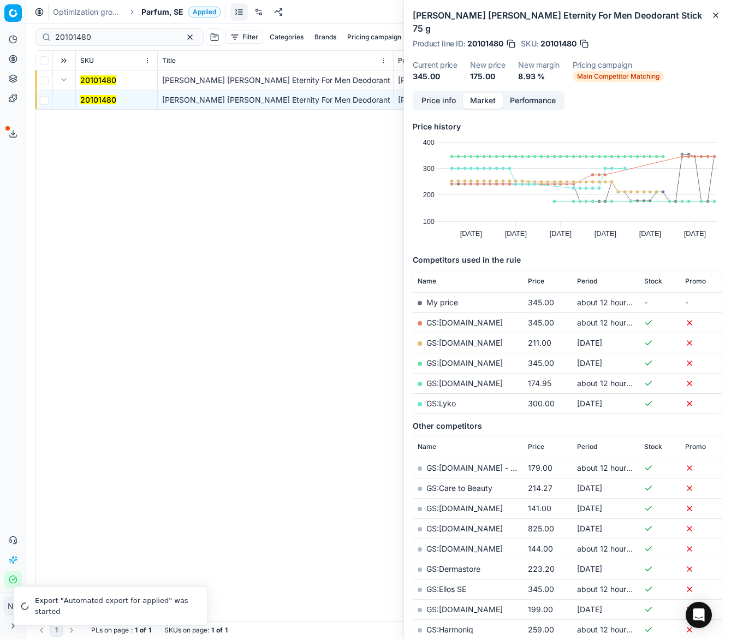
click at [444, 379] on link "GS:Luxplus.se" at bounding box center [465, 383] width 76 height 9
click at [156, 15] on span "Parfum, SE" at bounding box center [162, 12] width 42 height 11
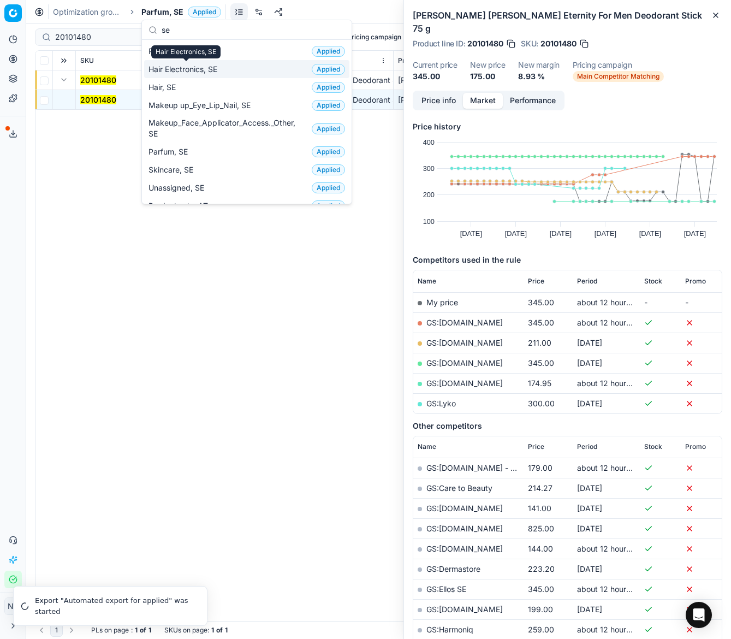
type input "se"
click at [169, 70] on span "Hair Electronics, SE" at bounding box center [185, 69] width 73 height 11
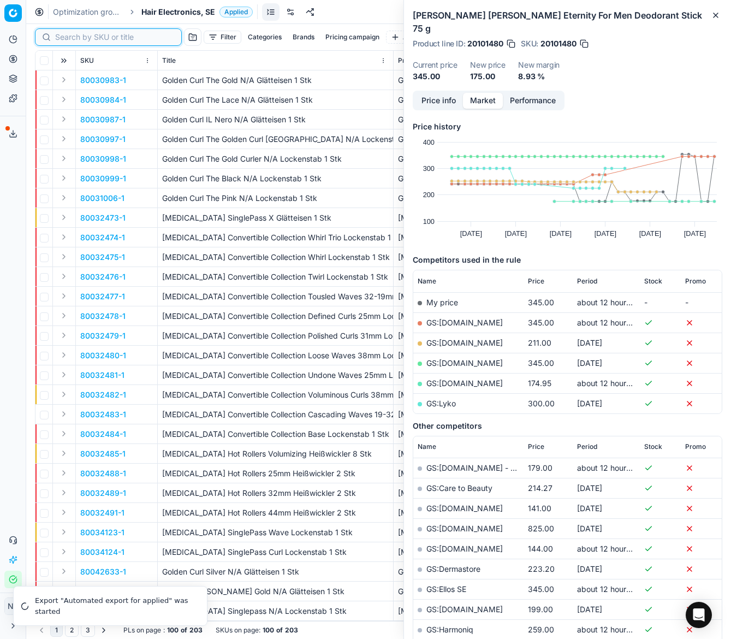
click at [72, 39] on input at bounding box center [115, 37] width 120 height 11
paste input "90006056-0009143"
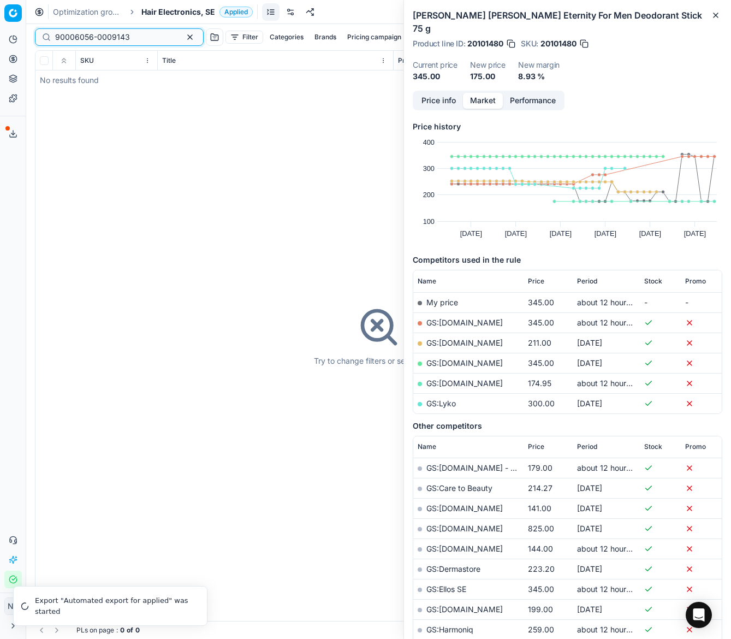
type input "90006056-0009143"
click at [179, 12] on span "Hair Electronics, SE" at bounding box center [178, 12] width 74 height 11
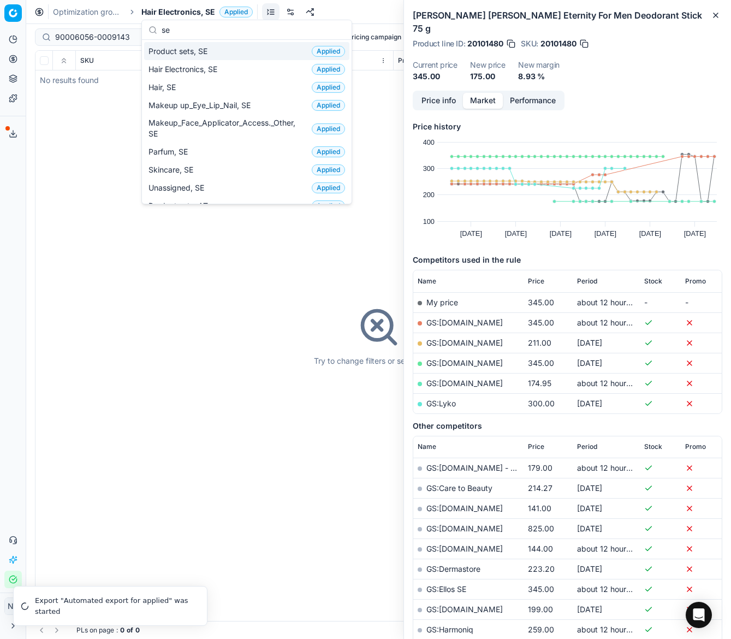
type input "se"
click at [192, 52] on span "Product sets, SE" at bounding box center [180, 51] width 63 height 11
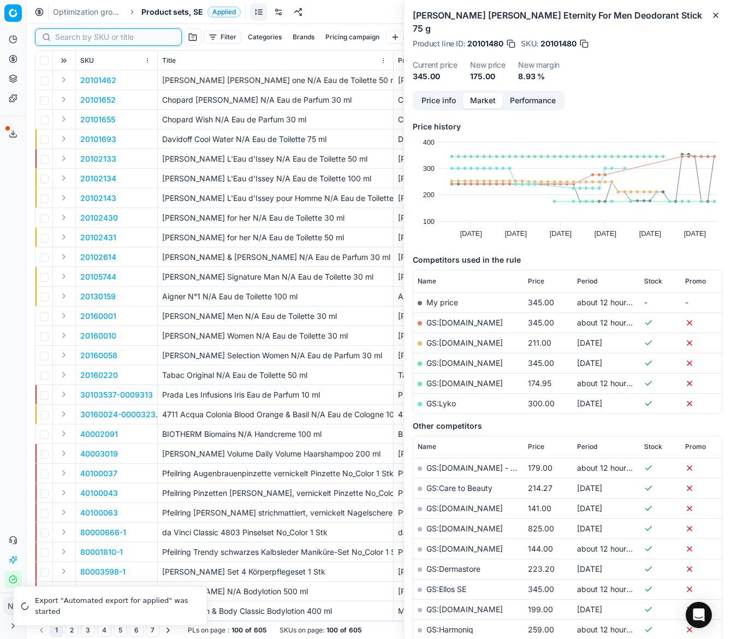
click at [73, 36] on input at bounding box center [115, 37] width 120 height 11
paste input "90006056-0009143"
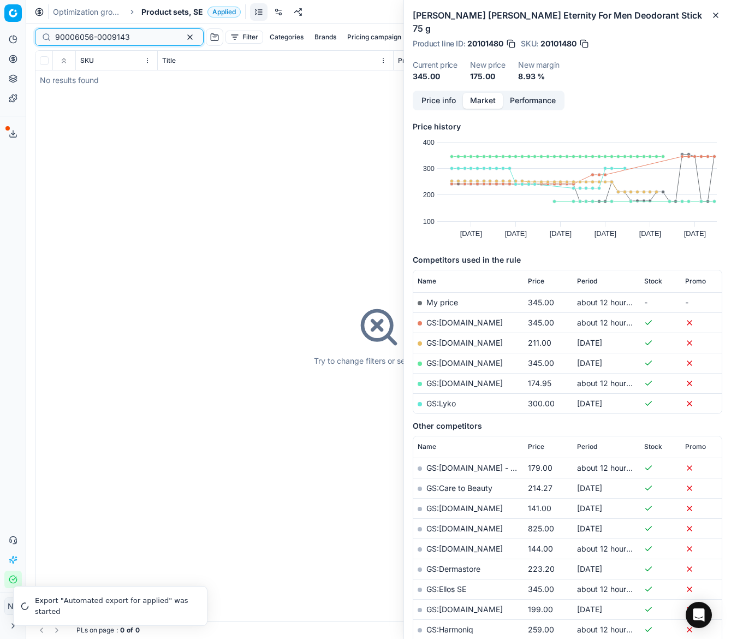
type input "90006056-0009143"
click at [179, 13] on span "Product sets, SE" at bounding box center [172, 12] width 62 height 11
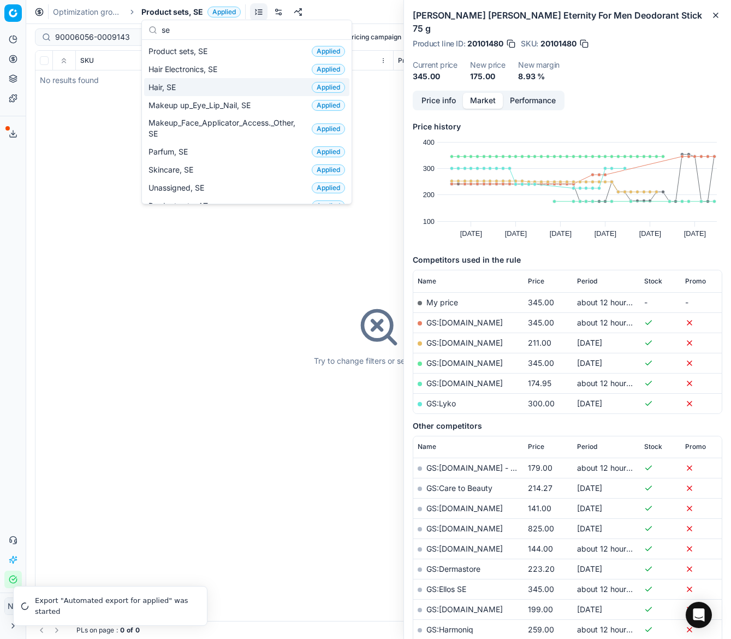
type input "se"
click at [161, 89] on span "Hair, SE" at bounding box center [165, 87] width 32 height 11
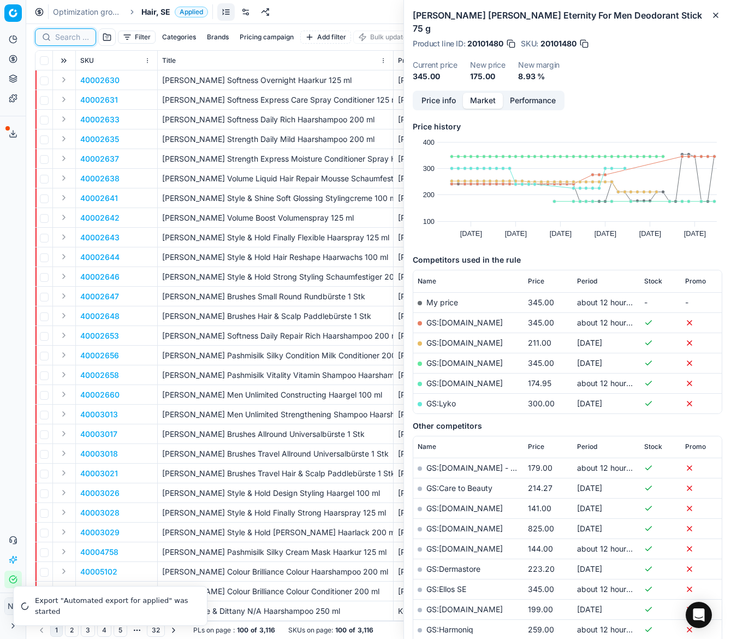
click at [70, 36] on input at bounding box center [72, 37] width 34 height 11
paste input "90006056-0009143"
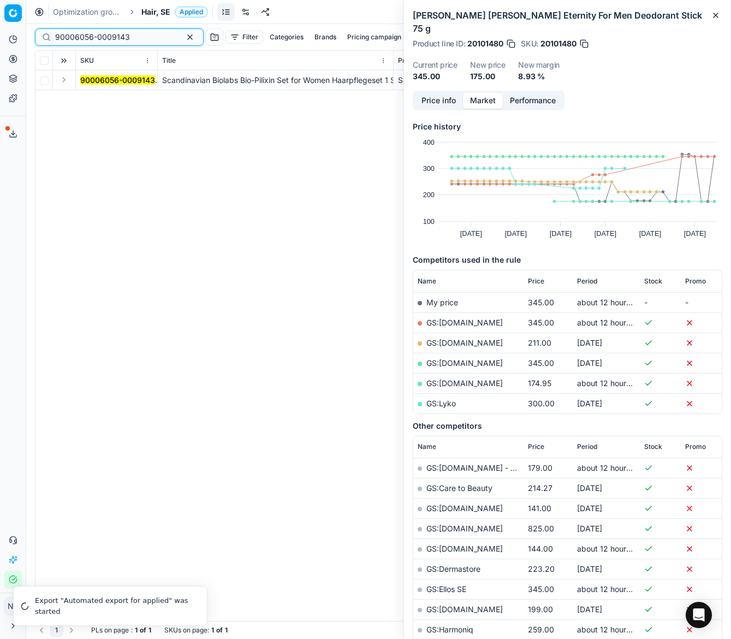
type input "90006056-0009143"
click at [62, 82] on button "Expand" at bounding box center [63, 79] width 13 height 13
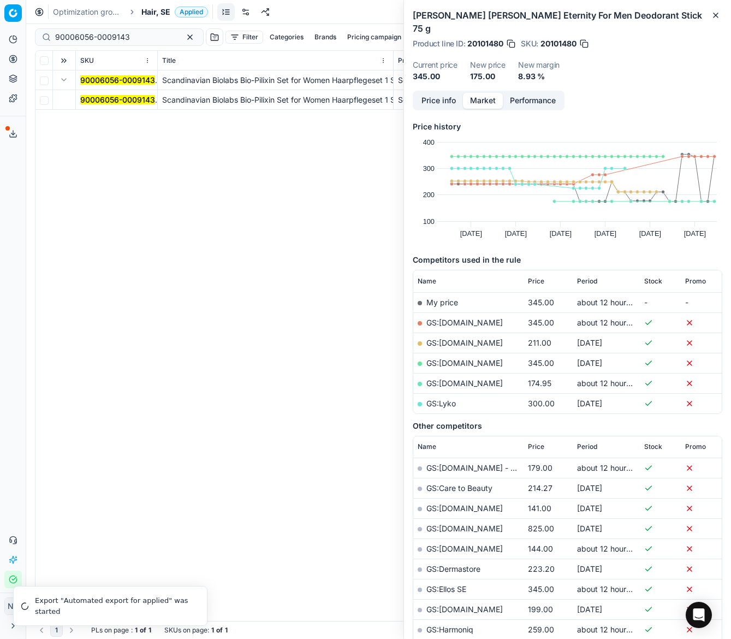
click at [97, 96] on mark "90006056-0009143" at bounding box center [117, 99] width 75 height 9
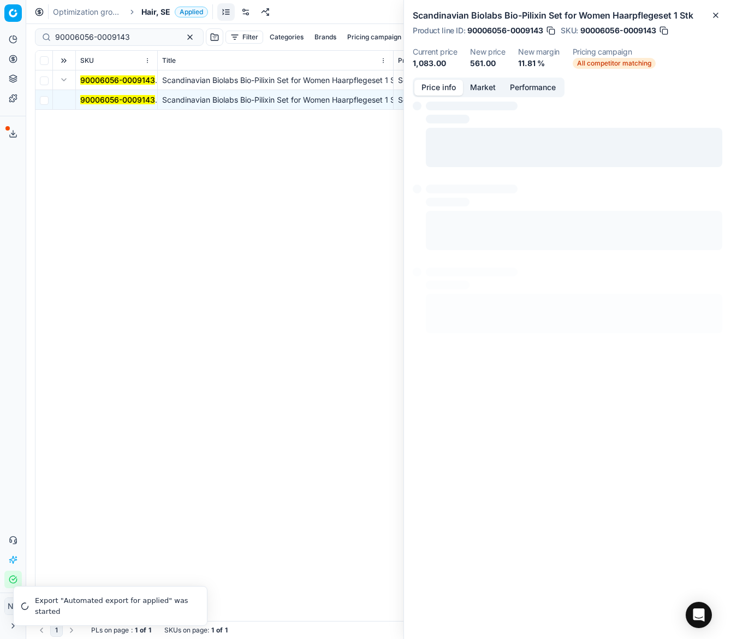
click at [438, 89] on button "Price info" at bounding box center [439, 88] width 49 height 16
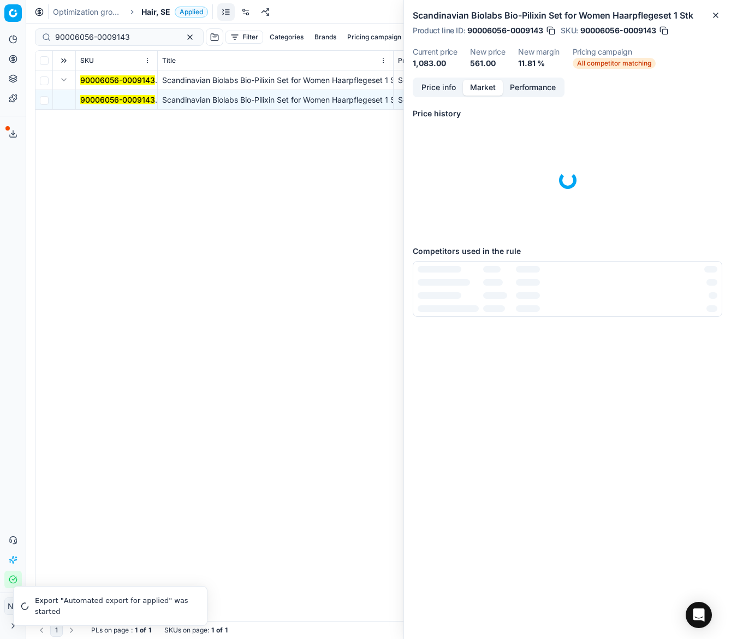
click at [477, 87] on button "Market" at bounding box center [483, 88] width 40 height 16
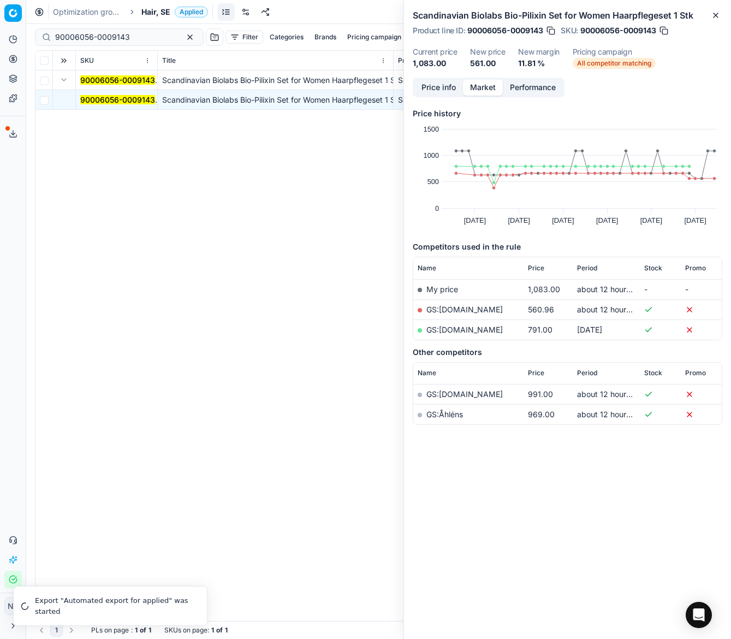
click at [461, 309] on link "GS:Luxplus.se" at bounding box center [465, 309] width 76 height 9
click at [141, 10] on span "Hair, SE" at bounding box center [155, 12] width 29 height 11
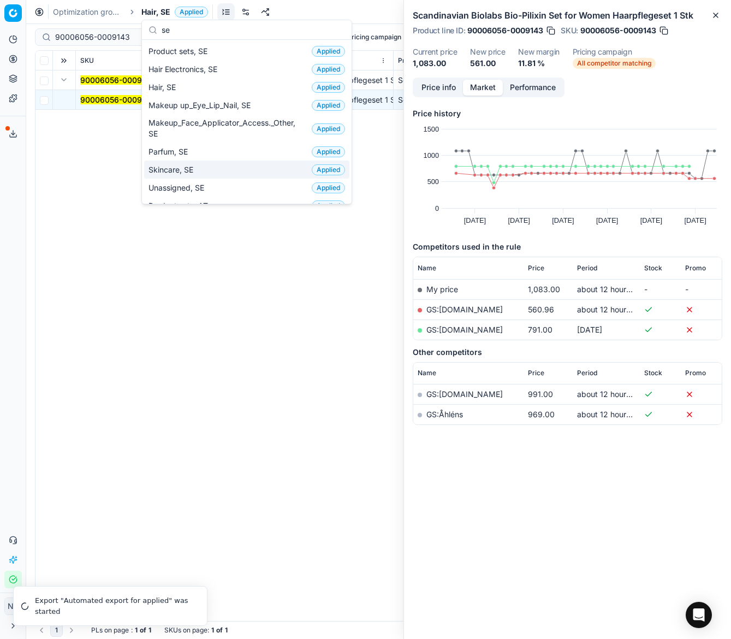
type input "se"
click at [177, 169] on span "Skincare, SE" at bounding box center [173, 169] width 49 height 11
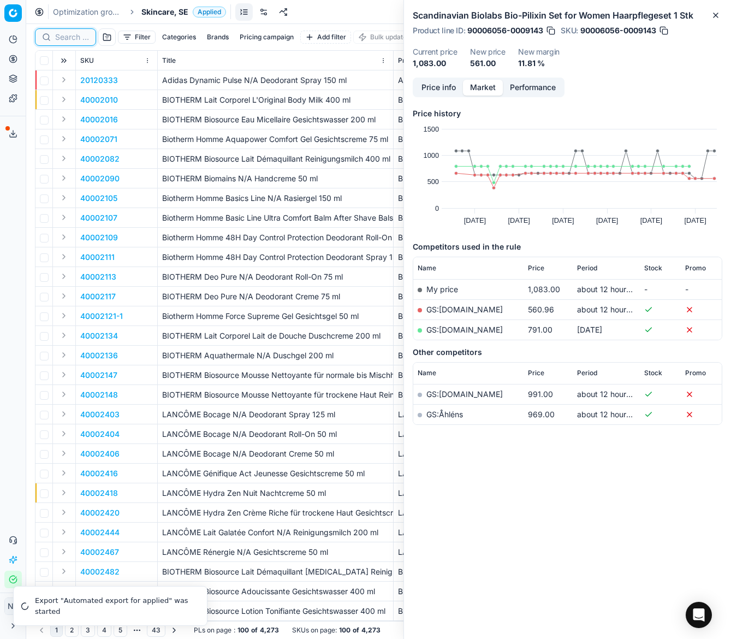
click at [73, 38] on input at bounding box center [72, 37] width 34 height 11
paste input "40002418"
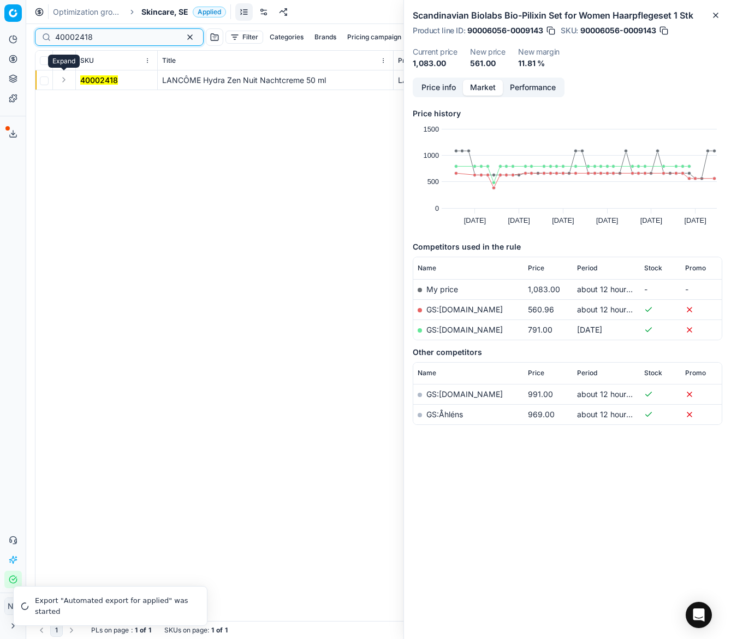
type input "40002418"
click at [58, 76] on button "Expand" at bounding box center [63, 79] width 13 height 13
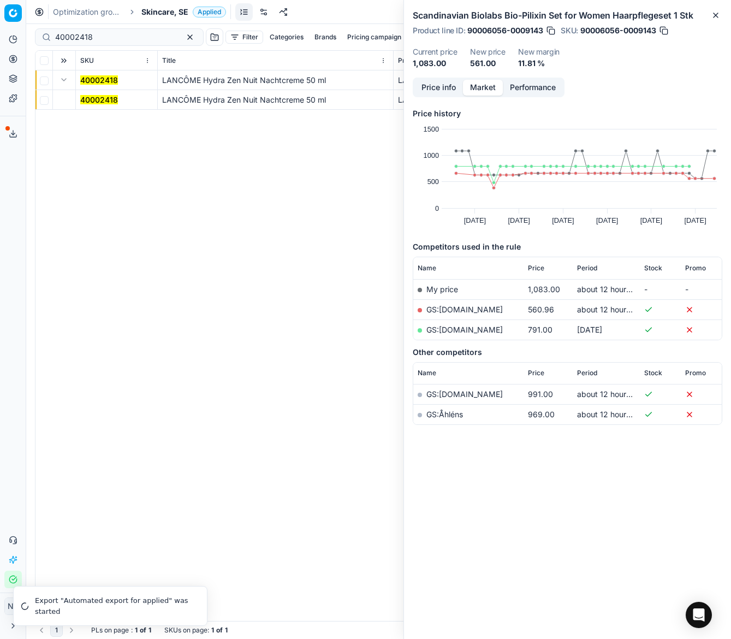
click at [91, 98] on mark "40002418" at bounding box center [99, 99] width 38 height 9
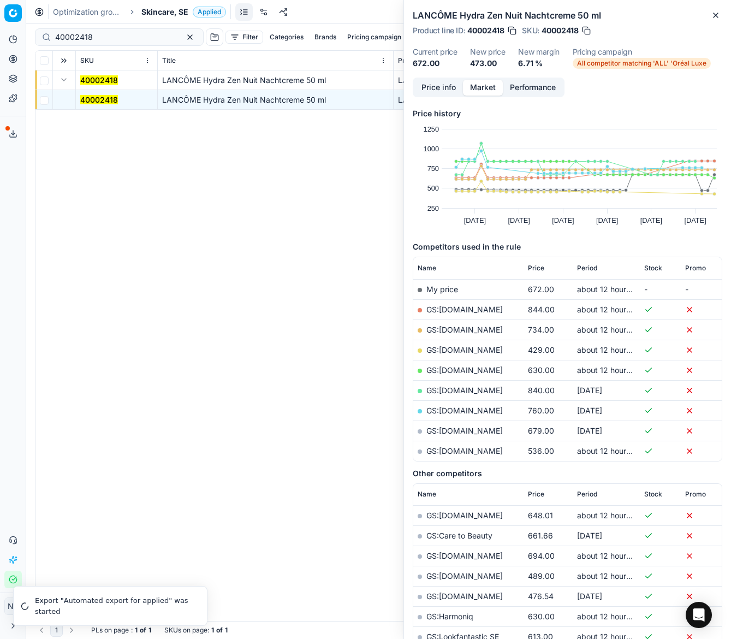
click at [462, 350] on link "GS:ComputerSalg.se" at bounding box center [465, 349] width 76 height 9
click at [170, 13] on span "Skincare, SE" at bounding box center [164, 12] width 47 height 11
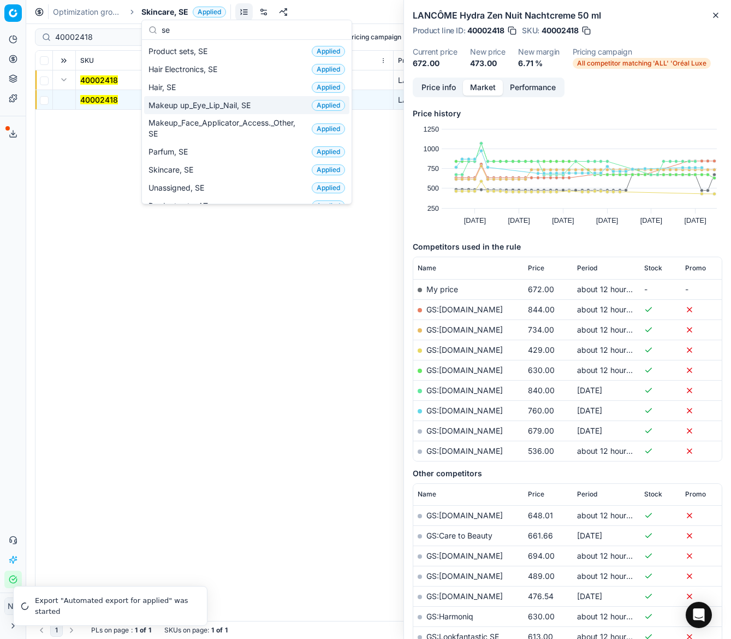
type input "se"
click at [195, 104] on span "Makeup up_Eye_Lip_Nail, SE" at bounding box center [202, 105] width 107 height 11
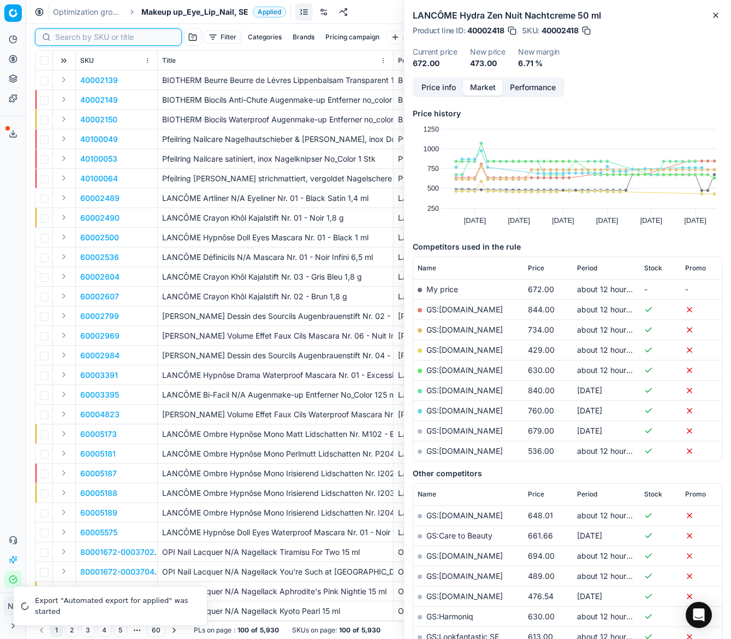
click at [72, 37] on input at bounding box center [115, 37] width 120 height 11
paste input "80023337-9-19"
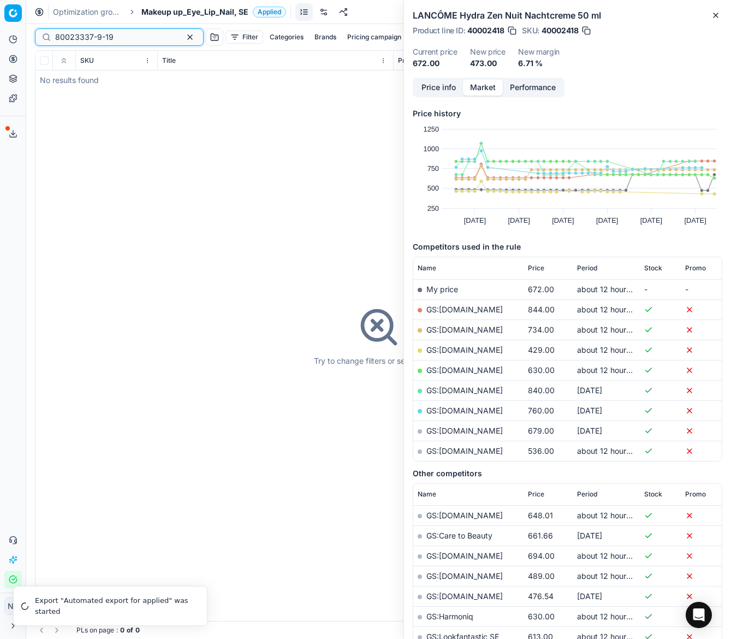
type input "80023337-9-19"
click at [182, 8] on span "Makeup up_Eye_Lip_Nail, SE" at bounding box center [194, 12] width 107 height 11
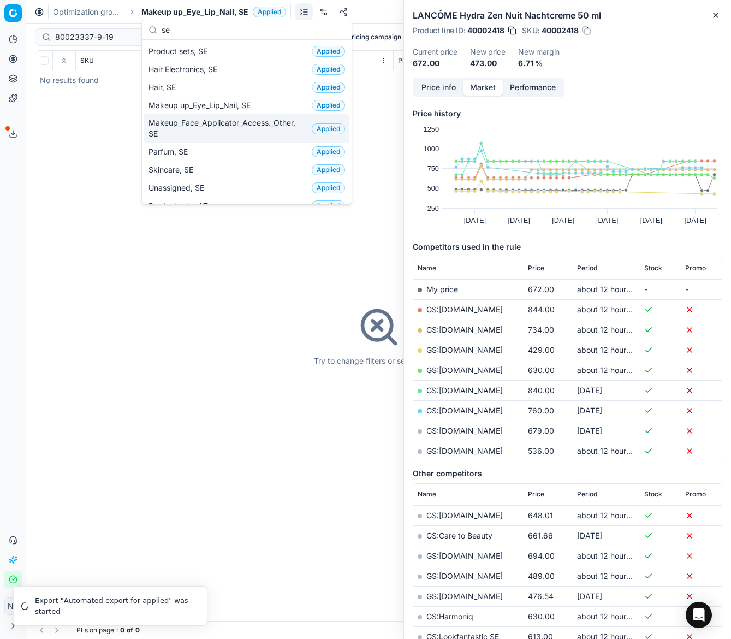
type input "se"
click at [188, 127] on span "Makeup_Face_Applicator_Access._Other, SE" at bounding box center [228, 128] width 159 height 22
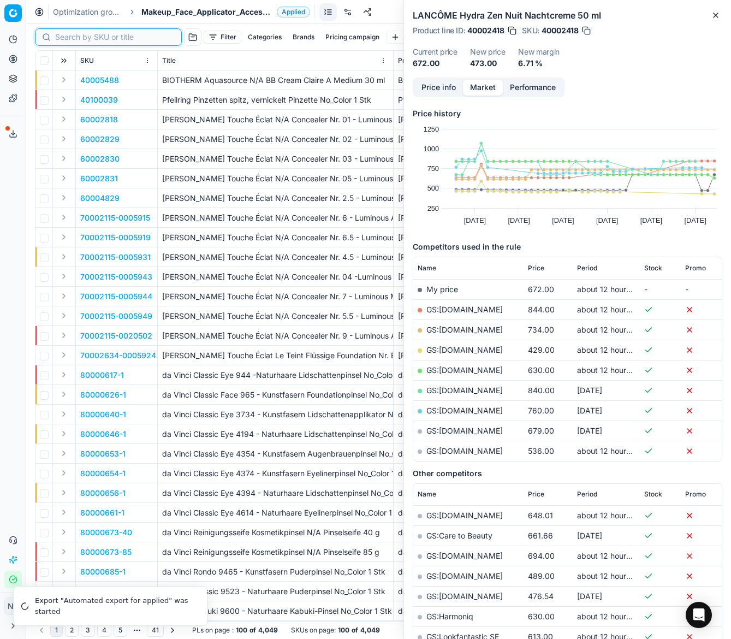
click at [70, 39] on input at bounding box center [115, 37] width 120 height 11
paste input "80023337-9-19"
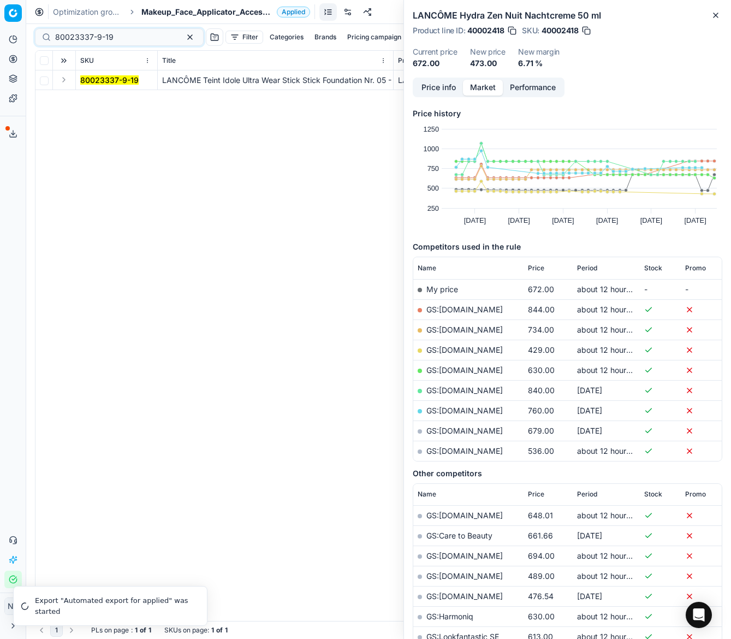
click at [62, 79] on button "Expand" at bounding box center [63, 79] width 13 height 13
click at [92, 96] on mark "80023337-9-19" at bounding box center [109, 99] width 58 height 9
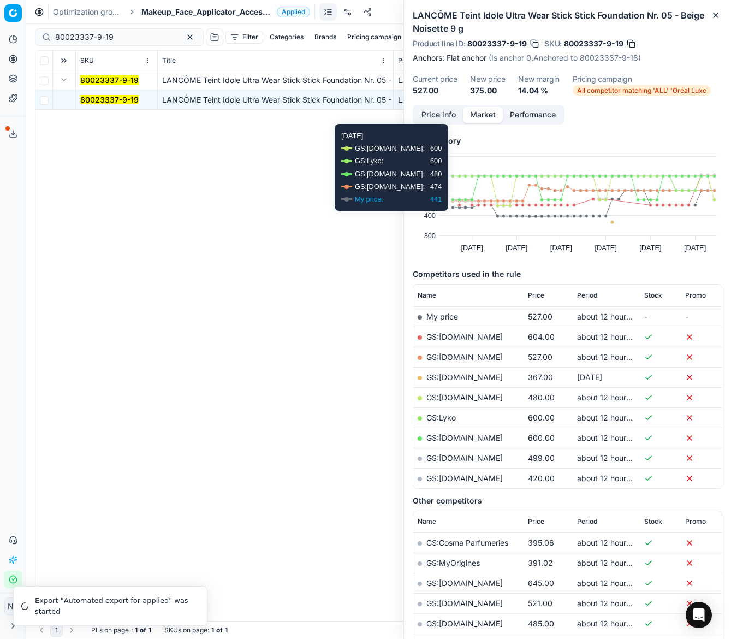
click at [439, 111] on button "Price info" at bounding box center [439, 115] width 49 height 16
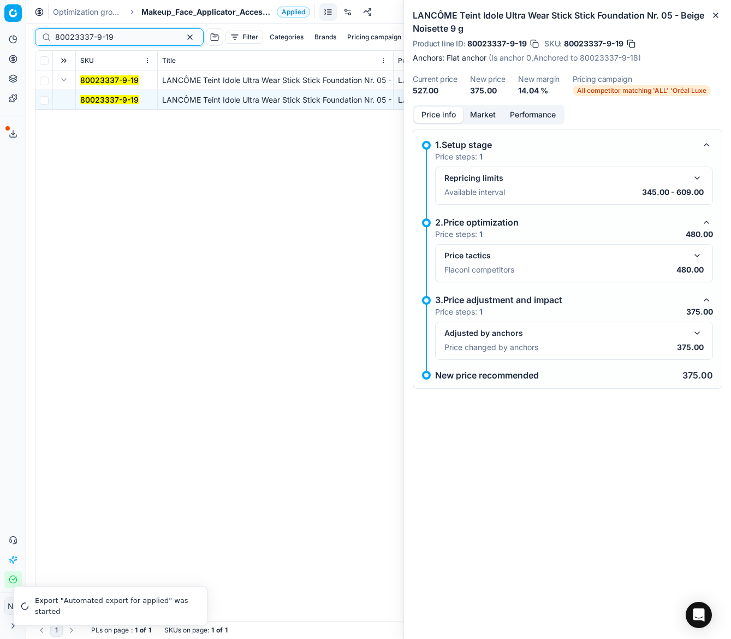
click at [123, 39] on input "80023337-9-19" at bounding box center [115, 37] width 120 height 11
paste input "77147-3.3-1"
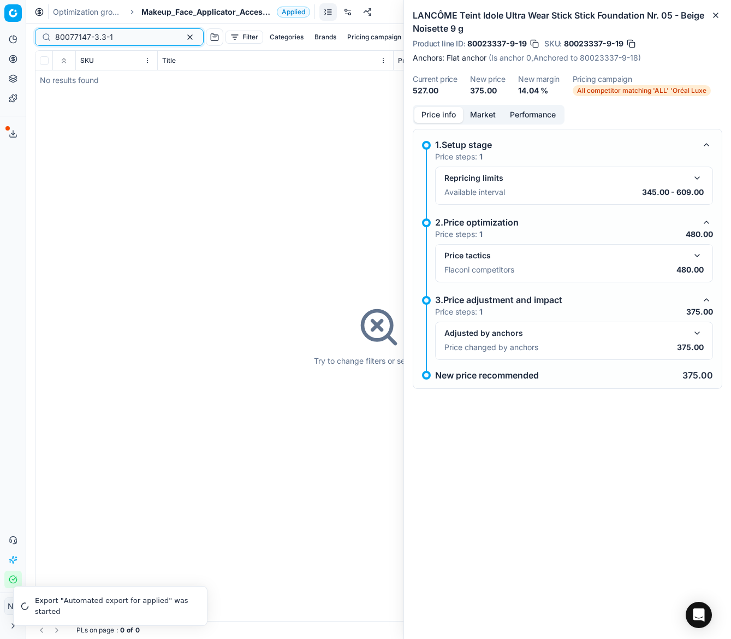
type input "80077147-3.3-1"
click at [63, 81] on div "Try to change filters or search query" at bounding box center [379, 336] width 687 height 570
click at [161, 12] on span "Makeup_Face_Applicator_Access._Other, SE" at bounding box center [206, 12] width 131 height 11
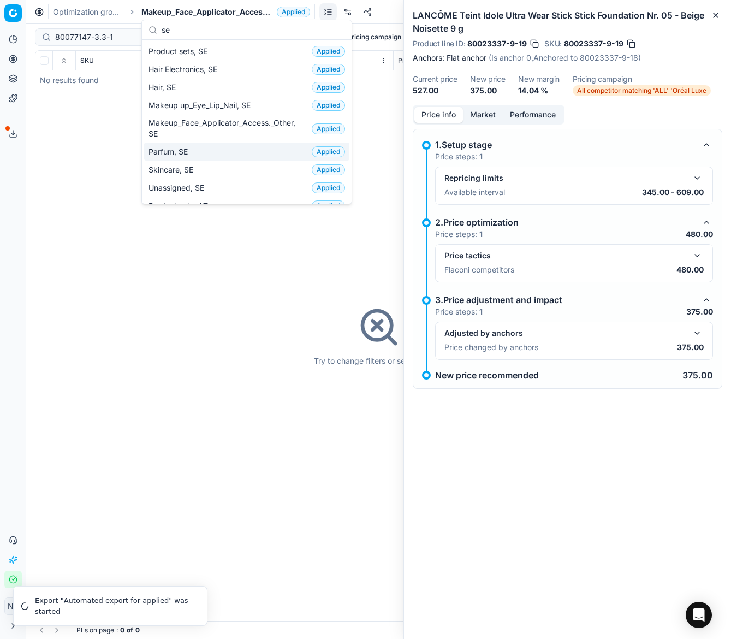
type input "se"
click at [180, 167] on span "Skincare, SE" at bounding box center [173, 169] width 49 height 11
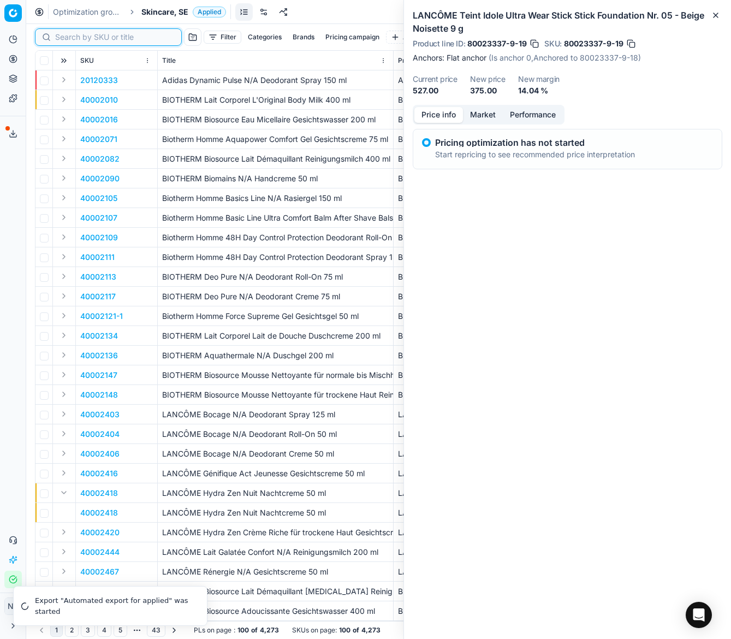
click at [63, 37] on input at bounding box center [115, 37] width 120 height 11
paste input "90015541-0024175"
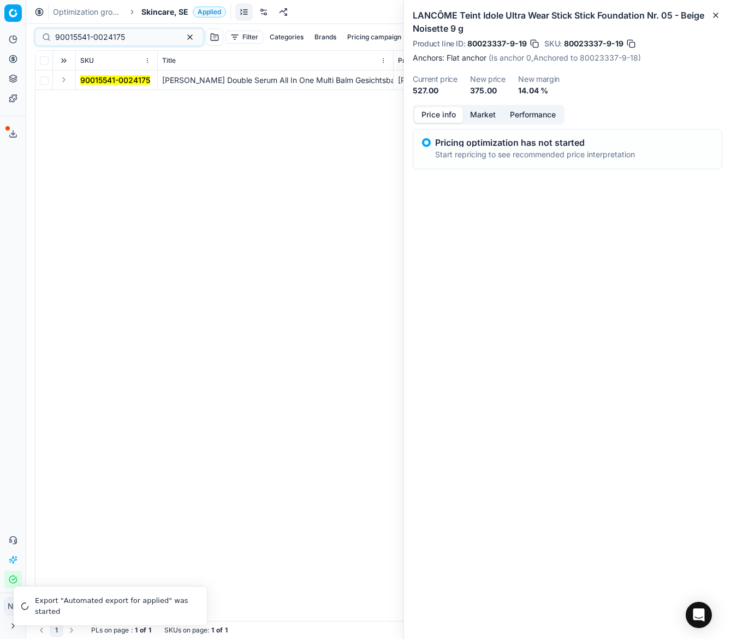
click at [63, 81] on button "Expand" at bounding box center [63, 79] width 13 height 13
click at [94, 101] on mark "90015541-0024175" at bounding box center [115, 99] width 70 height 9
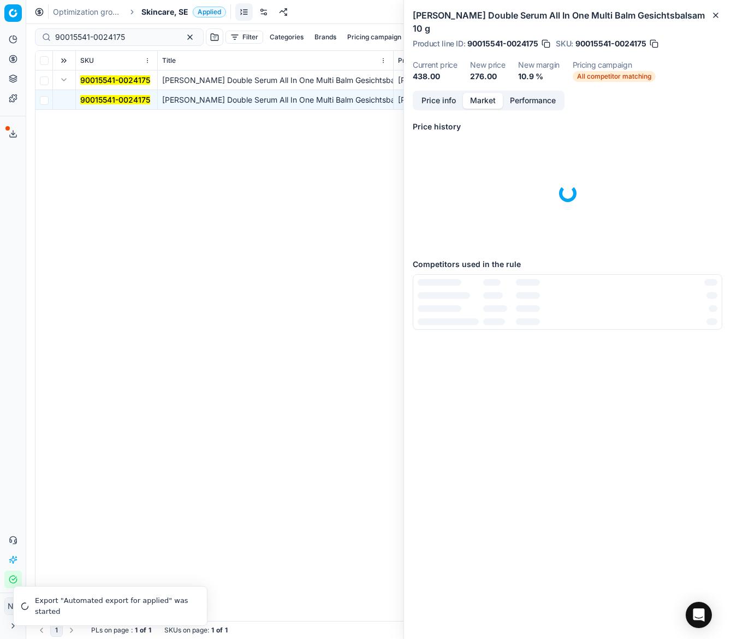
click at [482, 93] on button "Market" at bounding box center [483, 101] width 40 height 16
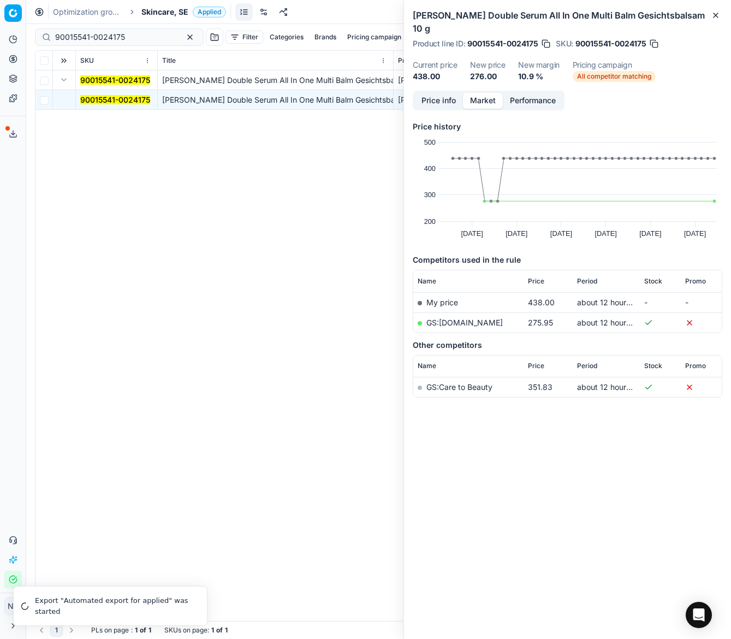
click at [450, 318] on link "GS:Luxplus.se" at bounding box center [465, 322] width 76 height 9
click at [120, 37] on input "90015541-0024175" at bounding box center [115, 37] width 120 height 11
paste input "05133-0007706"
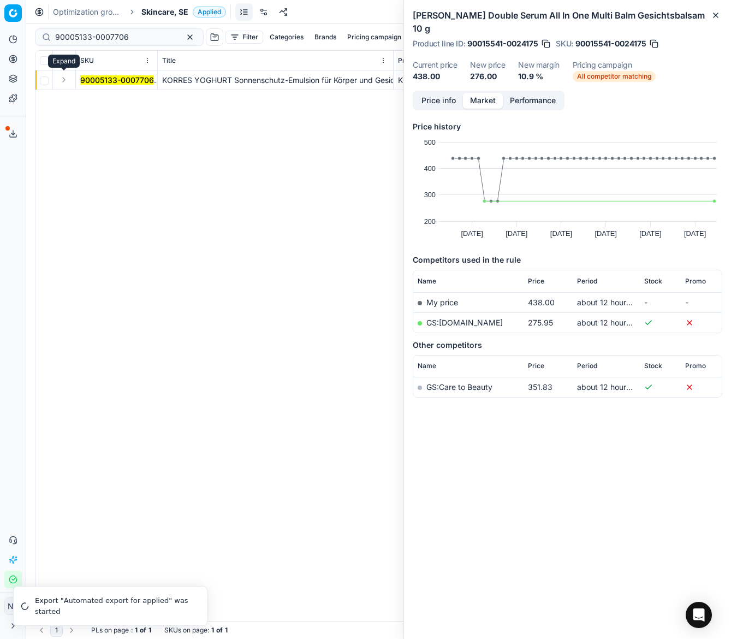
click at [68, 81] on button "Expand" at bounding box center [63, 79] width 13 height 13
click at [92, 95] on span "90005133-0007706" at bounding box center [117, 100] width 74 height 11
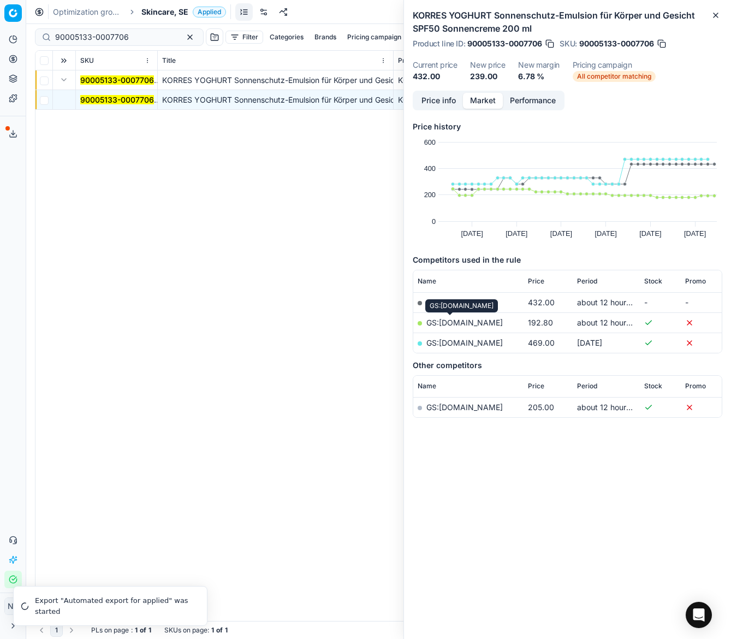
click at [454, 326] on link "GS:Notino.se" at bounding box center [465, 322] width 76 height 9
click at [123, 37] on input "90005133-0007706" at bounding box center [115, 37] width 120 height 11
paste input "80076892-8"
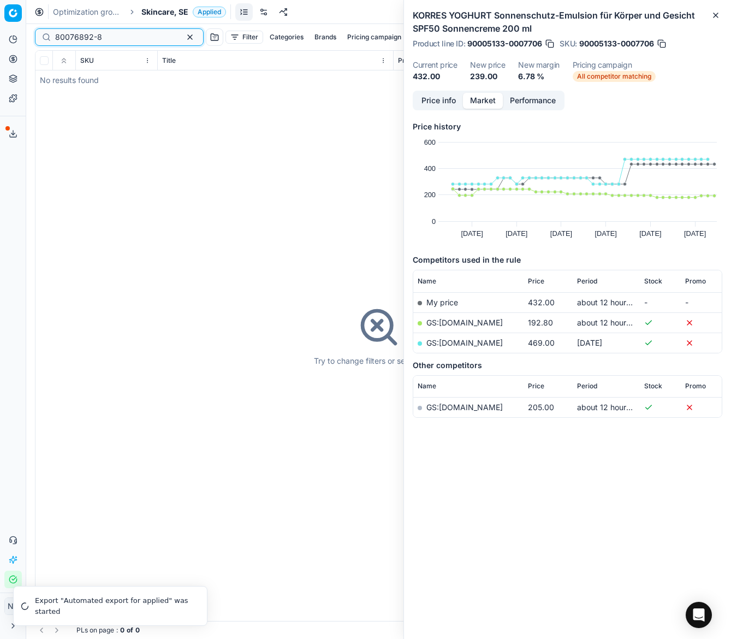
click at [113, 40] on input "80076892-8" at bounding box center [115, 37] width 120 height 11
paste input "90000399-0000545"
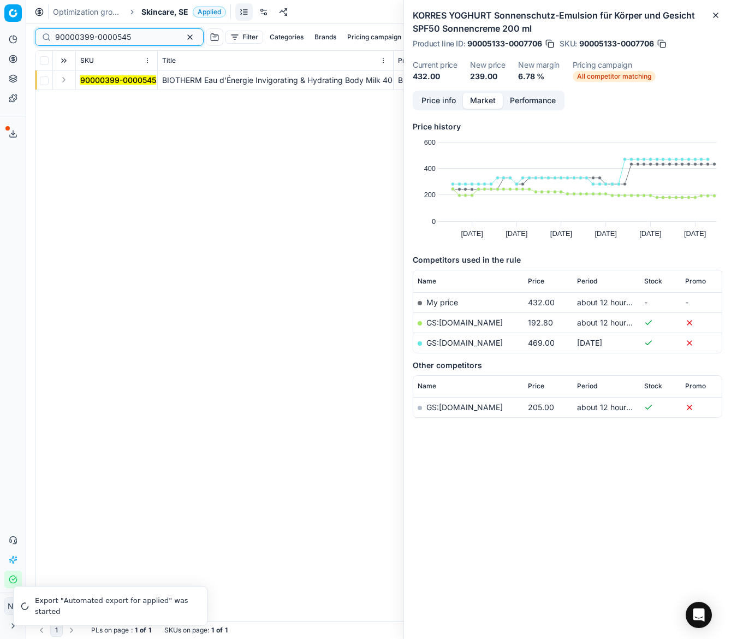
type input "90000399-0000545"
click at [63, 77] on button "Expand" at bounding box center [63, 79] width 13 height 13
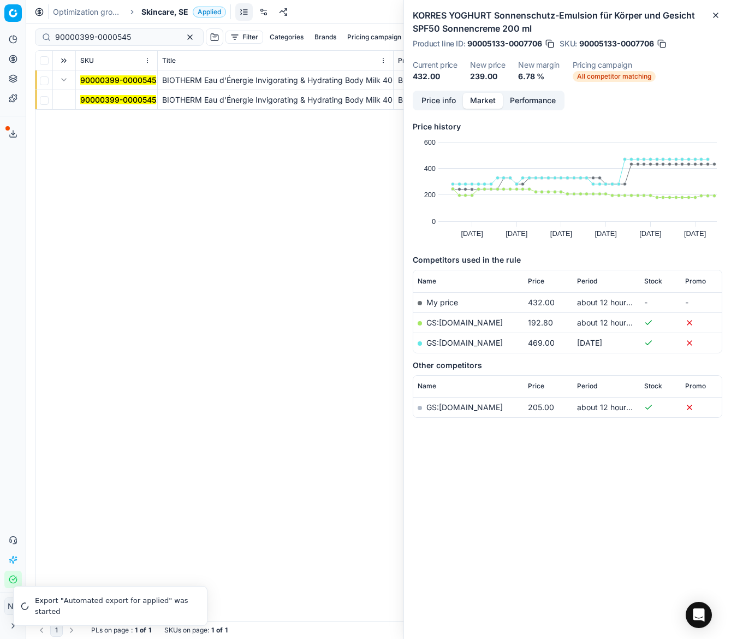
click at [78, 97] on td "90000399-0000545" at bounding box center [117, 100] width 82 height 20
click at [102, 100] on mark "90000399-0000545" at bounding box center [118, 99] width 76 height 9
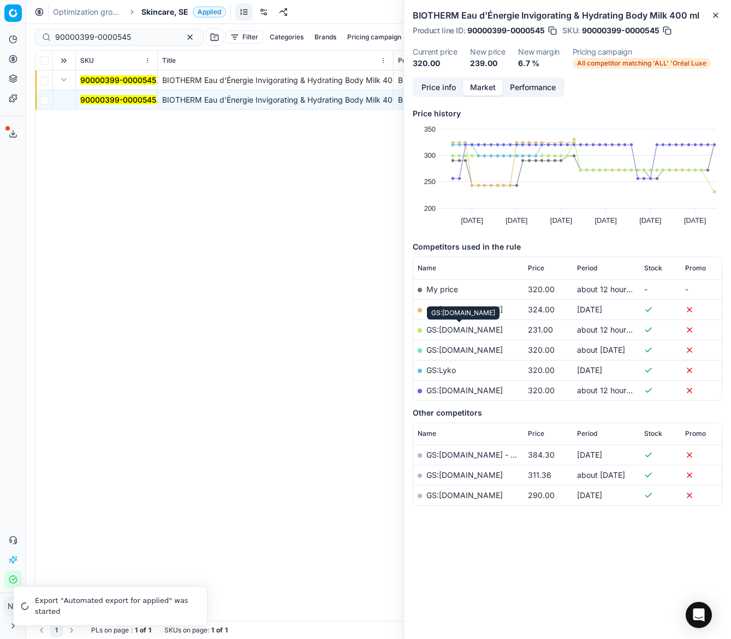
click at [458, 329] on link "GS:Cocopanda.se" at bounding box center [465, 329] width 76 height 9
click at [153, 13] on span "Skincare, SE" at bounding box center [164, 12] width 47 height 11
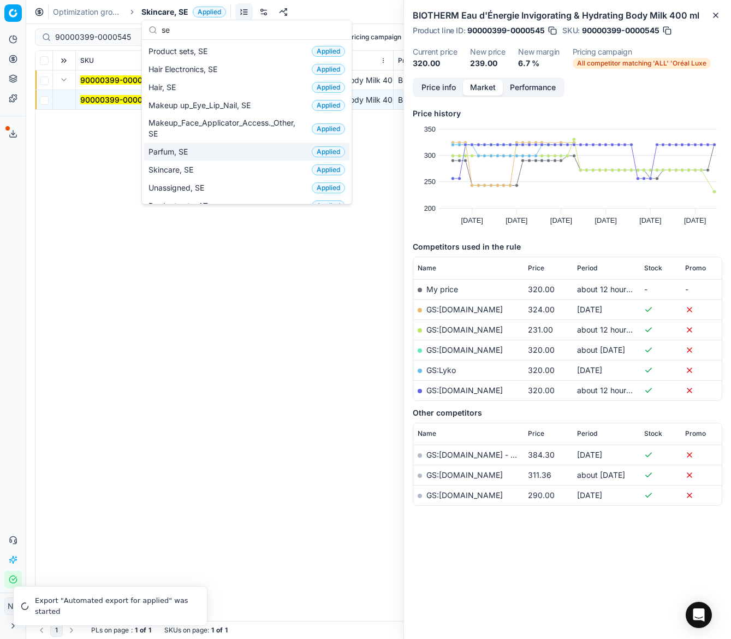
type input "se"
click at [174, 150] on span "Parfum, SE" at bounding box center [171, 151] width 44 height 11
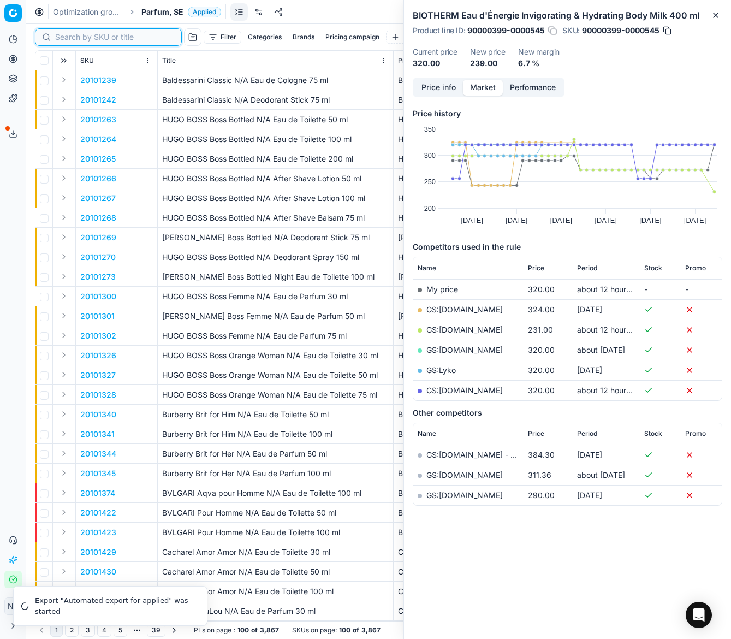
click at [70, 37] on input at bounding box center [115, 37] width 120 height 11
paste input "90008195-0012737"
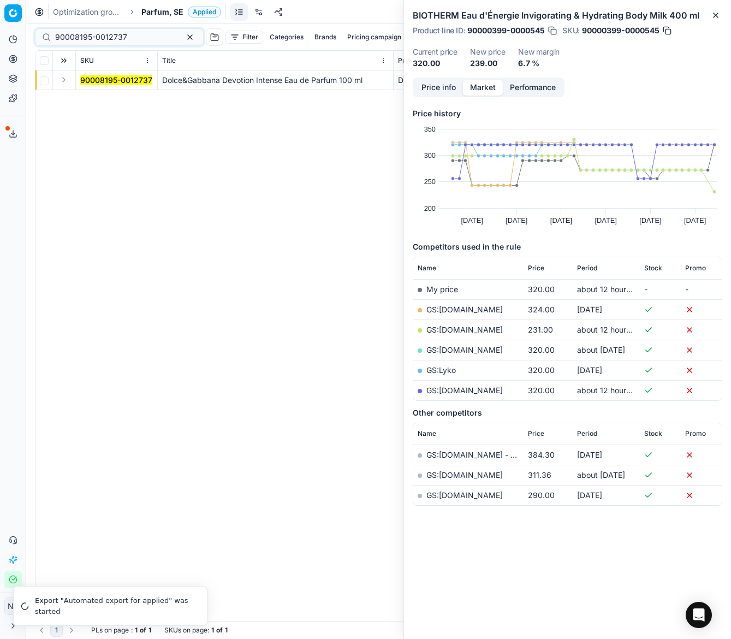
click at [61, 82] on button "Expand" at bounding box center [63, 79] width 13 height 13
click at [97, 100] on mark "90008195-0012737" at bounding box center [116, 99] width 72 height 9
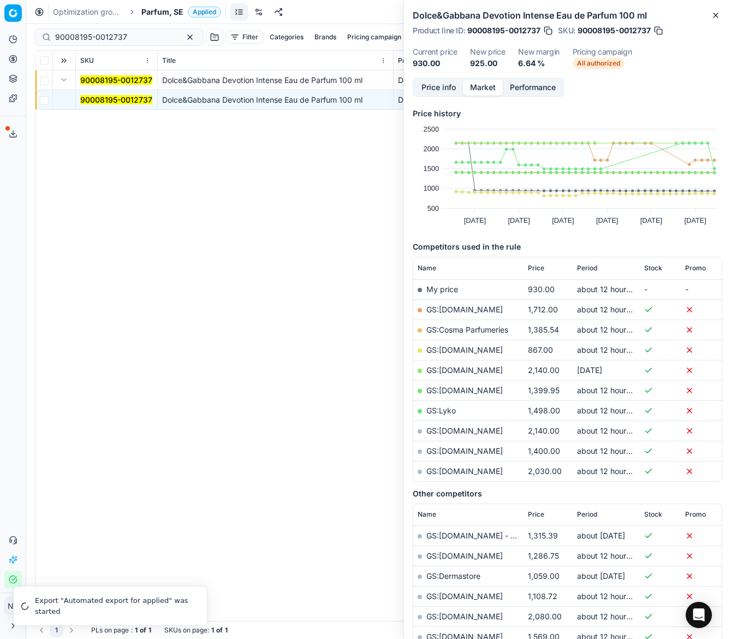
click at [453, 348] on link "GS:Deloox.se" at bounding box center [465, 349] width 76 height 9
click at [134, 38] on input "90008195-0012737" at bounding box center [115, 37] width 120 height 11
paste input "2105-0002934"
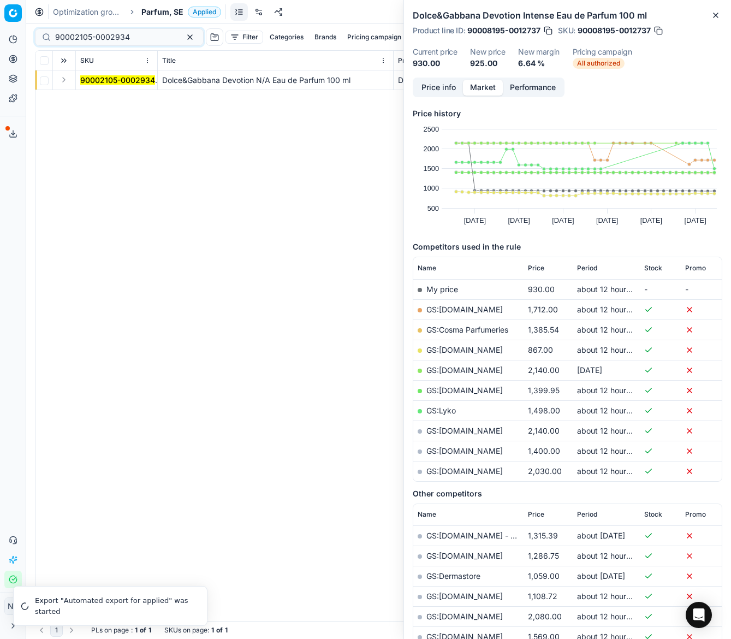
click at [64, 79] on button "Expand" at bounding box center [63, 79] width 13 height 13
click at [96, 96] on mark "90002105-0002934" at bounding box center [117, 99] width 75 height 9
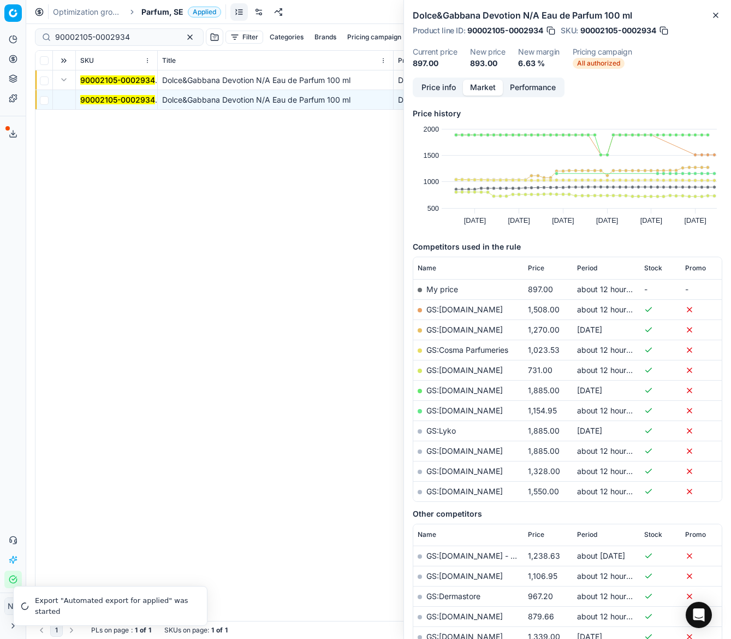
click at [452, 369] on link "GS:Deloox.se" at bounding box center [465, 369] width 76 height 9
click at [140, 38] on input "90002105-0002934" at bounding box center [115, 37] width 120 height 11
paste input "80004581-90"
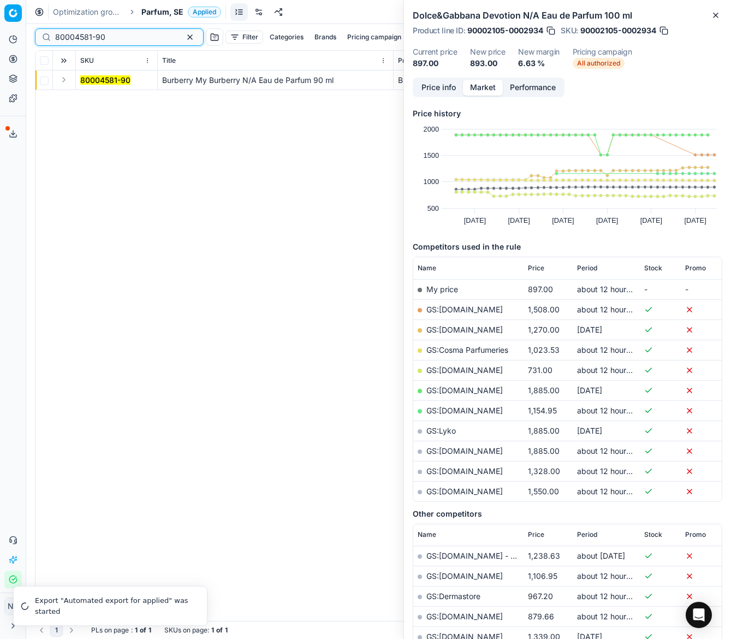
type input "80004581-90"
click at [63, 80] on button "Expand" at bounding box center [63, 79] width 13 height 13
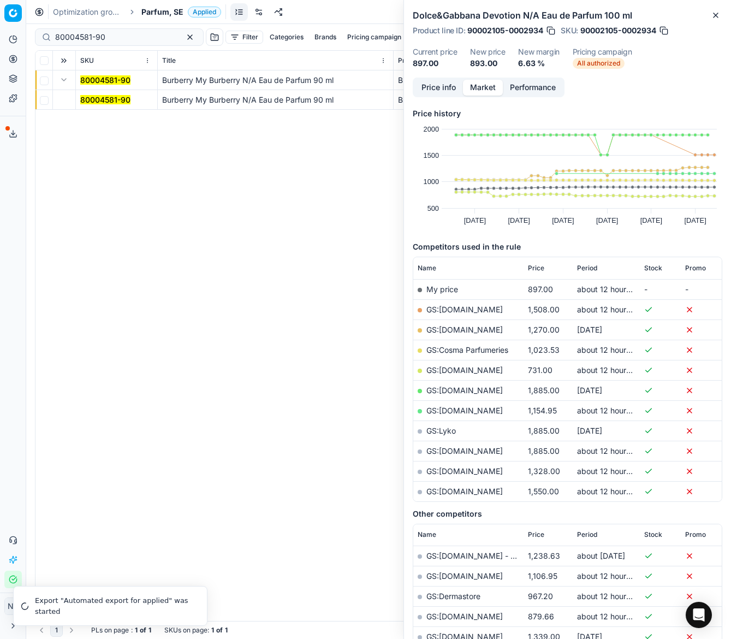
click at [97, 98] on mark "80004581-90" at bounding box center [105, 99] width 50 height 9
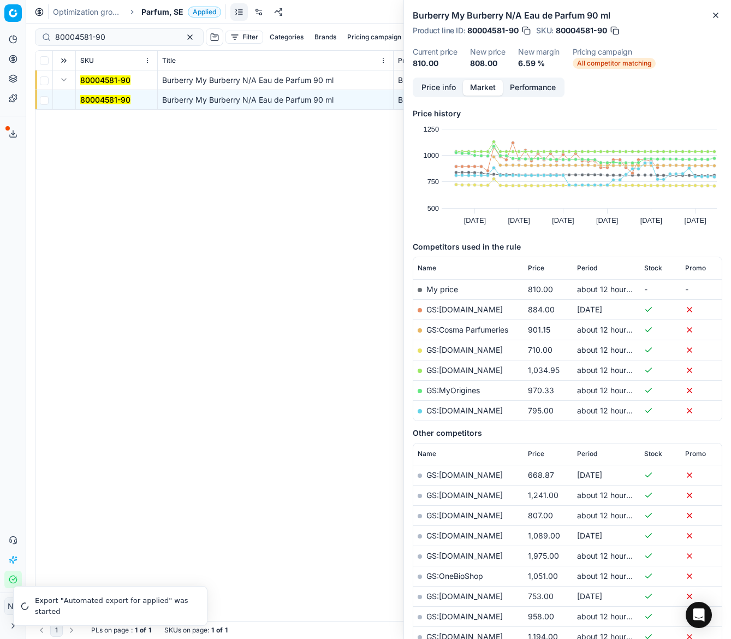
click at [451, 348] on link "GS:Deloox.se" at bounding box center [465, 349] width 76 height 9
click at [163, 13] on span "Parfum, SE" at bounding box center [162, 12] width 42 height 11
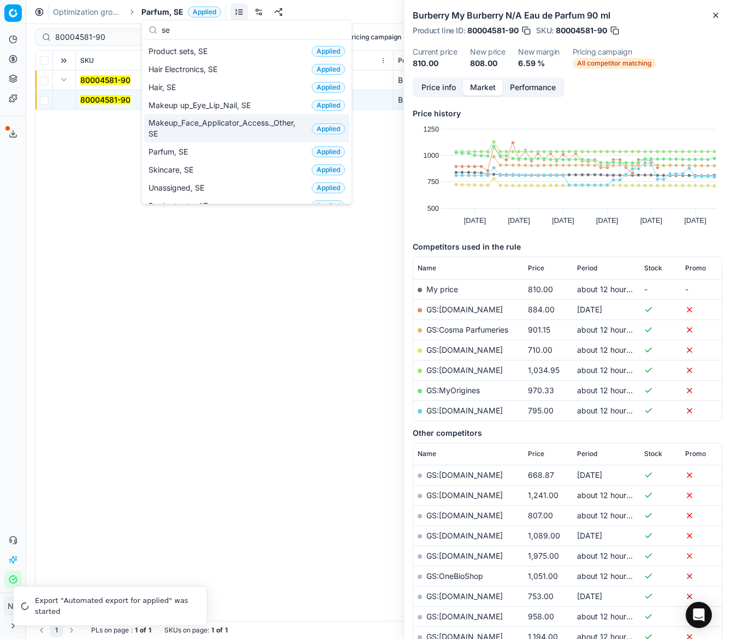
type input "se"
click at [191, 127] on span "Makeup_Face_Applicator_Access._Other, SE" at bounding box center [228, 128] width 159 height 22
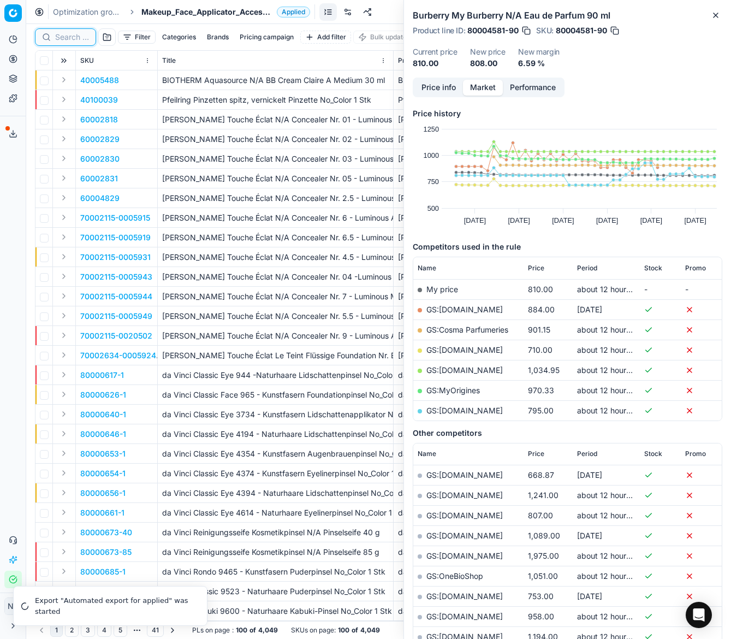
click at [66, 38] on input at bounding box center [72, 37] width 34 height 11
paste input "80043887-4.25-4"
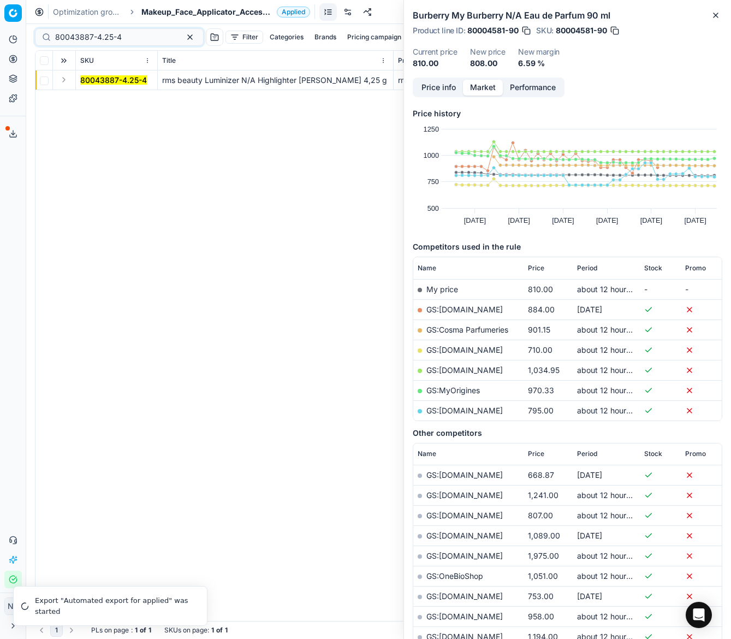
click at [57, 82] on button "Expand" at bounding box center [63, 79] width 13 height 13
click at [98, 101] on mark "80043887-4.25-4" at bounding box center [113, 99] width 67 height 9
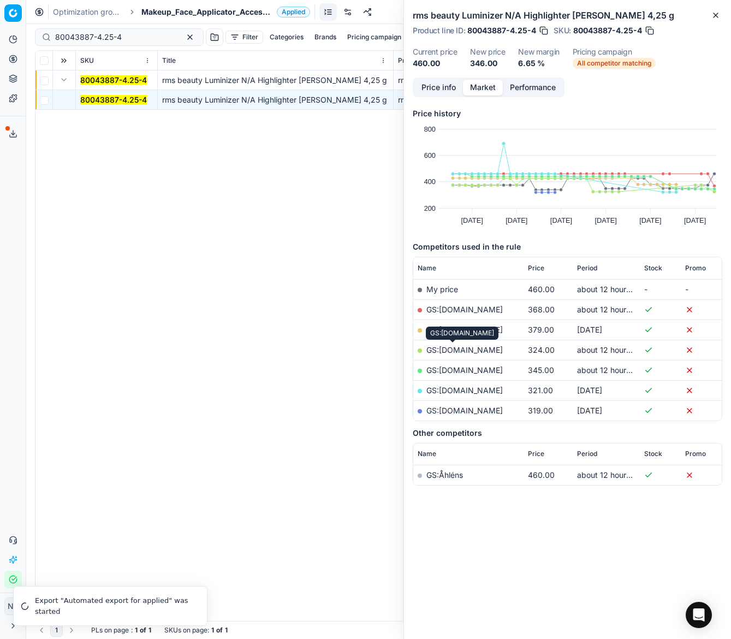
click at [464, 352] on link "GS:Zalando.se" at bounding box center [465, 349] width 76 height 9
click at [133, 33] on input "80043887-4.25-4" at bounding box center [115, 37] width 120 height 11
paste input "68544-4.5-5"
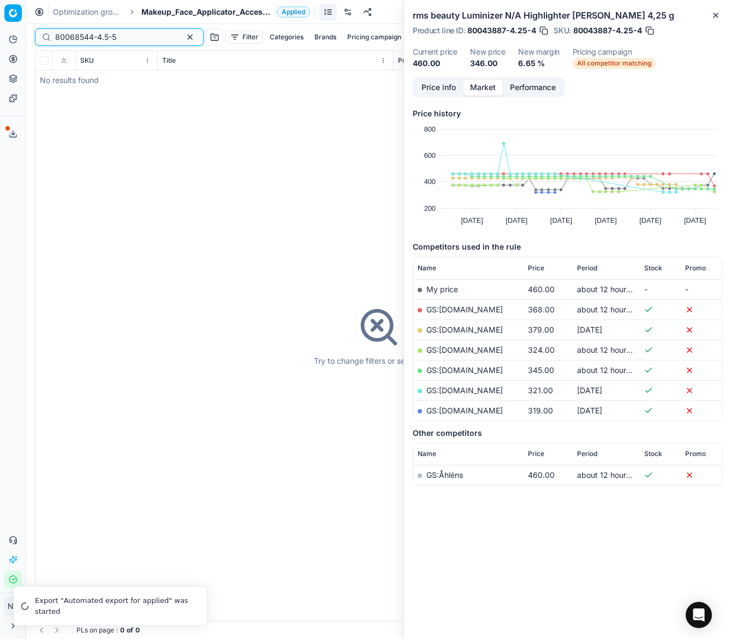
type input "80068544-4.5-5"
click at [172, 8] on span "Makeup_Face_Applicator_Access._Other, SE" at bounding box center [206, 12] width 131 height 11
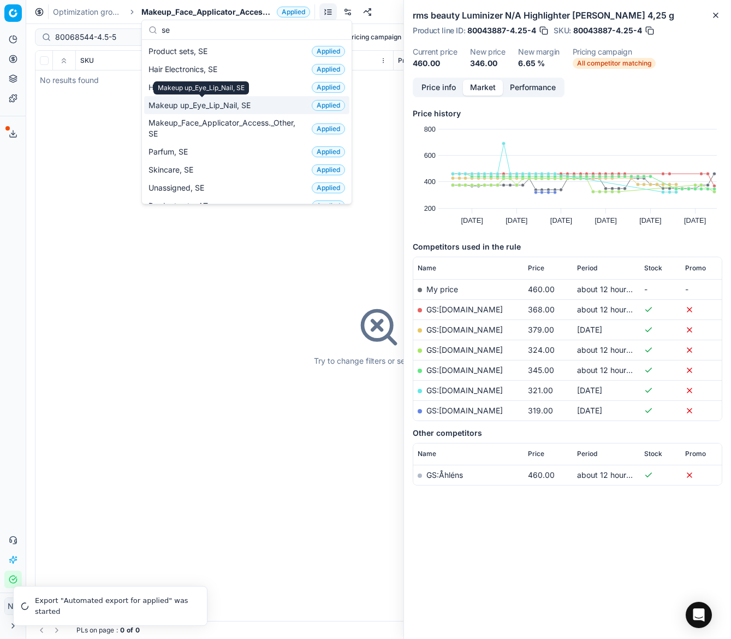
type input "se"
click at [217, 104] on span "Makeup up_Eye_Lip_Nail, SE" at bounding box center [202, 105] width 107 height 11
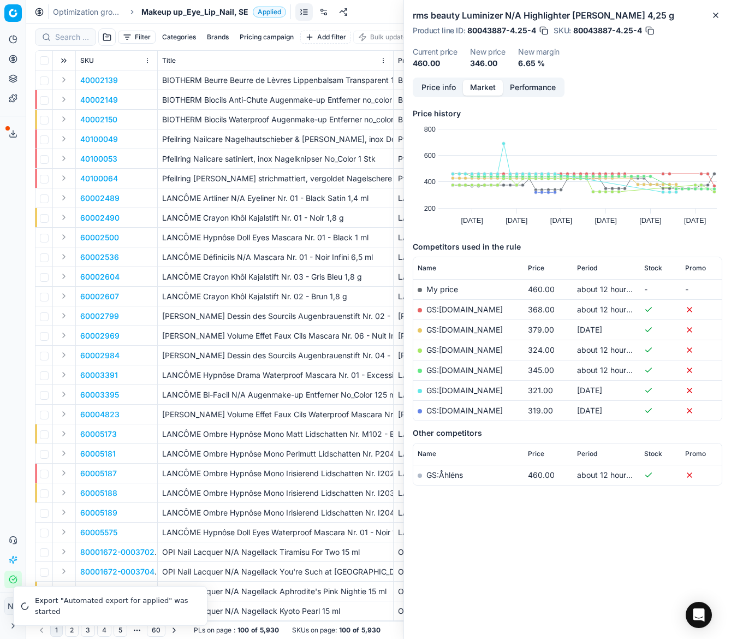
click at [65, 29] on div at bounding box center [65, 36] width 61 height 17
paste input "80068544-4.5-5"
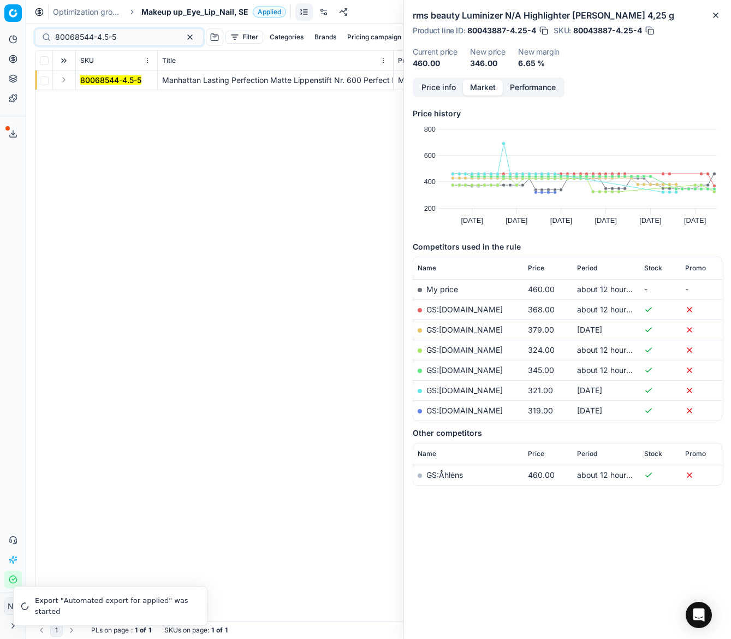
click at [64, 82] on button "Expand" at bounding box center [63, 79] width 13 height 13
click at [93, 98] on mark "80068544-4.5-5" at bounding box center [110, 99] width 61 height 9
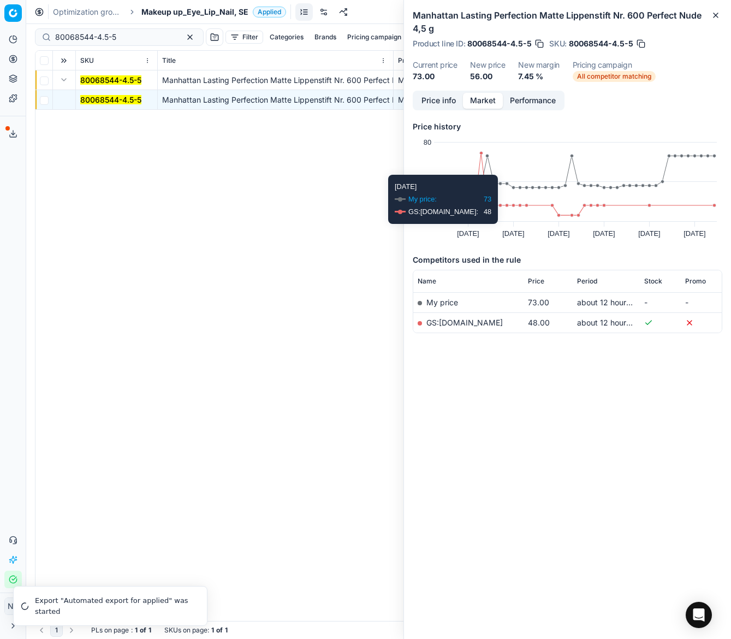
click at [454, 322] on link "GS:ohfeliz.se" at bounding box center [465, 322] width 76 height 9
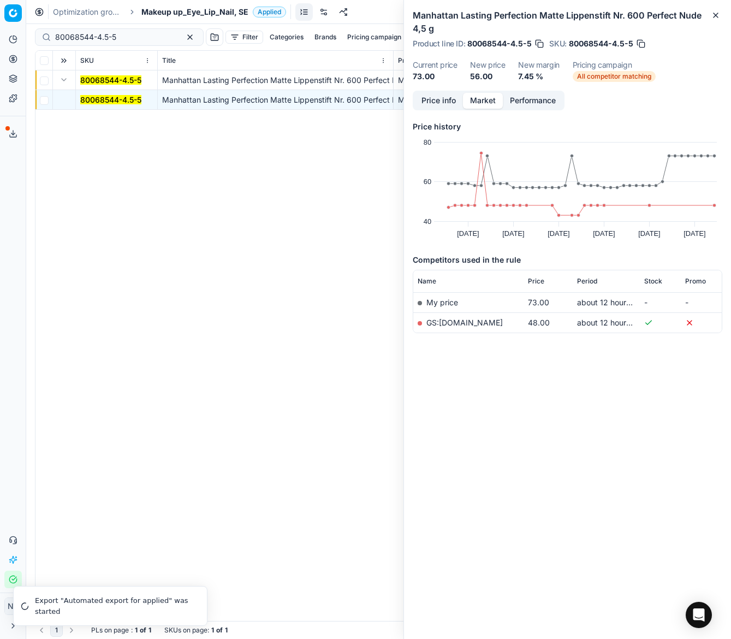
click at [99, 46] on div "80068544-4.5-5 Filter Categories Brands Pricing campaign Add filter Bulk update…" at bounding box center [379, 37] width 688 height 26
click at [99, 44] on div "80068544-4.5-5" at bounding box center [119, 36] width 169 height 17
click at [102, 39] on input "80068544-4.5-5" at bounding box center [115, 37] width 120 height 11
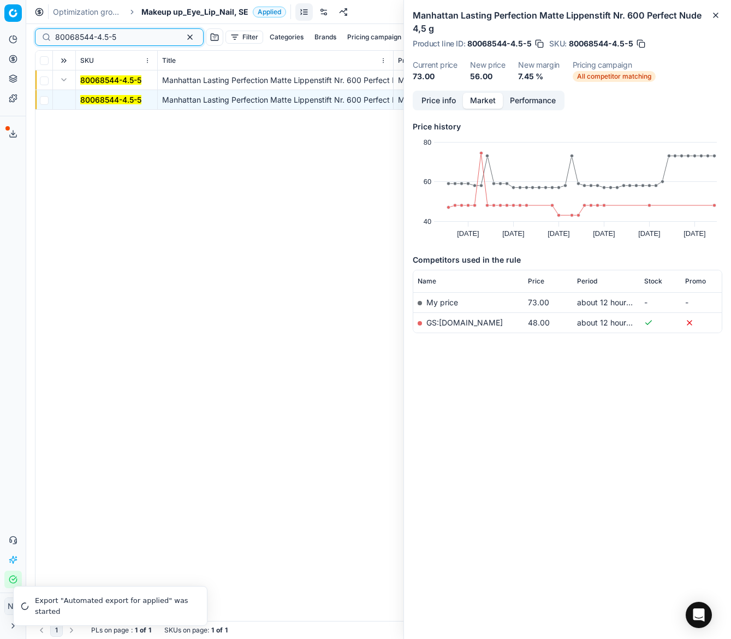
click at [102, 39] on input "80068544-4.5-5" at bounding box center [115, 37] width 120 height 11
paste input "90012732-0020039"
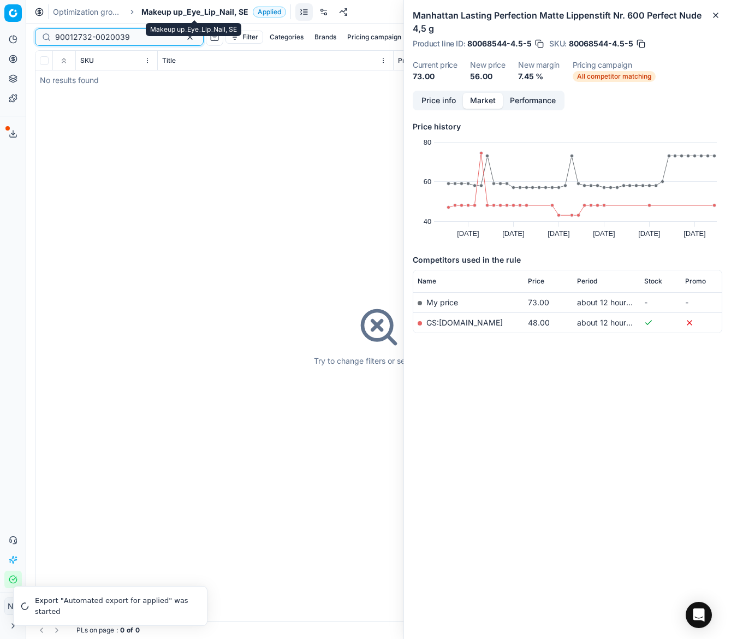
type input "90012732-0020039"
click at [196, 10] on span "Makeup up_Eye_Lip_Nail, SE" at bounding box center [194, 12] width 107 height 11
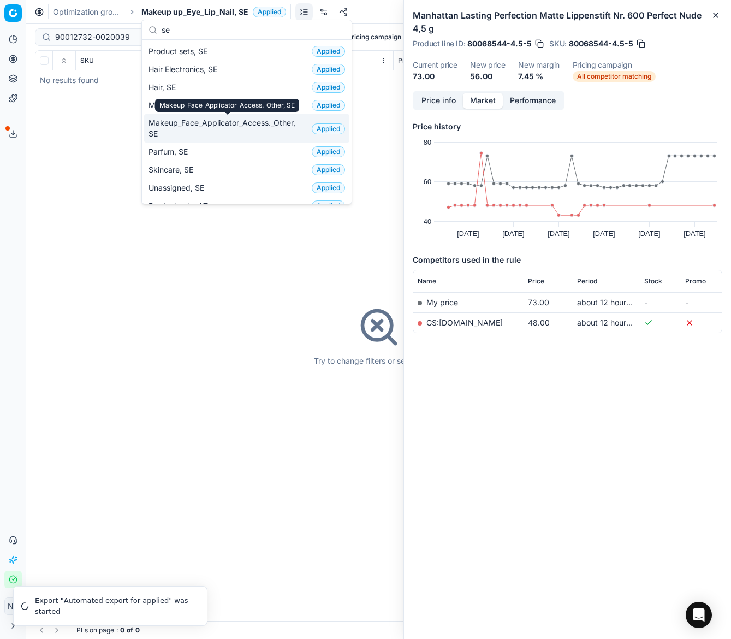
type input "se"
click at [179, 126] on span "Makeup_Face_Applicator_Access._Other, SE" at bounding box center [228, 128] width 159 height 22
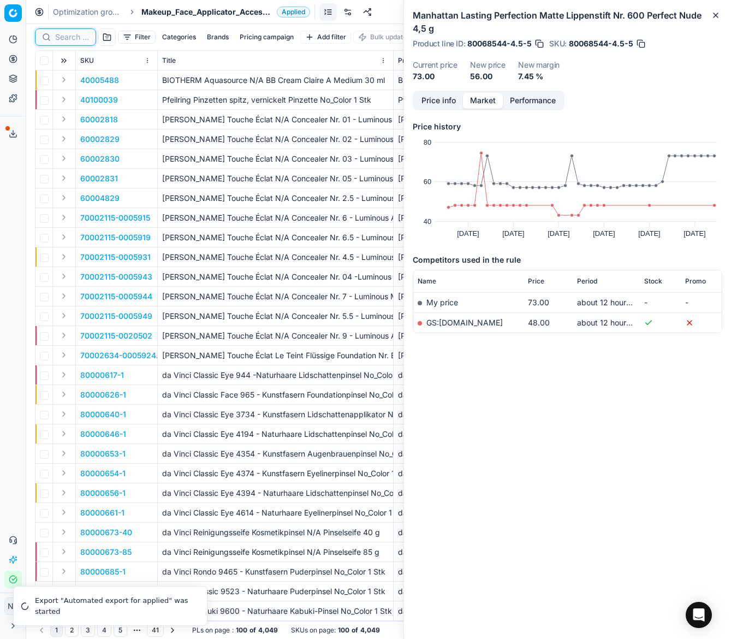
click at [66, 35] on input at bounding box center [72, 37] width 34 height 11
paste input "90012732-0020039"
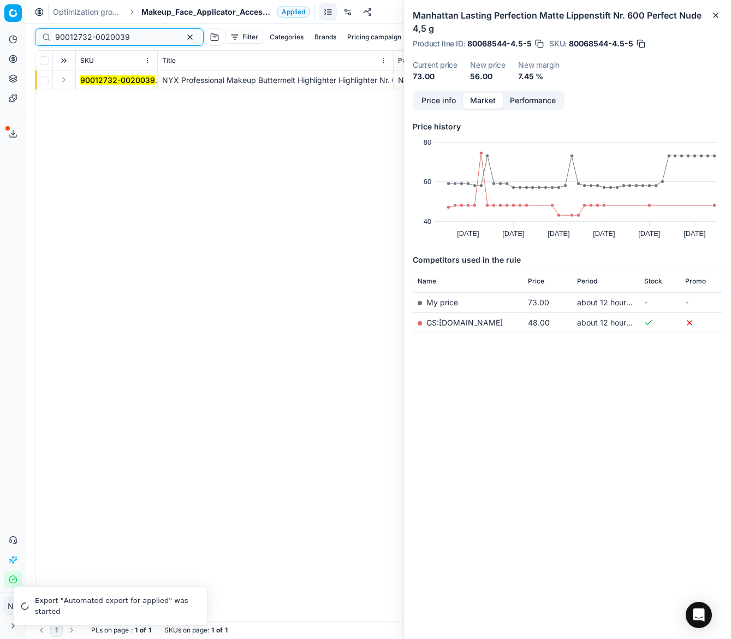
type input "90012732-0020039"
click at [62, 75] on button "Expand" at bounding box center [63, 79] width 13 height 13
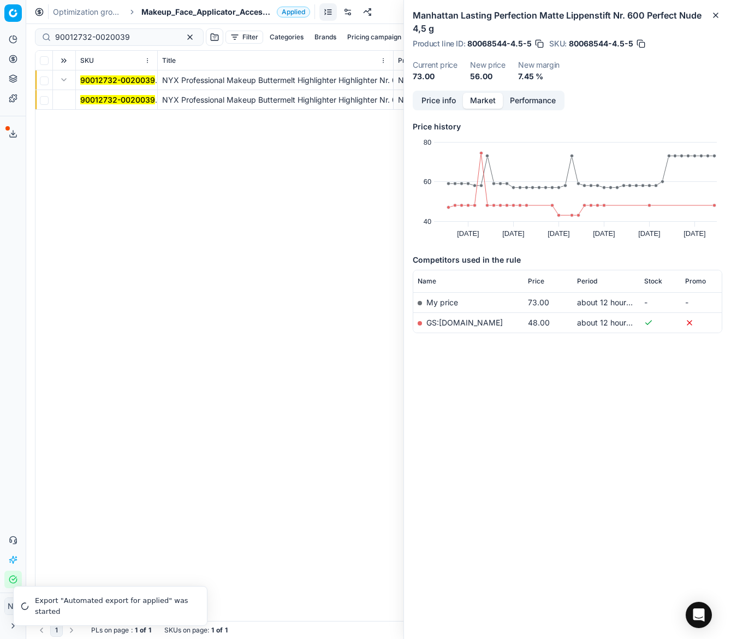
click at [92, 98] on mark "90012732-0020039" at bounding box center [117, 99] width 75 height 9
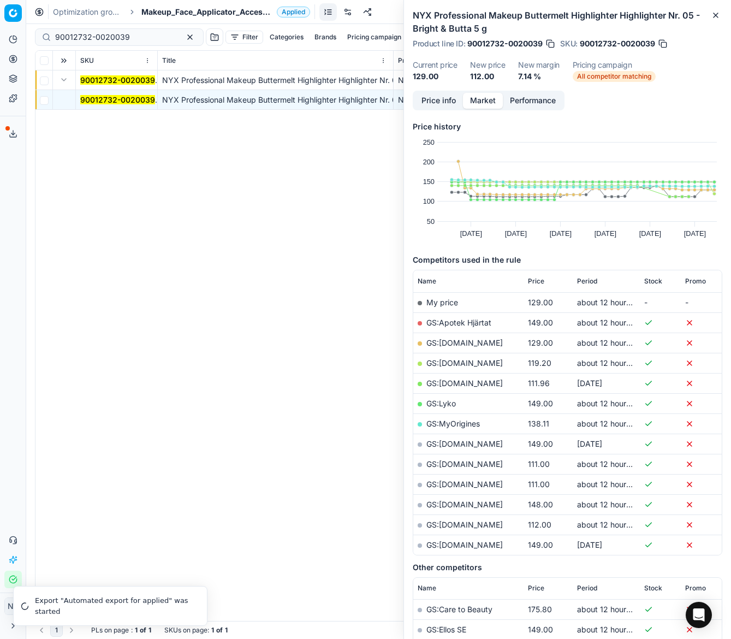
click at [454, 384] on link "GS:Luxplus.se" at bounding box center [465, 383] width 76 height 9
click at [451, 464] on link "GS:Notino.se" at bounding box center [465, 463] width 76 height 9
click at [165, 14] on span "Makeup_Face_Applicator_Access._Other, SE" at bounding box center [206, 12] width 131 height 11
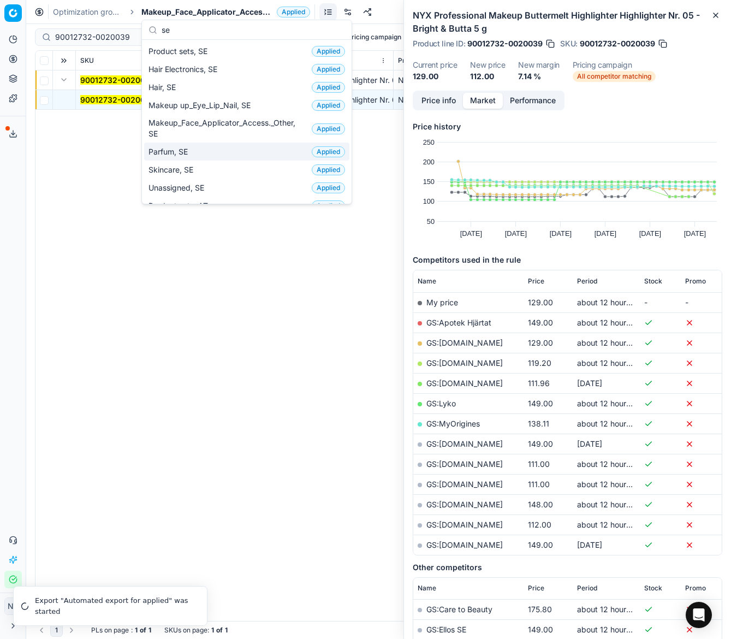
type input "se"
click at [180, 154] on span "Parfum, SE" at bounding box center [171, 151] width 44 height 11
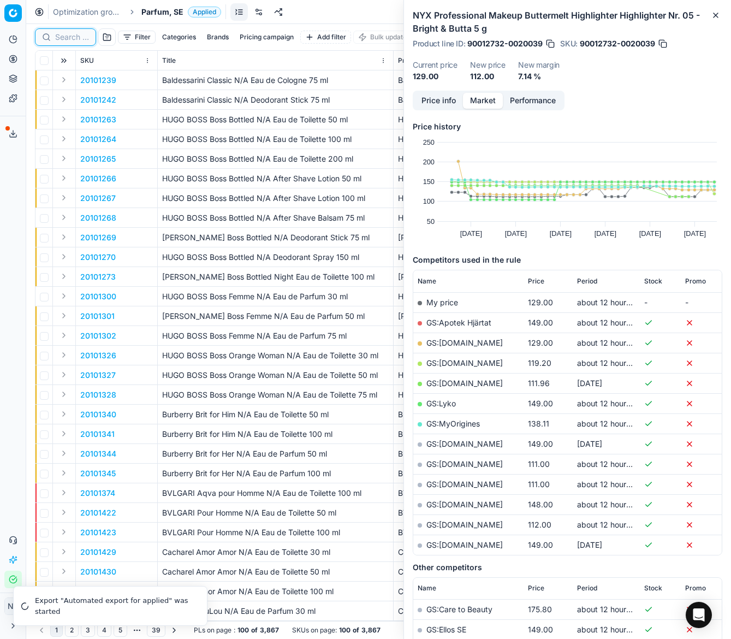
click at [67, 42] on input at bounding box center [72, 37] width 34 height 11
paste input "20102431"
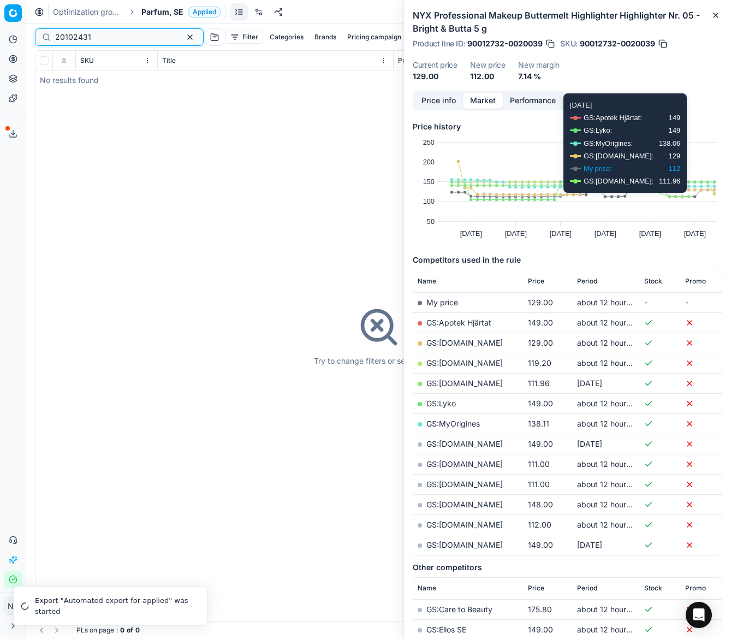
click at [87, 37] on input "20102431" at bounding box center [115, 37] width 120 height 11
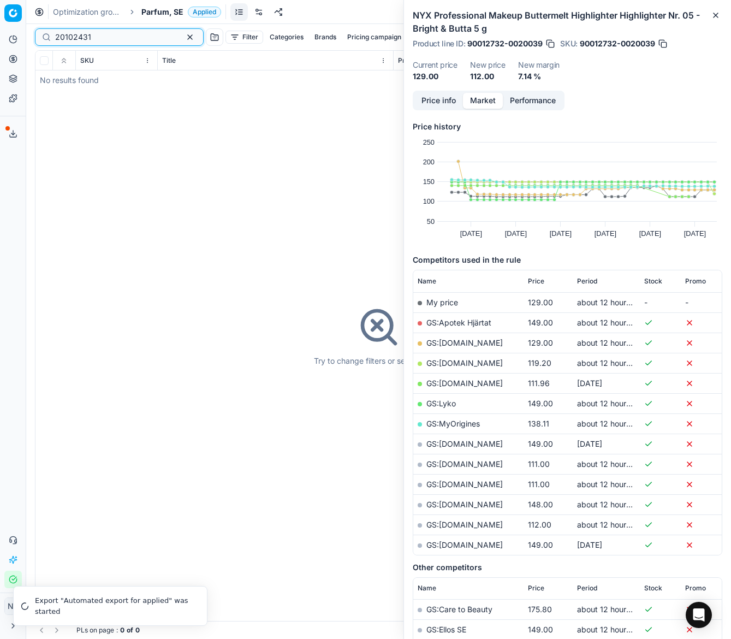
click at [87, 37] on input "20102431" at bounding box center [115, 37] width 120 height 11
paste input "80056571-30"
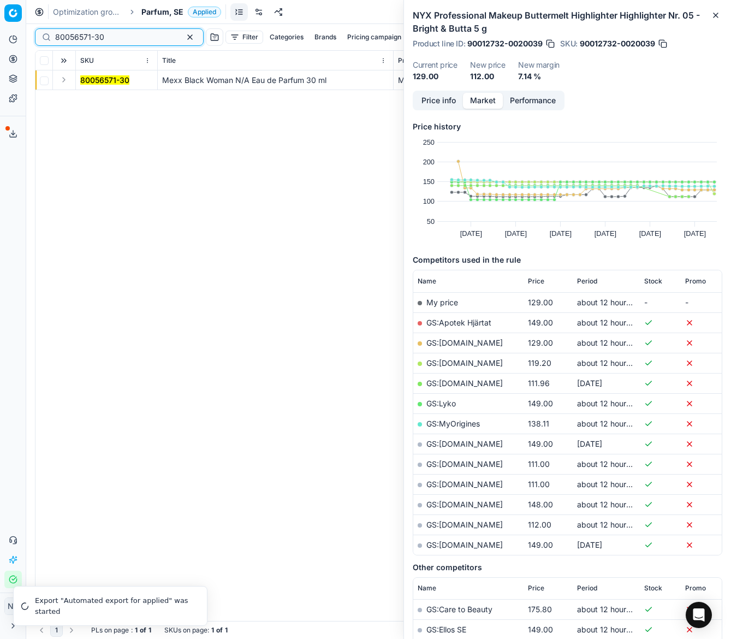
type input "80056571-30"
click at [64, 82] on button "Expand" at bounding box center [63, 79] width 13 height 13
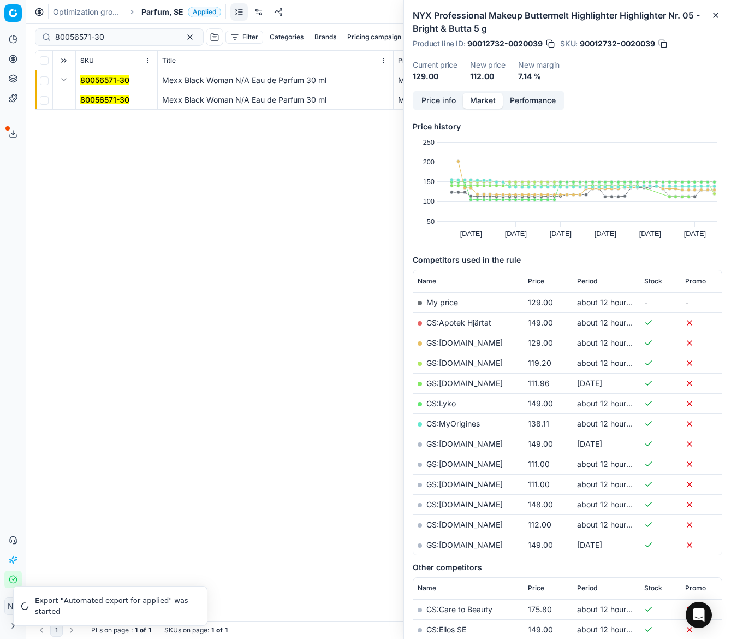
click at [95, 98] on mark "80056571-30" at bounding box center [104, 99] width 49 height 9
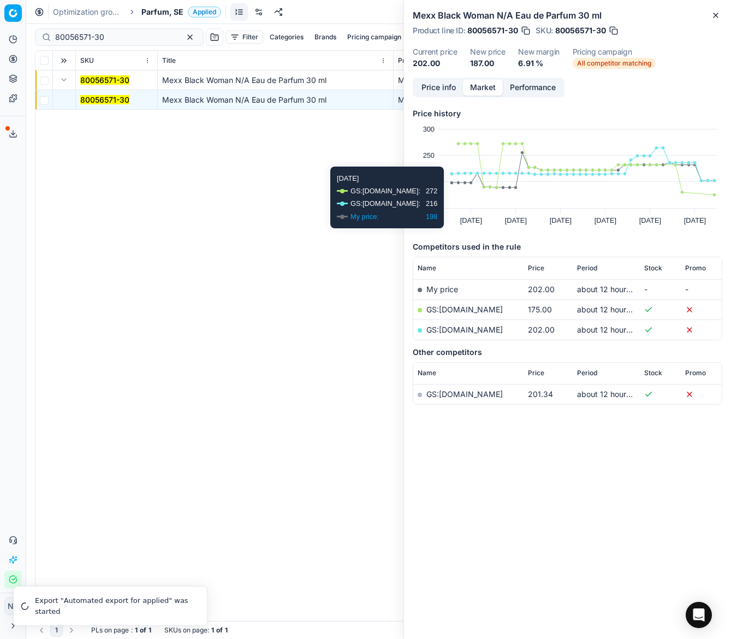
click at [458, 309] on link "GS:ComputerSalg.se" at bounding box center [465, 309] width 76 height 9
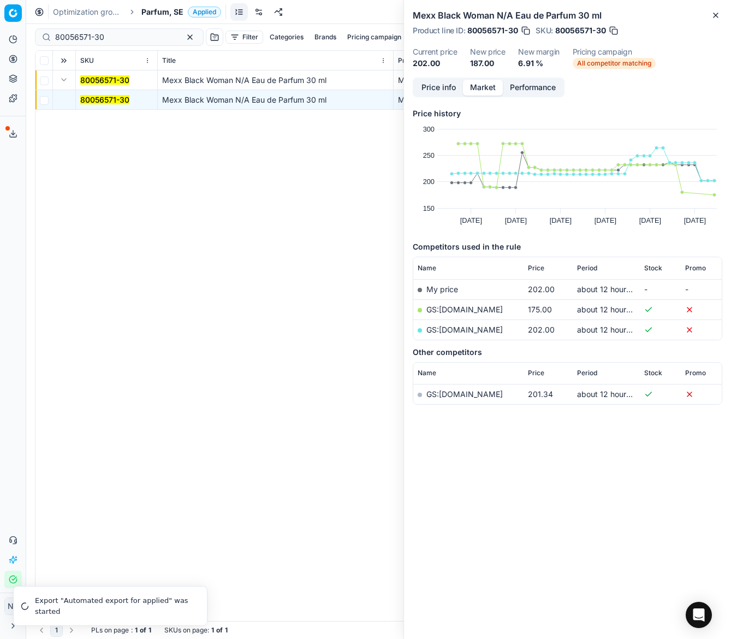
click at [164, 14] on span "Parfum, SE" at bounding box center [162, 12] width 42 height 11
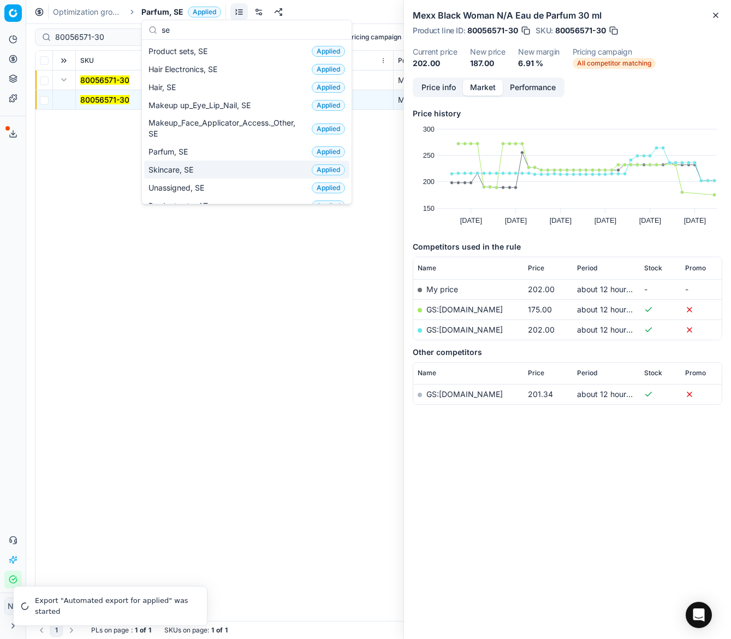
type input "se"
click at [182, 166] on span "Skincare, SE" at bounding box center [173, 169] width 49 height 11
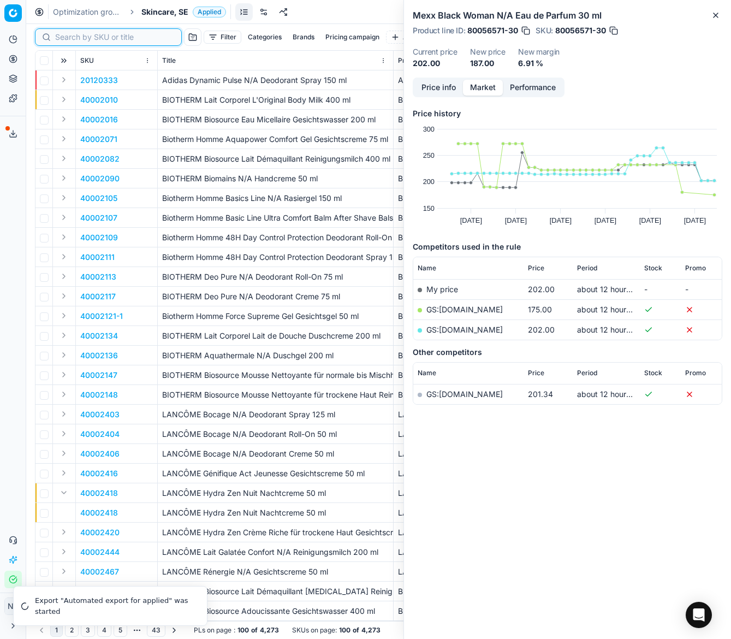
click at [67, 38] on input at bounding box center [115, 37] width 120 height 11
paste input "80036962-50"
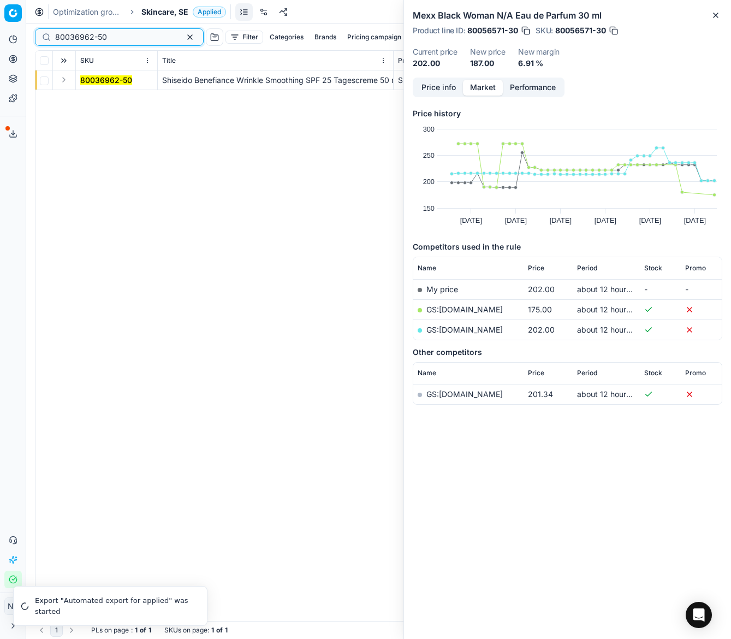
type input "80036962-50"
click at [63, 85] on button "Expand" at bounding box center [63, 79] width 13 height 13
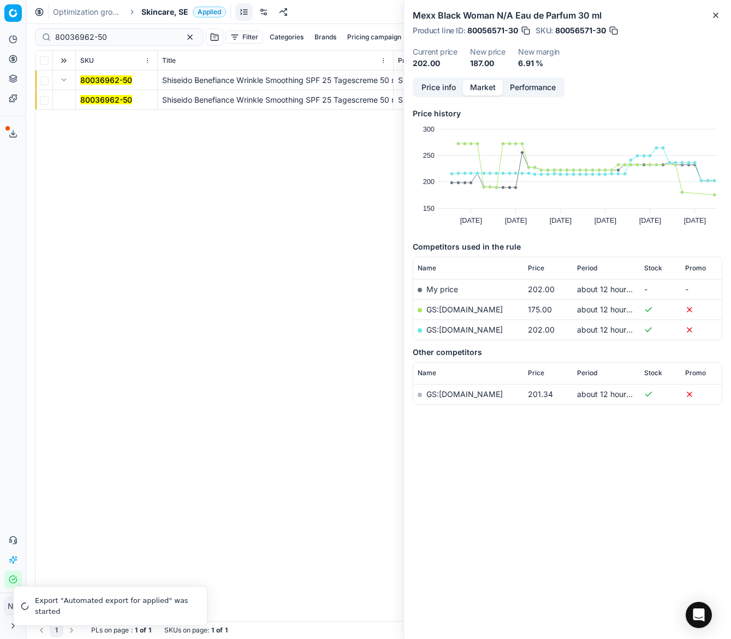
click at [84, 99] on mark "80036962-50" at bounding box center [106, 99] width 52 height 9
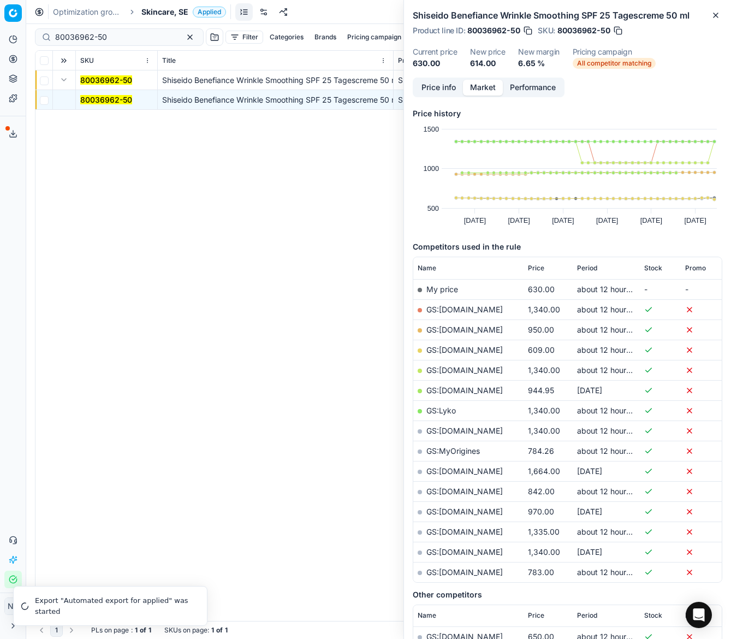
click at [449, 346] on link "GS:Deloox.se" at bounding box center [465, 349] width 76 height 9
click at [156, 13] on span "Skincare, SE" at bounding box center [164, 12] width 47 height 11
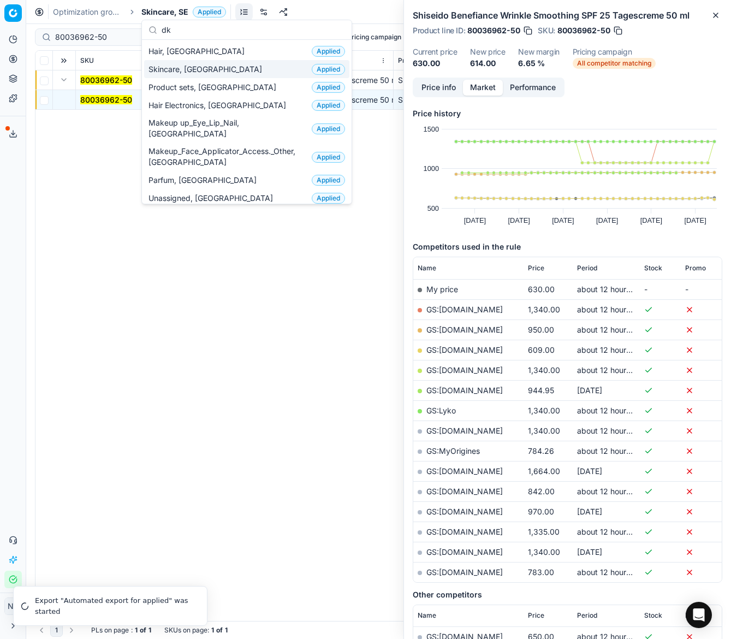
type input "dk"
click at [179, 72] on span "Skincare, [GEOGRAPHIC_DATA]" at bounding box center [208, 69] width 118 height 11
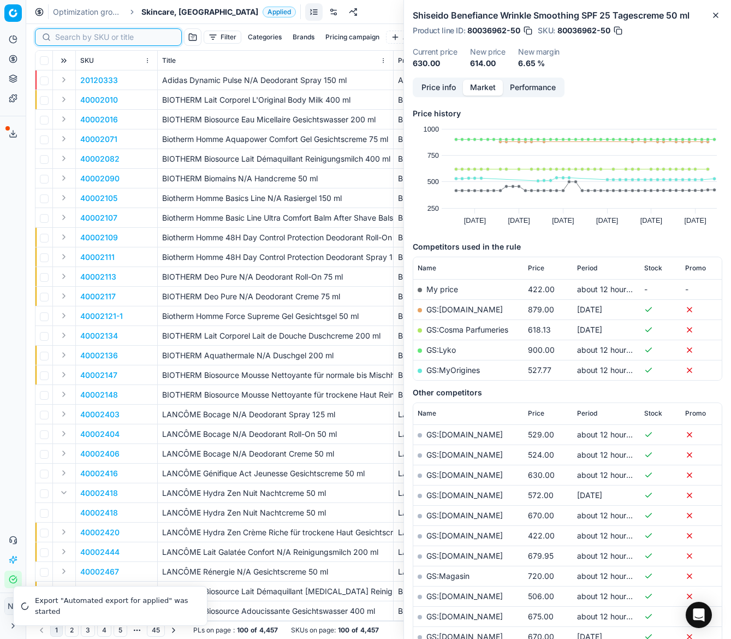
click at [67, 35] on input at bounding box center [115, 37] width 120 height 11
paste input "80058088-80"
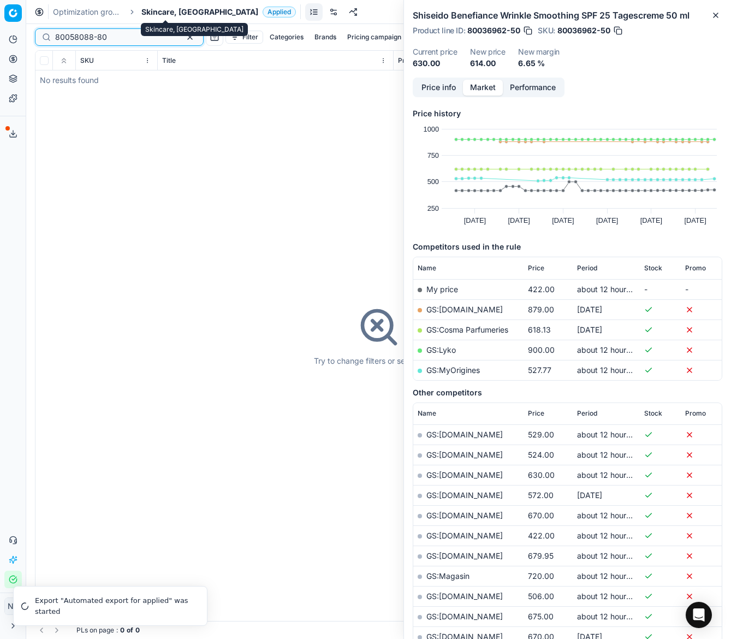
type input "80058088-80"
click at [159, 11] on span "Skincare, [GEOGRAPHIC_DATA]" at bounding box center [199, 12] width 117 height 11
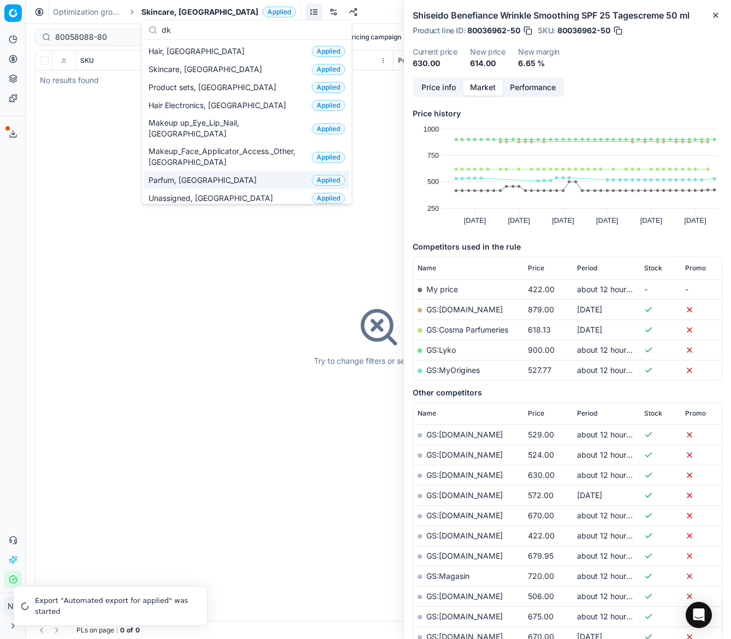
type input "dk"
click at [185, 175] on span "Parfum, [GEOGRAPHIC_DATA]" at bounding box center [205, 180] width 113 height 11
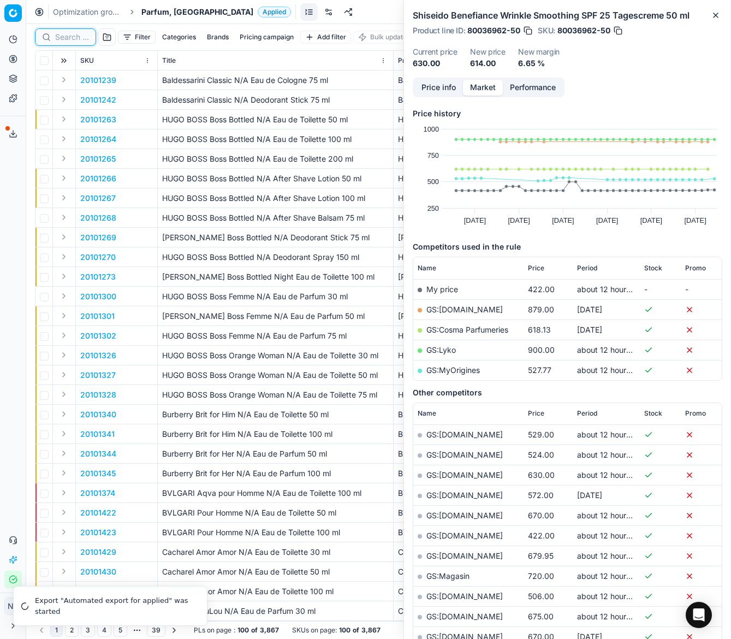
click at [68, 38] on input at bounding box center [72, 37] width 34 height 11
paste input "80058088-80"
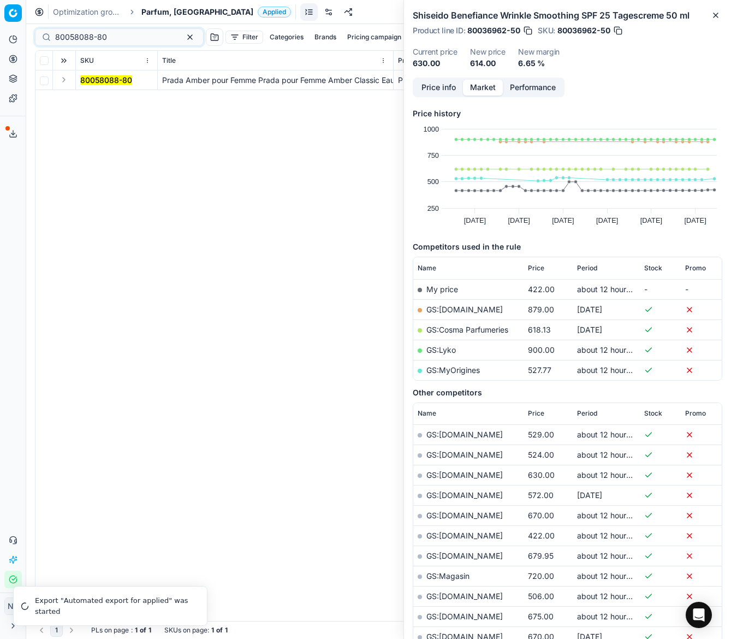
click at [62, 81] on button "Expand" at bounding box center [63, 79] width 13 height 13
click at [92, 97] on mark "80058088-80" at bounding box center [106, 99] width 52 height 9
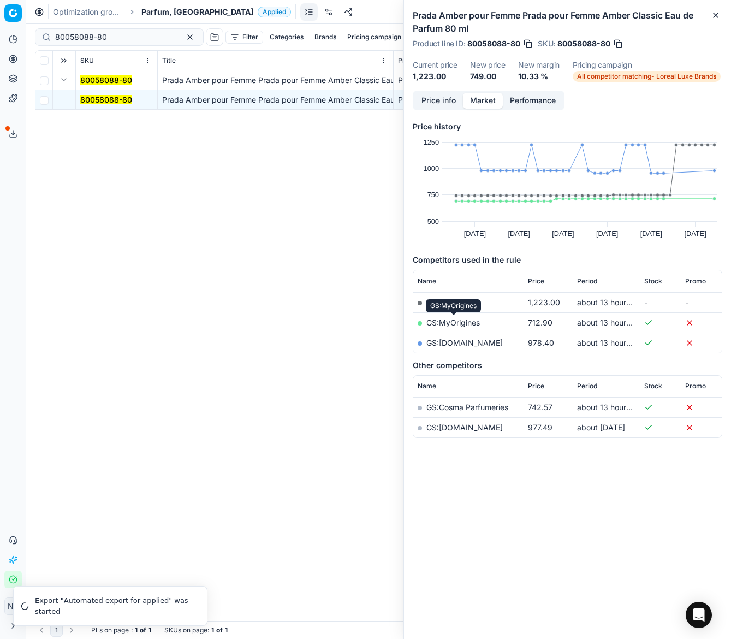
click at [455, 325] on link "GS:MyOrigines" at bounding box center [454, 322] width 54 height 9
click at [470, 343] on link "GS:parfumdreams.DK" at bounding box center [465, 342] width 76 height 9
click at [128, 39] on input "80058088-80" at bounding box center [115, 37] width 120 height 11
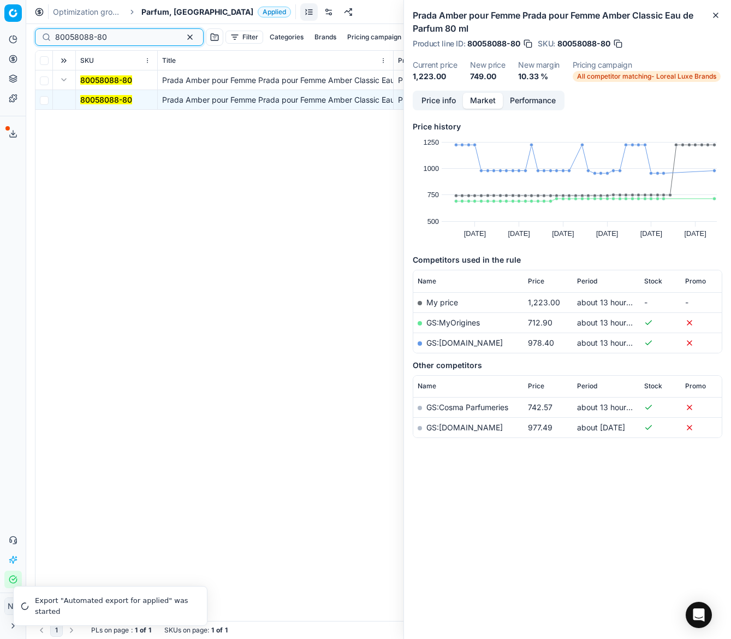
click at [122, 36] on input "80058088-80" at bounding box center [115, 37] width 120 height 11
paste input "77702-5"
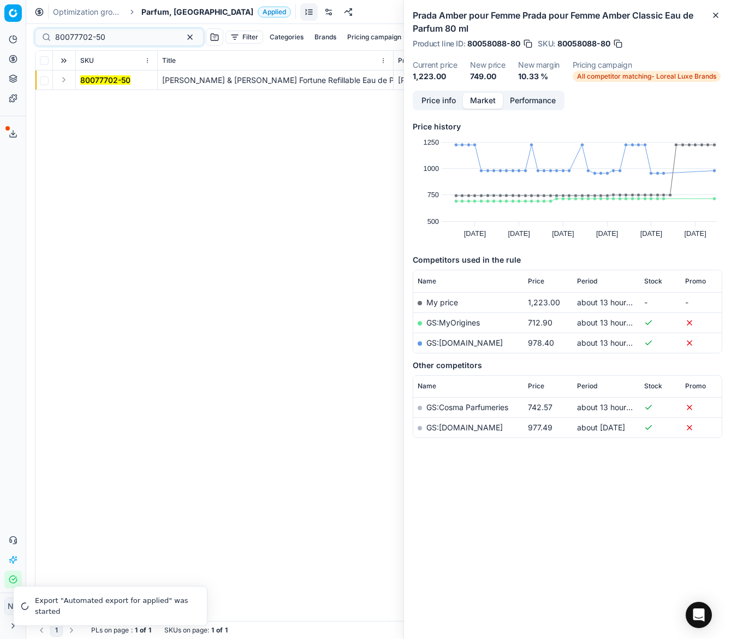
click at [64, 81] on button "Expand" at bounding box center [63, 79] width 13 height 13
click at [98, 99] on mark "80077702-50" at bounding box center [105, 99] width 50 height 9
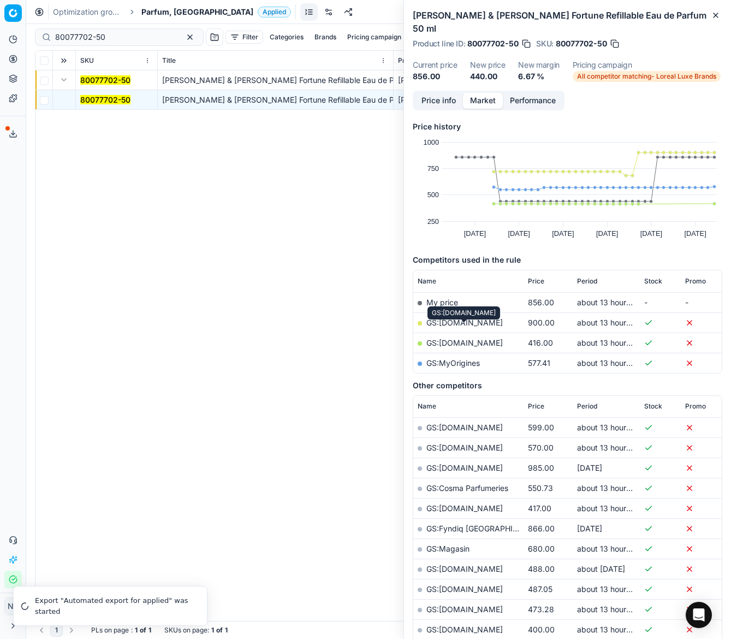
click at [465, 338] on link "GS:ComputerSalg.dk" at bounding box center [465, 342] width 76 height 9
click at [114, 36] on input "80077702-50" at bounding box center [115, 37] width 120 height 11
paste input "68743-10"
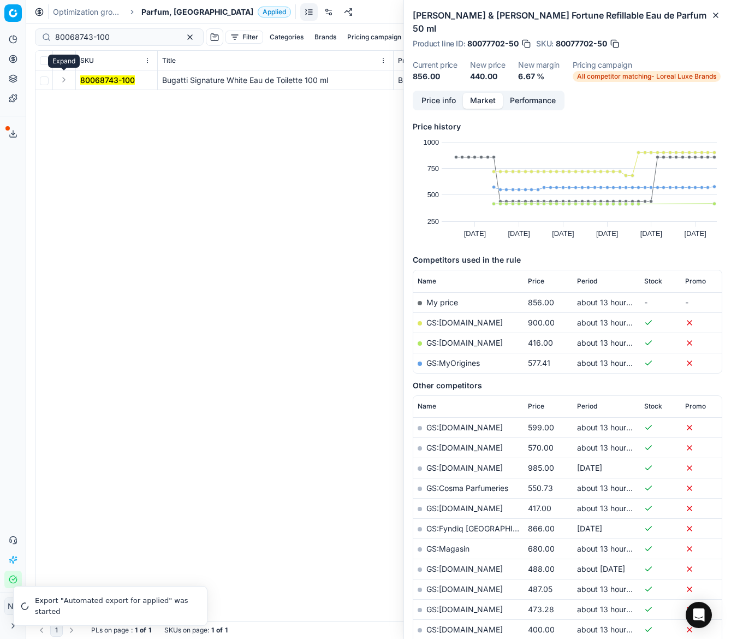
click at [64, 81] on button "Expand" at bounding box center [63, 79] width 13 height 13
click at [103, 101] on mark "80068743-100" at bounding box center [107, 99] width 55 height 9
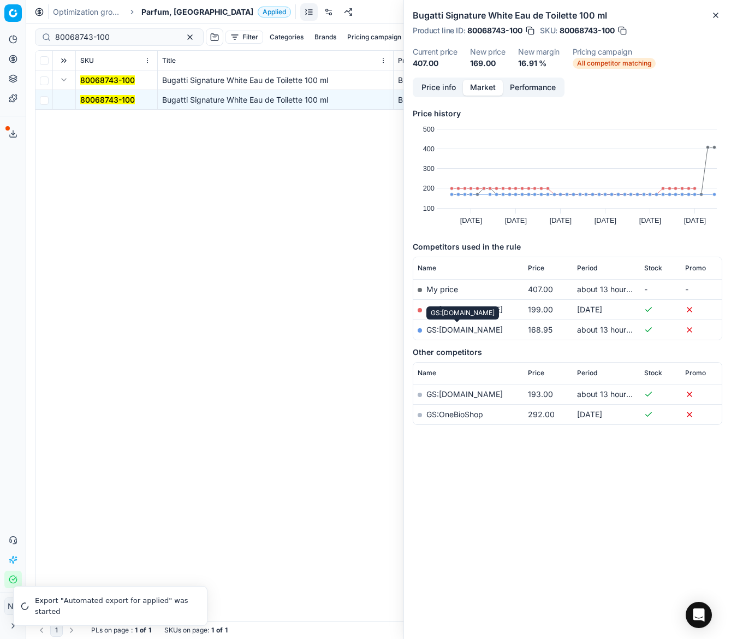
click at [461, 328] on link "GS:Rossmann.dk" at bounding box center [465, 329] width 76 height 9
click at [131, 35] on input "80068743-100" at bounding box center [115, 37] width 120 height 11
paste input "20102261"
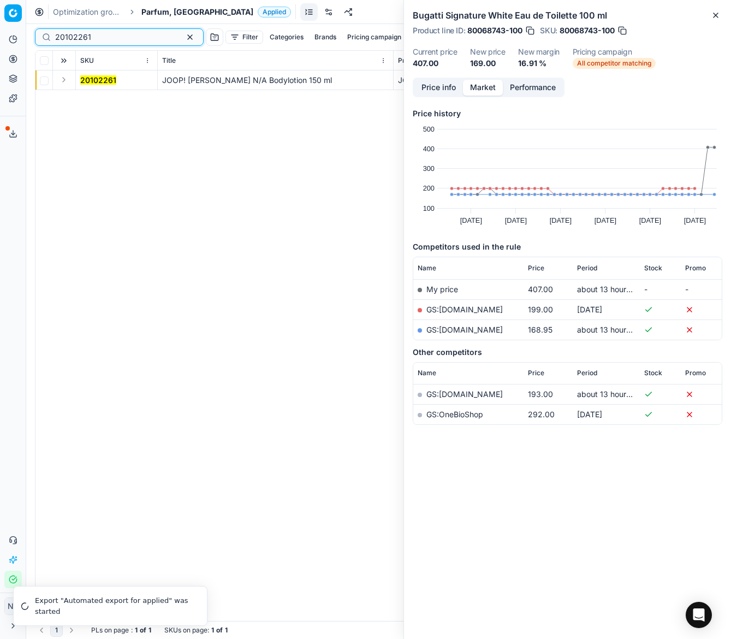
type input "20102261"
click at [66, 81] on button "Expand" at bounding box center [63, 79] width 13 height 13
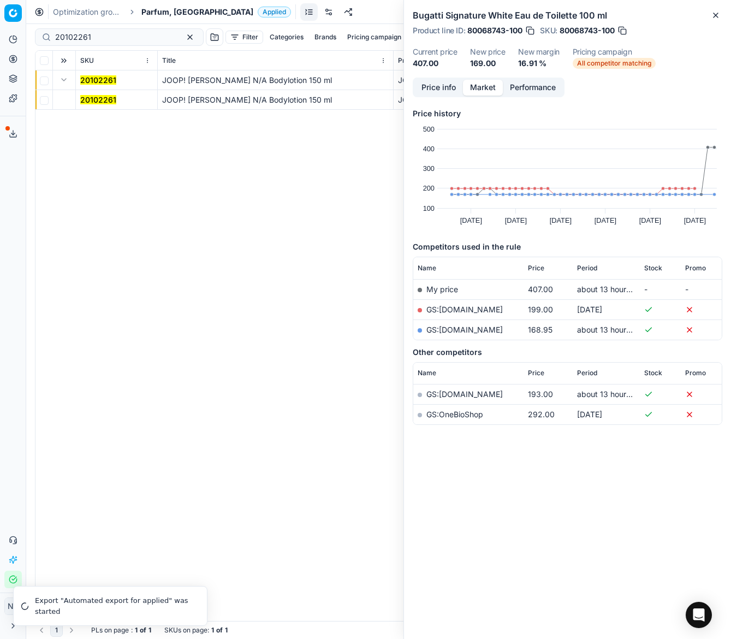
click at [91, 99] on mark "20102261" at bounding box center [98, 99] width 36 height 9
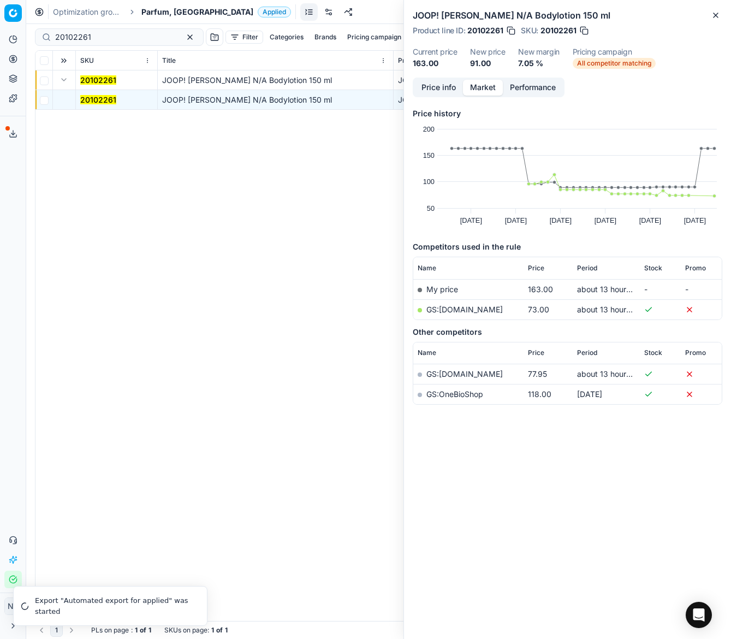
click at [446, 306] on link "GS:Notino.dk" at bounding box center [465, 309] width 76 height 9
click at [164, 15] on span "Parfum, [GEOGRAPHIC_DATA]" at bounding box center [197, 12] width 112 height 11
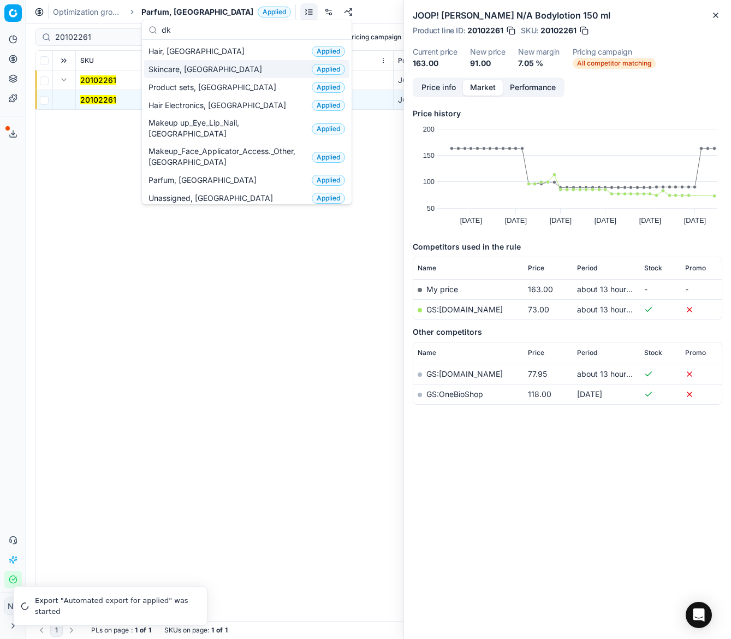
type input "dk"
click at [171, 70] on span "Skincare, [GEOGRAPHIC_DATA]" at bounding box center [208, 69] width 118 height 11
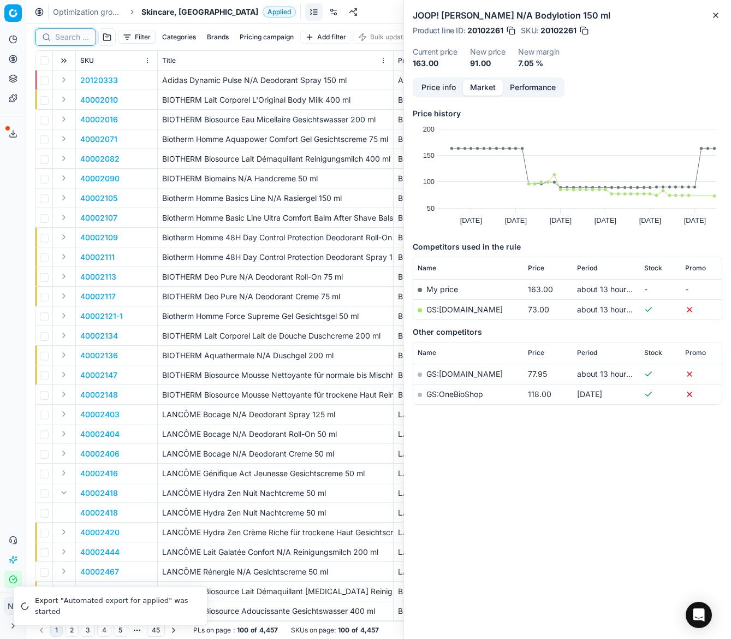
click at [68, 39] on input at bounding box center [72, 37] width 34 height 11
paste input "90016554-0025998"
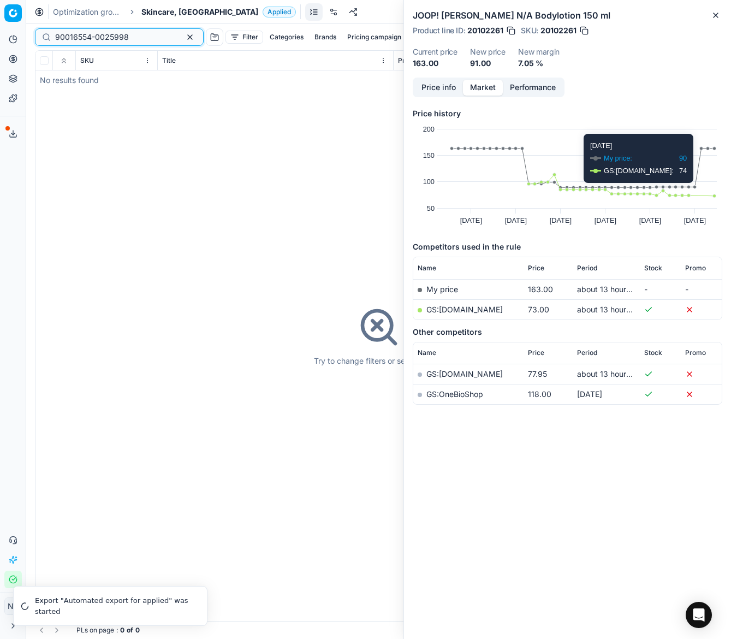
type input "90016554-0025998"
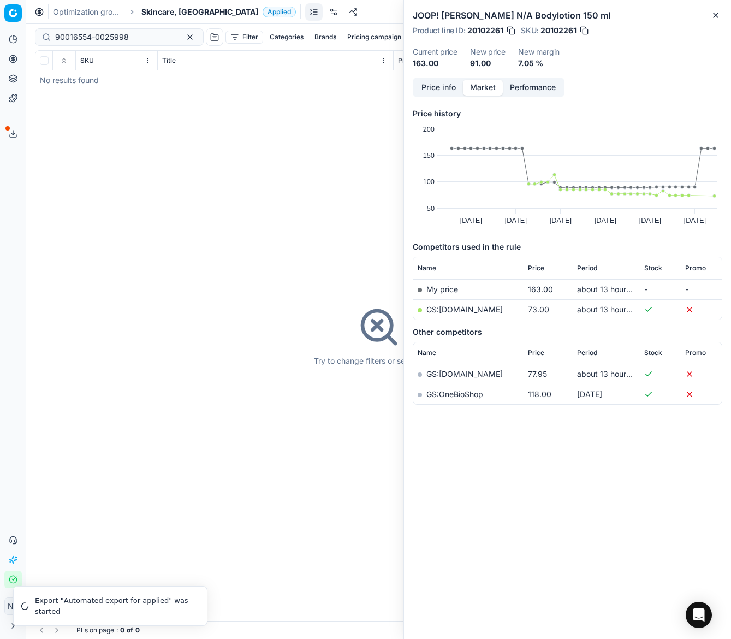
click at [146, 8] on span "Skincare, [GEOGRAPHIC_DATA]" at bounding box center [199, 12] width 117 height 11
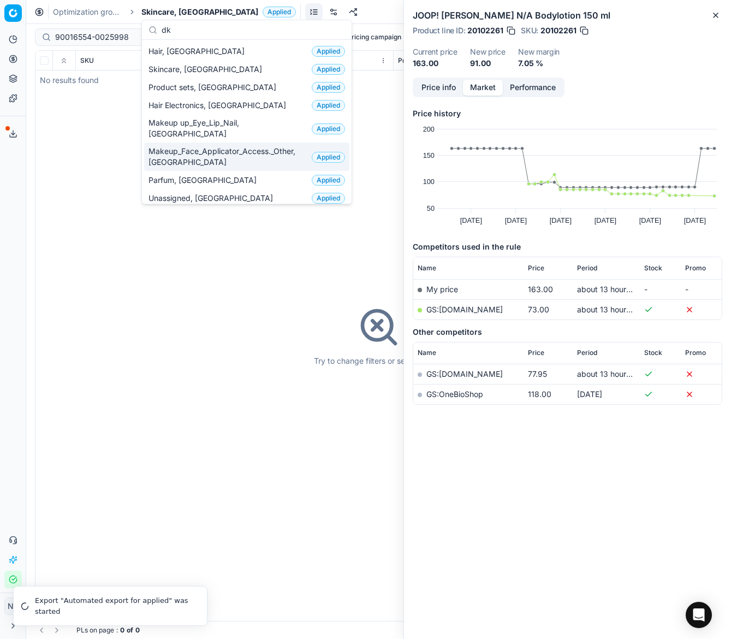
type input "dk"
click at [190, 146] on span "Makeup_Face_Applicator_Access._Other, [GEOGRAPHIC_DATA]" at bounding box center [228, 157] width 159 height 22
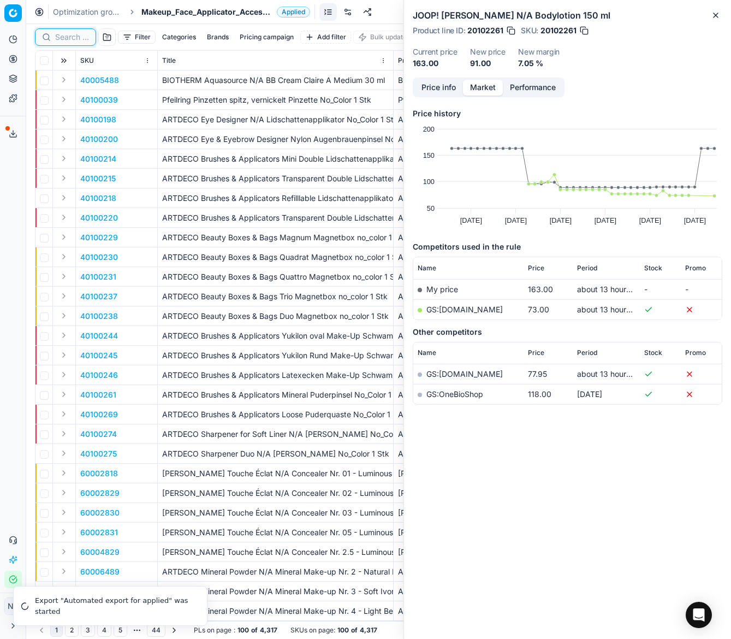
click at [68, 38] on input at bounding box center [72, 37] width 34 height 11
paste input "90001303-0001875"
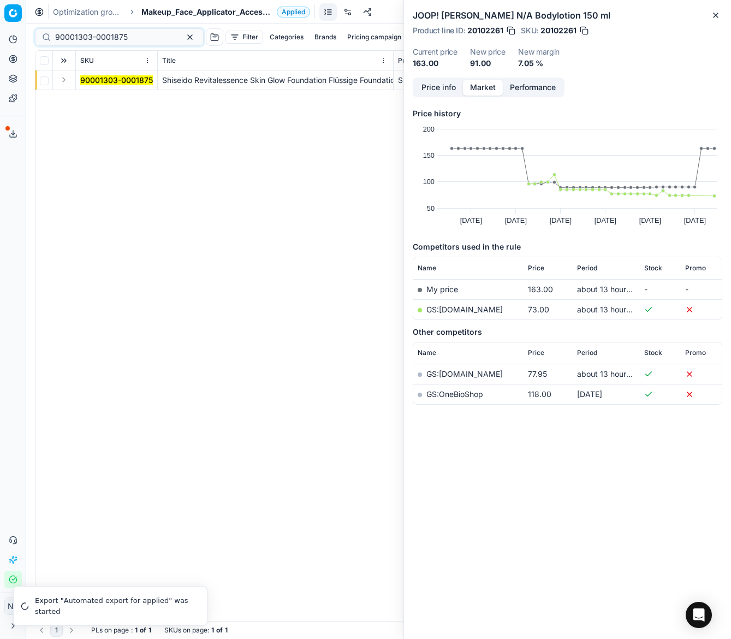
click at [64, 80] on button "Expand" at bounding box center [63, 79] width 13 height 13
click at [98, 99] on mark "90001303-0001875" at bounding box center [116, 99] width 73 height 9
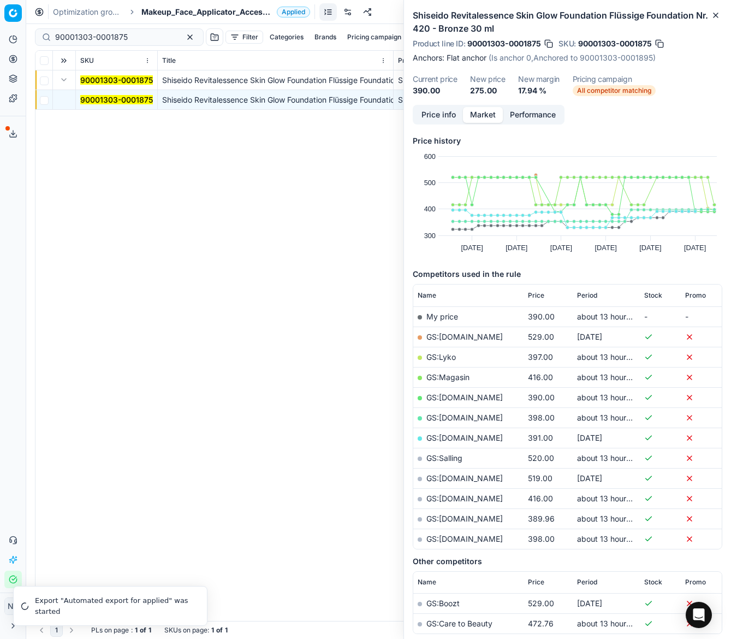
click at [441, 114] on button "Price info" at bounding box center [439, 115] width 49 height 16
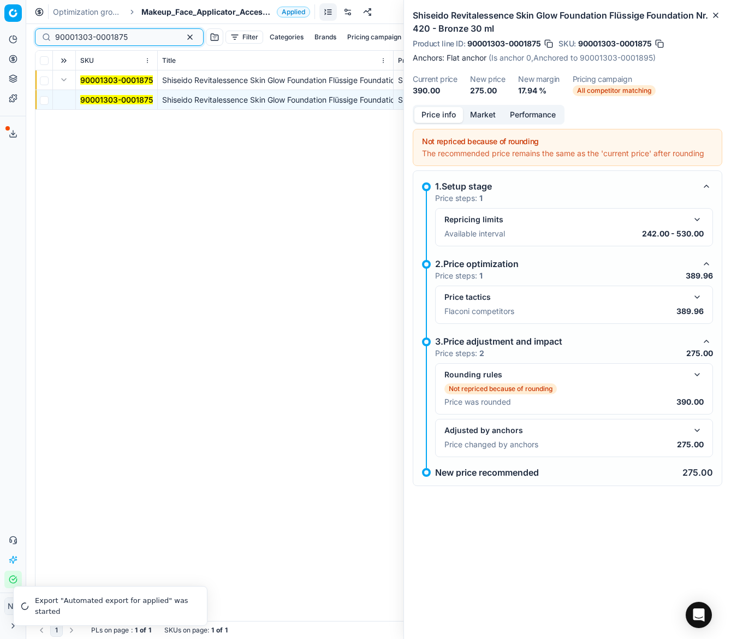
click at [128, 38] on input "90001303-0001875" at bounding box center [115, 37] width 120 height 11
paste input "80048646-9-2"
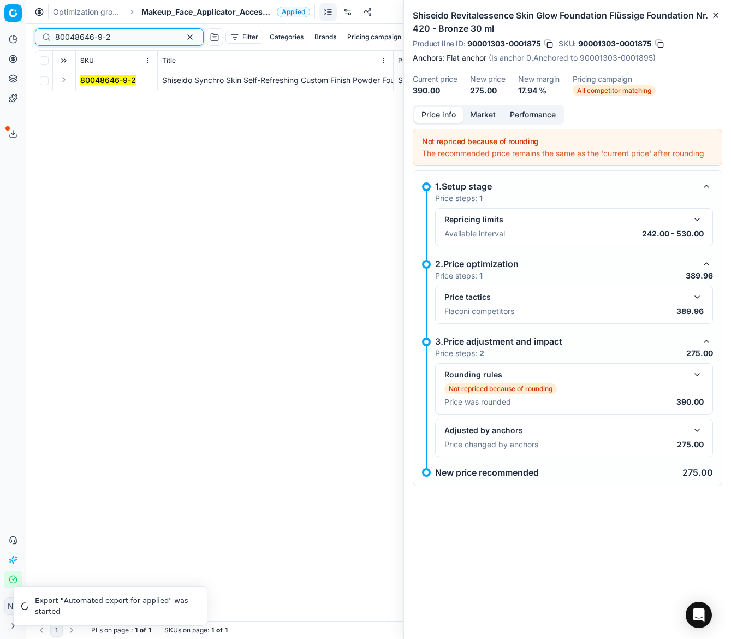
type input "80048646-9-2"
click at [62, 81] on button "Expand" at bounding box center [63, 79] width 13 height 13
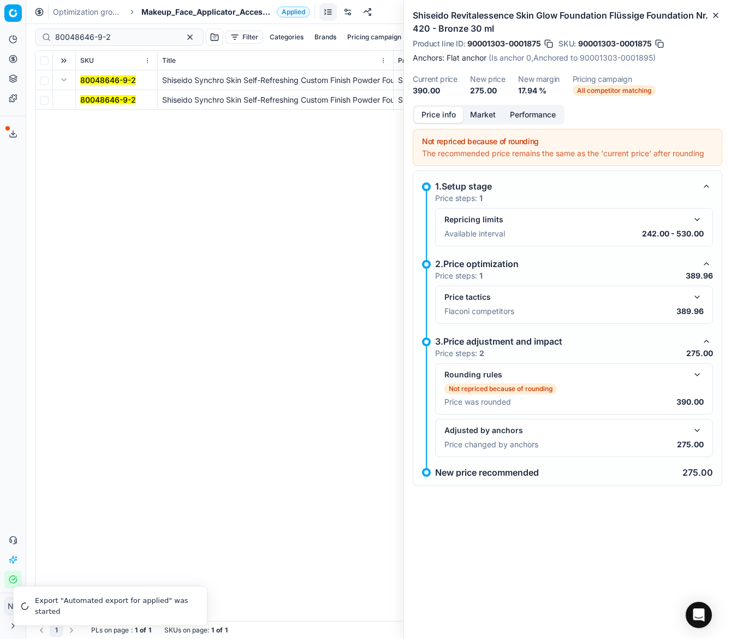
click at [110, 96] on mark "80048646-9-2" at bounding box center [108, 99] width 56 height 9
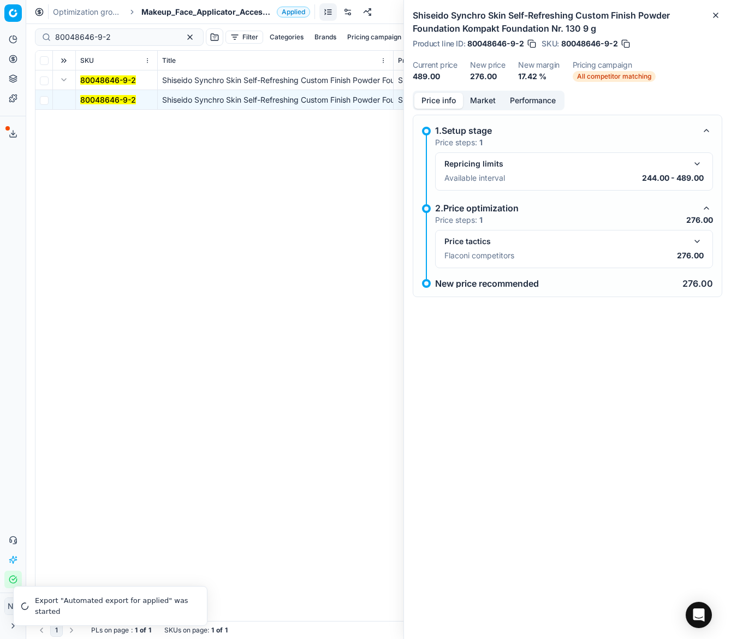
click at [481, 98] on button "Market" at bounding box center [483, 101] width 40 height 16
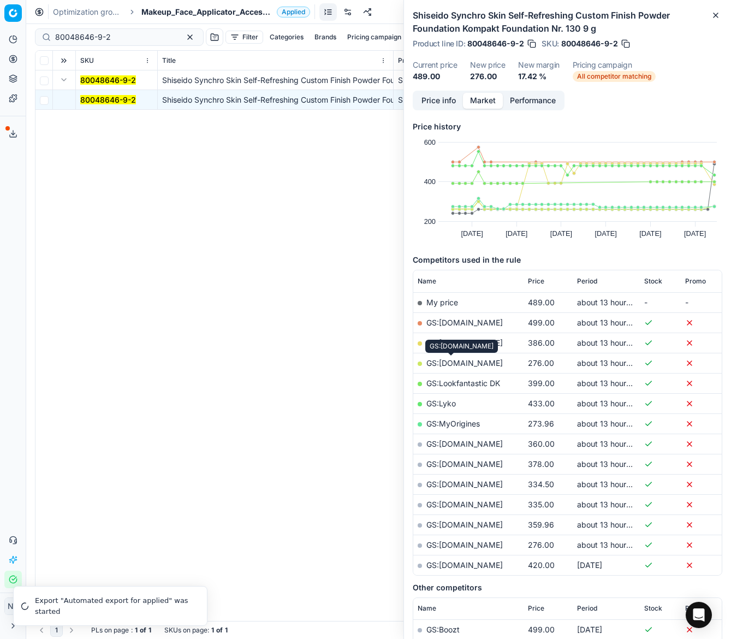
click at [452, 365] on link "GS:Deloox.dk" at bounding box center [465, 362] width 76 height 9
click at [184, 11] on span "Makeup_Face_Applicator_Access._Other, [GEOGRAPHIC_DATA]" at bounding box center [206, 12] width 131 height 11
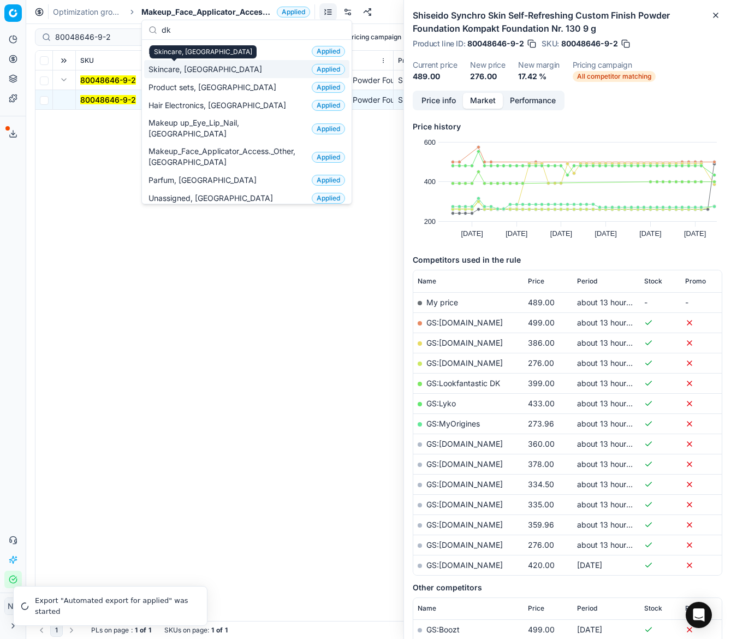
type input "dk"
click at [183, 52] on div "Skincare, [GEOGRAPHIC_DATA]" at bounding box center [203, 51] width 107 height 13
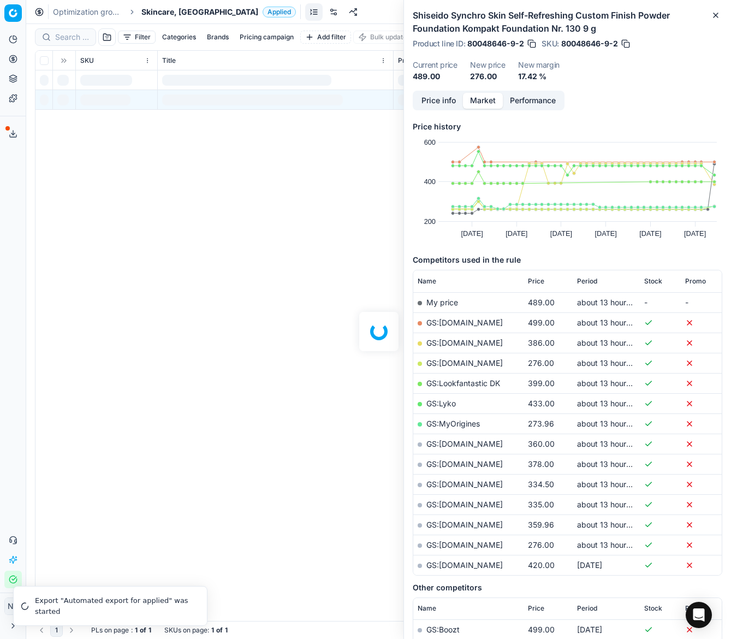
click at [167, 9] on span "Skincare, [GEOGRAPHIC_DATA]" at bounding box center [199, 12] width 117 height 11
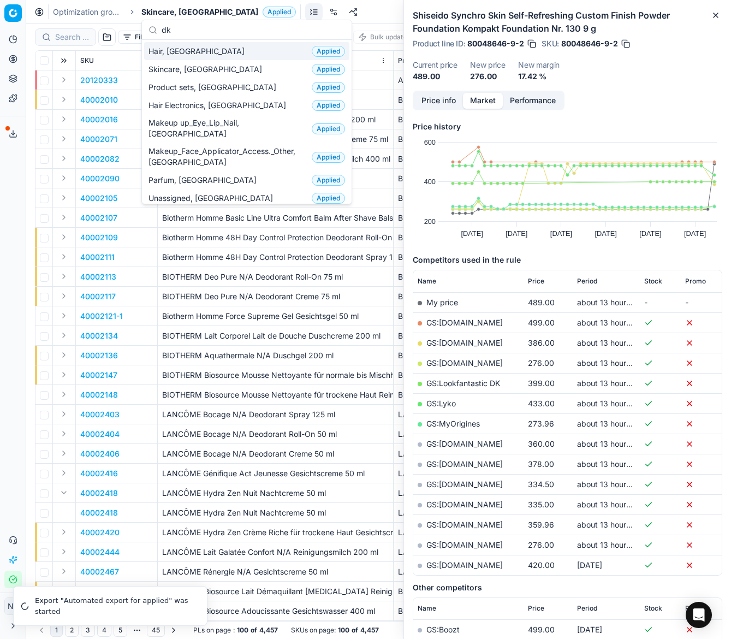
type input "dk"
click at [166, 52] on span "Hair, [GEOGRAPHIC_DATA]" at bounding box center [199, 51] width 101 height 11
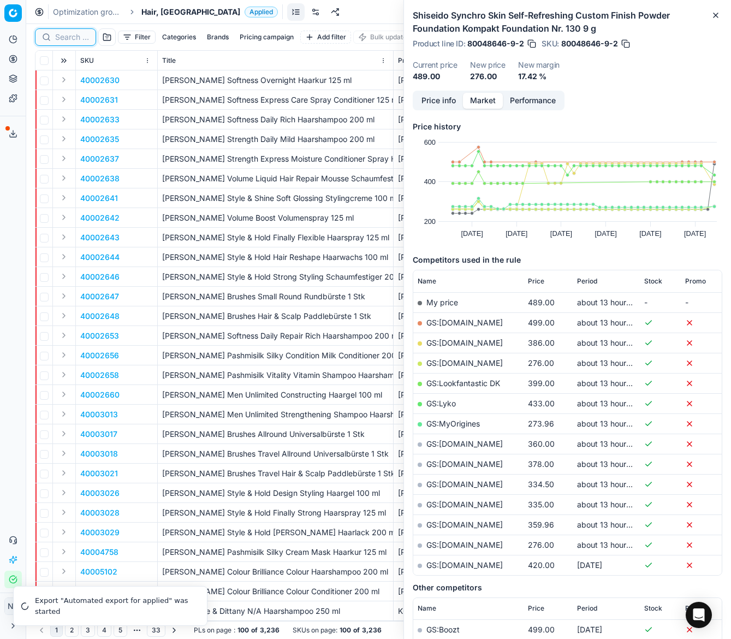
click at [68, 33] on input at bounding box center [72, 37] width 34 height 11
paste input "80065647-500"
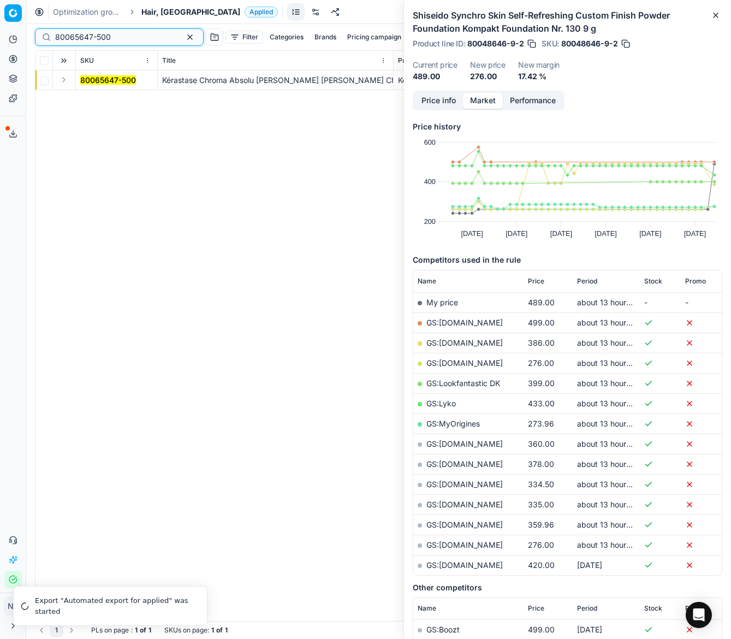
type input "80065647-500"
click at [63, 80] on button "Expand" at bounding box center [63, 79] width 13 height 13
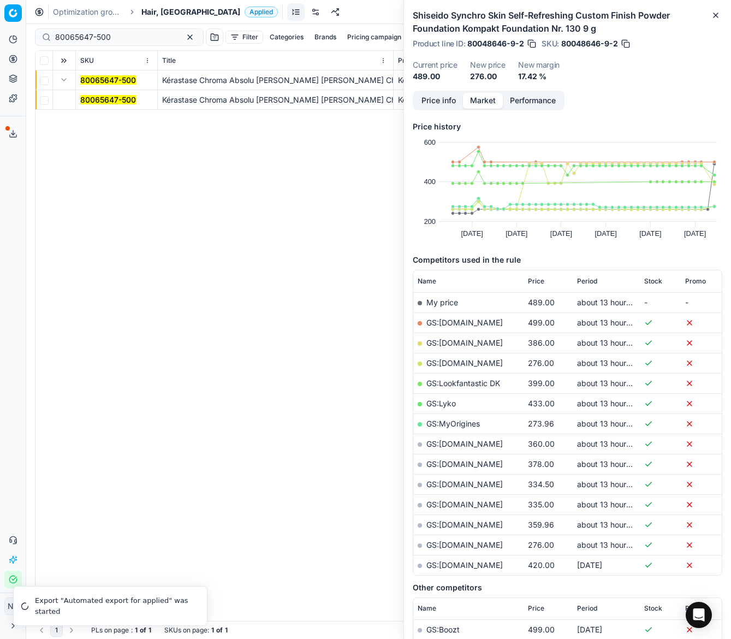
click at [94, 99] on mark "80065647-500" at bounding box center [108, 99] width 56 height 9
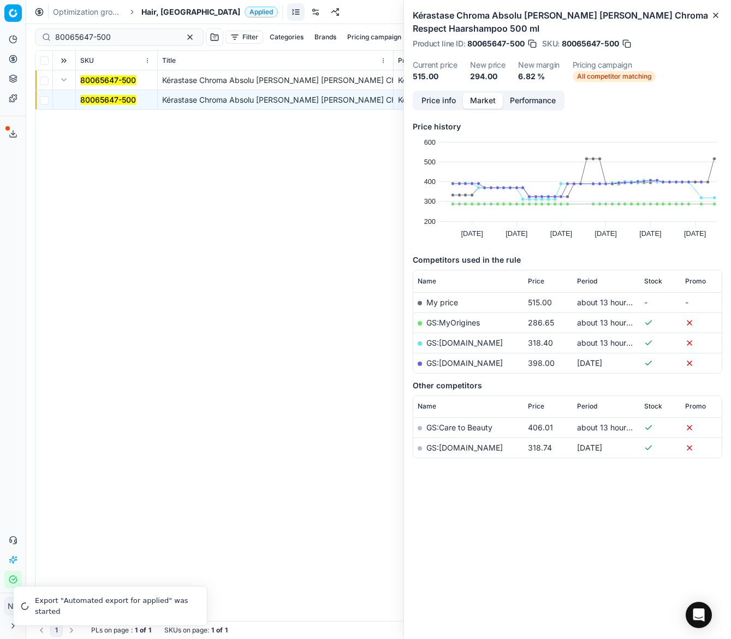
click at [456, 320] on link "GS:MyOrigines" at bounding box center [454, 322] width 54 height 9
click at [150, 9] on span "Hair, [GEOGRAPHIC_DATA]" at bounding box center [190, 12] width 99 height 11
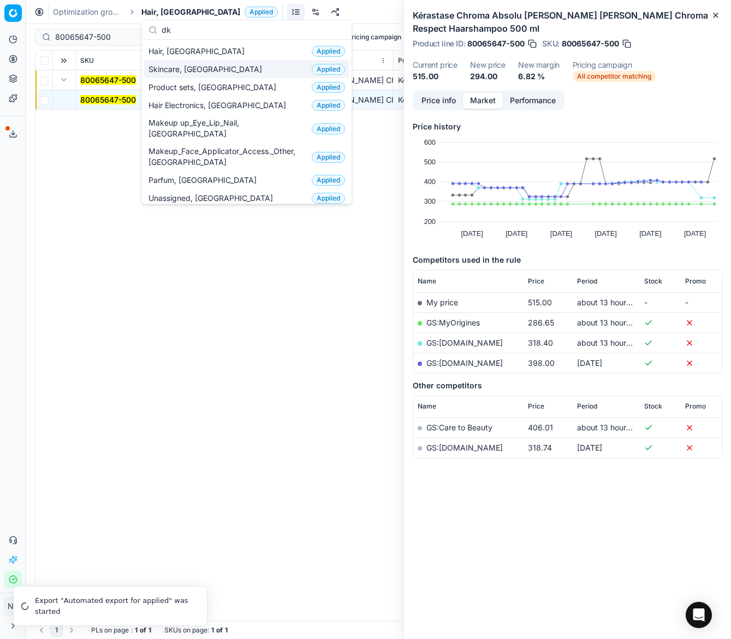
type input "dk"
click at [174, 69] on span "Skincare, [GEOGRAPHIC_DATA]" at bounding box center [208, 69] width 118 height 11
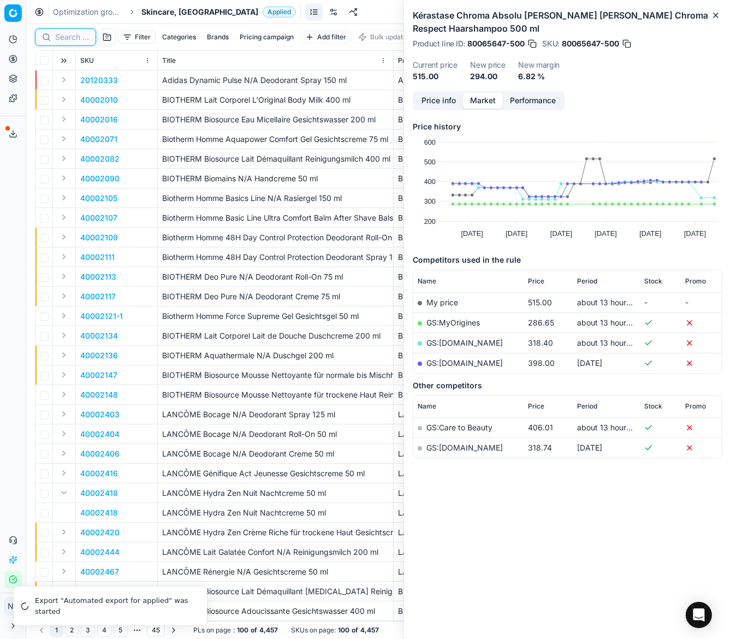
click at [63, 39] on input at bounding box center [72, 37] width 34 height 11
paste input "80074762-60"
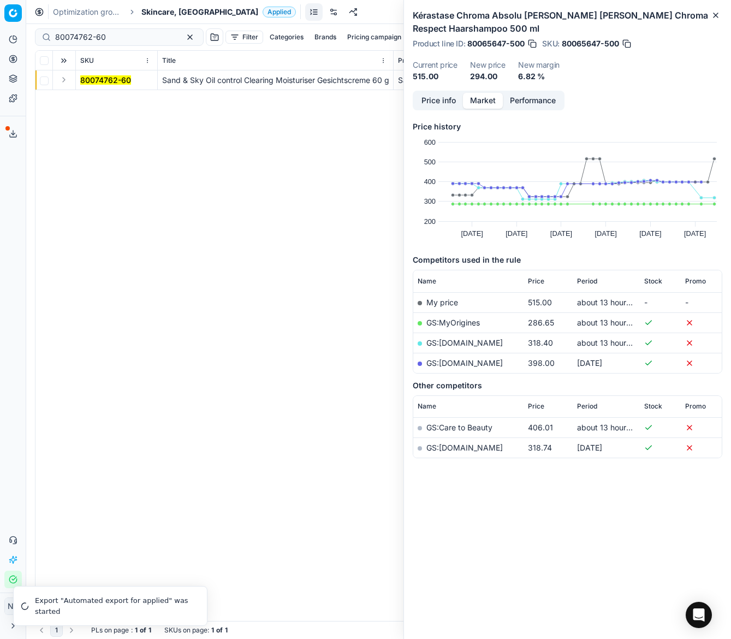
click at [63, 78] on button "Expand" at bounding box center [63, 79] width 13 height 13
click at [91, 95] on mark "80074762-60" at bounding box center [105, 99] width 51 height 9
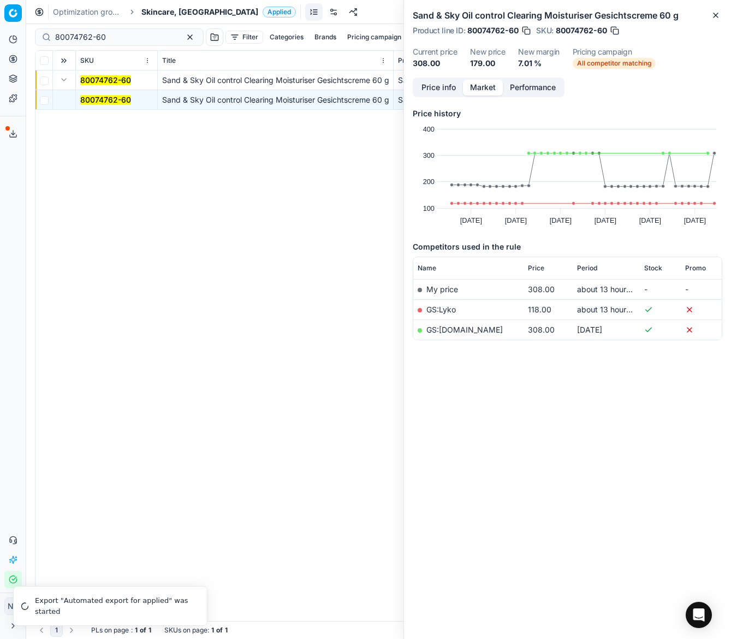
click at [438, 311] on link "GS:Lyko" at bounding box center [442, 309] width 30 height 9
click at [471, 330] on link "GS:Niche-Beauty.com" at bounding box center [465, 329] width 76 height 9
click at [126, 38] on input "80074762-60" at bounding box center [115, 37] width 120 height 11
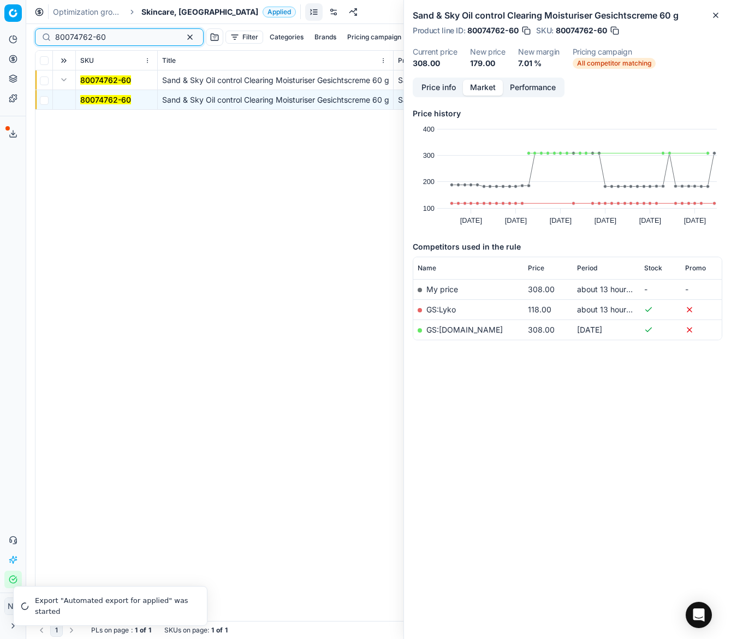
paste input "58088-8"
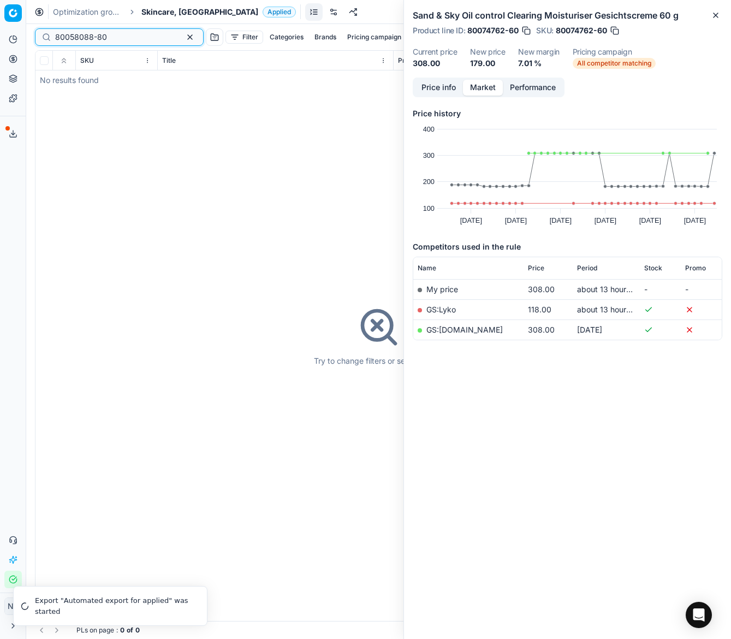
click at [119, 38] on input "80058088-80" at bounding box center [115, 37] width 120 height 11
paste input "76892-8"
type input "80076892-8"
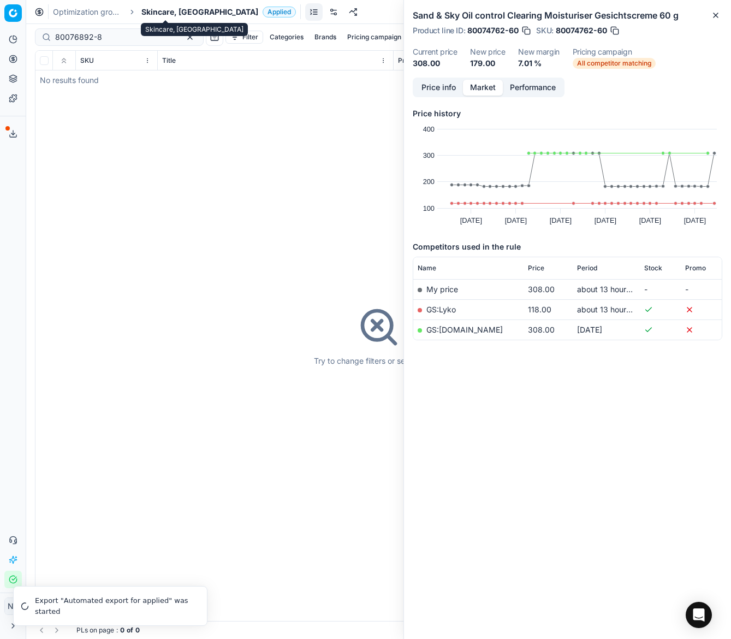
click at [157, 12] on span "Skincare, [GEOGRAPHIC_DATA]" at bounding box center [199, 12] width 117 height 11
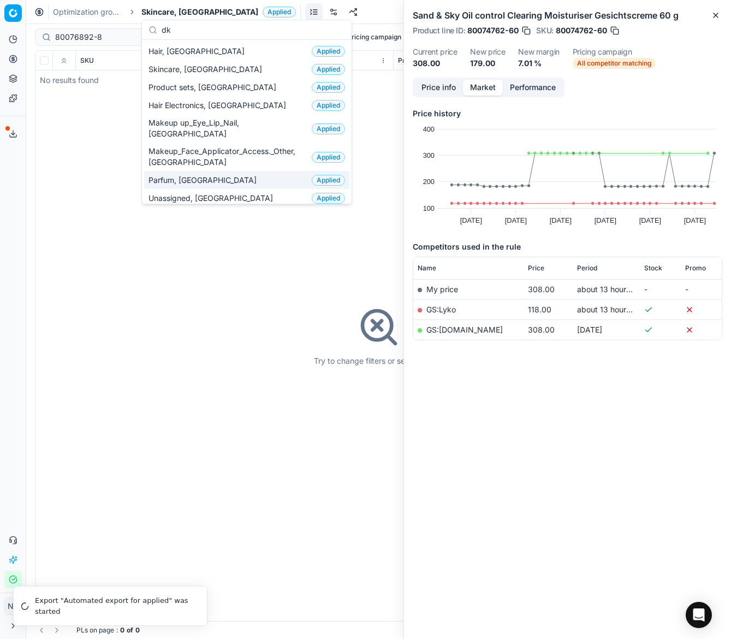
type input "dk"
click at [170, 175] on span "Parfum, [GEOGRAPHIC_DATA]" at bounding box center [205, 180] width 113 height 11
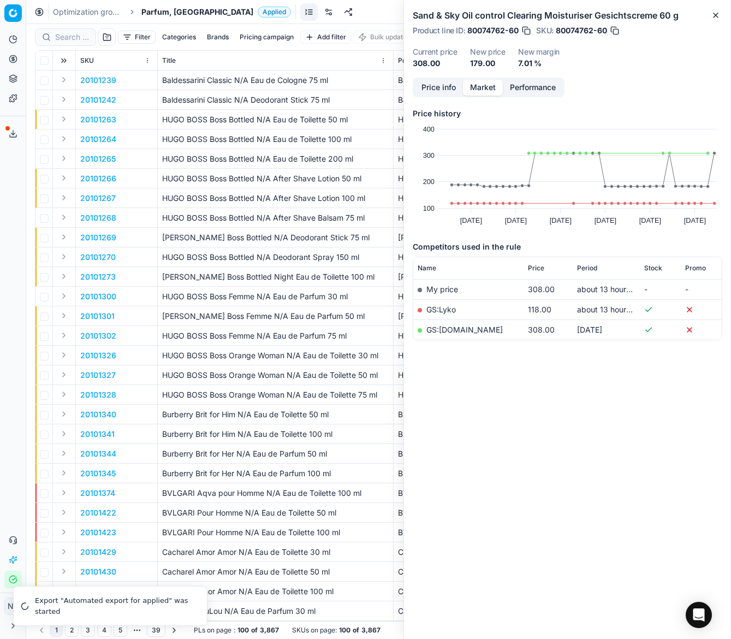
click at [59, 72] on td at bounding box center [64, 80] width 23 height 20
click at [61, 37] on input at bounding box center [72, 37] width 34 height 11
paste input "80076892-8"
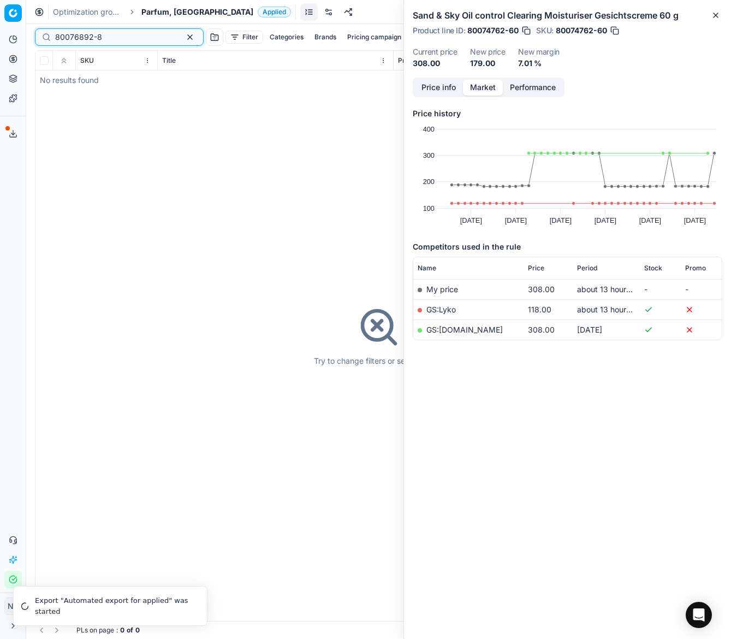
click at [111, 35] on input "80076892-8" at bounding box center [115, 37] width 120 height 11
paste input "58088-80"
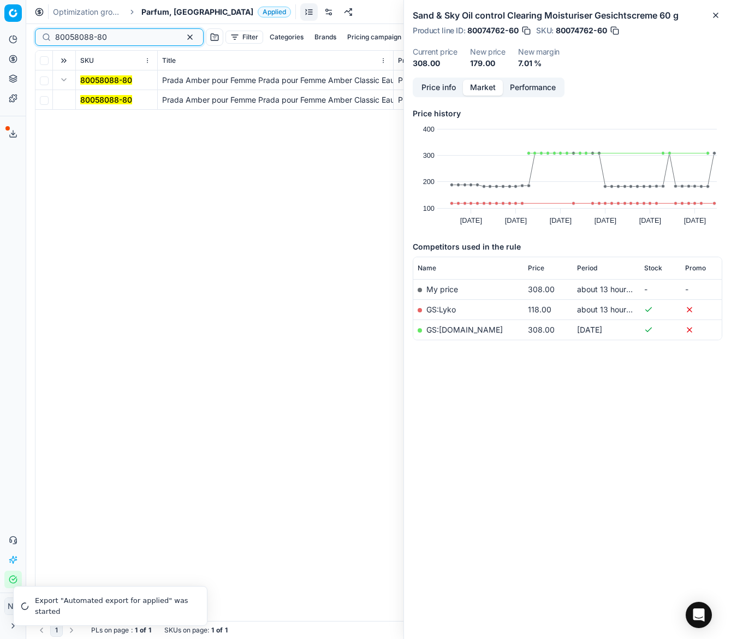
type input "80058088-80"
click at [117, 101] on mark "80058088-80" at bounding box center [106, 99] width 52 height 9
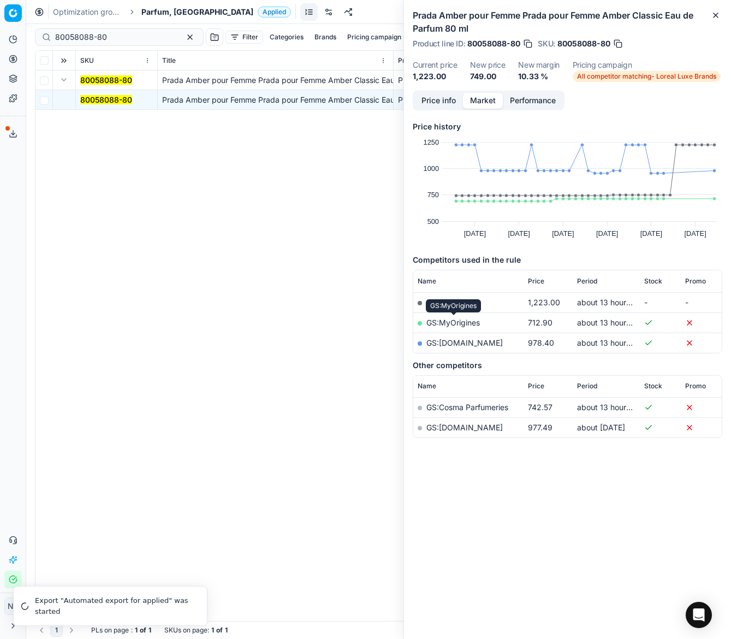
click at [446, 323] on link "GS:MyOrigines" at bounding box center [454, 322] width 54 height 9
click at [152, 14] on span "Parfum, [GEOGRAPHIC_DATA]" at bounding box center [197, 12] width 112 height 11
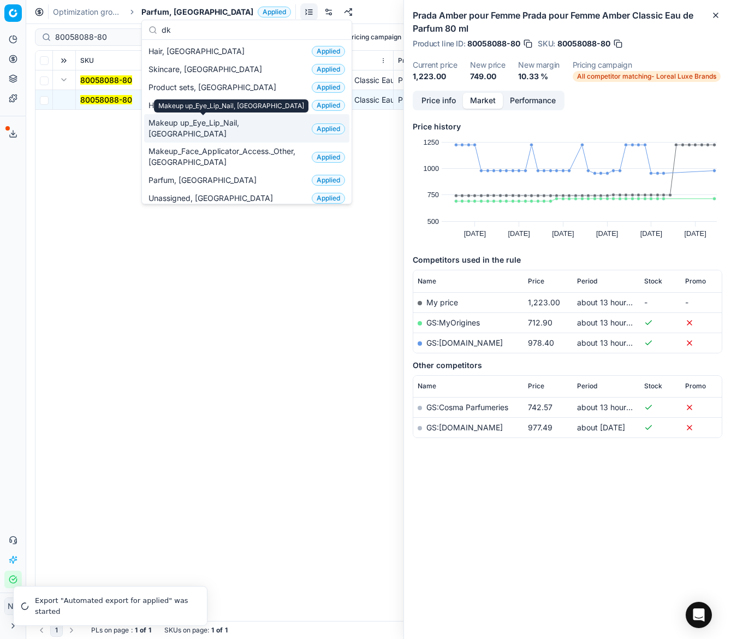
type input "dk"
click at [197, 122] on span "Makeup up_Eye_Lip_Nail, [GEOGRAPHIC_DATA]" at bounding box center [228, 128] width 159 height 22
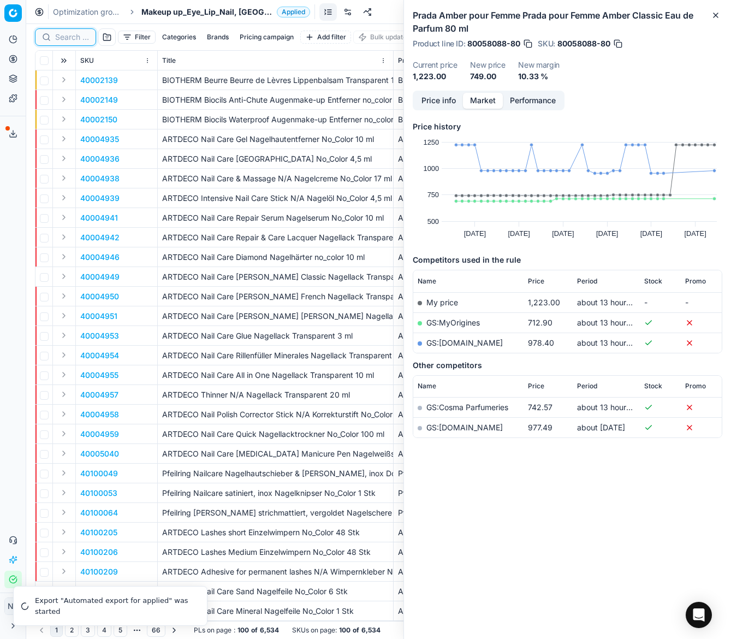
click at [68, 37] on input at bounding box center [72, 37] width 34 height 11
paste input "80067117-1.52-2"
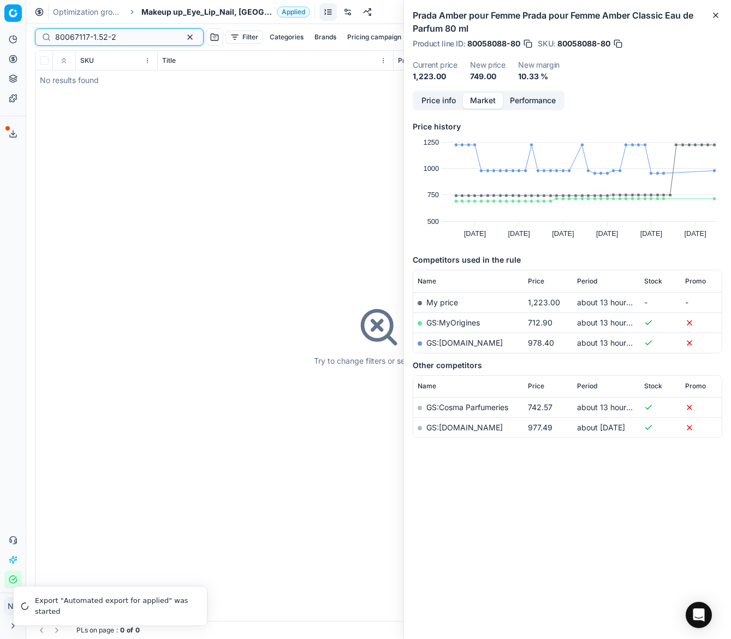
type input "80067117-1.52-2"
click at [191, 16] on span "Makeup up_Eye_Lip_Nail, [GEOGRAPHIC_DATA]" at bounding box center [206, 12] width 131 height 11
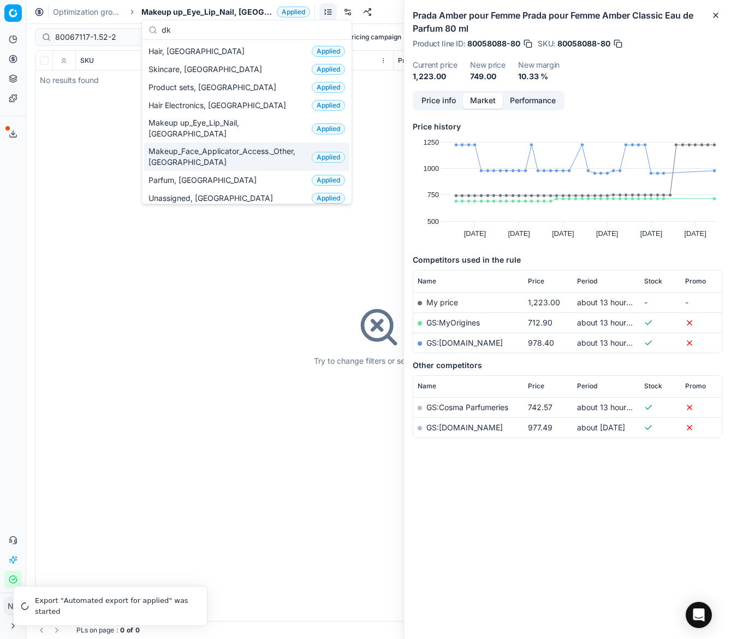
type input "dk"
click at [207, 146] on span "Makeup_Face_Applicator_Access._Other, [GEOGRAPHIC_DATA]" at bounding box center [228, 157] width 159 height 22
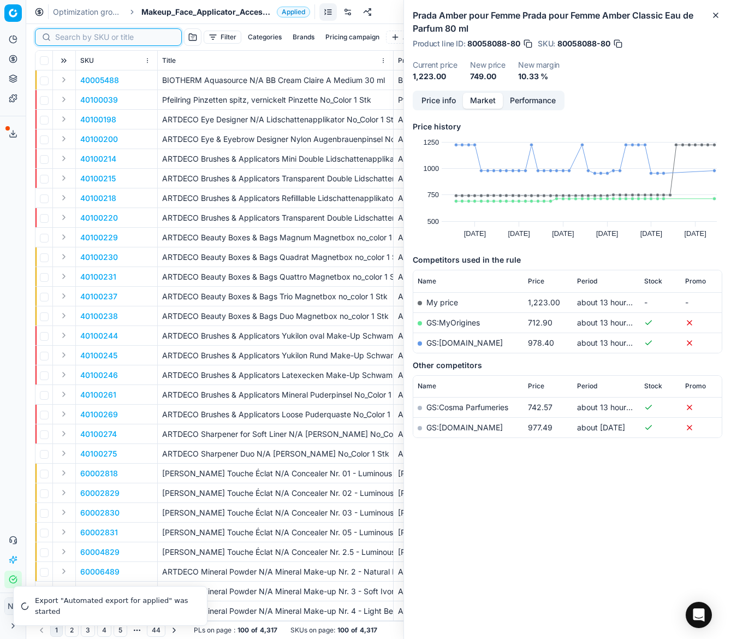
click at [73, 36] on input at bounding box center [115, 37] width 120 height 11
paste input "80067117-1.52-2"
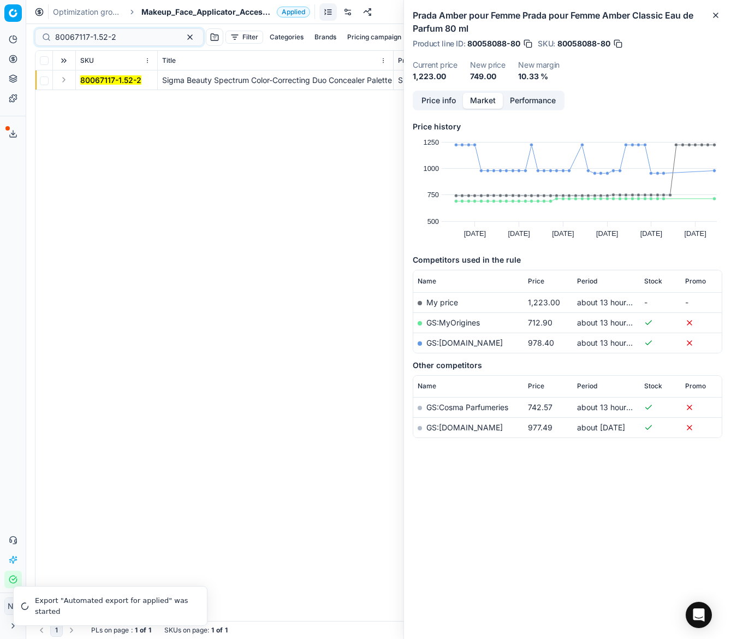
click at [67, 80] on button "Expand" at bounding box center [63, 79] width 13 height 13
click at [100, 97] on mark "80067117-1.52-2" at bounding box center [110, 99] width 61 height 9
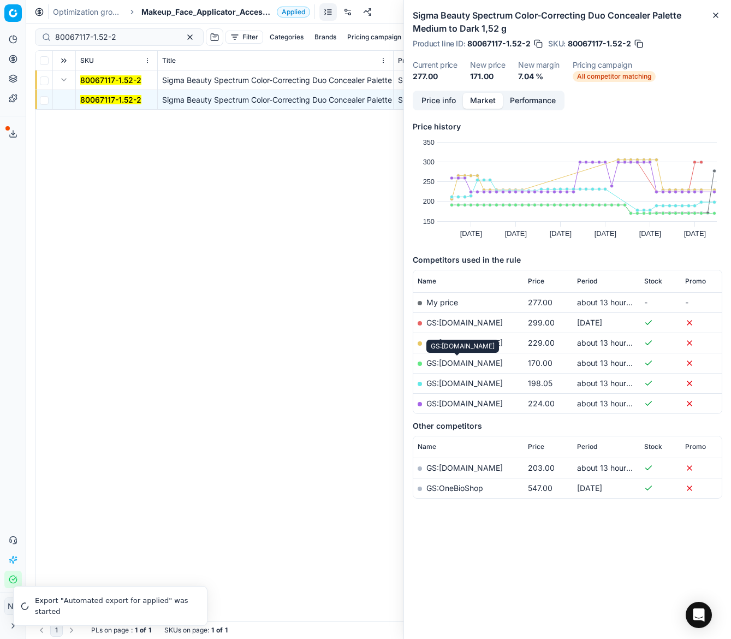
click at [463, 362] on link "GS:Nordicfeel.dk" at bounding box center [465, 362] width 76 height 9
click at [105, 33] on input "80067117-1.52-2" at bounding box center [115, 37] width 120 height 11
paste input "76132-1-1"
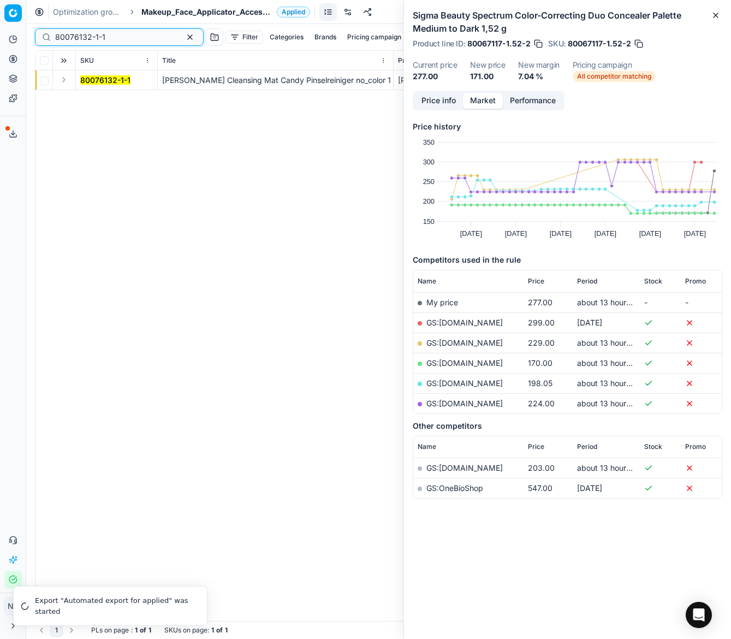
type input "80076132-1-1"
click at [60, 78] on button "Expand" at bounding box center [63, 79] width 13 height 13
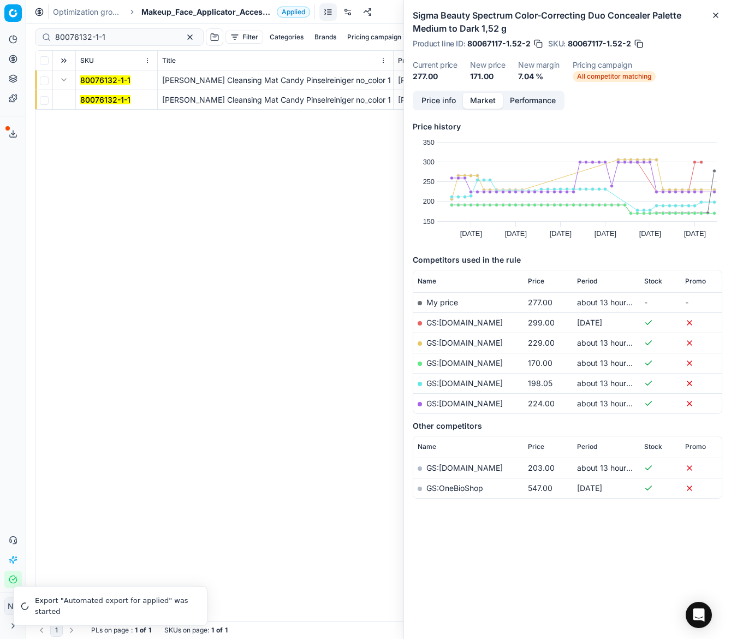
click at [99, 98] on mark "80076132-1-1" at bounding box center [105, 99] width 50 height 9
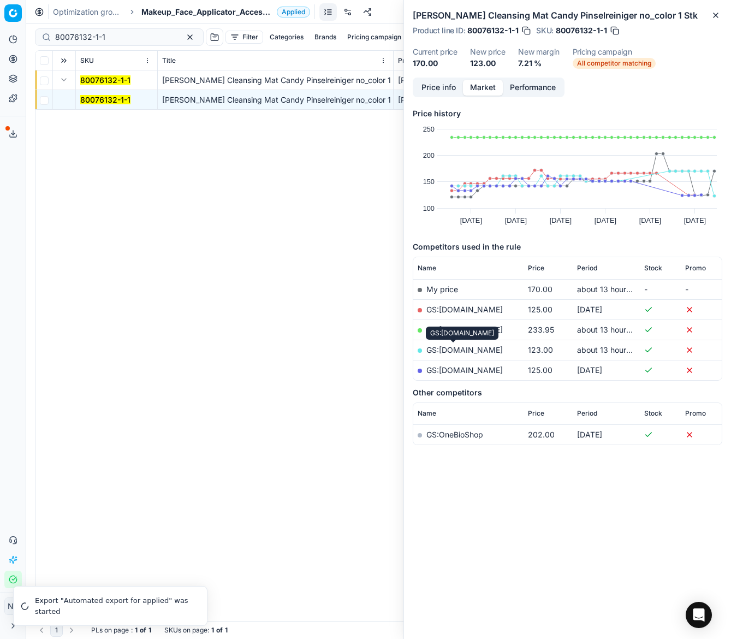
click at [447, 350] on link "GS:Zalando.dk" at bounding box center [465, 349] width 76 height 9
click at [170, 9] on span "Makeup_Face_Applicator_Access._Other, [GEOGRAPHIC_DATA]" at bounding box center [206, 12] width 131 height 11
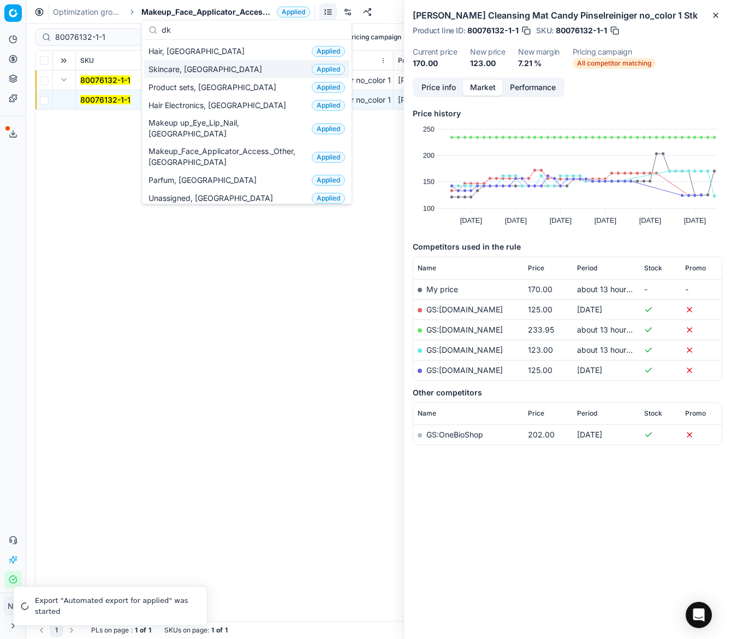
type input "dk"
click at [189, 53] on div "Hair, DK Applied" at bounding box center [246, 51] width 205 height 18
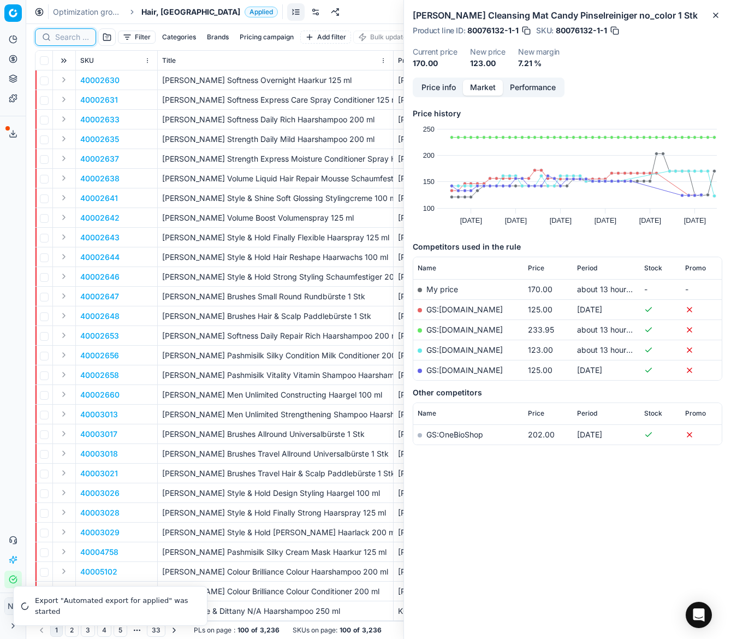
click at [60, 41] on input at bounding box center [72, 37] width 34 height 11
paste input "80075144-30"
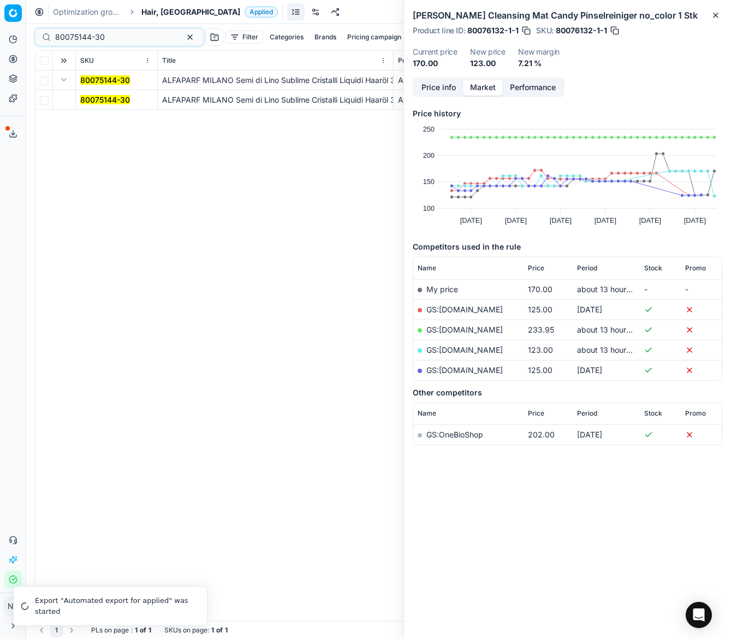
click at [63, 79] on button "Expand" at bounding box center [63, 79] width 13 height 13
click at [66, 80] on button "Expand" at bounding box center [63, 79] width 13 height 13
click at [99, 91] on td "80075144-30" at bounding box center [117, 100] width 82 height 20
click at [104, 98] on mark "80075144-30" at bounding box center [105, 99] width 50 height 9
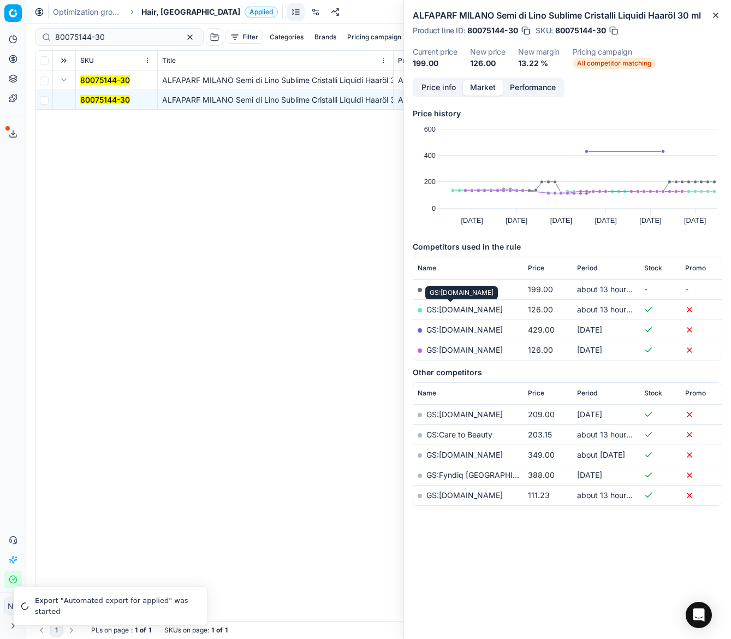
click at [452, 308] on link "GS:Notino.dk" at bounding box center [465, 309] width 76 height 9
click at [123, 34] on input "80075144-30" at bounding box center [115, 37] width 120 height 11
paste input "31052-15"
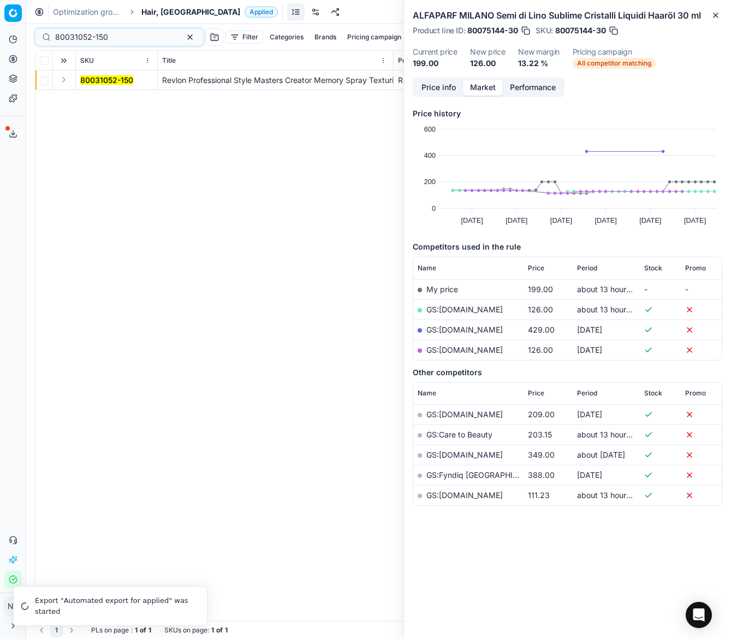
click at [64, 81] on button "Expand" at bounding box center [63, 79] width 13 height 13
click at [97, 99] on mark "80031052-150" at bounding box center [106, 99] width 53 height 9
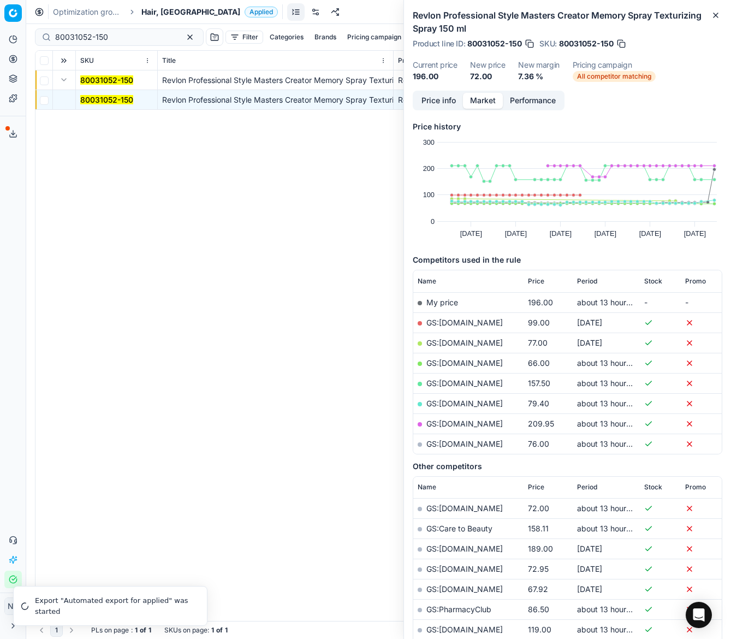
click at [457, 361] on link "GS:Deloox.dk" at bounding box center [465, 362] width 76 height 9
click at [134, 36] on input "80031052-150" at bounding box center [115, 37] width 120 height 11
paste input "71758"
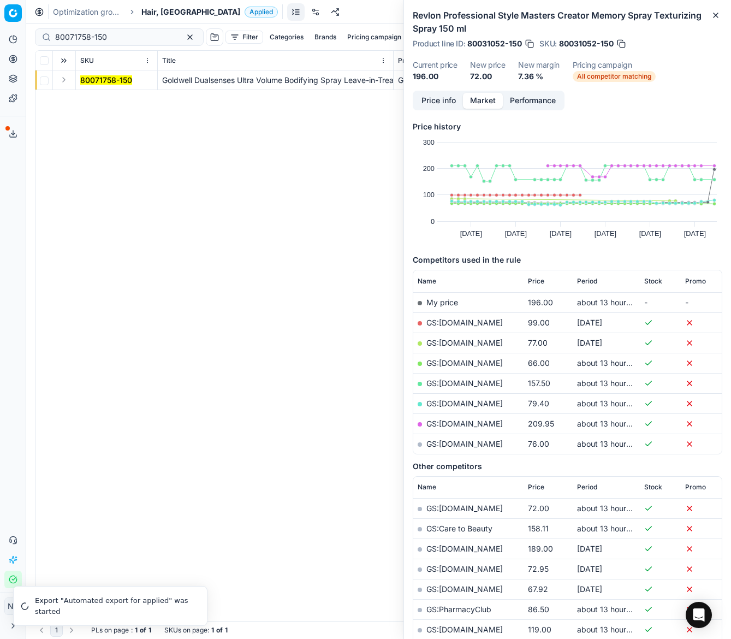
click at [63, 79] on button "Expand" at bounding box center [63, 79] width 13 height 13
click at [88, 98] on mark "80071758-150" at bounding box center [106, 99] width 52 height 9
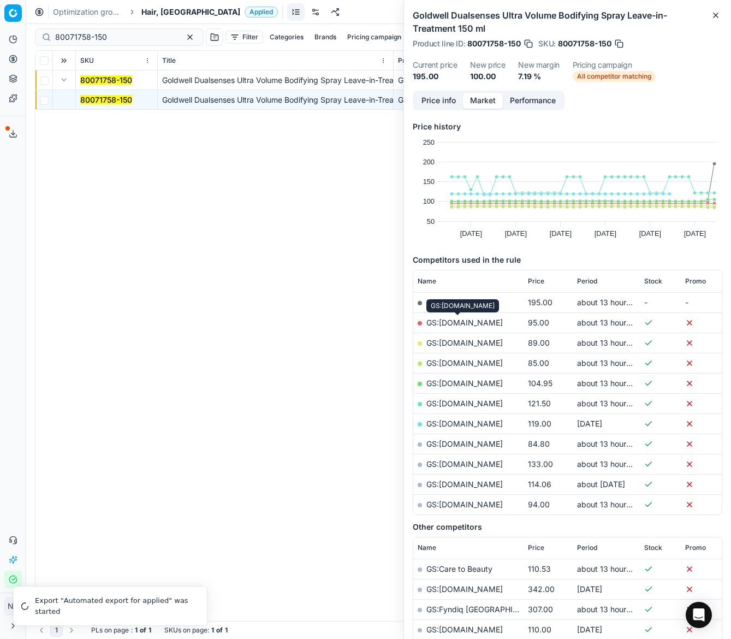
click at [456, 321] on link "GS:Beautycos.dk" at bounding box center [465, 322] width 76 height 9
click at [114, 33] on input "80071758-150" at bounding box center [115, 37] width 120 height 11
paste input "90016151-0025502"
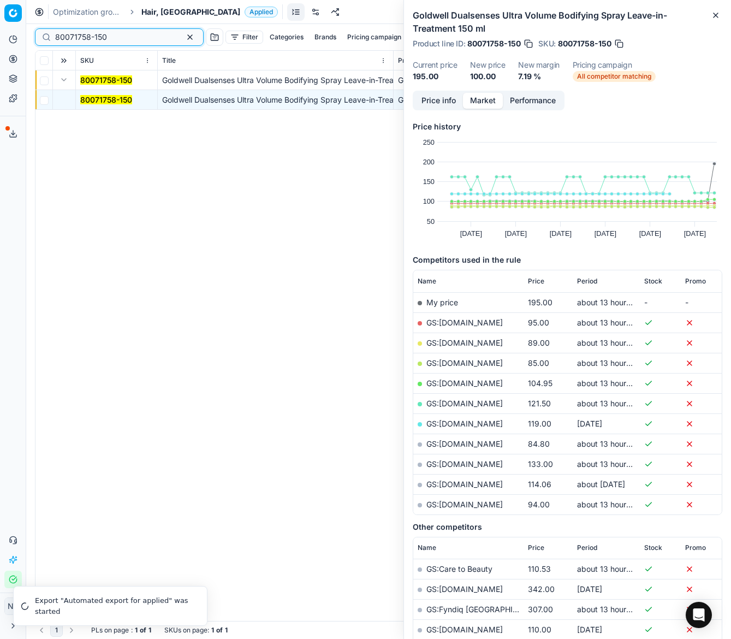
type input "90016151-0025502"
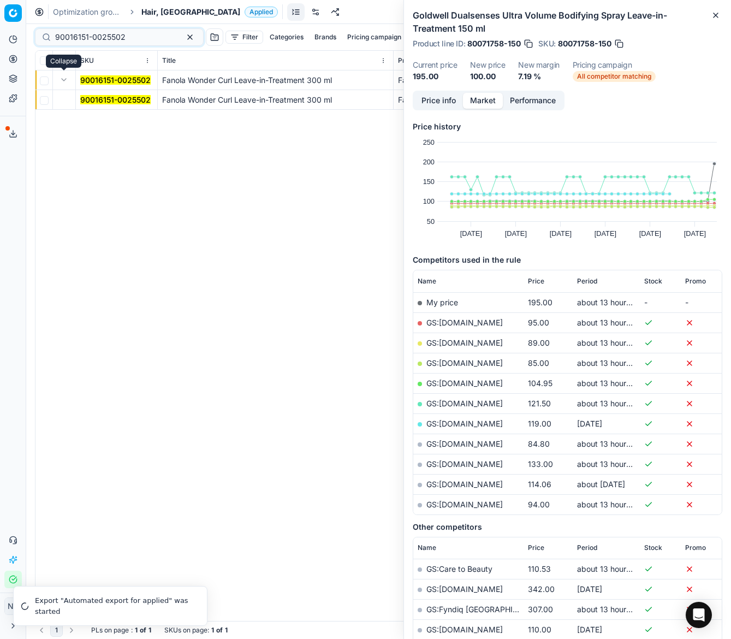
type input "90016151-0025502"
click at [94, 97] on mark "90016151-0025502" at bounding box center [115, 99] width 70 height 9
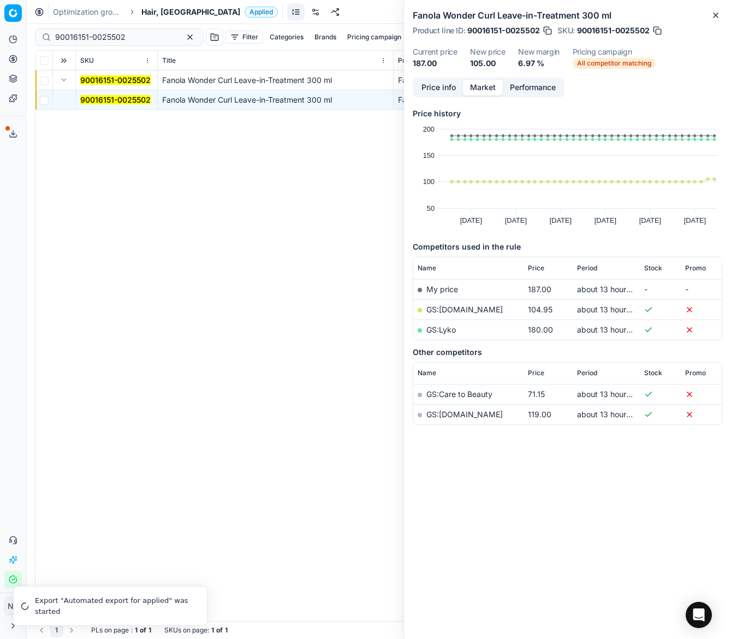
click at [446, 309] on link "GS:Luxplus.dk" at bounding box center [465, 309] width 76 height 9
click at [156, 15] on span "Hair, [GEOGRAPHIC_DATA]" at bounding box center [190, 12] width 99 height 11
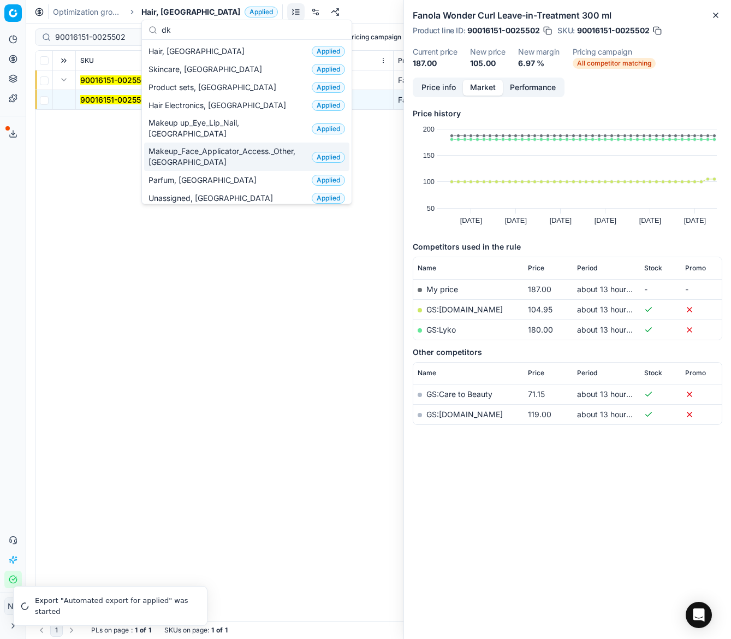
type input "dk"
click at [213, 147] on span "Makeup_Face_Applicator_Access._Other, [GEOGRAPHIC_DATA]" at bounding box center [228, 157] width 159 height 22
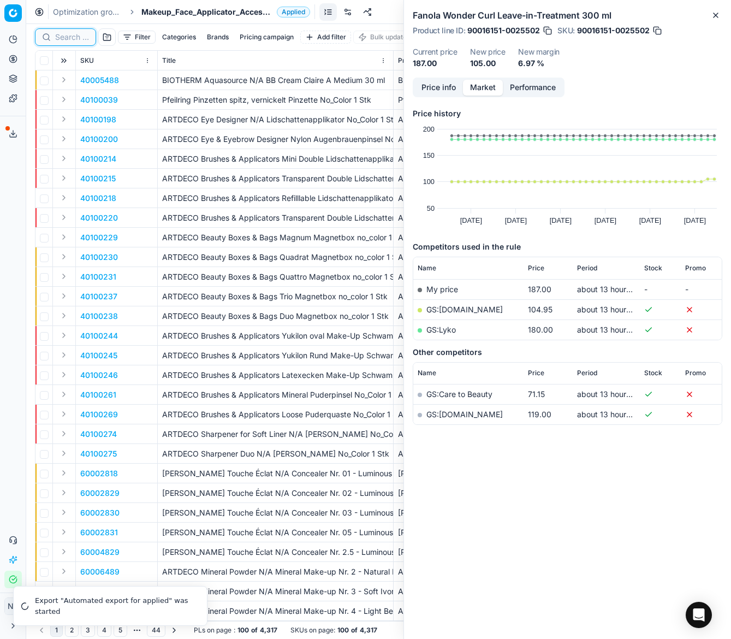
click at [55, 42] on input at bounding box center [72, 37] width 34 height 11
paste input "80029498-0018396"
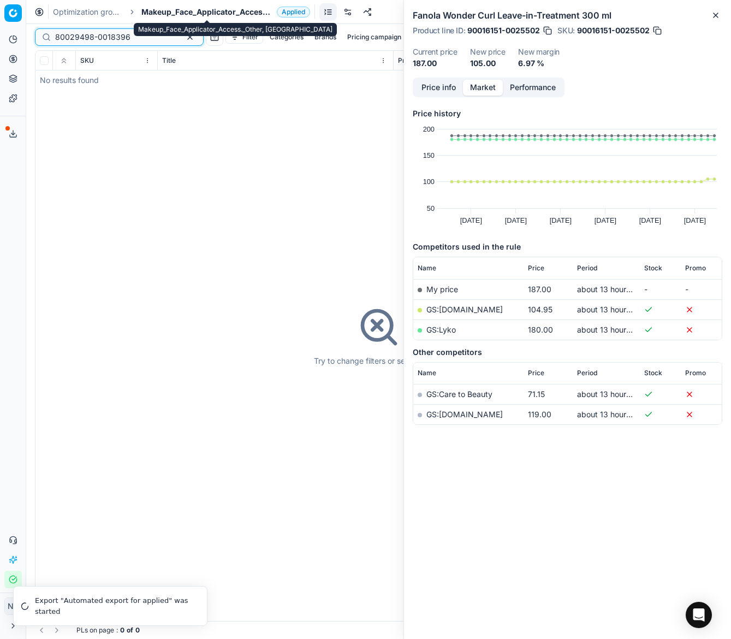
type input "80029498-0018396"
click at [190, 11] on span "Makeup_Face_Applicator_Access._Other, [GEOGRAPHIC_DATA]" at bounding box center [206, 12] width 131 height 11
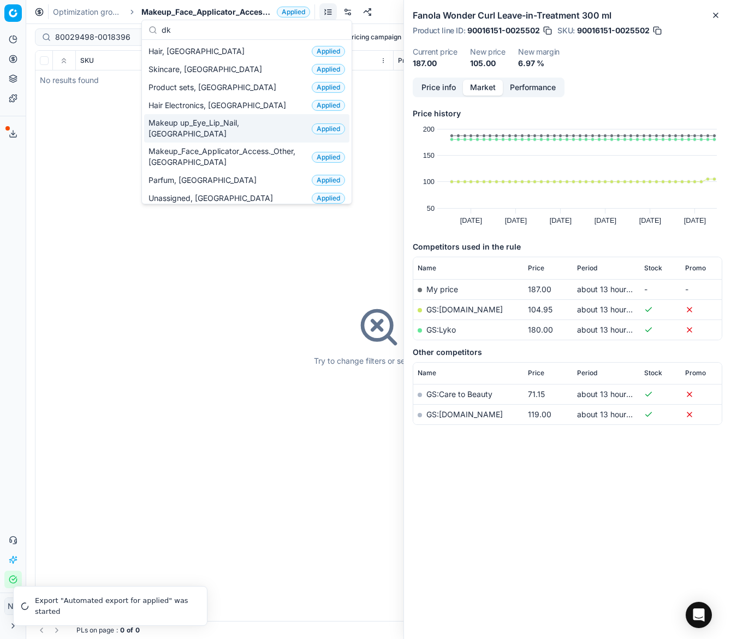
type input "dk"
click at [210, 120] on span "Makeup up_Eye_Lip_Nail, [GEOGRAPHIC_DATA]" at bounding box center [228, 128] width 159 height 22
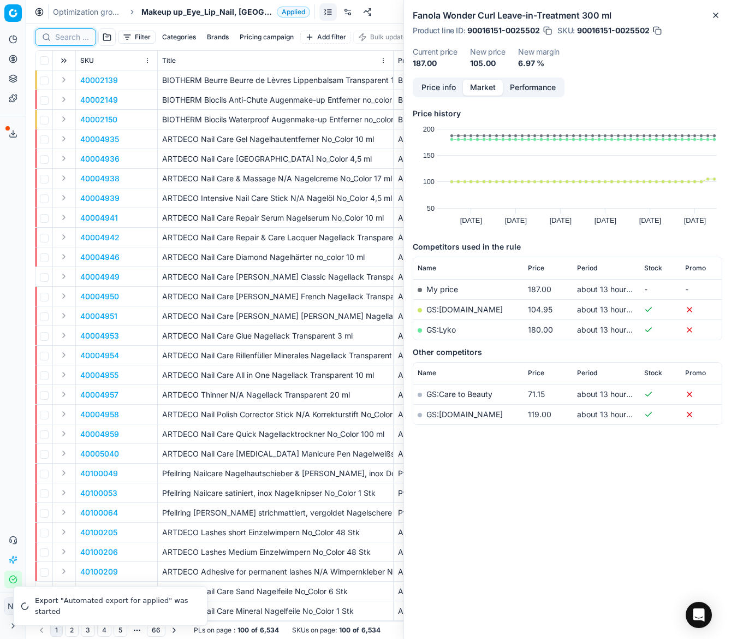
click at [60, 35] on input at bounding box center [72, 37] width 34 height 11
paste input "80029498-0018396"
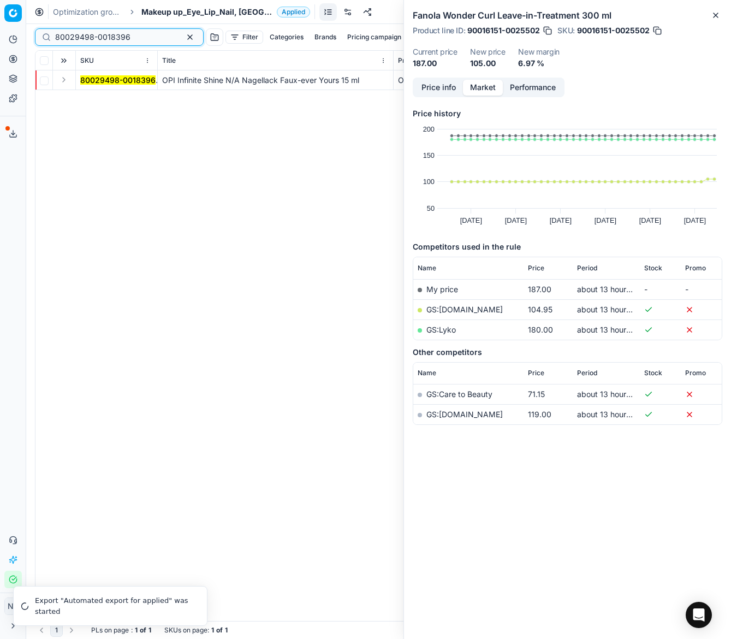
type input "80029498-0018396"
click at [67, 79] on button "Expand" at bounding box center [63, 79] width 13 height 13
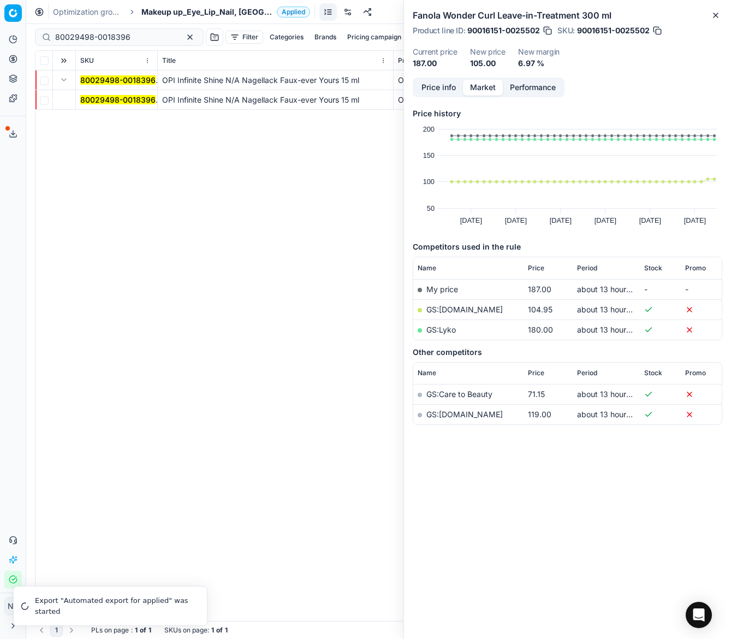
click at [102, 97] on mark "80029498-0018396" at bounding box center [117, 99] width 75 height 9
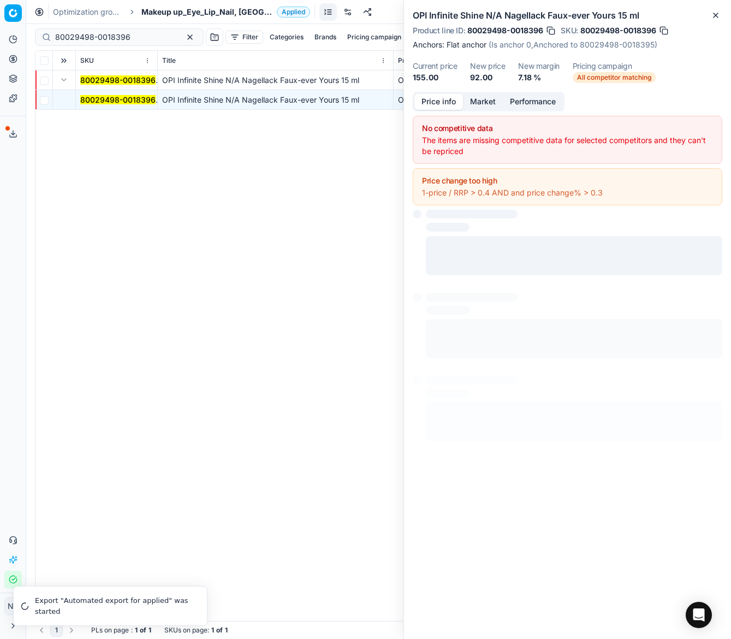
click at [443, 99] on button "Price info" at bounding box center [439, 102] width 49 height 16
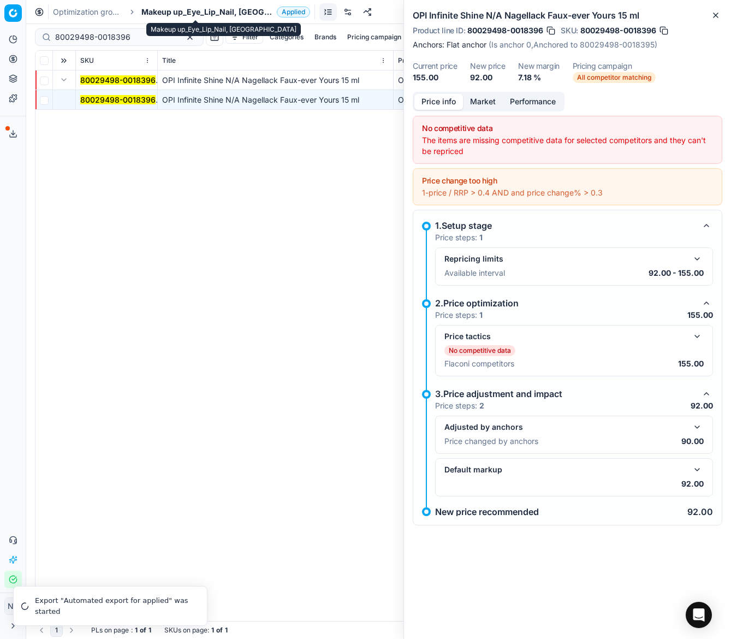
click at [182, 9] on span "Makeup up_Eye_Lip_Nail, [GEOGRAPHIC_DATA]" at bounding box center [206, 12] width 131 height 11
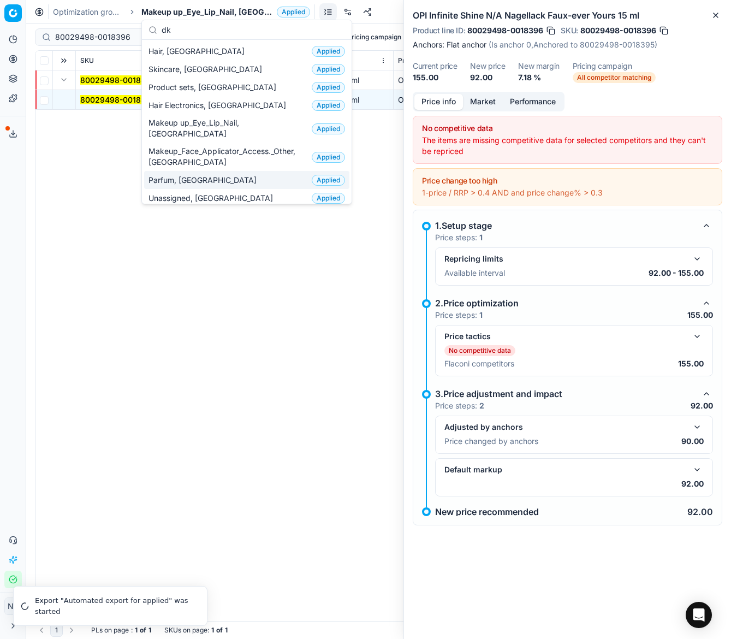
type input "dk"
click at [176, 175] on span "Parfum, [GEOGRAPHIC_DATA]" at bounding box center [205, 180] width 113 height 11
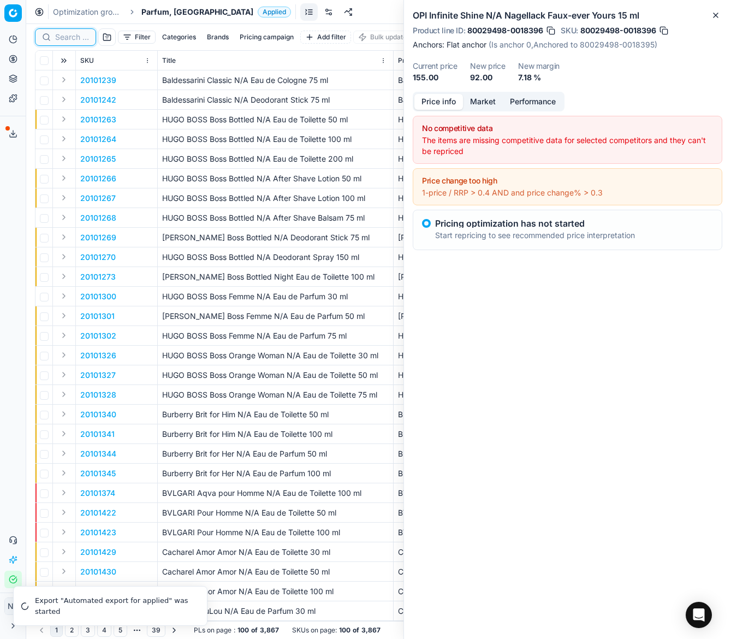
click at [65, 37] on input at bounding box center [72, 37] width 34 height 11
paste input "90008195-0012737"
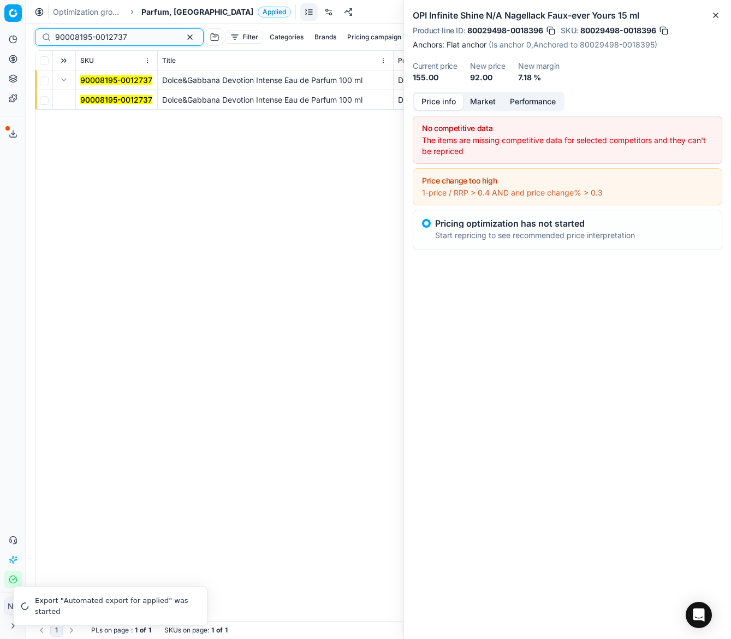
type input "90008195-0012737"
click at [104, 95] on mark "90008195-0012737" at bounding box center [116, 99] width 72 height 9
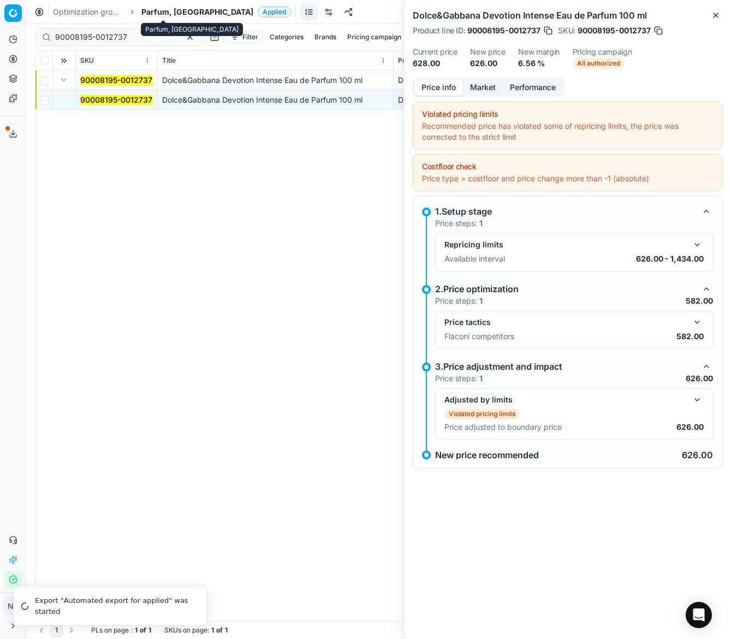
click at [166, 13] on span "Parfum, [GEOGRAPHIC_DATA]" at bounding box center [197, 12] width 112 height 11
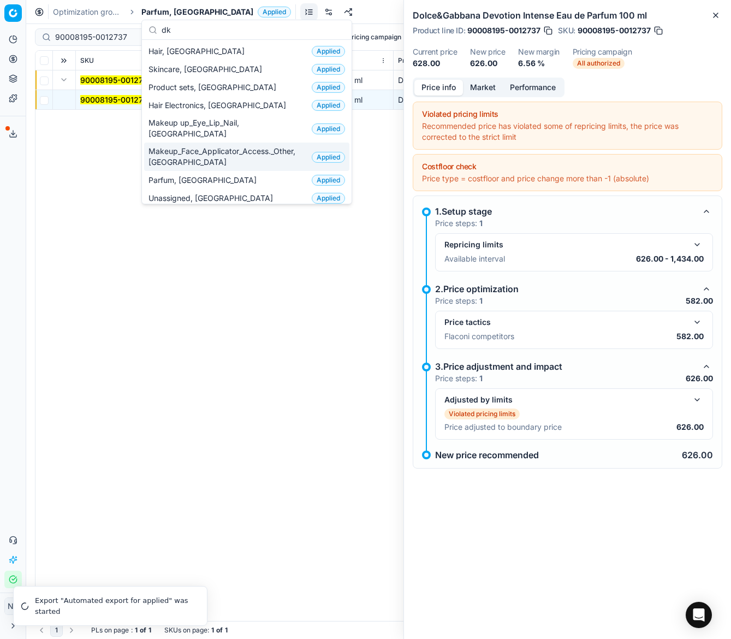
type input "dk"
click at [193, 147] on span "Makeup_Face_Applicator_Access._Other, [GEOGRAPHIC_DATA]" at bounding box center [228, 157] width 159 height 22
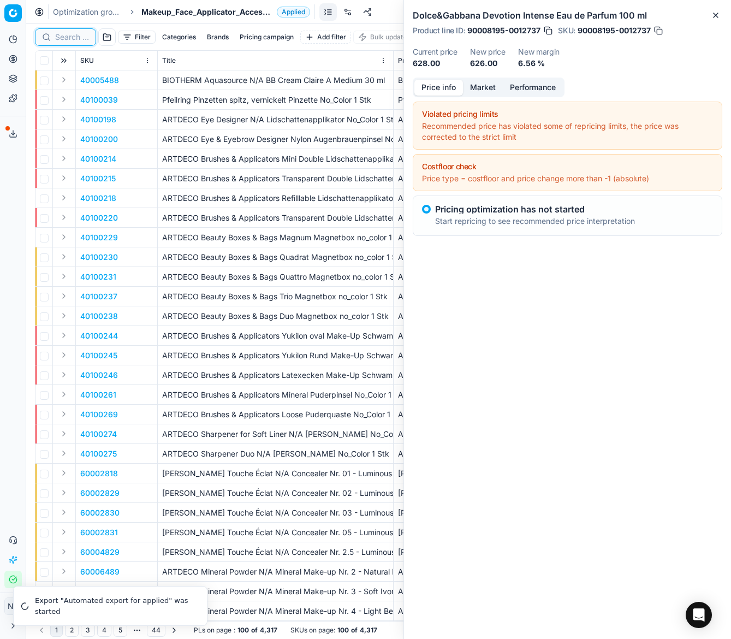
click at [67, 34] on input at bounding box center [72, 37] width 34 height 11
paste input "60006612"
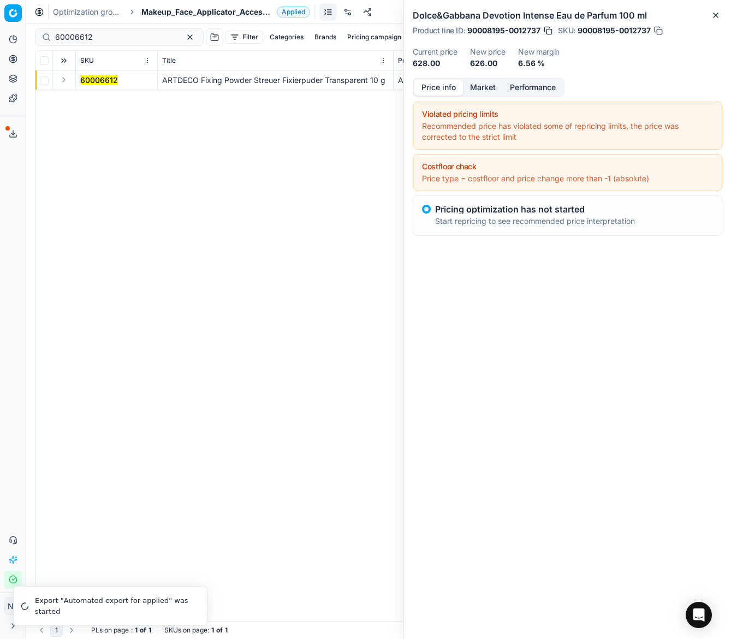
click at [65, 80] on button "Expand" at bounding box center [63, 79] width 13 height 13
click at [103, 96] on mark "60006612" at bounding box center [99, 99] width 38 height 9
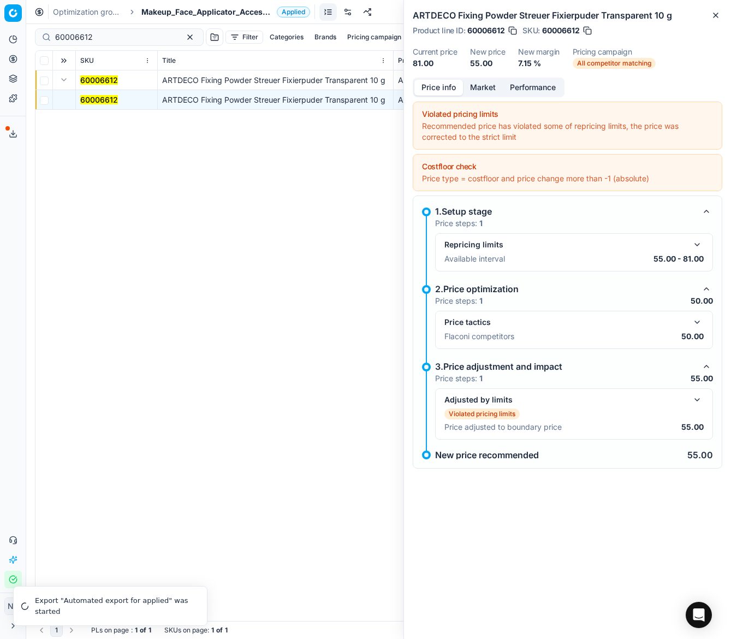
click at [477, 86] on button "Market" at bounding box center [483, 88] width 40 height 16
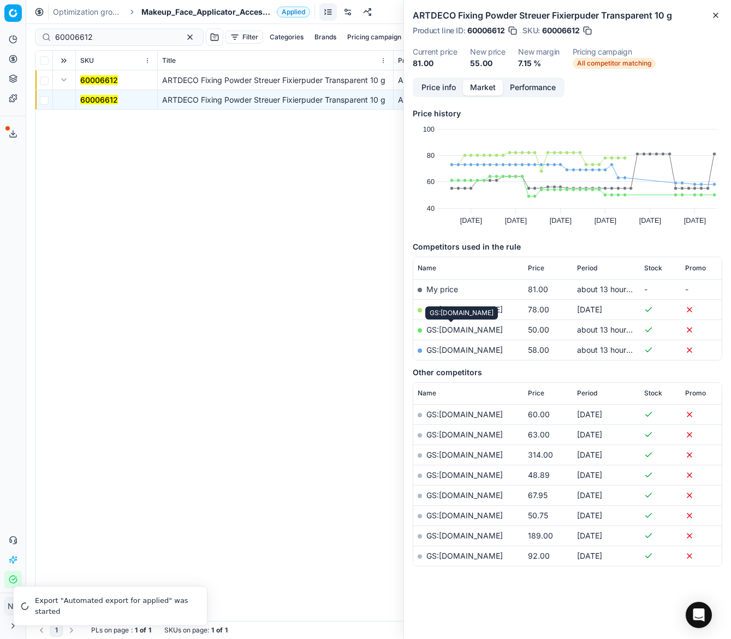
click at [449, 330] on link "GS:Deloox.dk" at bounding box center [465, 329] width 76 height 9
click at [110, 35] on input "60006612" at bounding box center [115, 37] width 120 height 11
paste input "80071600-0016524"
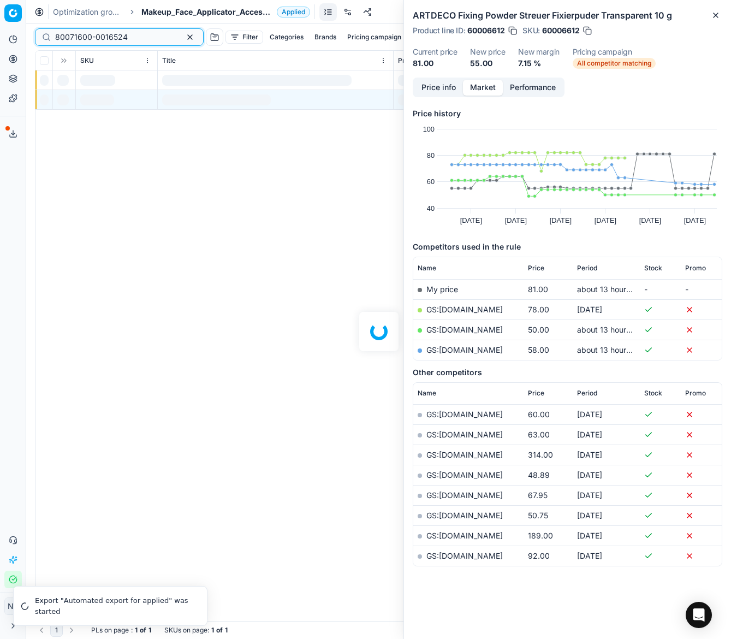
type input "80071600-0016524"
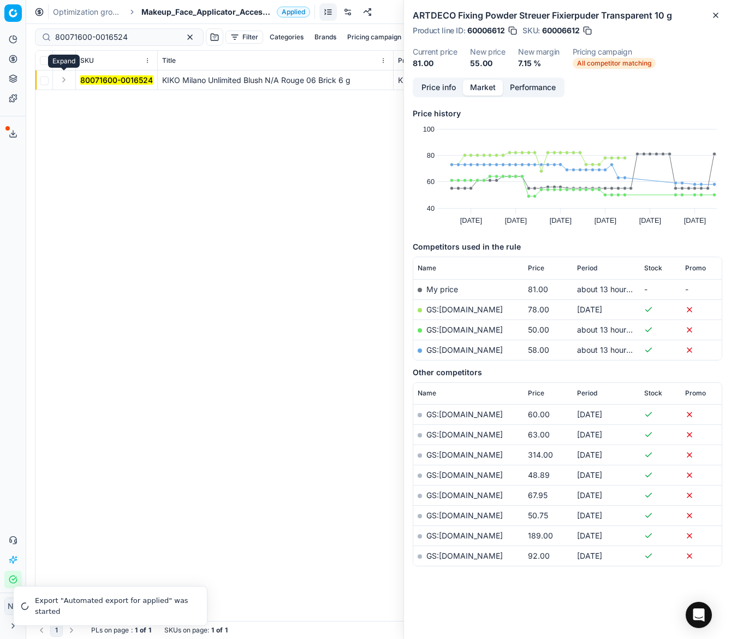
click at [62, 80] on button "Expand" at bounding box center [63, 79] width 13 height 13
click at [96, 99] on mark "80071600-0016524" at bounding box center [116, 99] width 73 height 9
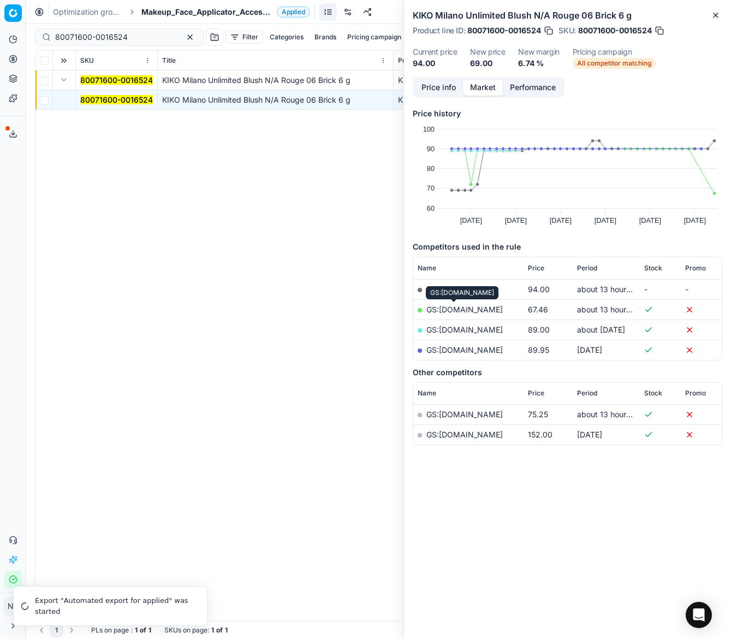
click at [456, 311] on link "GS:NiceHair.dk" at bounding box center [465, 309] width 76 height 9
click at [166, 11] on span "Makeup_Face_Applicator_Access._Other, [GEOGRAPHIC_DATA]" at bounding box center [206, 12] width 131 height 11
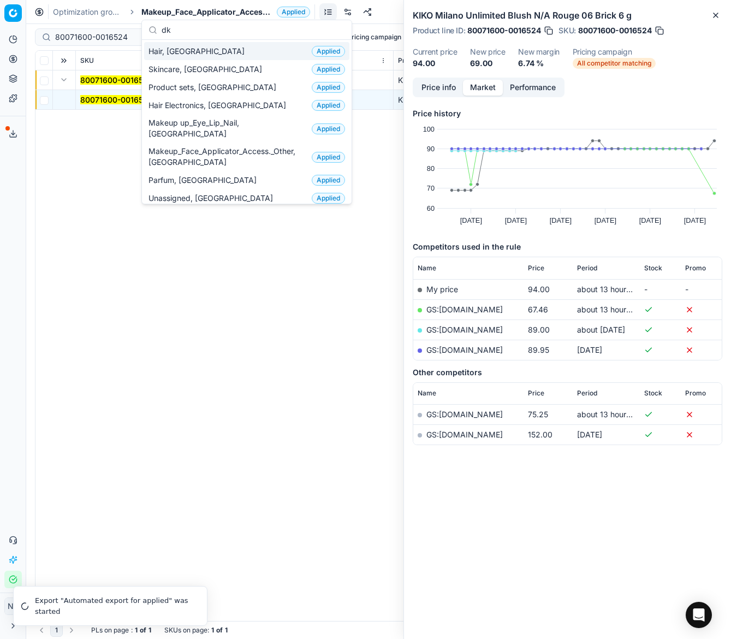
type input "dk"
click at [176, 52] on span "Hair, [GEOGRAPHIC_DATA]" at bounding box center [199, 51] width 101 height 11
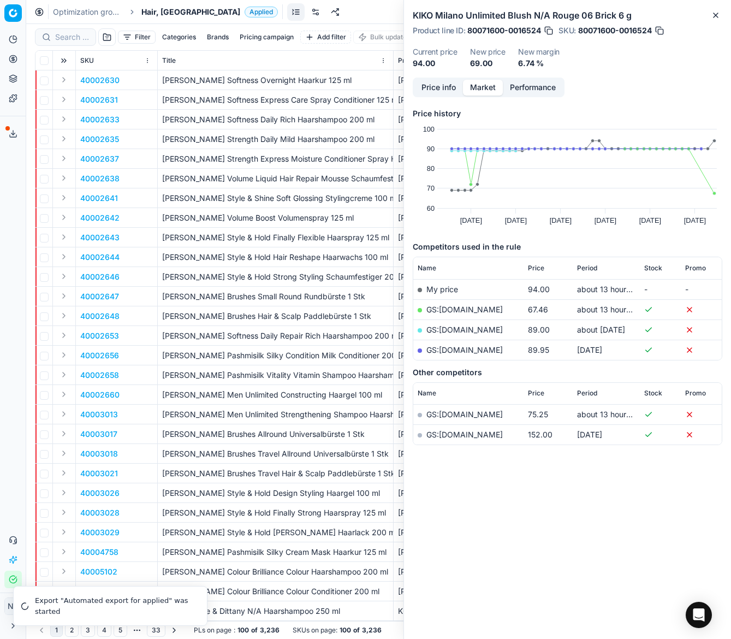
click at [72, 44] on div at bounding box center [65, 36] width 61 height 17
paste input "90005224-0007823"
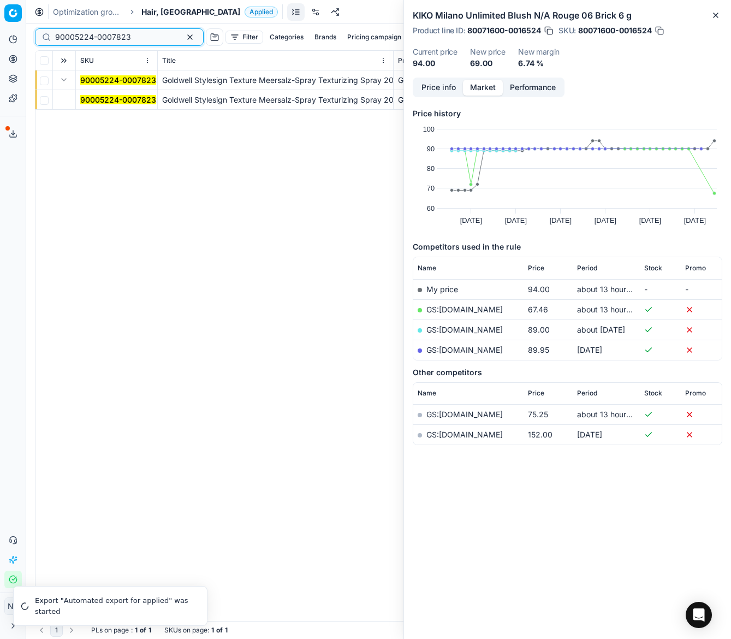
type input "90005224-0007823"
click at [54, 76] on td at bounding box center [64, 80] width 23 height 20
click at [101, 97] on mark "90005224-0007823" at bounding box center [118, 99] width 76 height 9
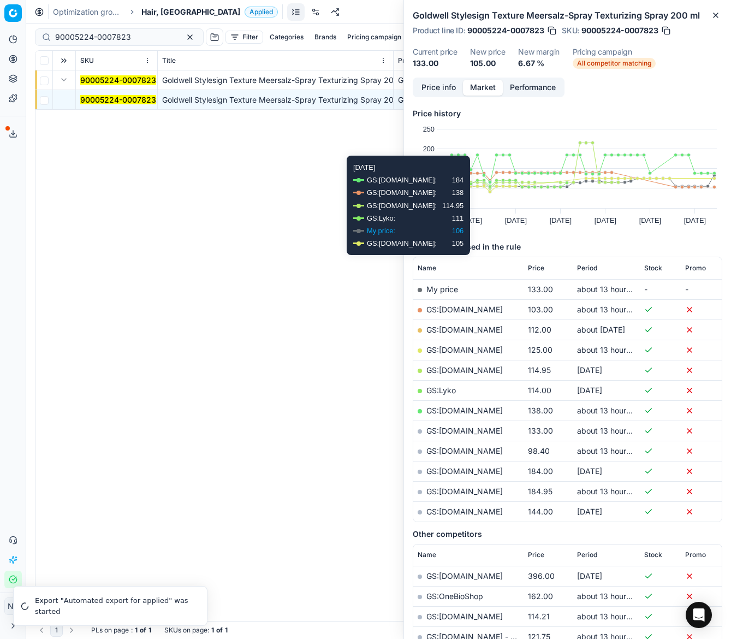
click at [459, 307] on link "GS:Cocopanda.dk" at bounding box center [465, 309] width 76 height 9
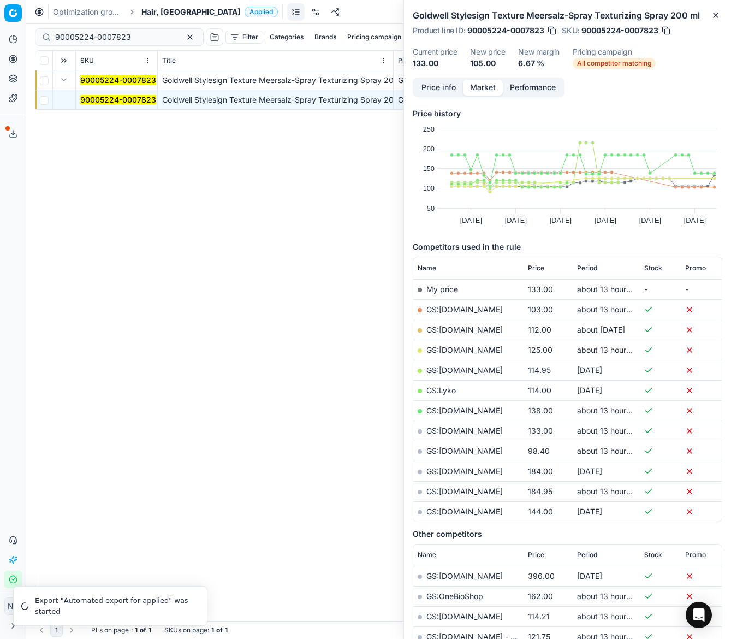
click at [144, 10] on span "Hair, [GEOGRAPHIC_DATA]" at bounding box center [190, 12] width 99 height 11
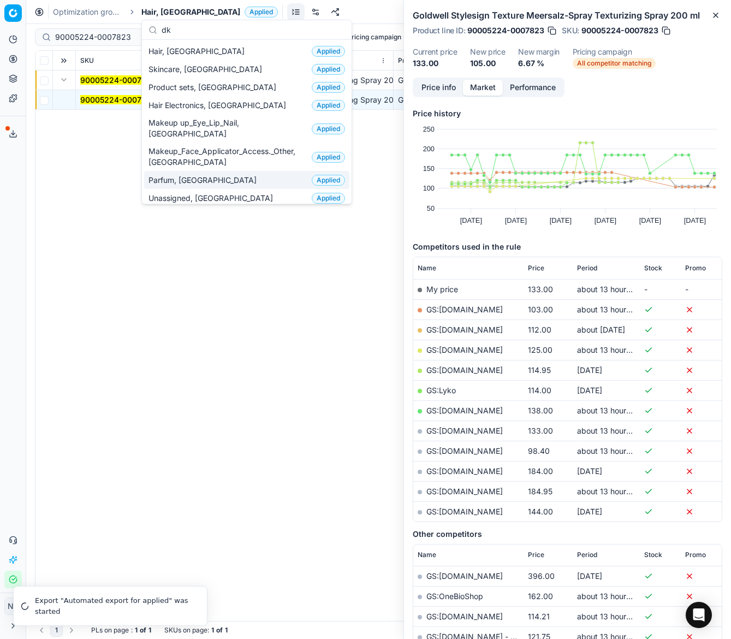
type input "dk"
click at [176, 175] on span "Parfum, [GEOGRAPHIC_DATA]" at bounding box center [205, 180] width 113 height 11
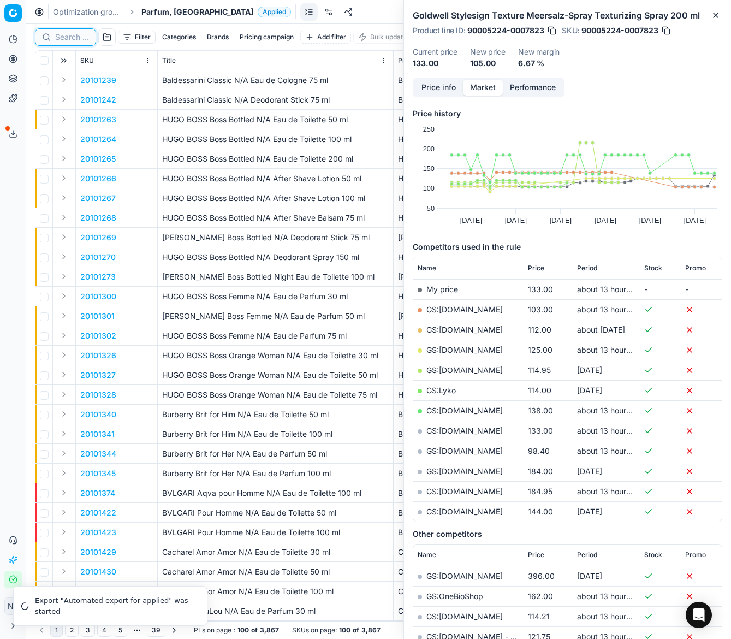
click at [60, 34] on input at bounding box center [72, 37] width 34 height 11
paste input "80067644-90"
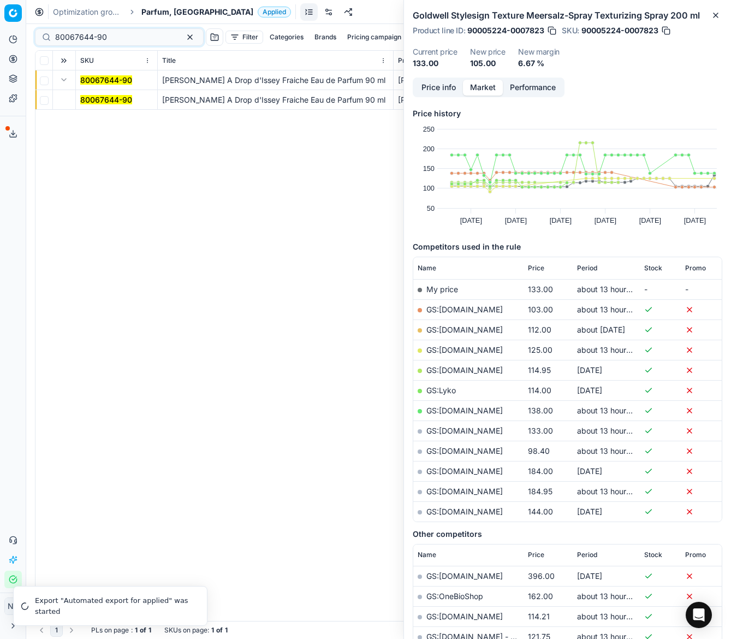
click at [99, 101] on mark "80067644-90" at bounding box center [106, 99] width 52 height 9
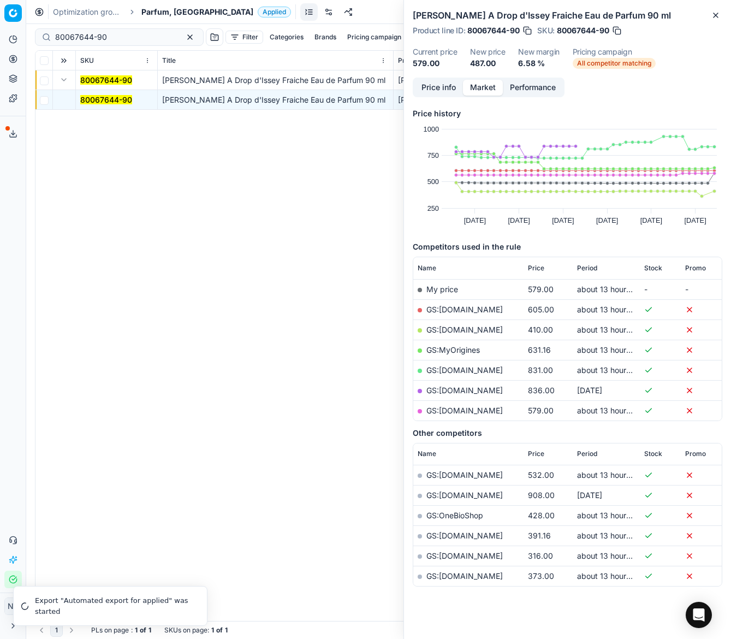
click at [456, 331] on link "GS:Deloox.dk" at bounding box center [465, 329] width 76 height 9
click at [119, 38] on input "80067644-90" at bounding box center [115, 37] width 120 height 11
paste input "6274-125"
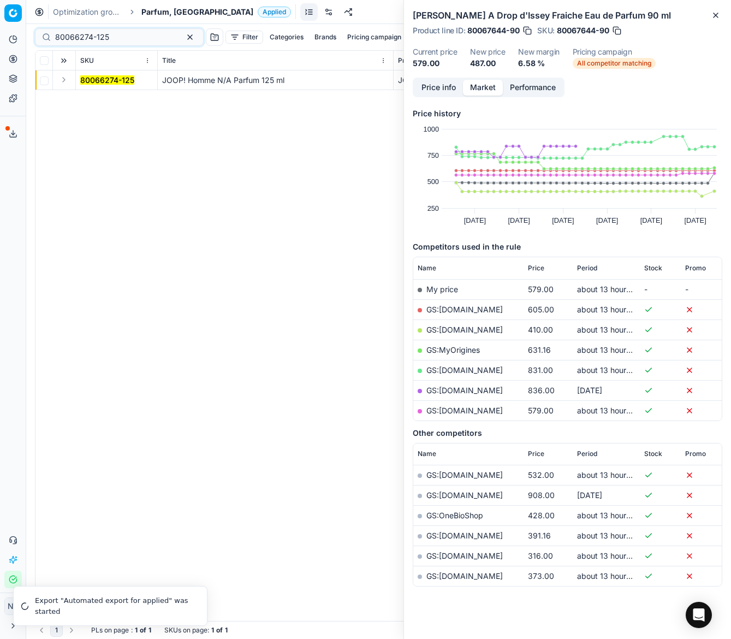
click at [62, 76] on button "Expand" at bounding box center [63, 79] width 13 height 13
click at [93, 100] on mark "80066274-125" at bounding box center [107, 99] width 54 height 9
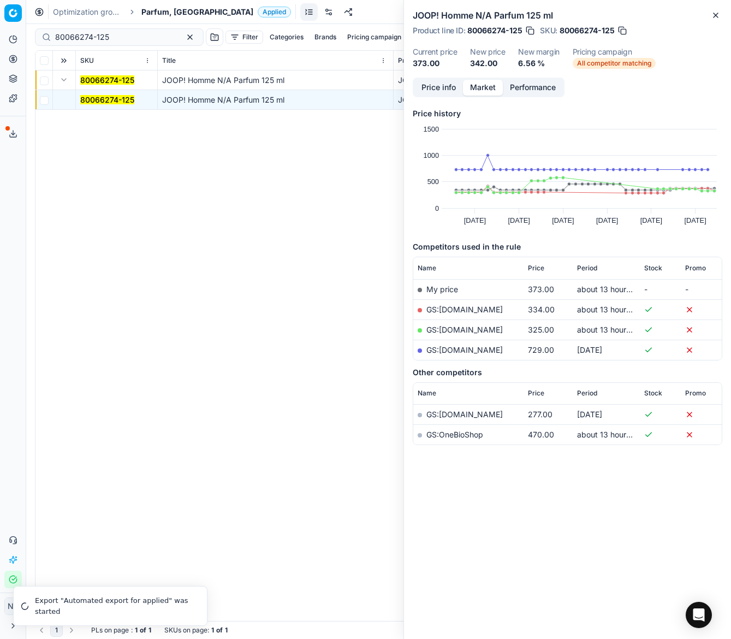
click at [460, 311] on link "GS:ComputerSalg.dk" at bounding box center [465, 309] width 76 height 9
click at [126, 34] on input "80066274-125" at bounding box center [115, 37] width 120 height 11
paste input "7"
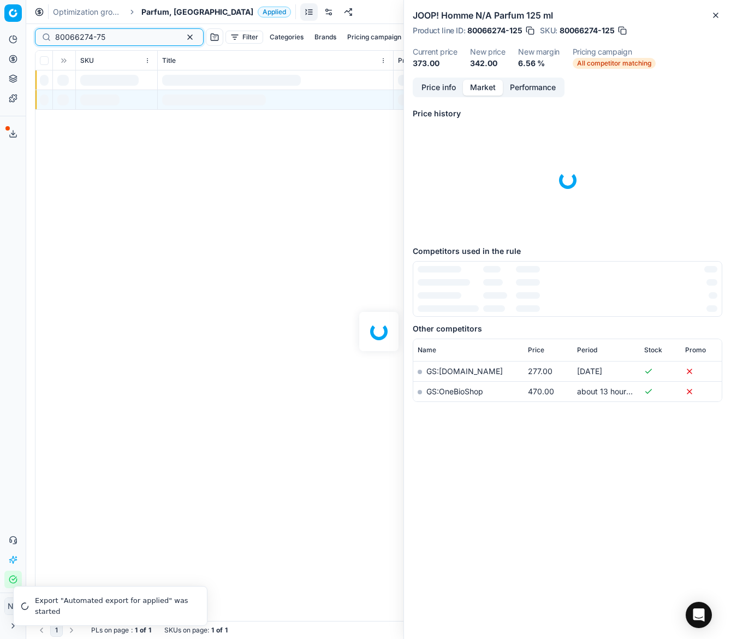
type input "80066274-75"
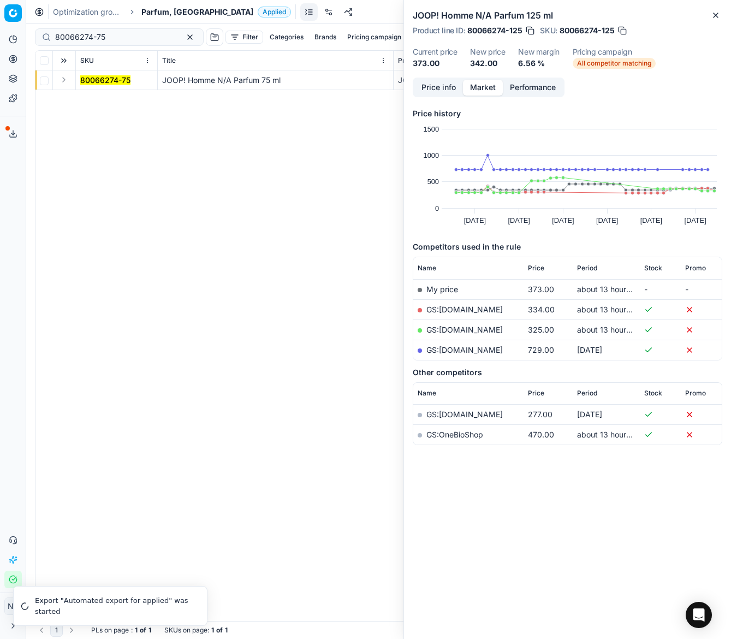
click at [61, 80] on button "Expand" at bounding box center [63, 79] width 13 height 13
click at [93, 99] on mark "80066274-75" at bounding box center [105, 99] width 50 height 9
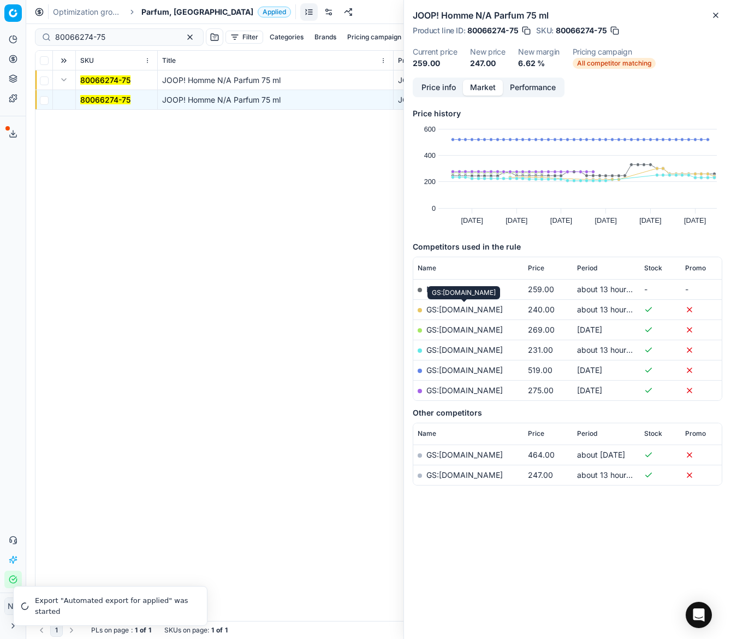
click at [460, 313] on link "GS:ComputerSalg.dk" at bounding box center [465, 309] width 76 height 9
click at [163, 15] on span "Parfum, [GEOGRAPHIC_DATA]" at bounding box center [197, 12] width 112 height 11
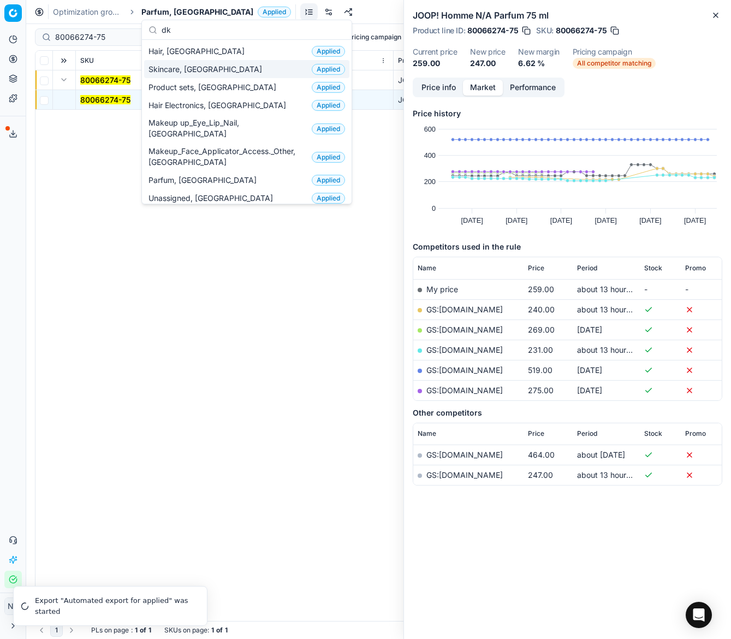
type input "dk"
click at [191, 72] on span "Skincare, [GEOGRAPHIC_DATA]" at bounding box center [208, 69] width 118 height 11
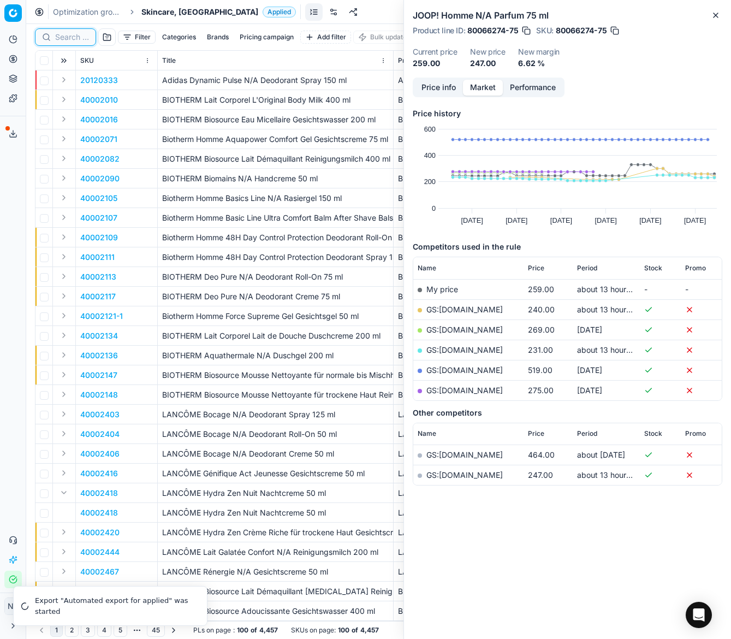
click at [70, 37] on input at bounding box center [72, 37] width 34 height 11
paste input "80060751-50"
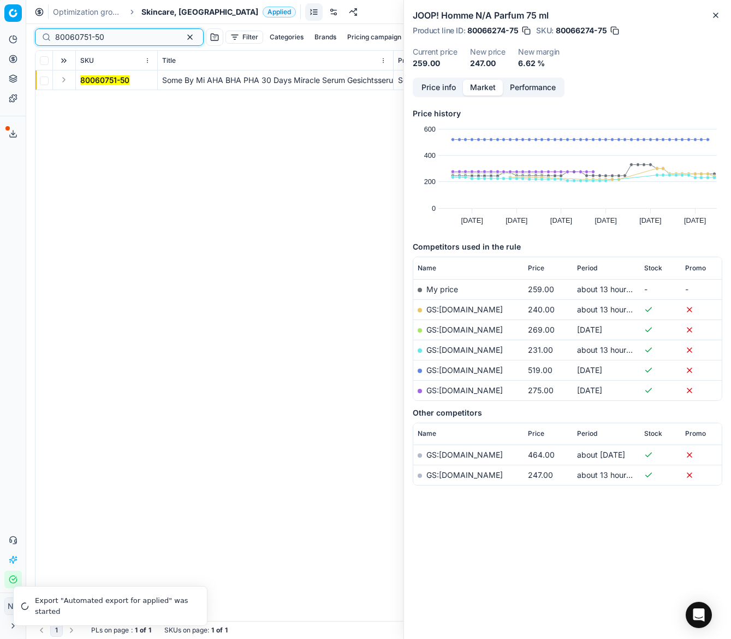
type input "80060751-50"
click at [63, 81] on button "Expand" at bounding box center [63, 79] width 13 height 13
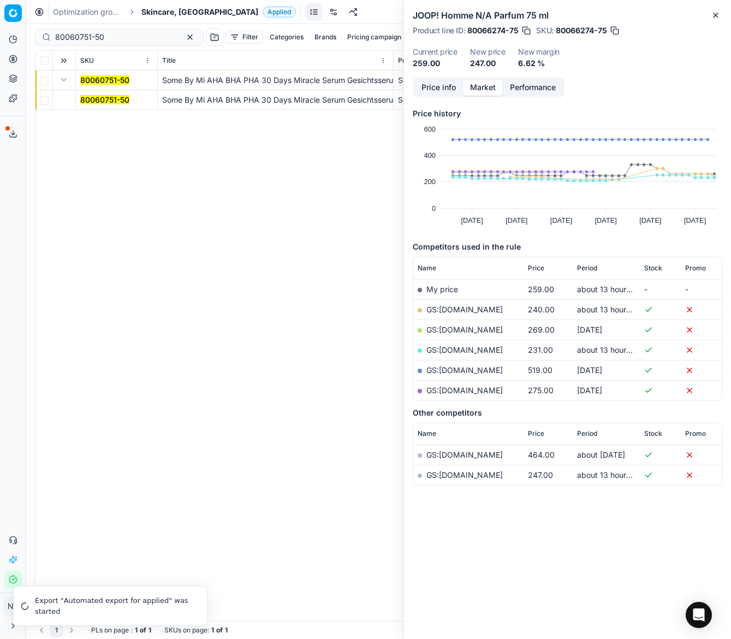
click at [84, 98] on mark "80060751-50" at bounding box center [104, 99] width 49 height 9
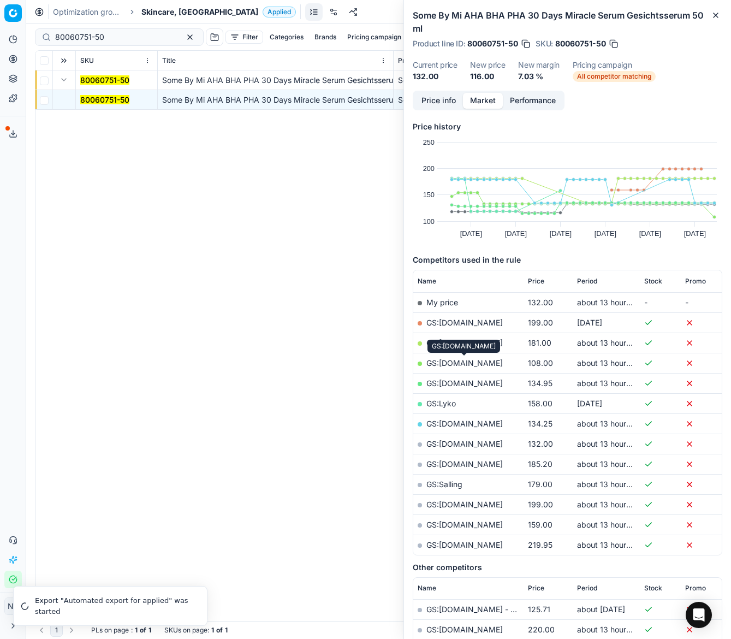
click at [461, 363] on link "GS:ComputerSalg.dk" at bounding box center [465, 362] width 76 height 9
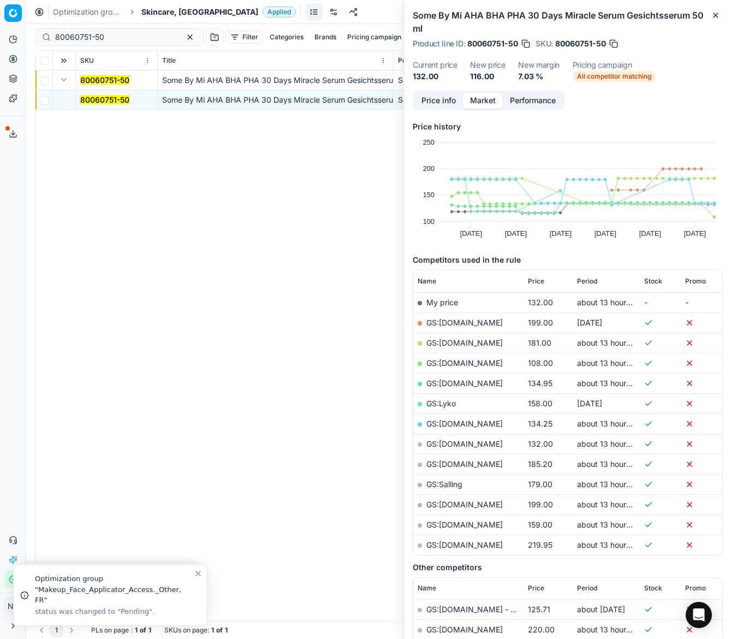
click at [165, 13] on span "Skincare, [GEOGRAPHIC_DATA]" at bounding box center [199, 12] width 117 height 11
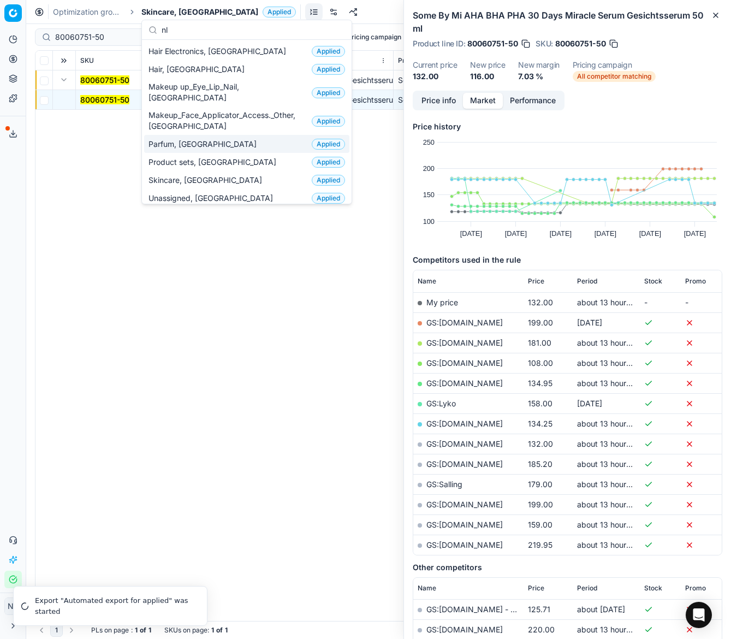
type input "nl"
click at [167, 139] on span "Parfum, [GEOGRAPHIC_DATA]" at bounding box center [205, 144] width 113 height 11
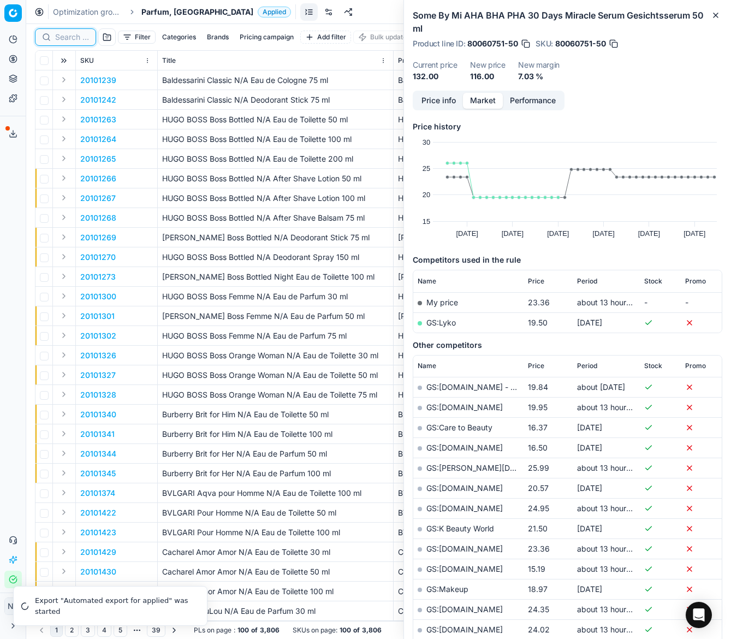
click at [66, 36] on input at bounding box center [72, 37] width 34 height 11
paste input "90000672-0000878"
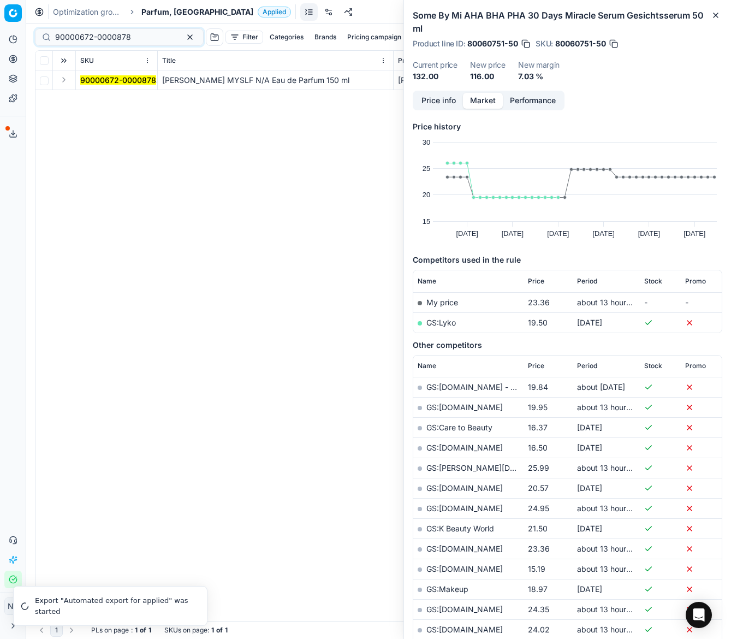
click at [62, 81] on button "Expand" at bounding box center [63, 79] width 13 height 13
click at [97, 101] on mark "90000672-0000878" at bounding box center [118, 99] width 76 height 9
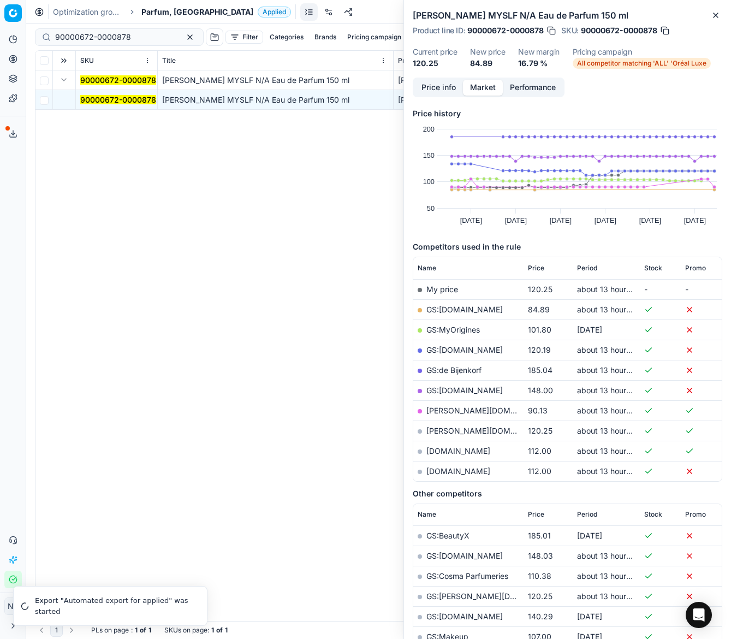
click at [452, 309] on link "GS:Deloox.nl" at bounding box center [465, 309] width 76 height 9
click at [129, 98] on mark "90000672-0000878" at bounding box center [118, 99] width 76 height 9
click at [126, 36] on input "90000672-0000878" at bounding box center [115, 37] width 120 height 11
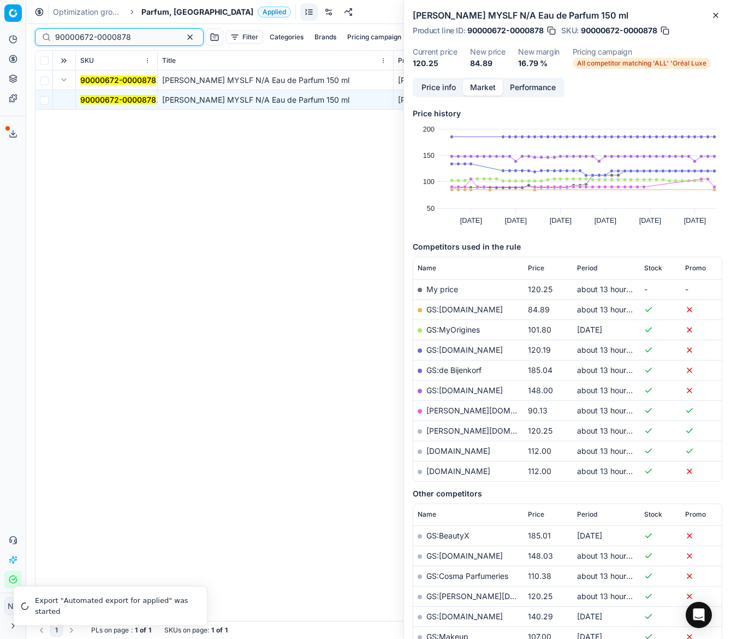
paste input "80031177-50"
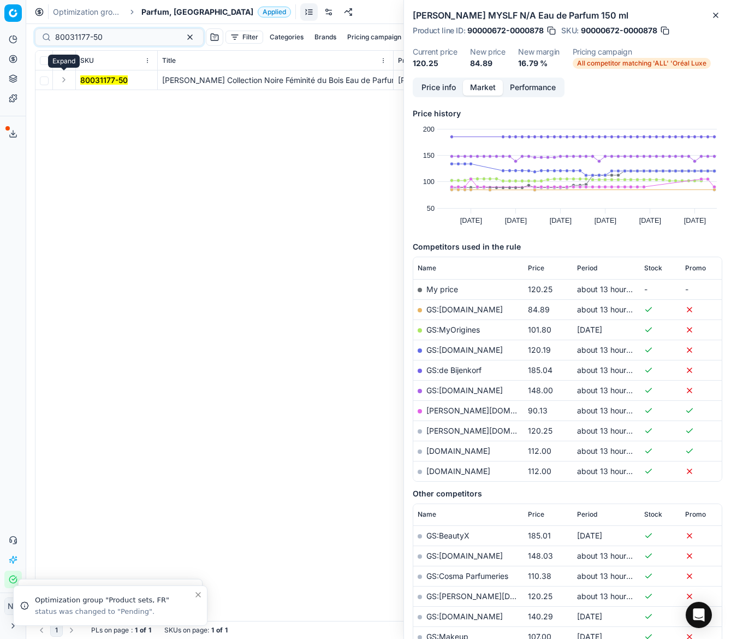
click at [62, 80] on button "Expand" at bounding box center [63, 79] width 13 height 13
click at [89, 98] on mark "80031177-50" at bounding box center [104, 99] width 48 height 9
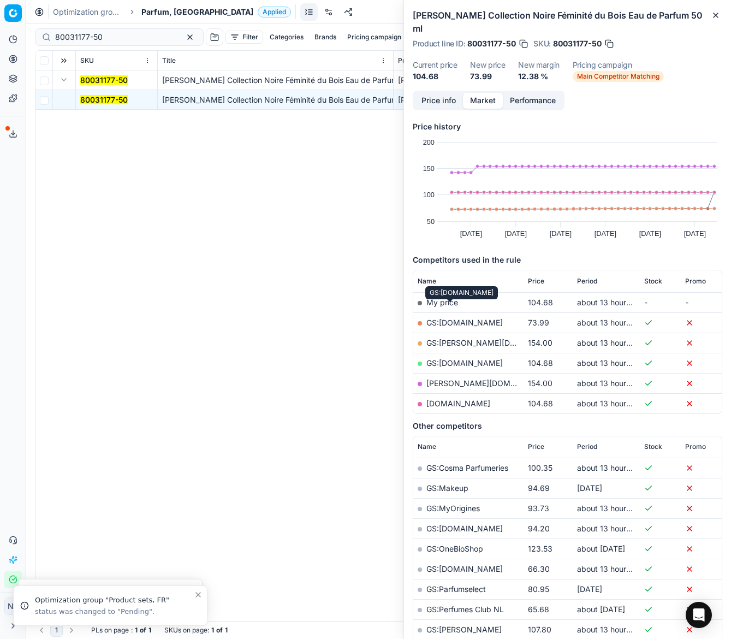
click at [454, 318] on link "GS:Deloox.nl" at bounding box center [465, 322] width 76 height 9
click at [113, 37] on input "80031177-50" at bounding box center [115, 37] width 120 height 11
click at [133, 39] on input "80031177-50" at bounding box center [115, 37] width 120 height 11
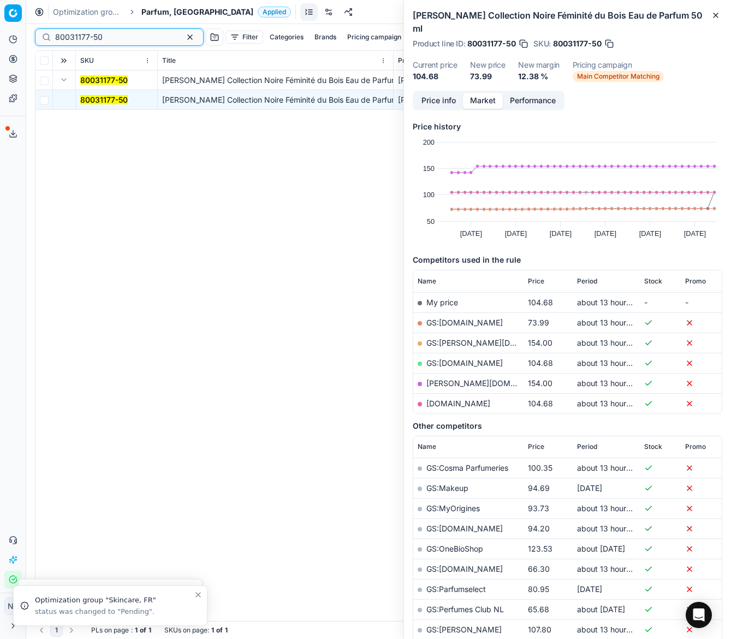
click at [133, 39] on input "80031177-50" at bounding box center [115, 37] width 120 height 11
paste input "65502-10"
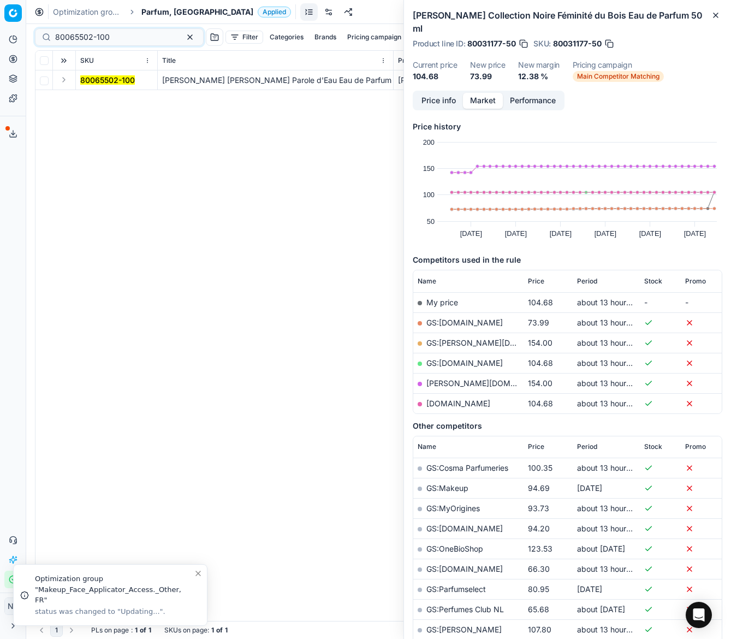
click at [62, 82] on button "Expand" at bounding box center [63, 79] width 13 height 13
click at [96, 99] on mark "80065502-100" at bounding box center [107, 99] width 55 height 9
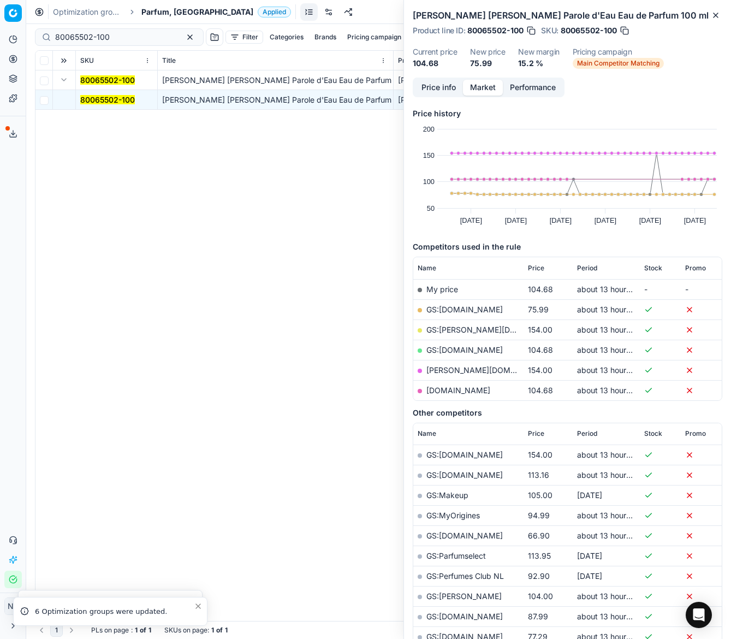
click at [445, 306] on link "GS:Deloox.nl" at bounding box center [465, 309] width 76 height 9
click at [108, 38] on input "80065502-100" at bounding box center [115, 37] width 120 height 11
paste input "10200-3"
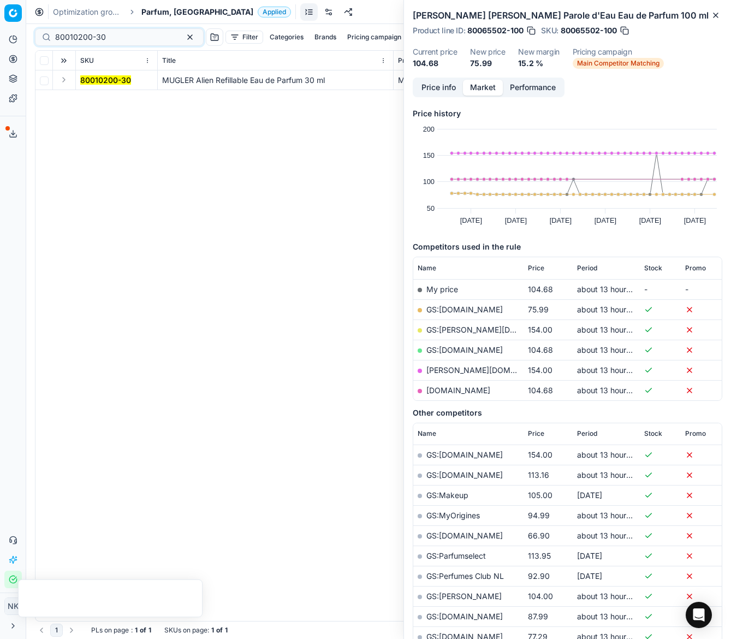
click at [62, 81] on button "Expand" at bounding box center [63, 79] width 13 height 13
click at [106, 102] on mark "80010200-30" at bounding box center [105, 99] width 51 height 9
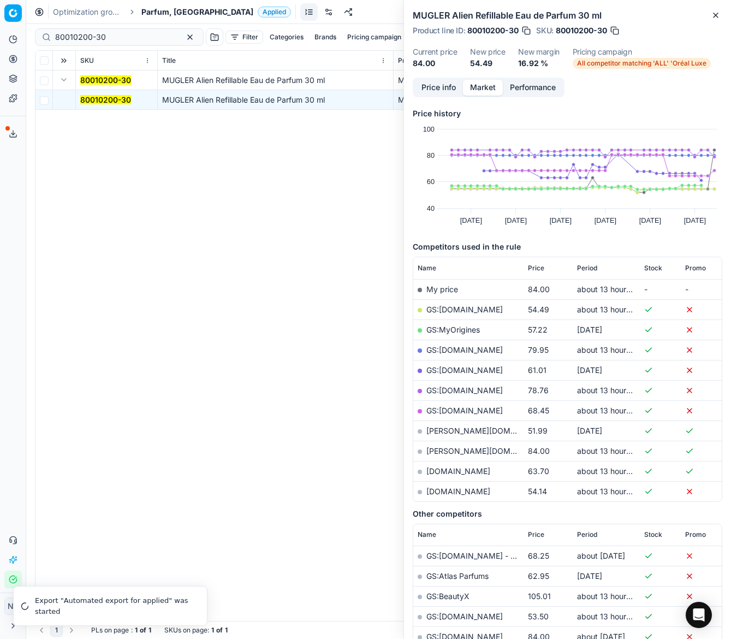
click at [452, 310] on link "GS:Deloox.nl" at bounding box center [465, 309] width 76 height 9
click at [127, 34] on input "80010200-30" at bounding box center [115, 37] width 120 height 11
paste input "20101929"
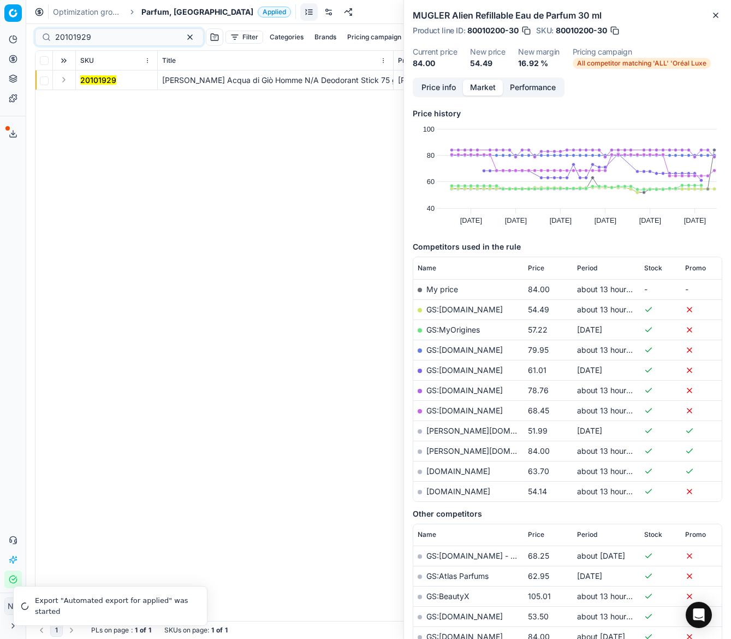
click at [63, 77] on button "Expand" at bounding box center [63, 79] width 13 height 13
click at [92, 97] on mark "20101929" at bounding box center [98, 99] width 36 height 9
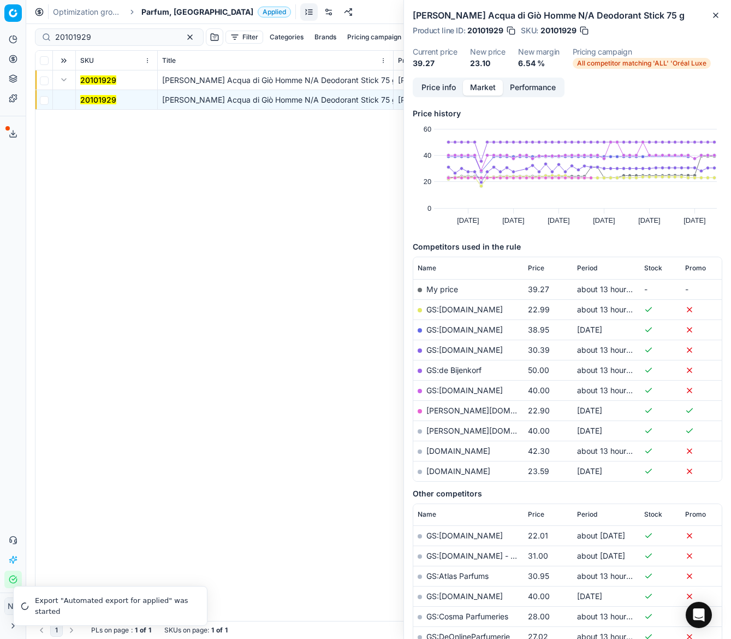
click at [452, 312] on link "GS:Deloox.nl" at bounding box center [465, 309] width 76 height 9
click at [125, 33] on input "20101929" at bounding box center [115, 37] width 120 height 11
paste input "80056138-200"
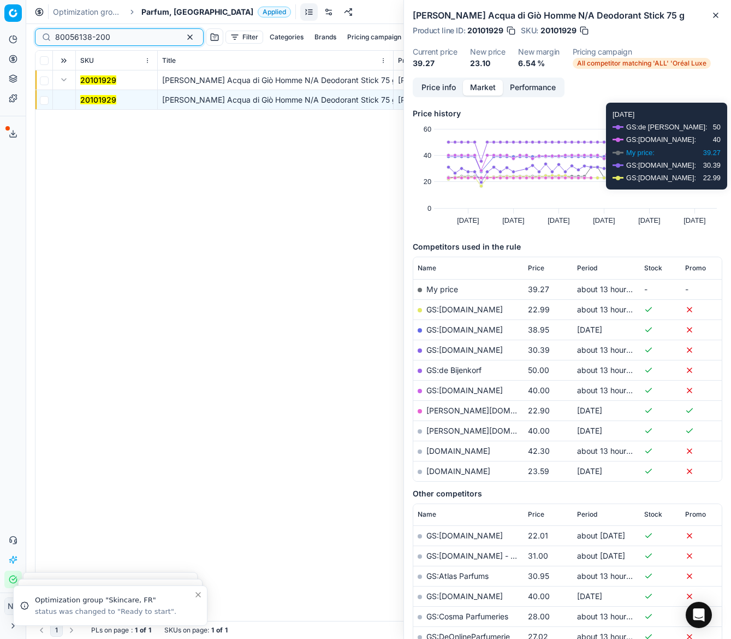
type input "80056138-200"
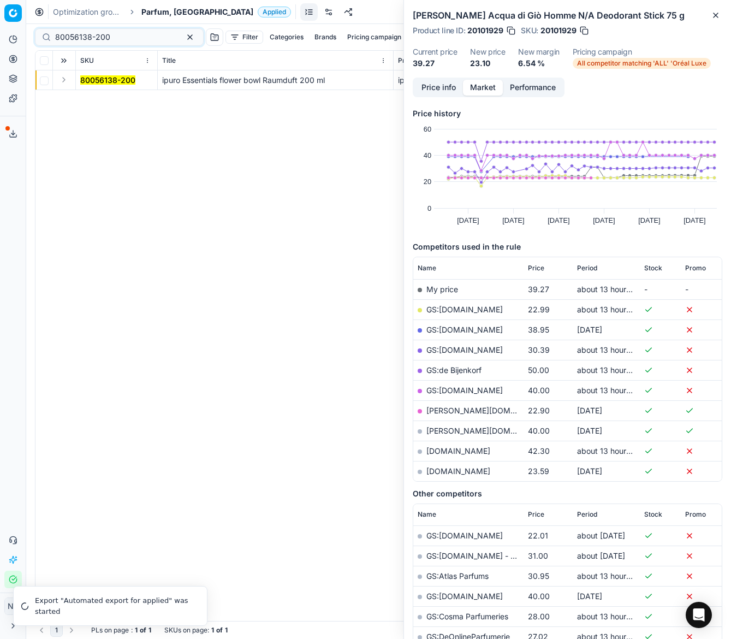
click at [54, 74] on td at bounding box center [64, 80] width 23 height 20
click at [62, 75] on button "Expand" at bounding box center [63, 79] width 13 height 13
click at [96, 98] on mark "80056138-200" at bounding box center [107, 99] width 55 height 9
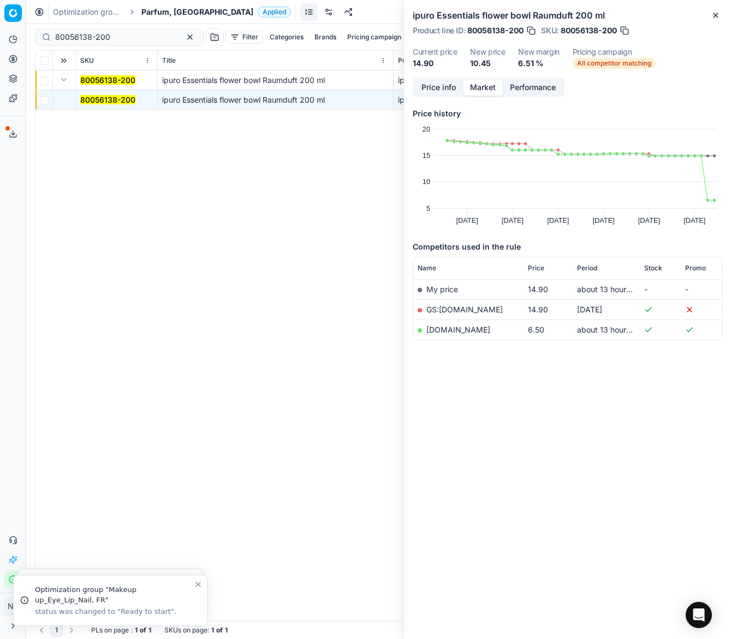
click at [439, 331] on link "notino.nl" at bounding box center [459, 329] width 64 height 9
click at [150, 15] on span "Parfum, [GEOGRAPHIC_DATA]" at bounding box center [197, 12] width 112 height 11
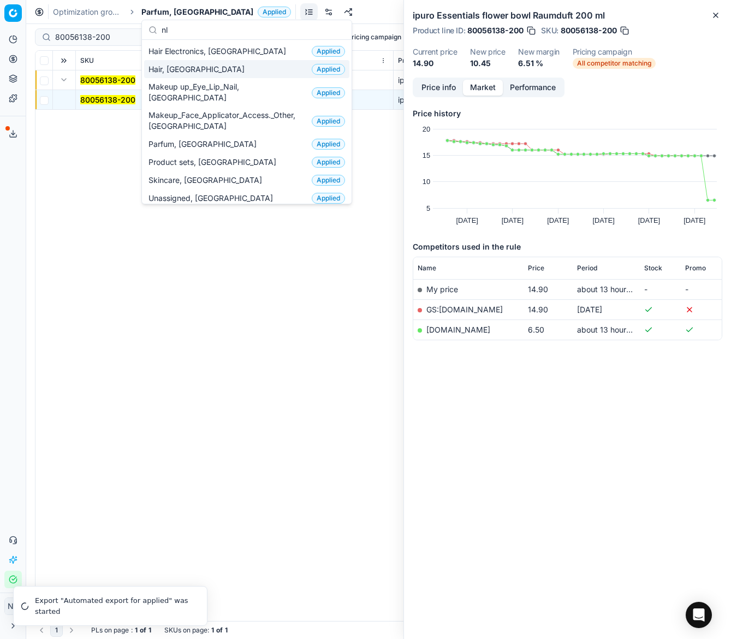
type input "nl"
click at [191, 69] on div "Hair, NL Applied" at bounding box center [246, 69] width 205 height 18
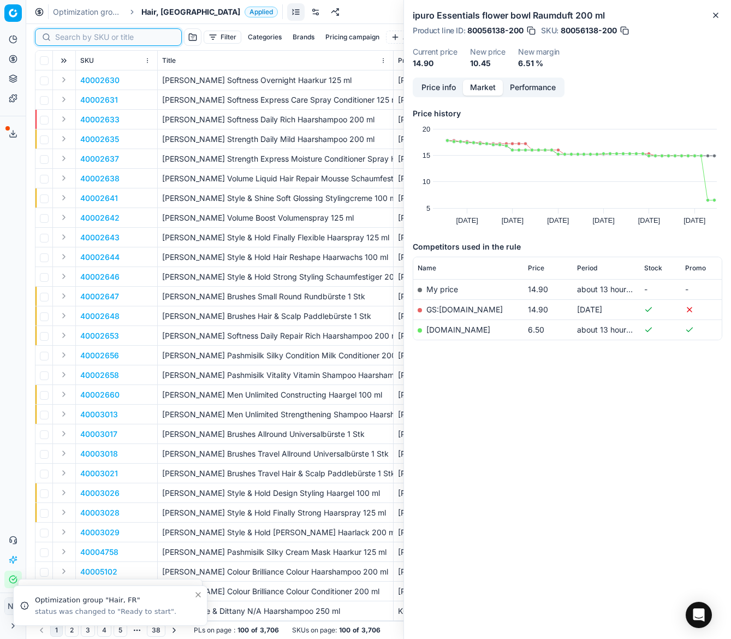
click at [72, 37] on input at bounding box center [115, 37] width 120 height 11
paste input "90009820-0015121"
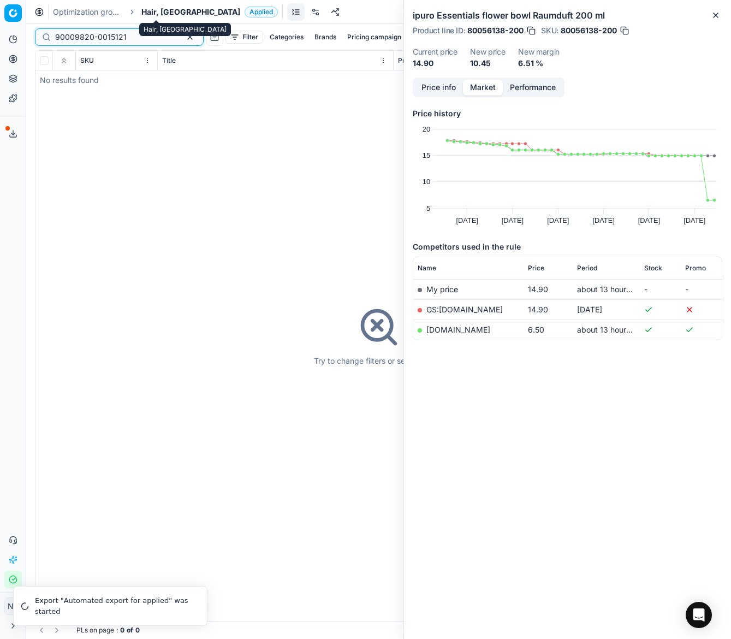
type input "90009820-0015121"
click at [149, 11] on span "Hair, [GEOGRAPHIC_DATA]" at bounding box center [190, 12] width 99 height 11
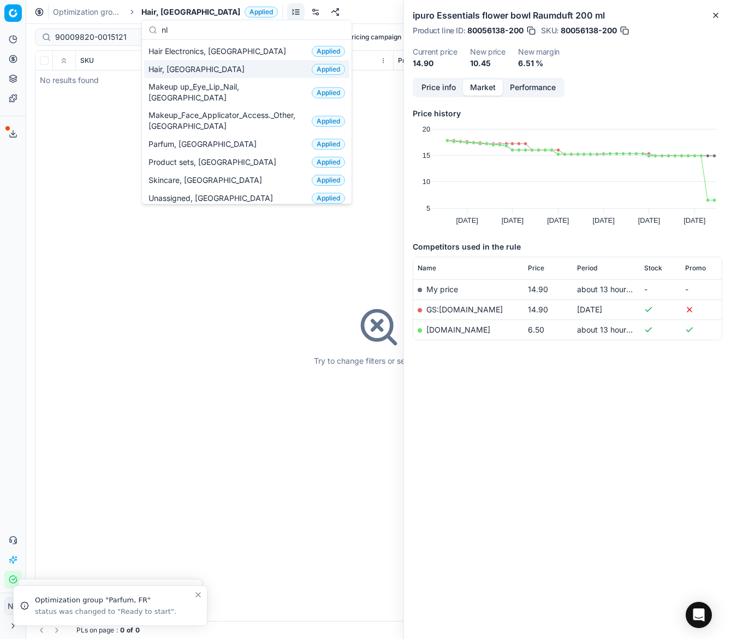
type input "nl"
click at [193, 49] on span "Hair Electronics, [GEOGRAPHIC_DATA]" at bounding box center [220, 51] width 142 height 11
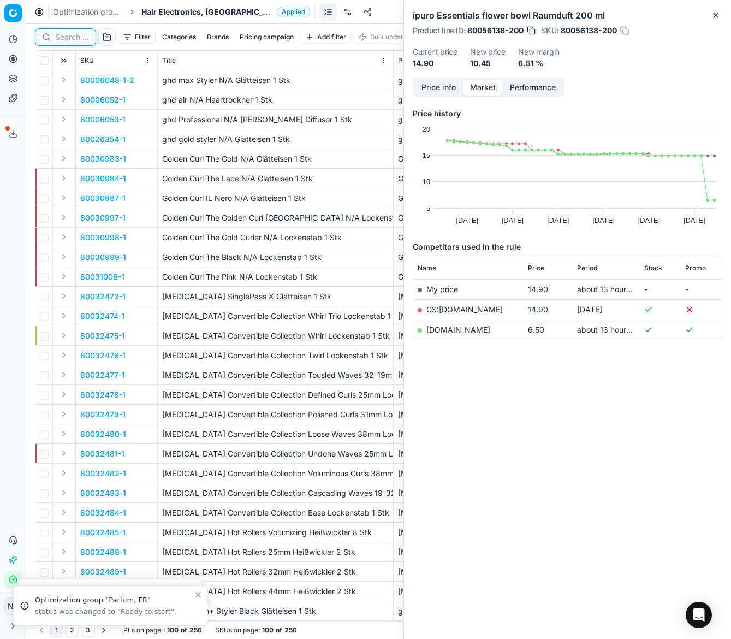
click at [68, 41] on input at bounding box center [72, 37] width 34 height 11
paste input "90009820-0015121"
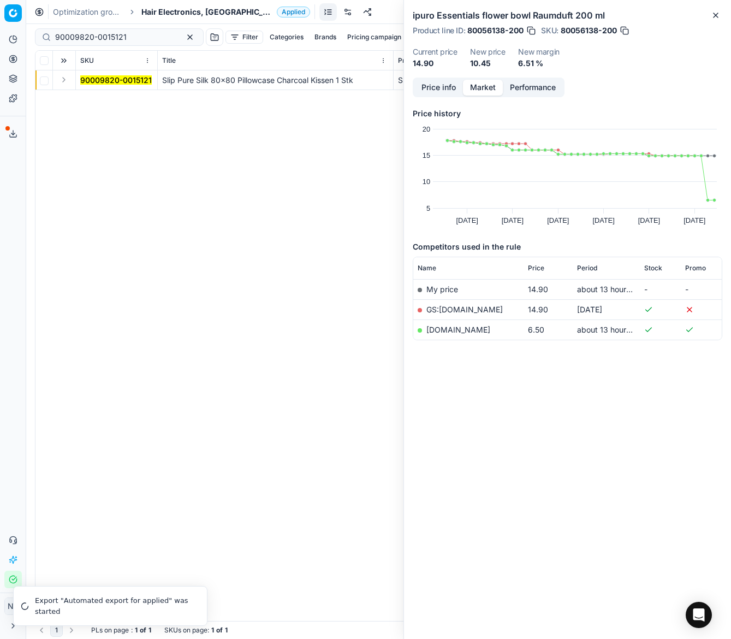
click at [62, 81] on button "Expand" at bounding box center [63, 79] width 13 height 13
click at [90, 98] on mark "90009820-0015121" at bounding box center [116, 99] width 72 height 9
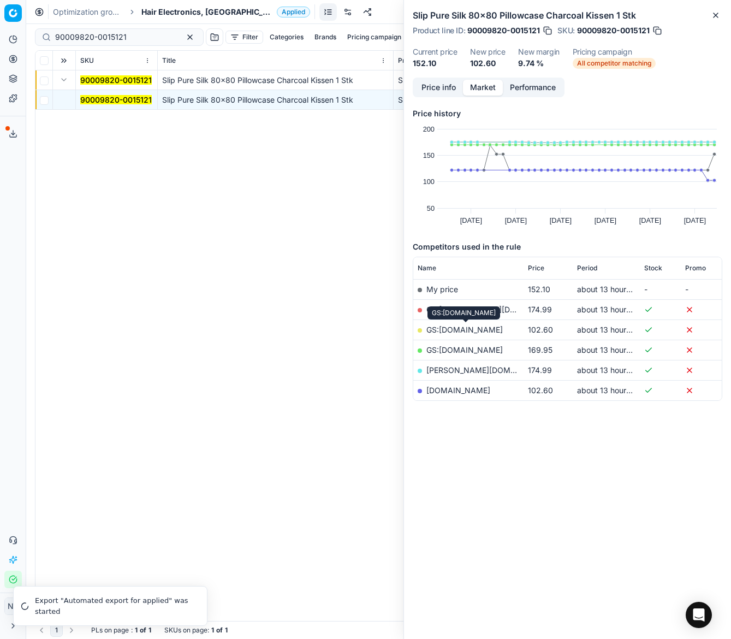
click at [460, 327] on link "GS:Parfumdreams.NL" at bounding box center [465, 329] width 76 height 9
click at [119, 37] on input "90009820-0015121" at bounding box center [115, 37] width 120 height 11
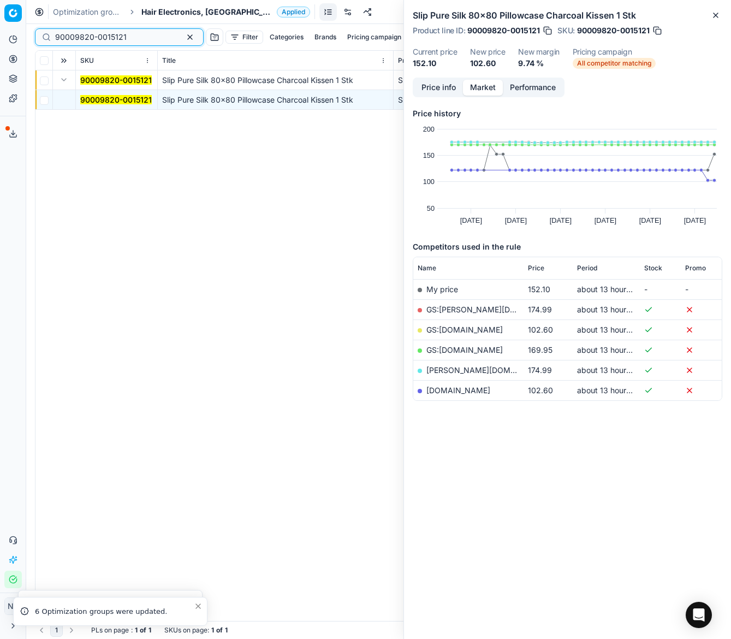
click at [119, 37] on input "90009820-0015121" at bounding box center [115, 37] width 120 height 11
paste input "15673-0024466"
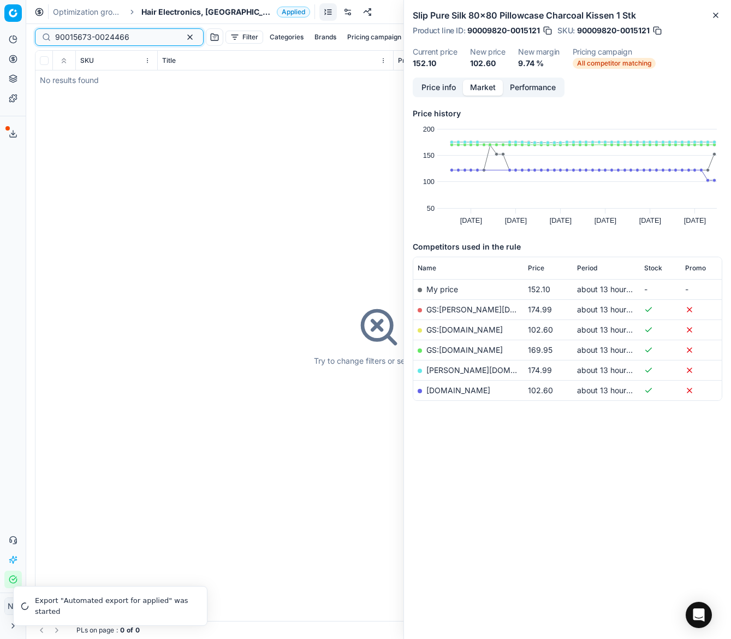
click at [131, 35] on input "90015673-0024466" at bounding box center [115, 37] width 120 height 11
paste input "80030657-75"
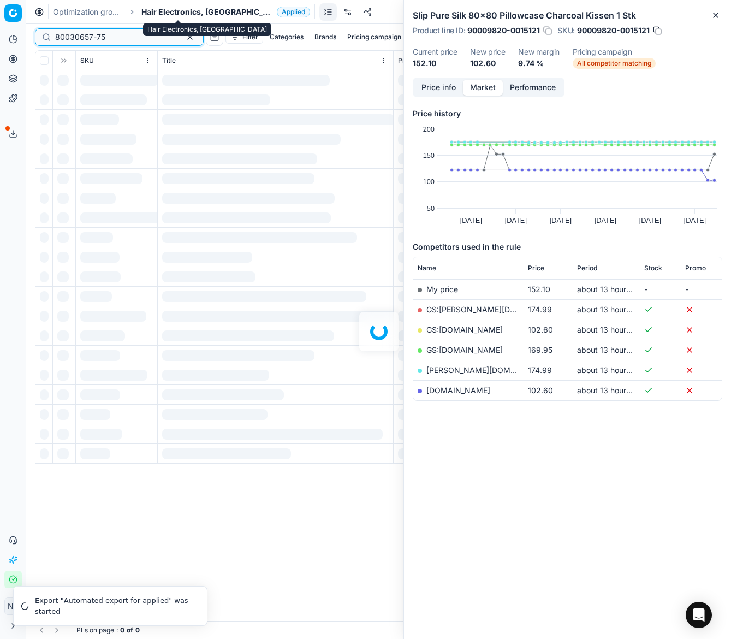
type input "80030657-75"
click at [168, 10] on span "Hair Electronics, [GEOGRAPHIC_DATA]" at bounding box center [206, 12] width 131 height 11
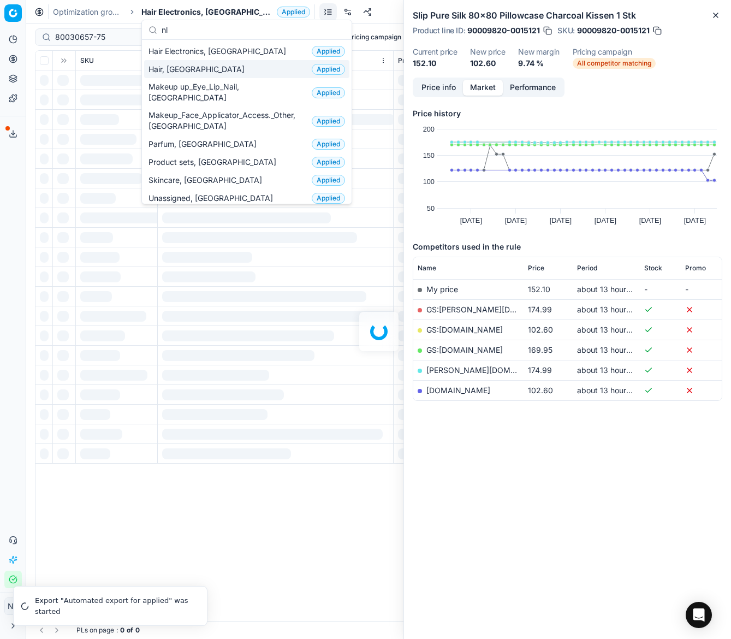
type input "nl"
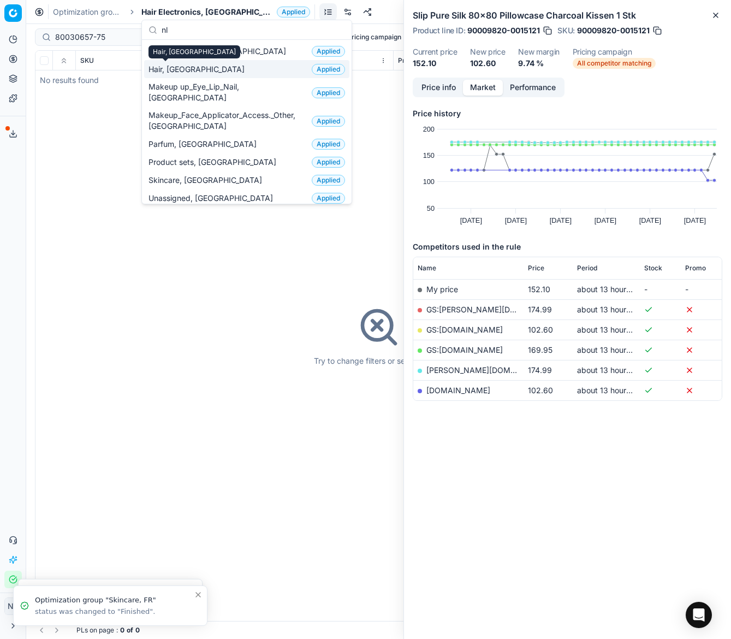
click at [164, 70] on span "Hair, [GEOGRAPHIC_DATA]" at bounding box center [199, 69] width 101 height 11
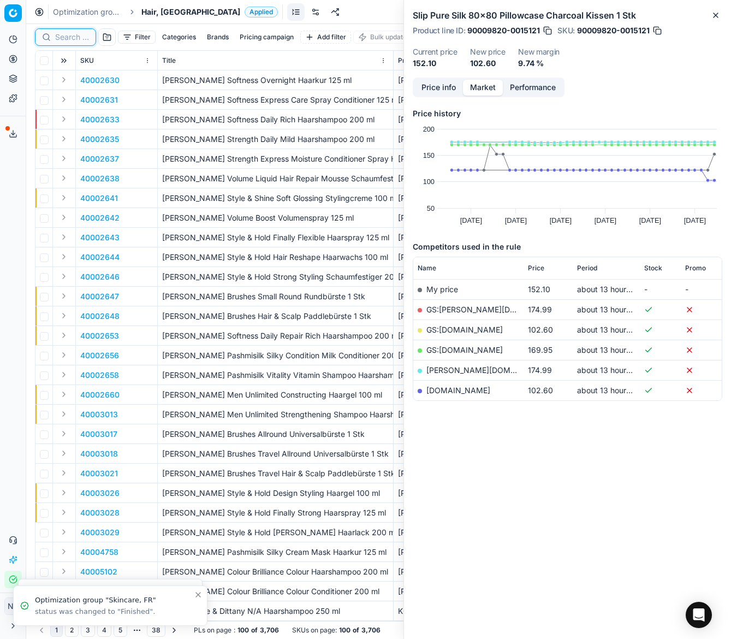
click at [73, 37] on input at bounding box center [72, 37] width 34 height 11
paste input "80030657-75"
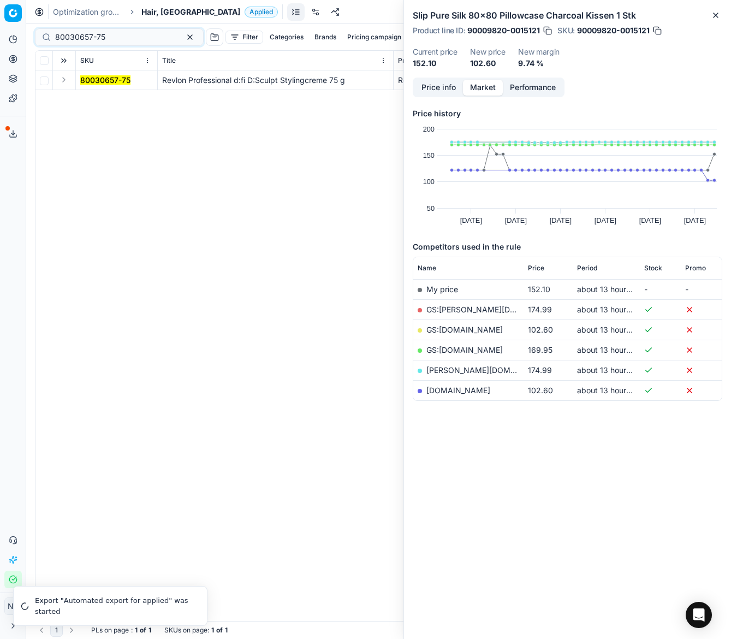
click at [60, 82] on button "Expand" at bounding box center [63, 79] width 13 height 13
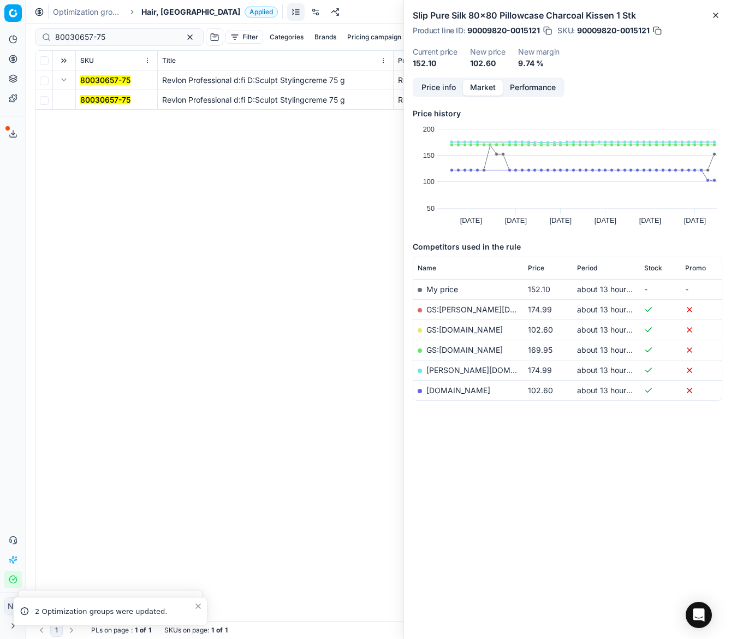
click at [91, 98] on mark "80030657-75" at bounding box center [105, 99] width 50 height 9
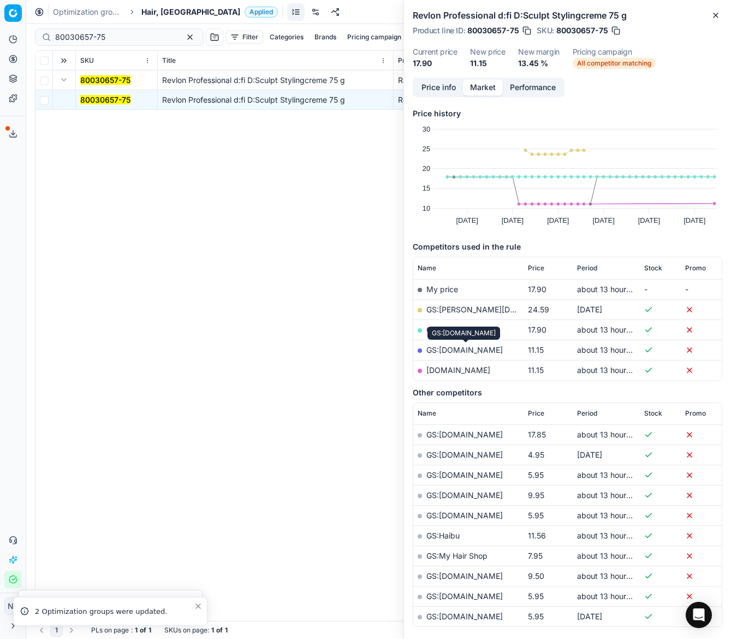
click at [459, 351] on link "GS:Parfumdreams.NL" at bounding box center [465, 349] width 76 height 9
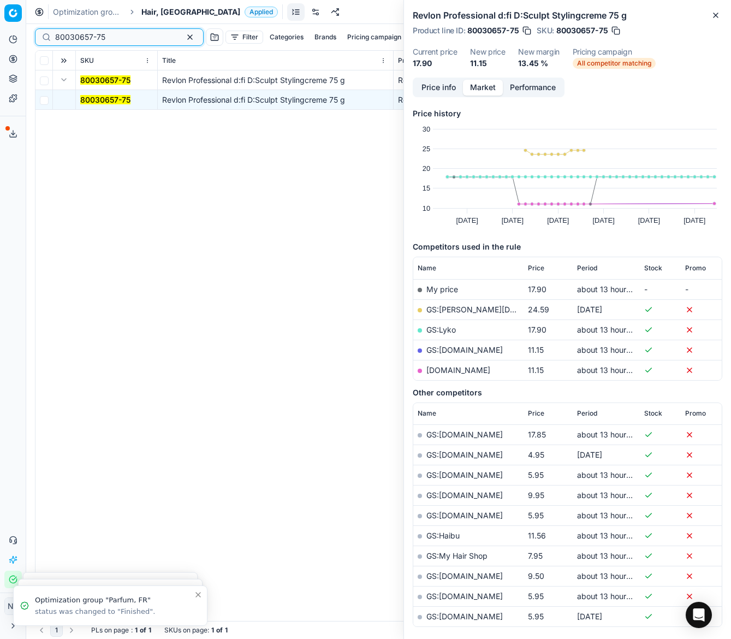
click at [130, 34] on input "80030657-75" at bounding box center [115, 37] width 120 height 11
paste input "1091-250"
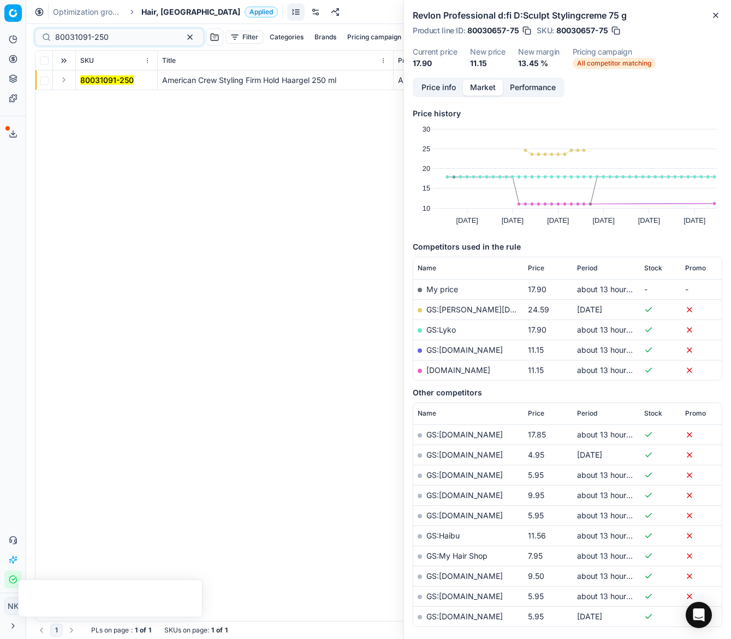
click at [65, 76] on button "Expand" at bounding box center [63, 79] width 13 height 13
click at [93, 98] on mark "80031091-250" at bounding box center [107, 99] width 54 height 9
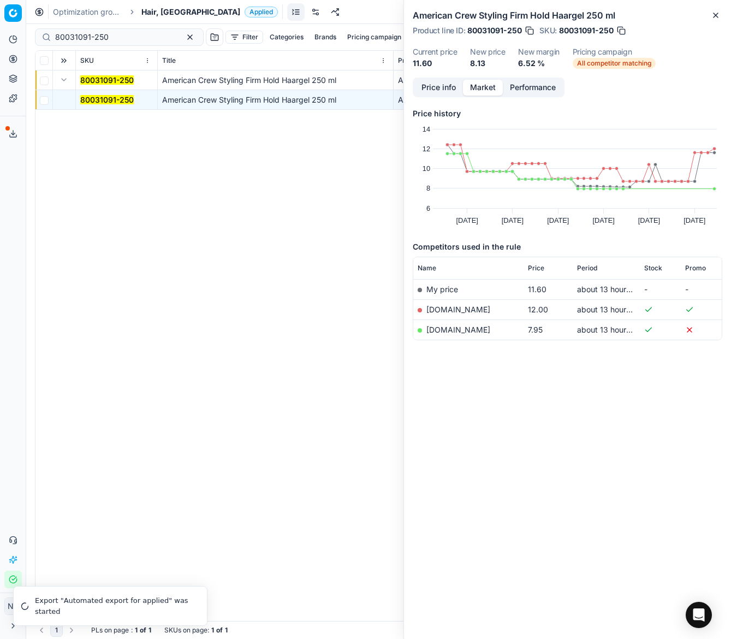
click at [458, 332] on link "parfumdreams.nl" at bounding box center [459, 329] width 64 height 9
click at [121, 38] on input "80031091-250" at bounding box center [115, 37] width 120 height 11
paste input "90001098-0001423"
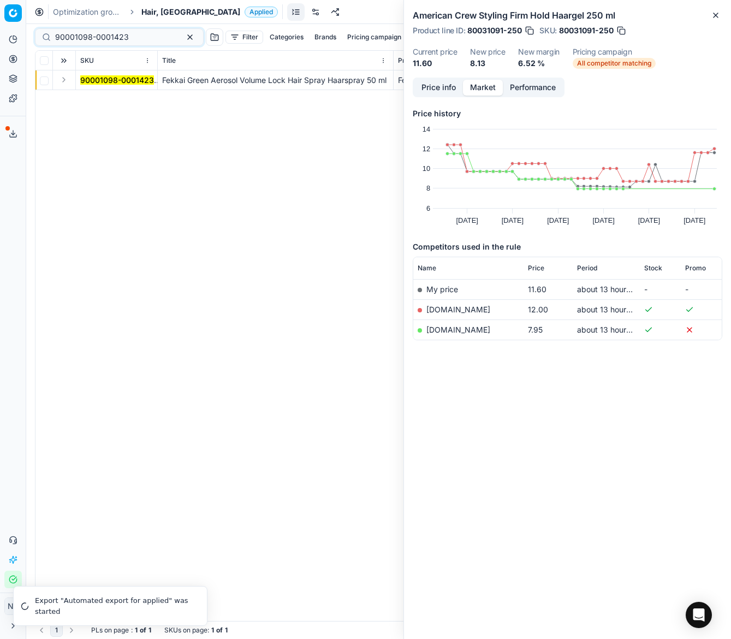
click at [64, 80] on button "Expand" at bounding box center [63, 79] width 13 height 13
click at [90, 101] on mark "90001098-0001423" at bounding box center [117, 99] width 74 height 9
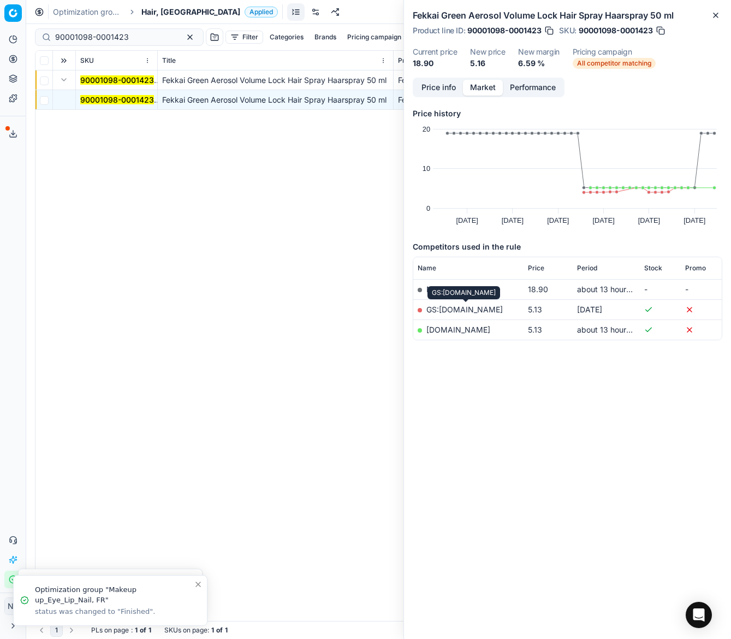
click at [449, 308] on link "GS:Parfumdreams.NL" at bounding box center [465, 309] width 76 height 9
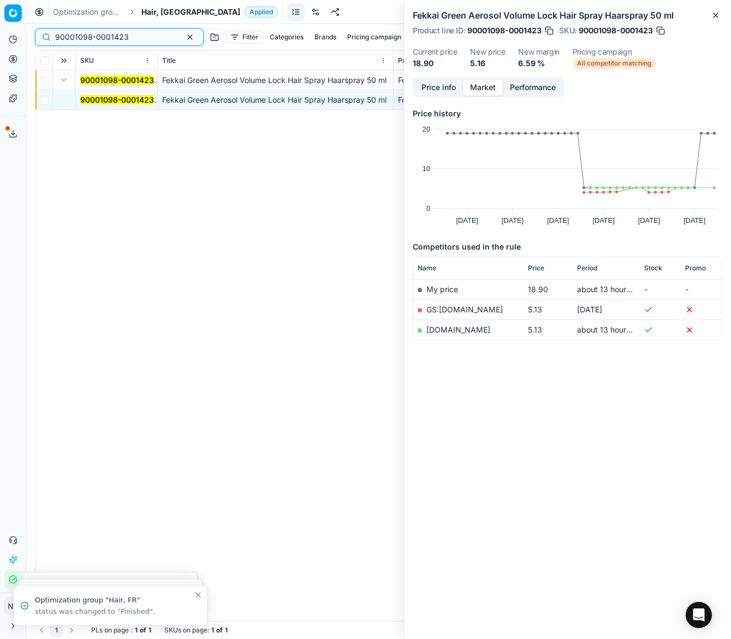
click at [105, 41] on input "90001098-0001423" at bounding box center [115, 37] width 120 height 11
paste input "80008814-75"
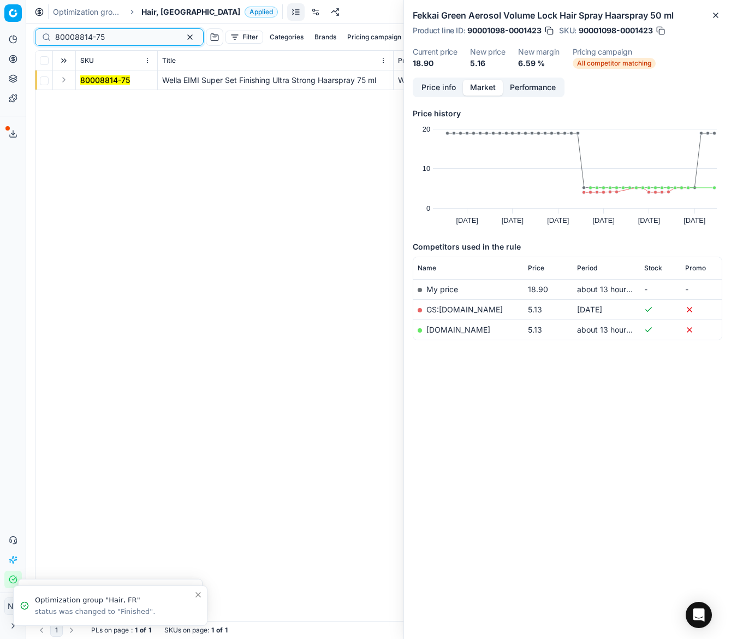
type input "80008814-75"
click at [64, 83] on button "Expand" at bounding box center [63, 79] width 13 height 13
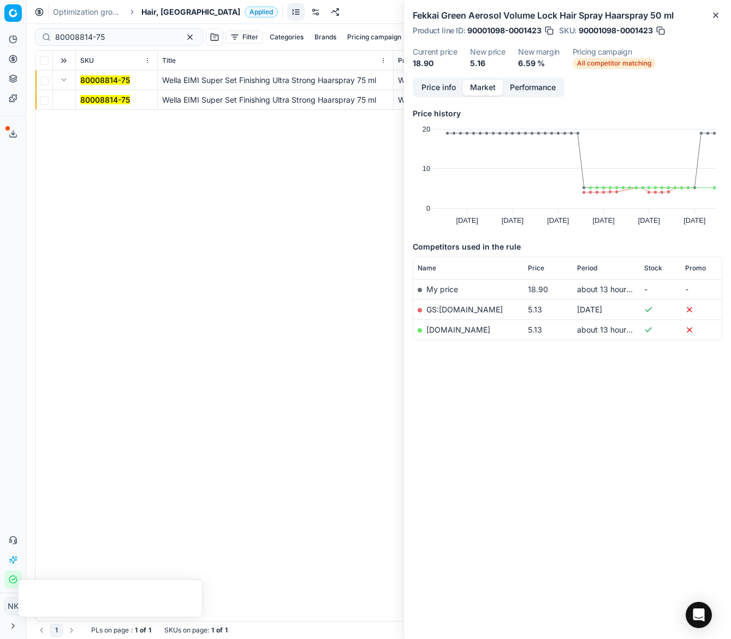
click at [89, 98] on mark "80008814-75" at bounding box center [105, 99] width 50 height 9
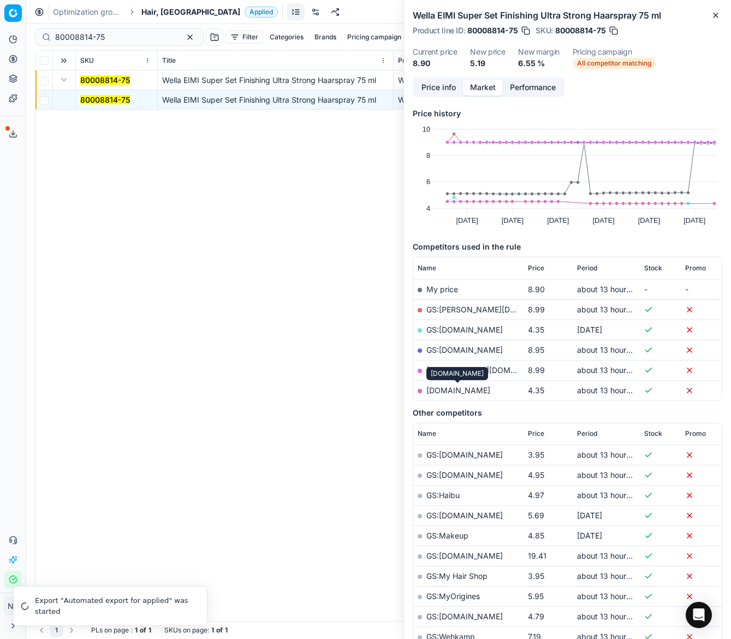
click at [449, 389] on link "parfumdreams.nl" at bounding box center [459, 390] width 64 height 9
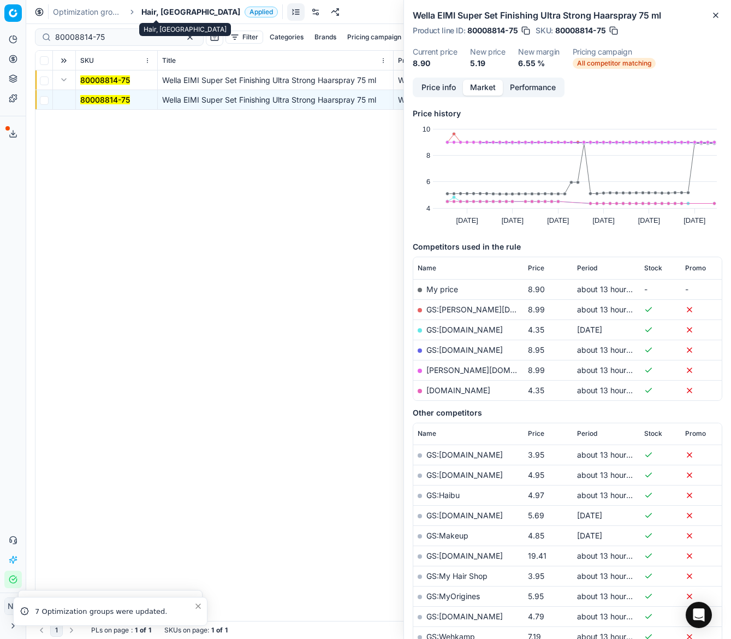
click at [147, 13] on span "Hair, [GEOGRAPHIC_DATA]" at bounding box center [190, 12] width 99 height 11
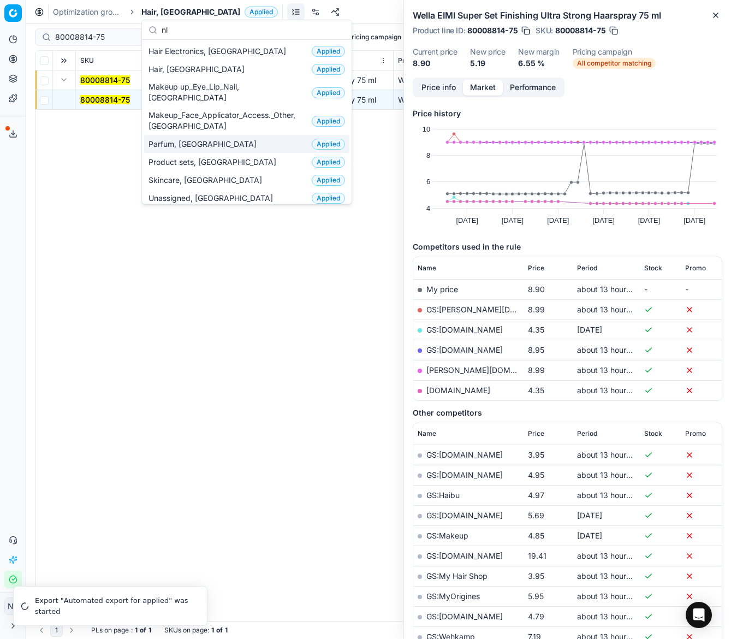
type input "nl"
click at [182, 139] on span "Parfum, [GEOGRAPHIC_DATA]" at bounding box center [205, 144] width 113 height 11
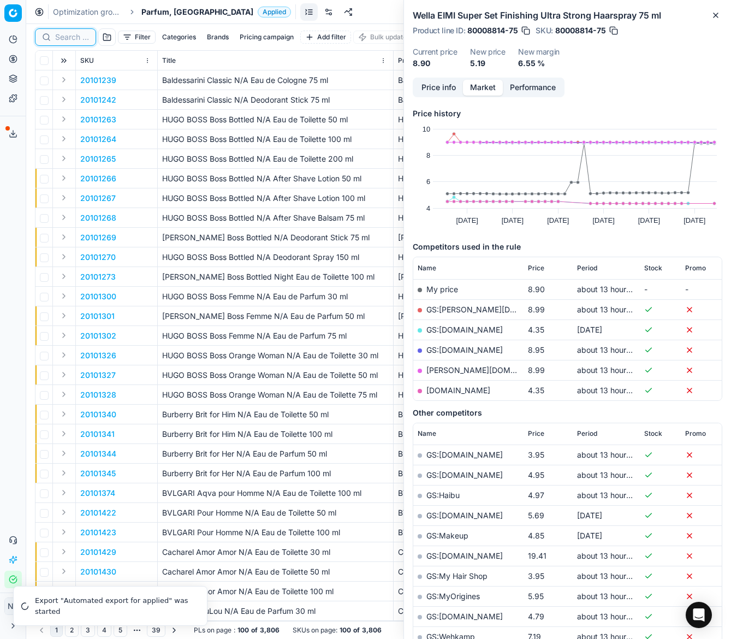
click at [76, 38] on input at bounding box center [72, 37] width 34 height 11
paste input "80052767-200"
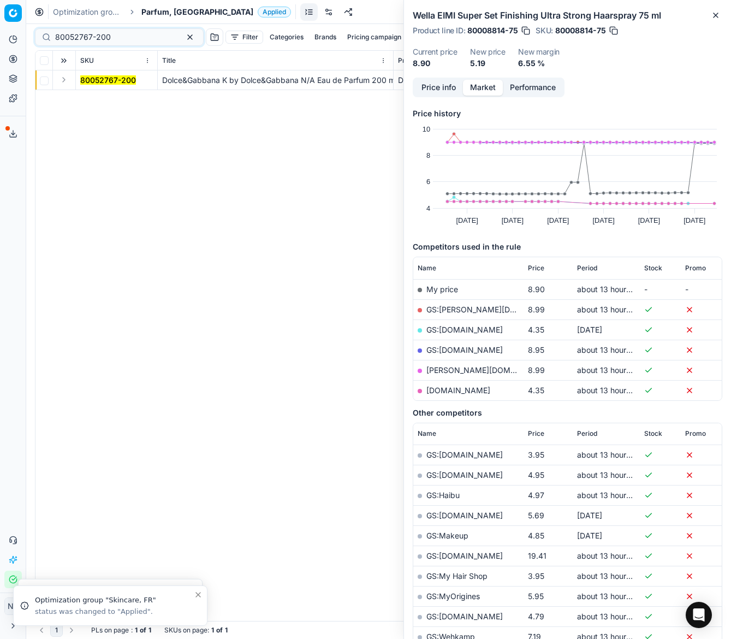
click at [64, 81] on button "Expand" at bounding box center [63, 79] width 13 height 13
click at [103, 98] on mark "80052767-200" at bounding box center [108, 99] width 56 height 9
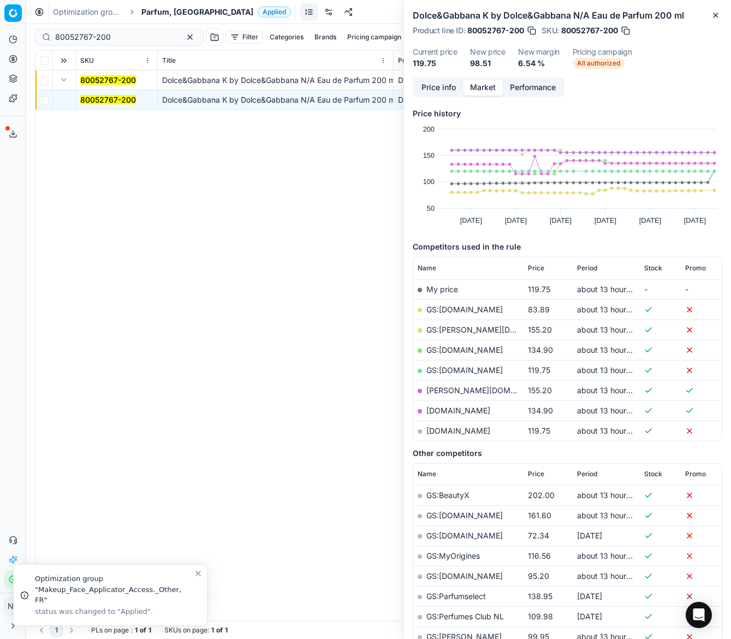
click at [461, 310] on link "GS:Deloox.nl" at bounding box center [465, 309] width 76 height 9
click at [143, 35] on input "80052767-200" at bounding box center [115, 37] width 120 height 11
paste input "90001372-0002007"
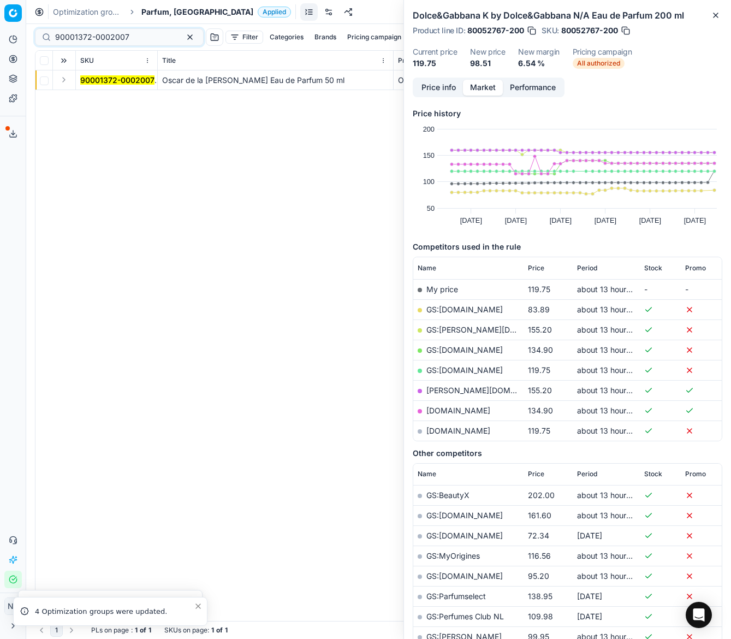
click at [64, 81] on button "Expand" at bounding box center [63, 79] width 13 height 13
click at [99, 102] on mark "90001372-0002007" at bounding box center [117, 99] width 74 height 9
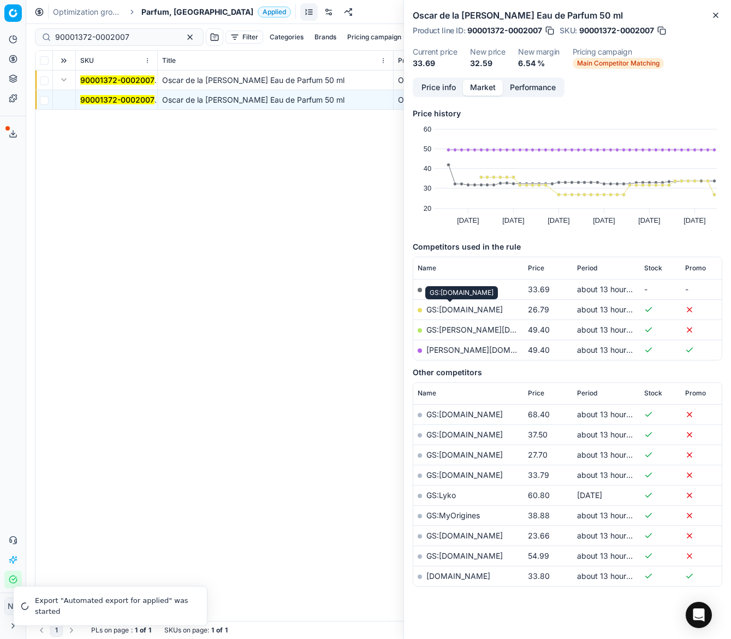
click at [440, 309] on link "GS:Deloox.nl" at bounding box center [465, 309] width 76 height 9
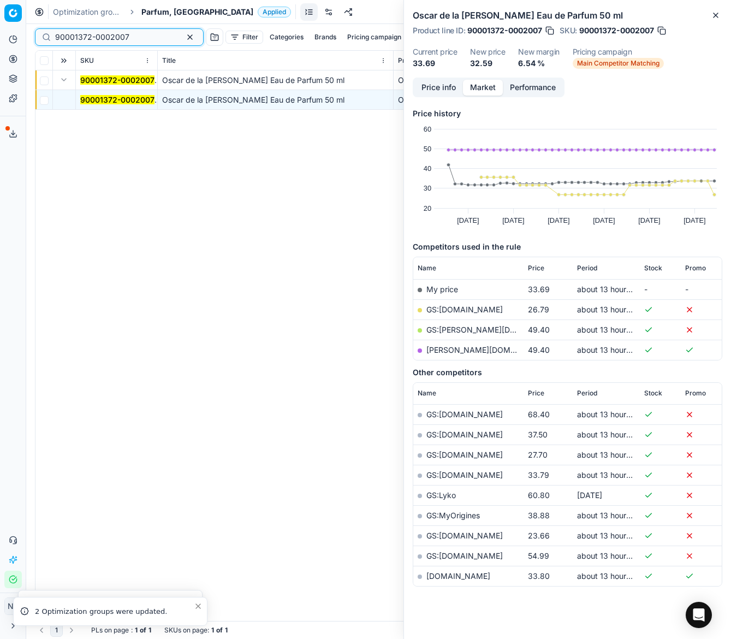
click at [135, 33] on input "90001372-0002007" at bounding box center [115, 37] width 120 height 11
paste input "80049204-30"
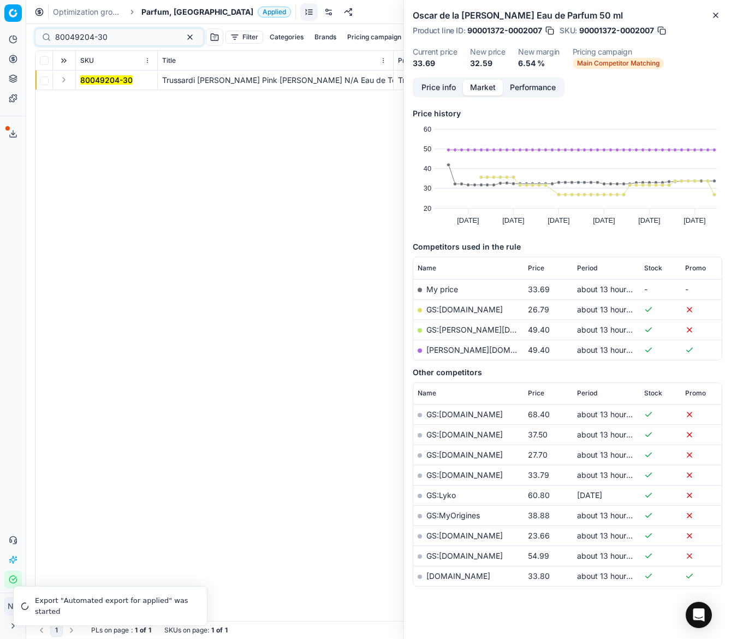
click at [64, 80] on button "Expand" at bounding box center [63, 79] width 13 height 13
click at [99, 101] on mark "80049204-30" at bounding box center [106, 99] width 52 height 9
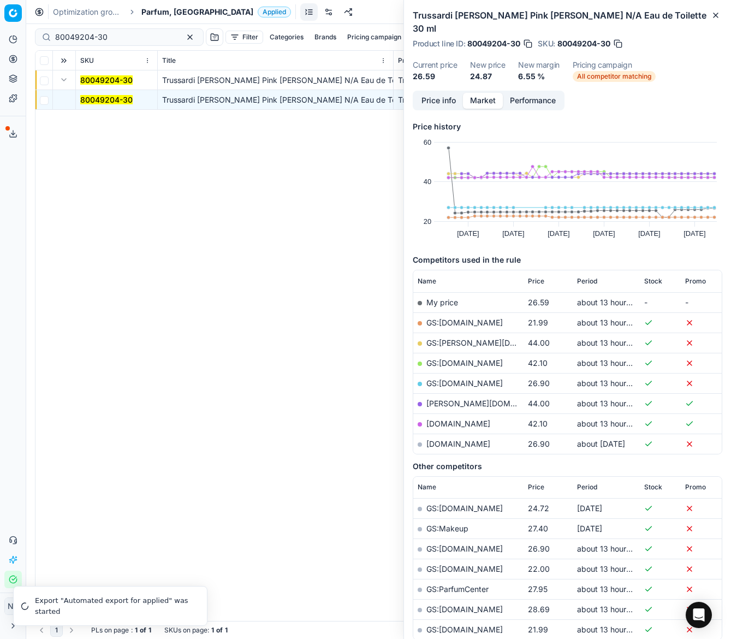
click at [460, 318] on link "GS:Deloox.nl" at bounding box center [465, 322] width 76 height 9
click at [118, 38] on input "80049204-30" at bounding box center [115, 37] width 120 height 11
paste input "8855-17"
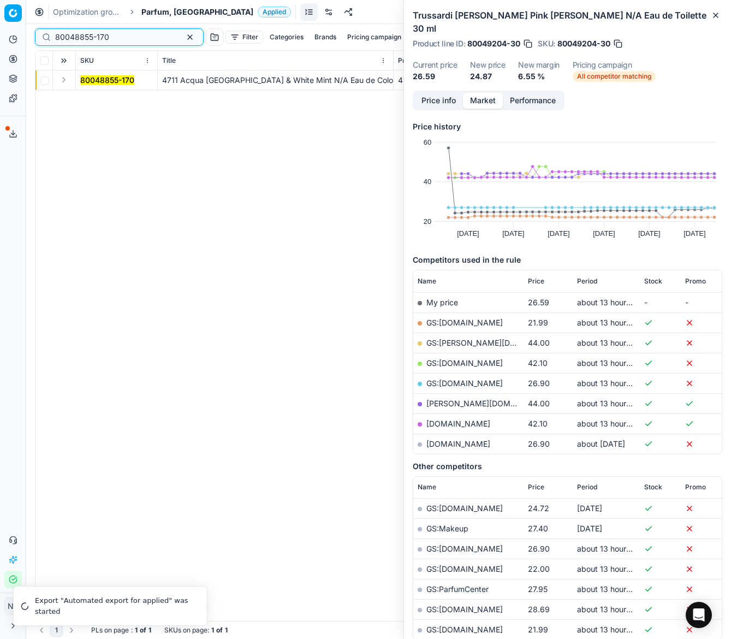
type input "80048855-170"
click at [66, 79] on button "Expand" at bounding box center [63, 79] width 13 height 13
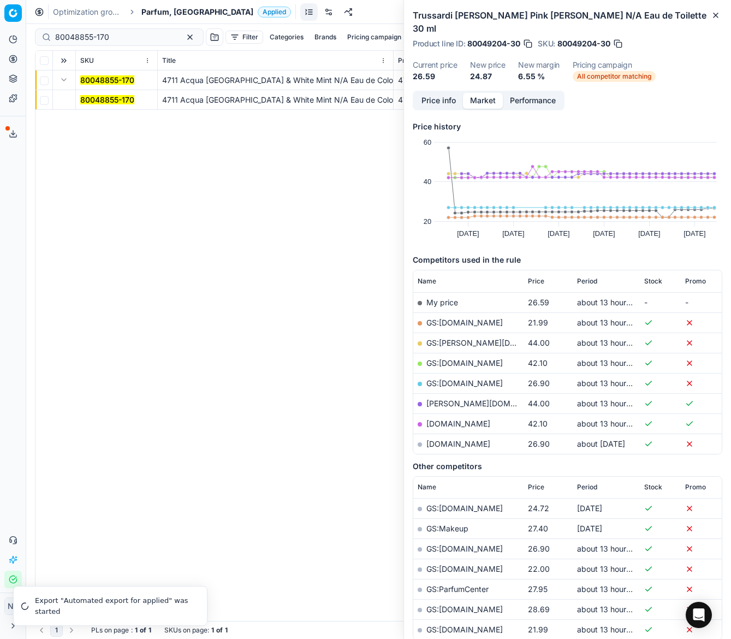
click at [92, 97] on mark "80048855-170" at bounding box center [107, 99] width 54 height 9
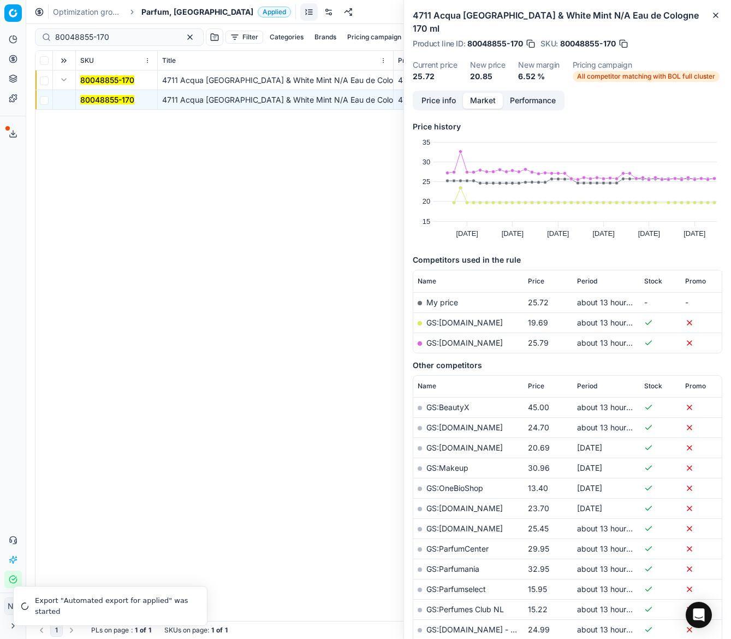
click at [457, 318] on link "GS:Deloox.nl" at bounding box center [465, 322] width 76 height 9
click at [147, 5] on div "Optimization groups Parfum, NL Applied Discard Download report" at bounding box center [378, 12] width 705 height 24
click at [149, 11] on span "Parfum, [GEOGRAPHIC_DATA]" at bounding box center [197, 12] width 112 height 11
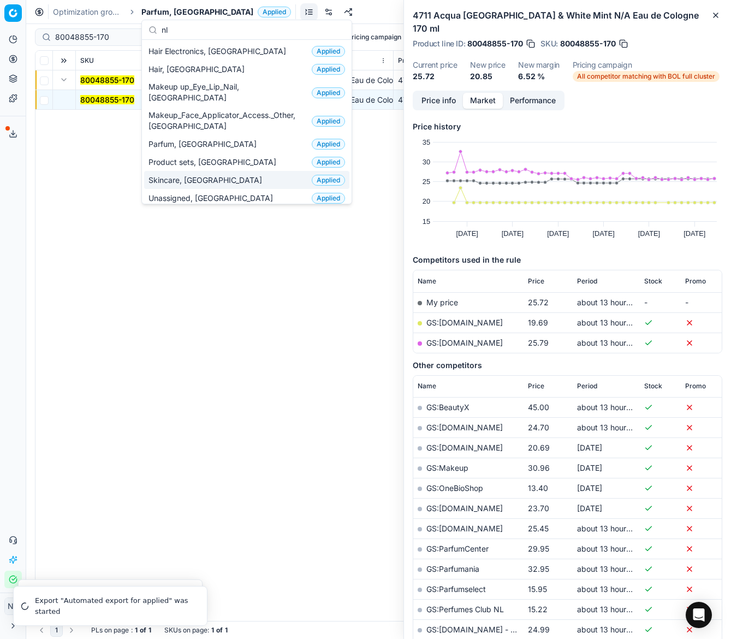
type input "nl"
click at [178, 175] on span "Skincare, [GEOGRAPHIC_DATA]" at bounding box center [208, 180] width 118 height 11
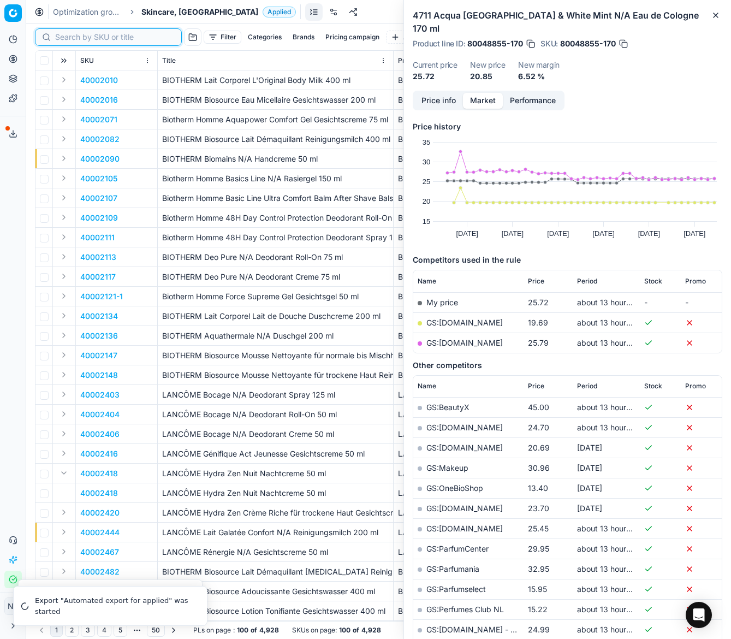
click at [68, 40] on input at bounding box center [115, 37] width 120 height 11
paste input "80075669-1"
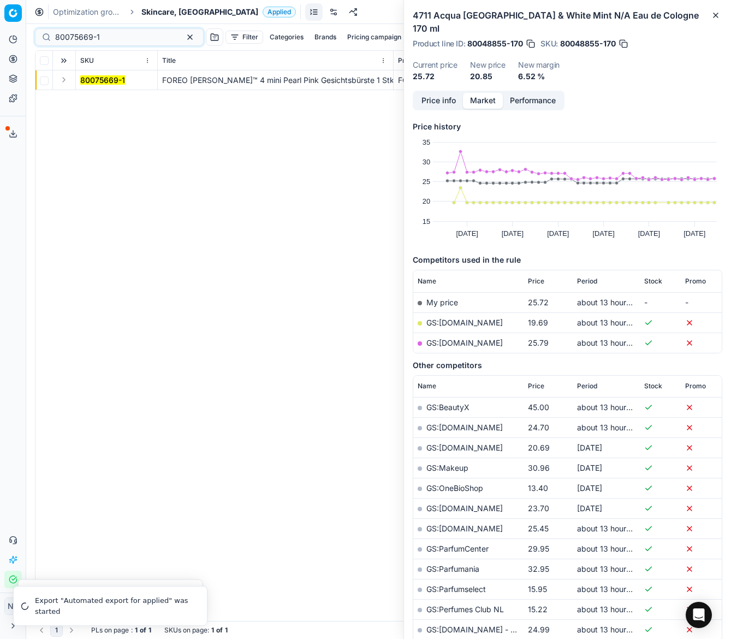
click at [62, 80] on button "Expand" at bounding box center [63, 79] width 13 height 13
click at [93, 99] on mark "80075669-1" at bounding box center [102, 99] width 45 height 9
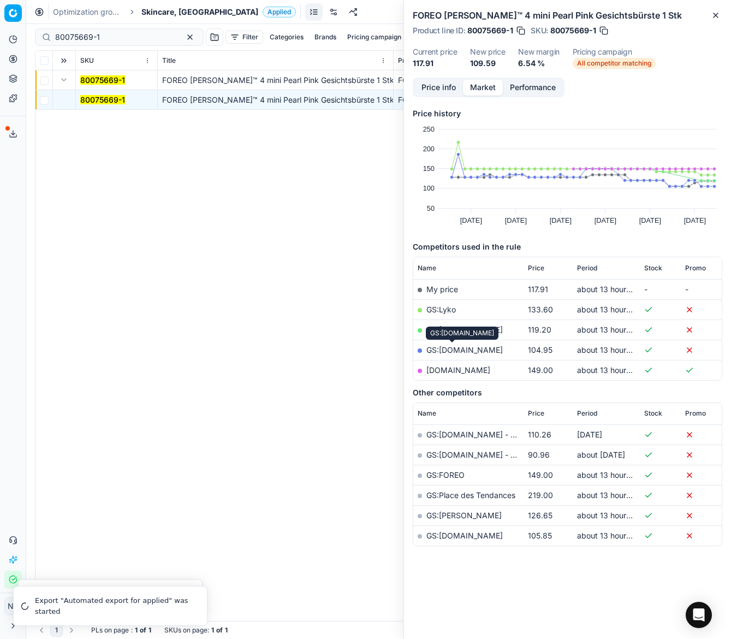
click at [447, 351] on link "GS:Zalando.nl" at bounding box center [465, 349] width 76 height 9
click at [126, 37] on input "80075669-1" at bounding box center [115, 37] width 120 height 11
paste input "63757-40"
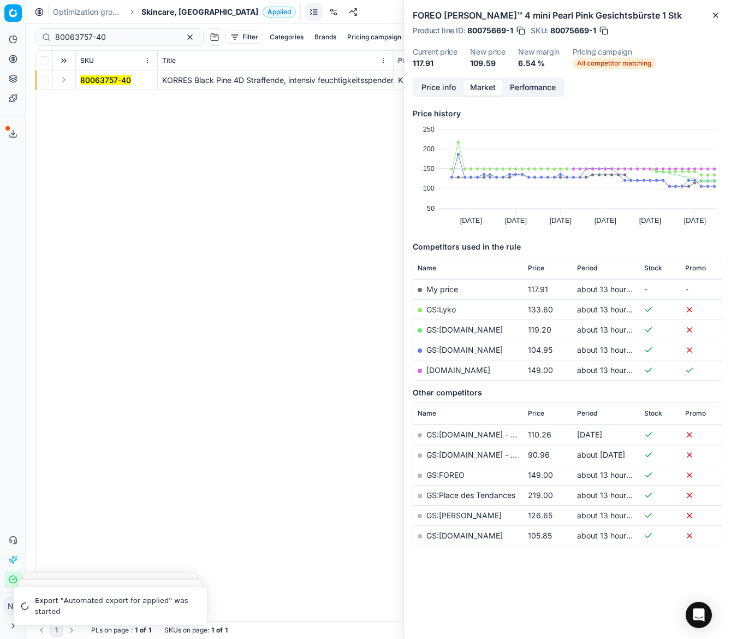
click at [68, 79] on button "Expand" at bounding box center [63, 79] width 13 height 13
click at [93, 97] on mark "80063757-40" at bounding box center [105, 99] width 51 height 9
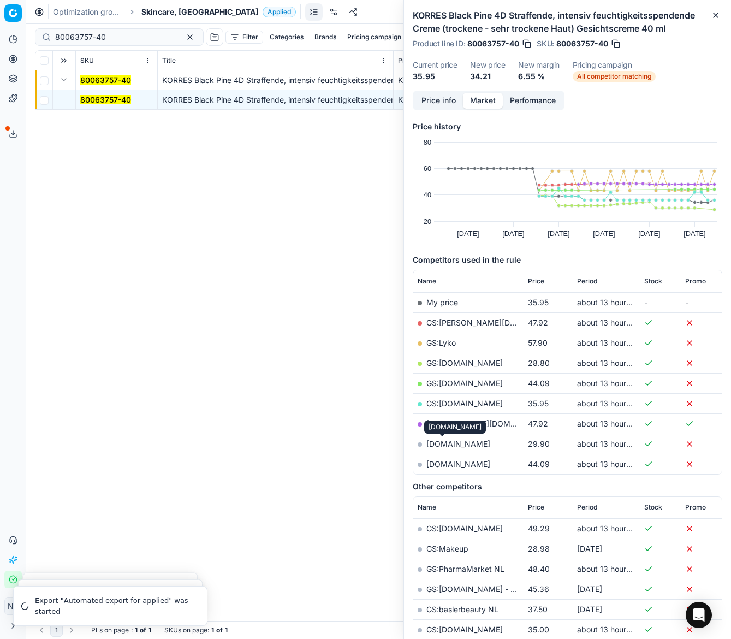
click at [441, 442] on link "notino.nl" at bounding box center [459, 443] width 64 height 9
click at [121, 32] on input "80063757-40" at bounding box center [115, 37] width 120 height 11
paste input "28216-3"
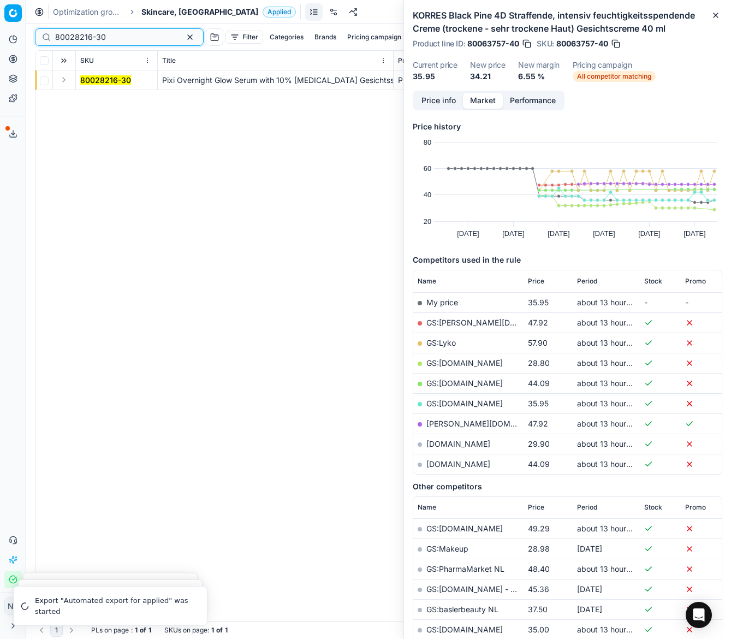
type input "80028216-30"
click at [62, 85] on button "Expand" at bounding box center [63, 79] width 13 height 13
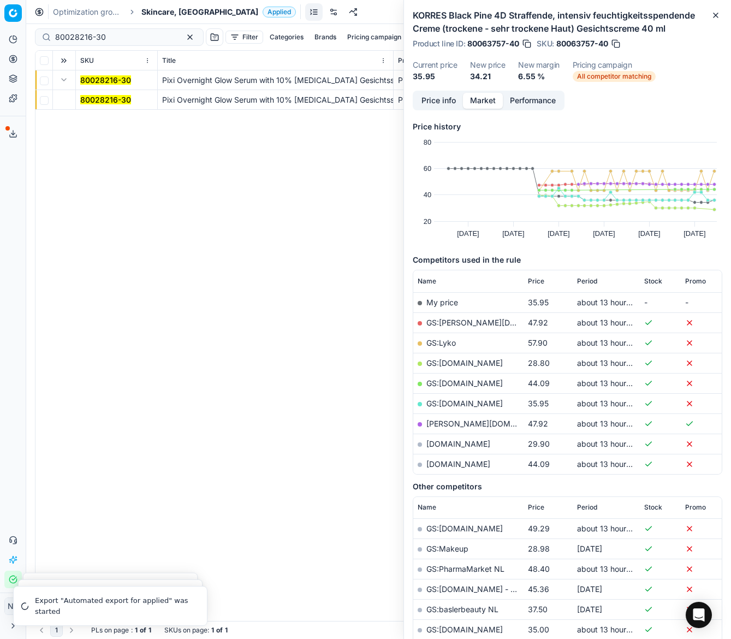
click at [101, 97] on mark "80028216-30" at bounding box center [105, 99] width 51 height 9
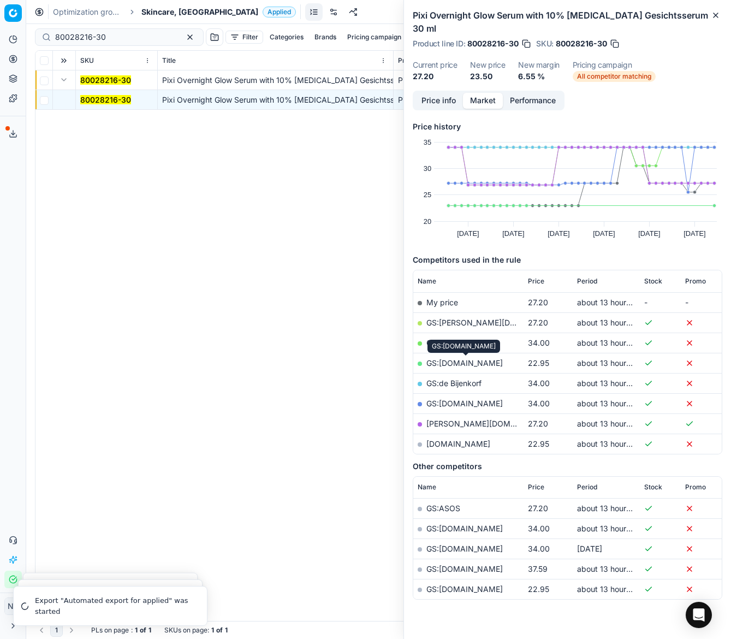
click at [473, 364] on link "GS:Parfumdreams.NL" at bounding box center [465, 362] width 76 height 9
click at [157, 3] on div "Optimization groups Skincare, NL Applied Discard Download report" at bounding box center [378, 12] width 705 height 24
click at [157, 8] on span "Skincare, [GEOGRAPHIC_DATA]" at bounding box center [199, 12] width 117 height 11
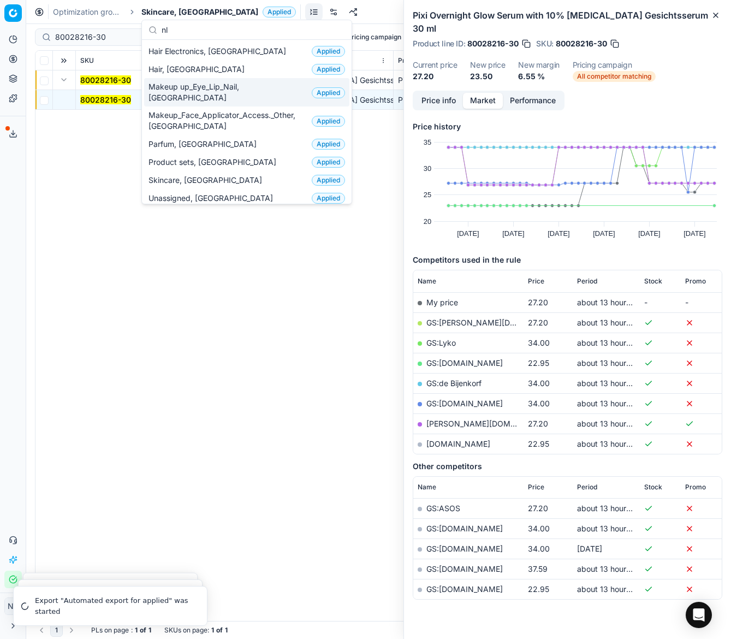
type input "nl"
click at [193, 86] on span "Makeup up_Eye_Lip_Nail, [GEOGRAPHIC_DATA]" at bounding box center [228, 92] width 159 height 22
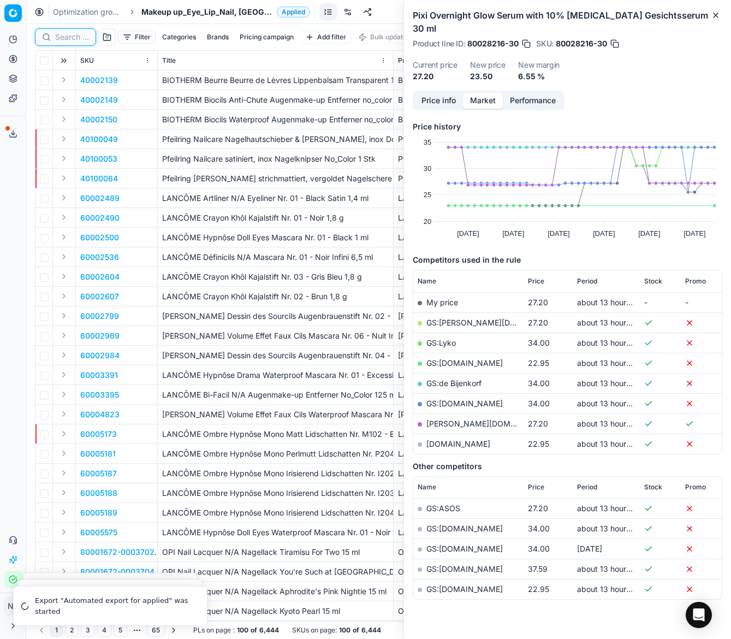
click at [70, 39] on input at bounding box center [72, 37] width 34 height 11
paste input "80056619-7.9-1"
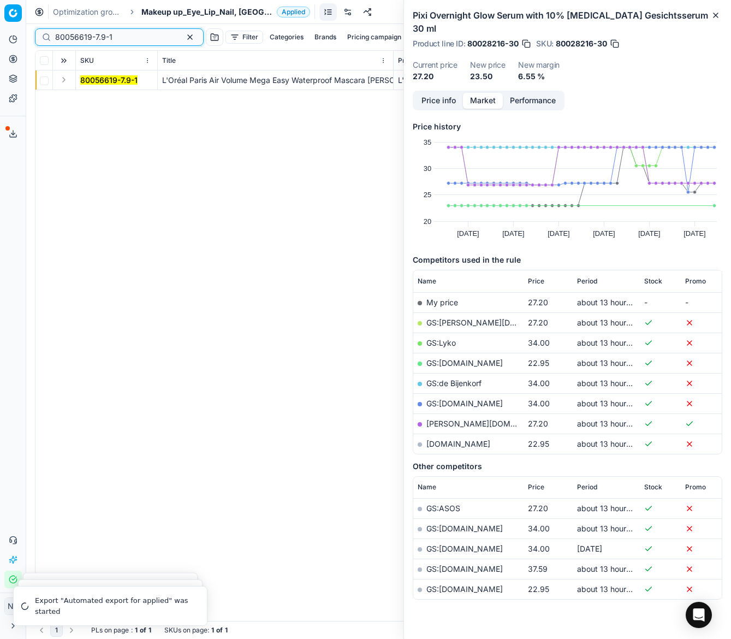
type input "80056619-7.9-1"
click at [64, 81] on button "Expand" at bounding box center [63, 79] width 13 height 13
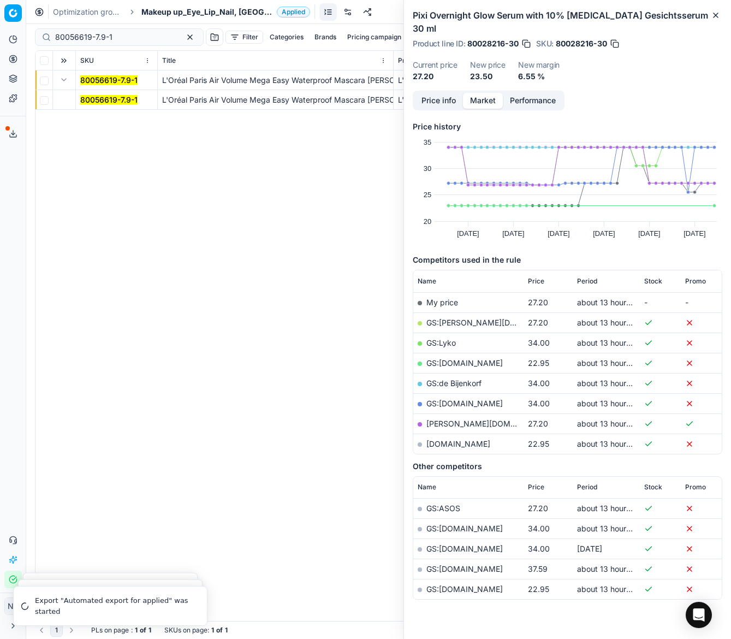
click at [85, 96] on mark "80056619-7.9-1" at bounding box center [108, 99] width 57 height 9
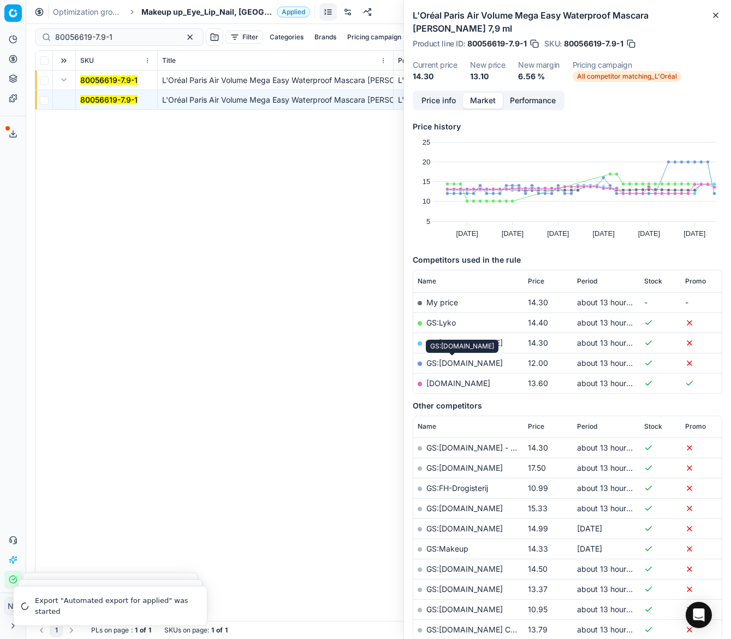
click at [449, 362] on link "GS:Zalando.nl" at bounding box center [465, 362] width 76 height 9
